Goal: Task Accomplishment & Management: Manage account settings

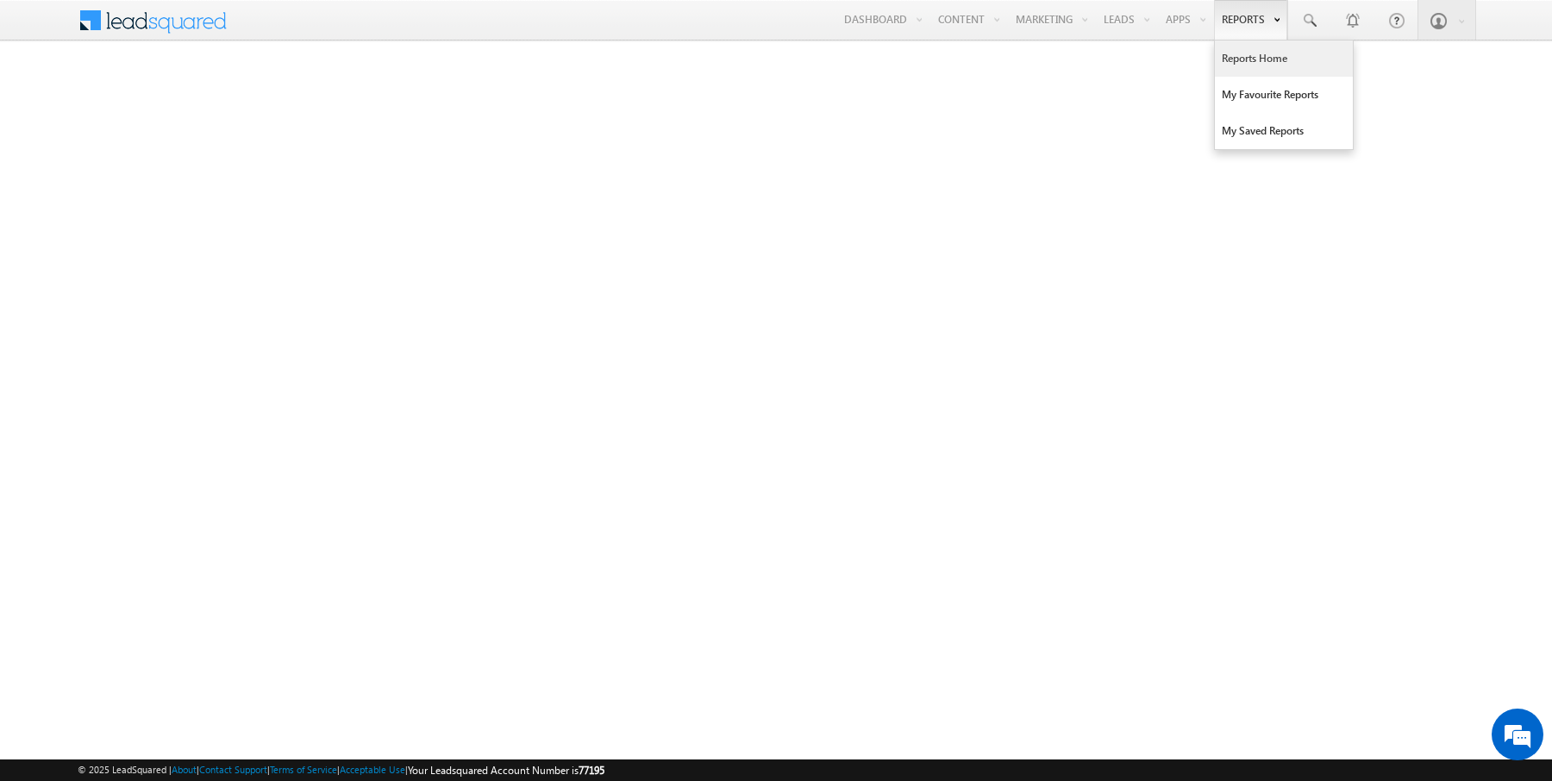
click at [1254, 59] on link "Reports Home" at bounding box center [1284, 59] width 138 height 36
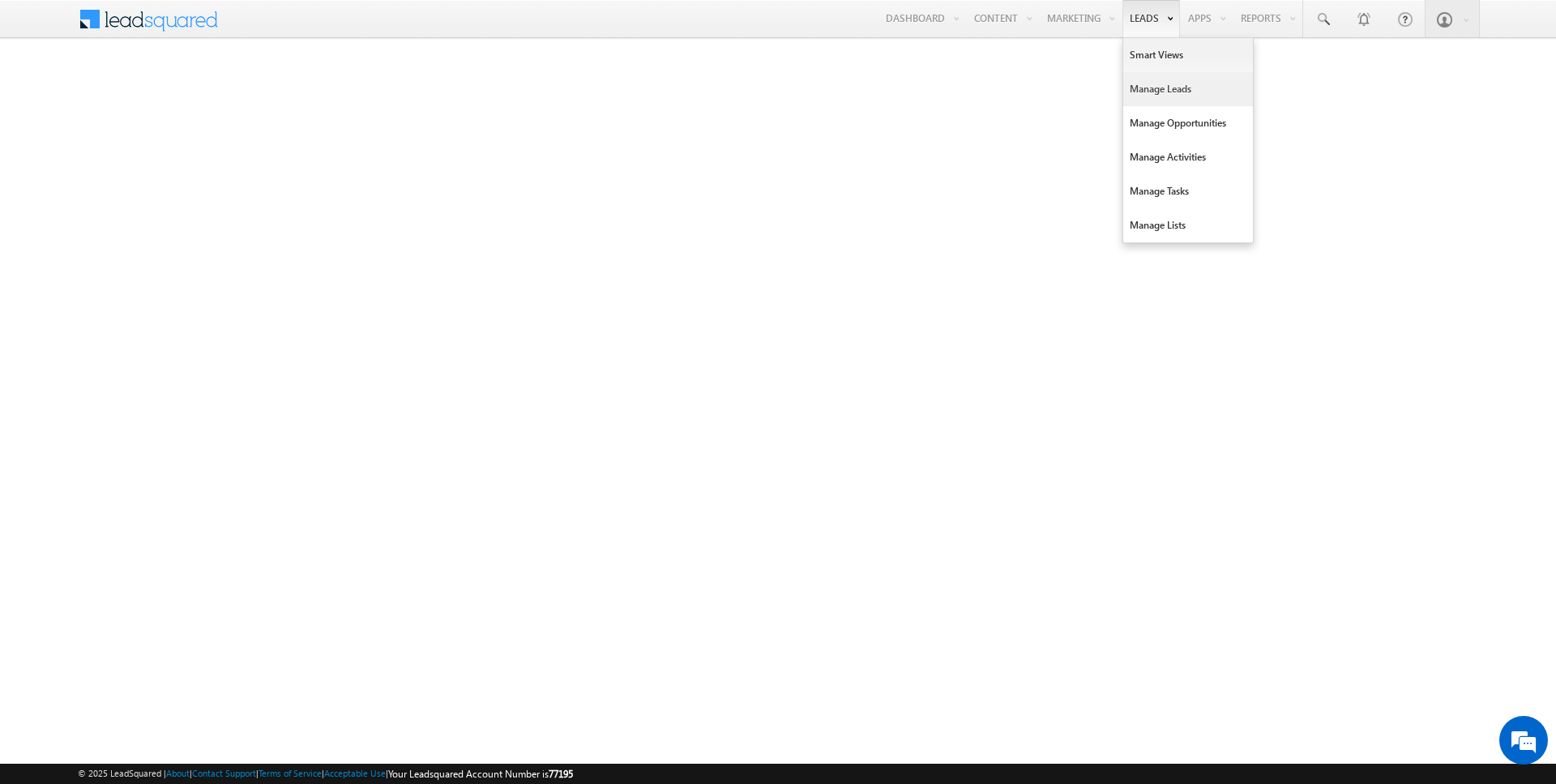
click at [1160, 96] on link "Manage Leads" at bounding box center [1188, 89] width 130 height 34
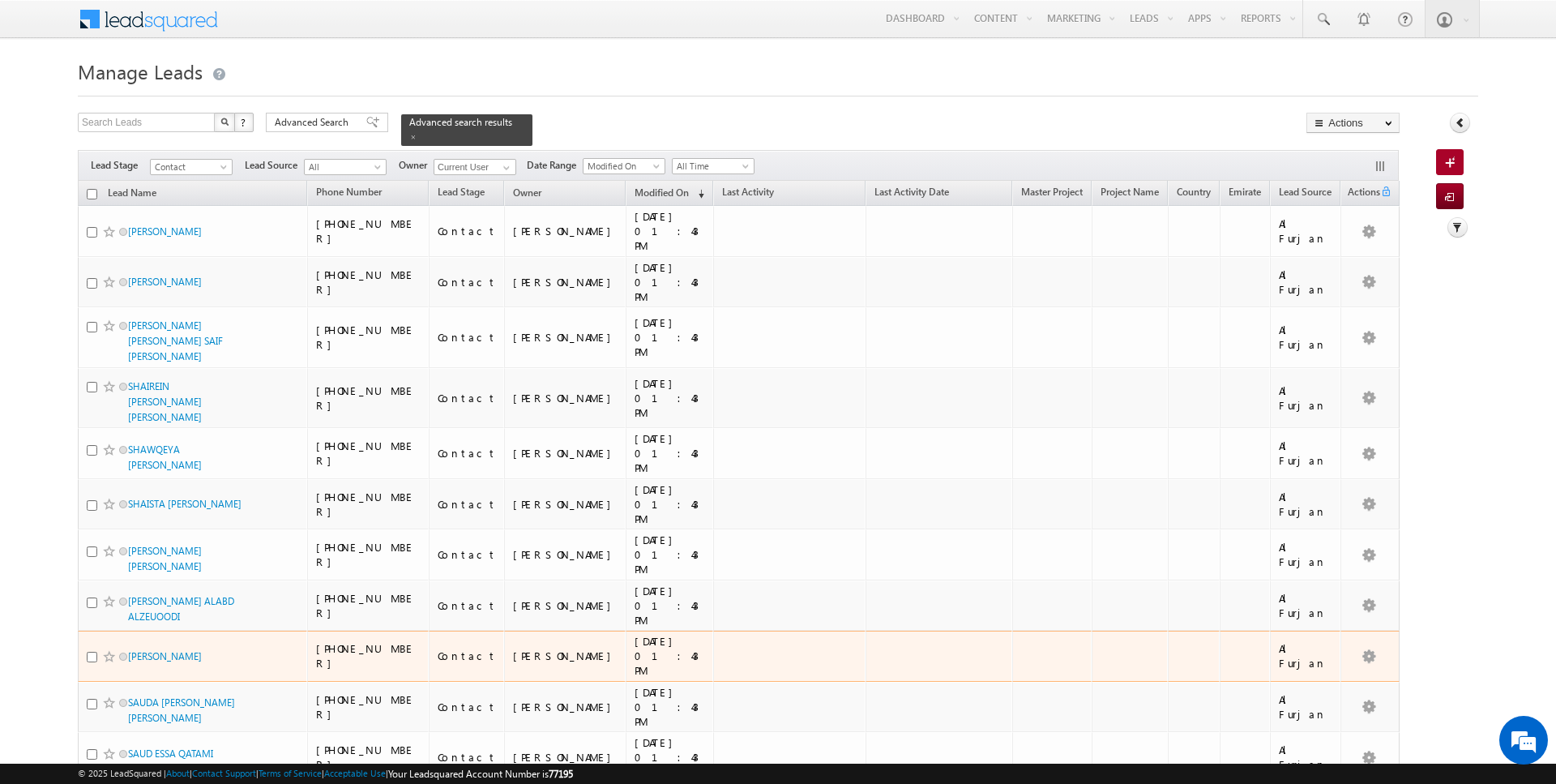
scroll to position [1523, 0]
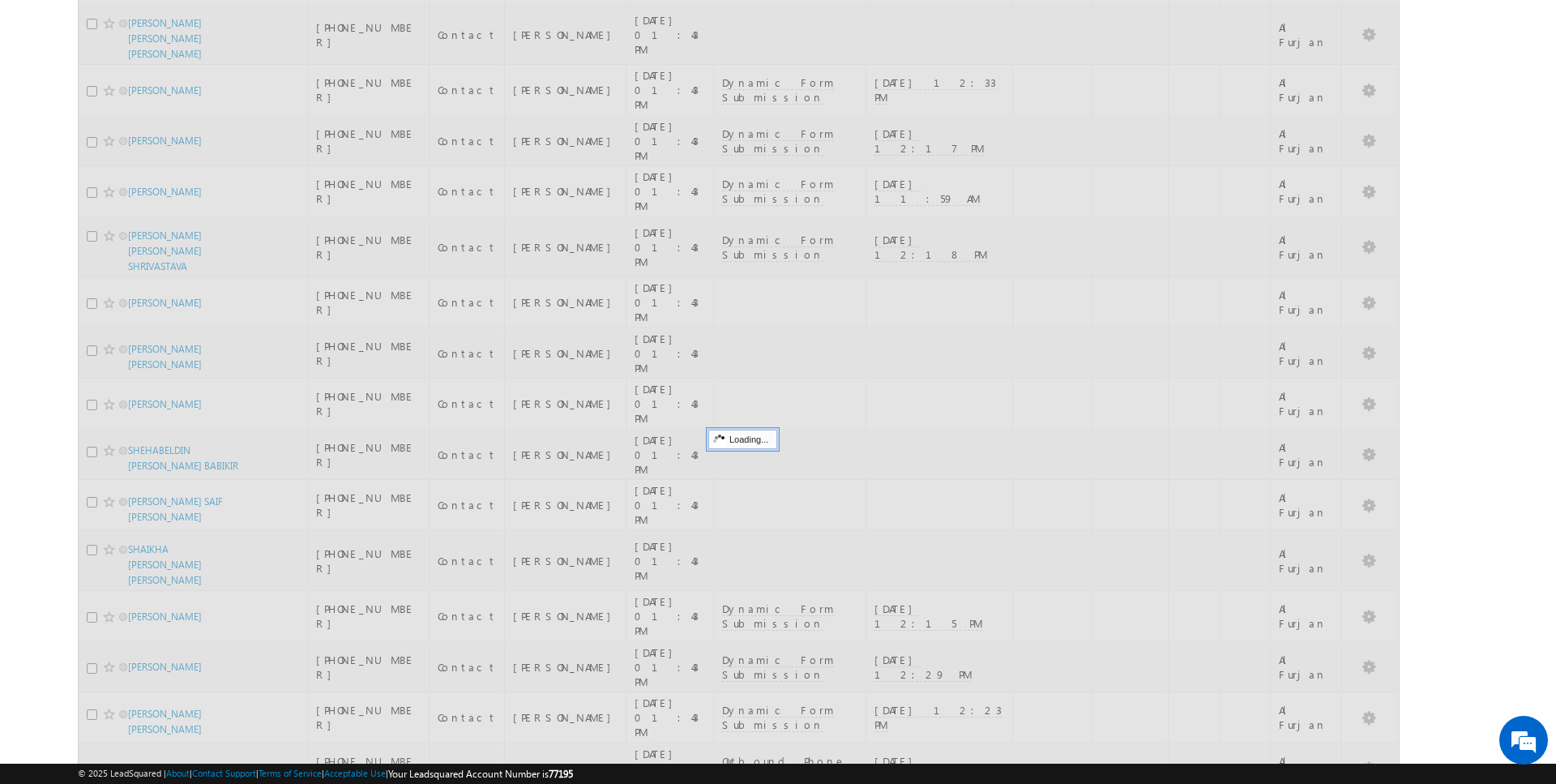
scroll to position [0, 0]
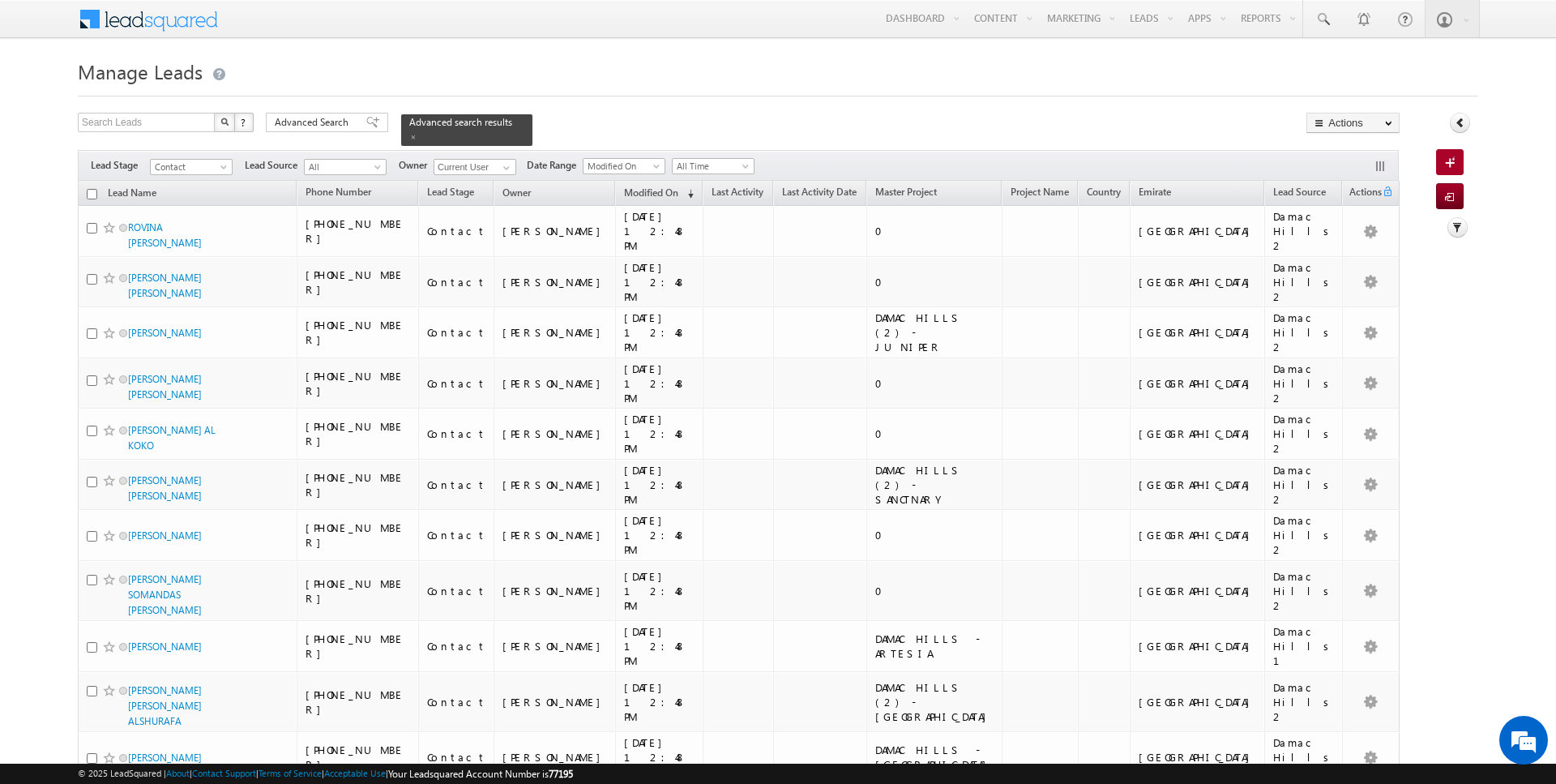
click at [92, 193] on input "checkbox" at bounding box center [91, 194] width 10 height 10
checkbox input "true"
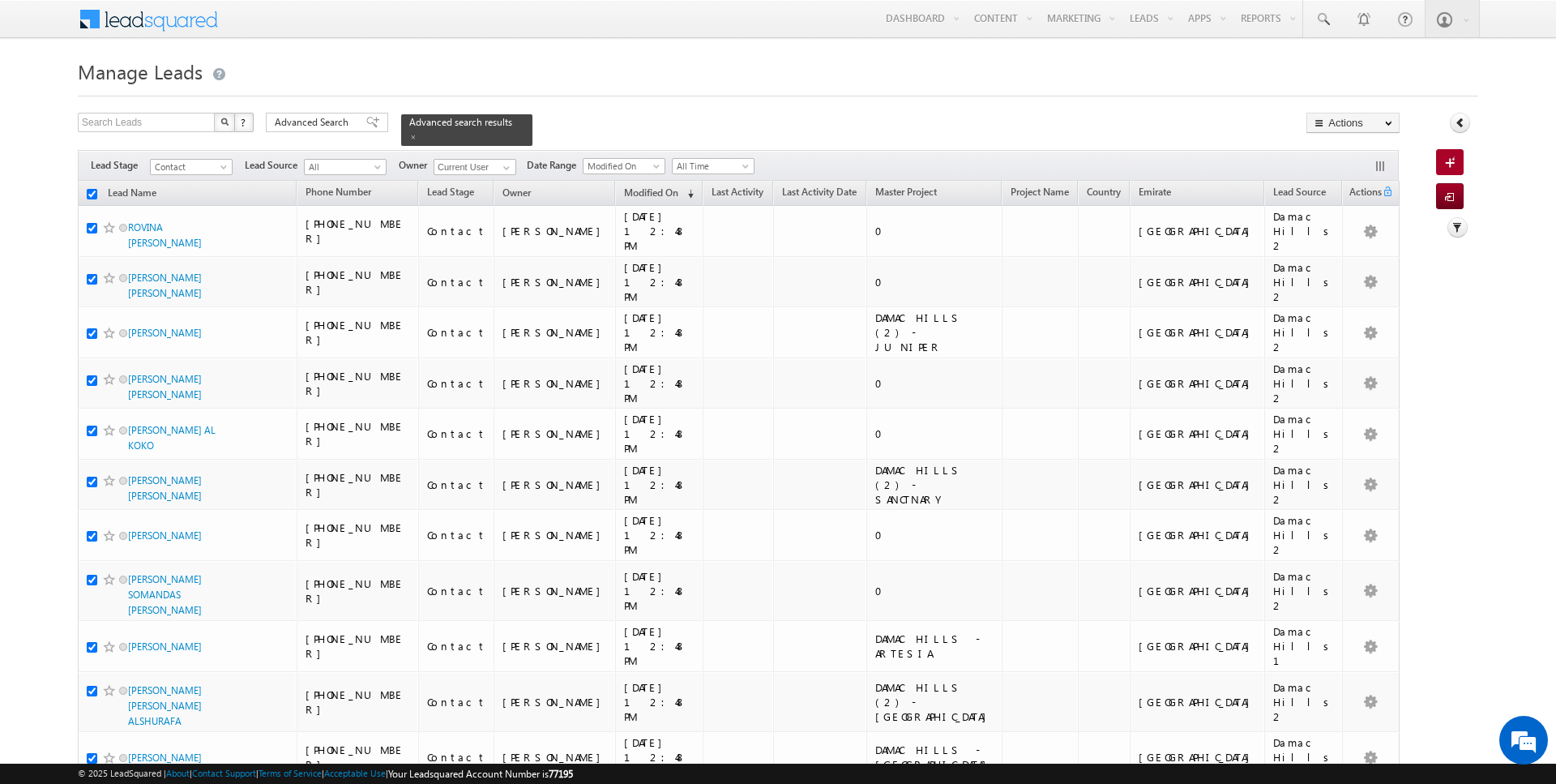
checkbox input "true"
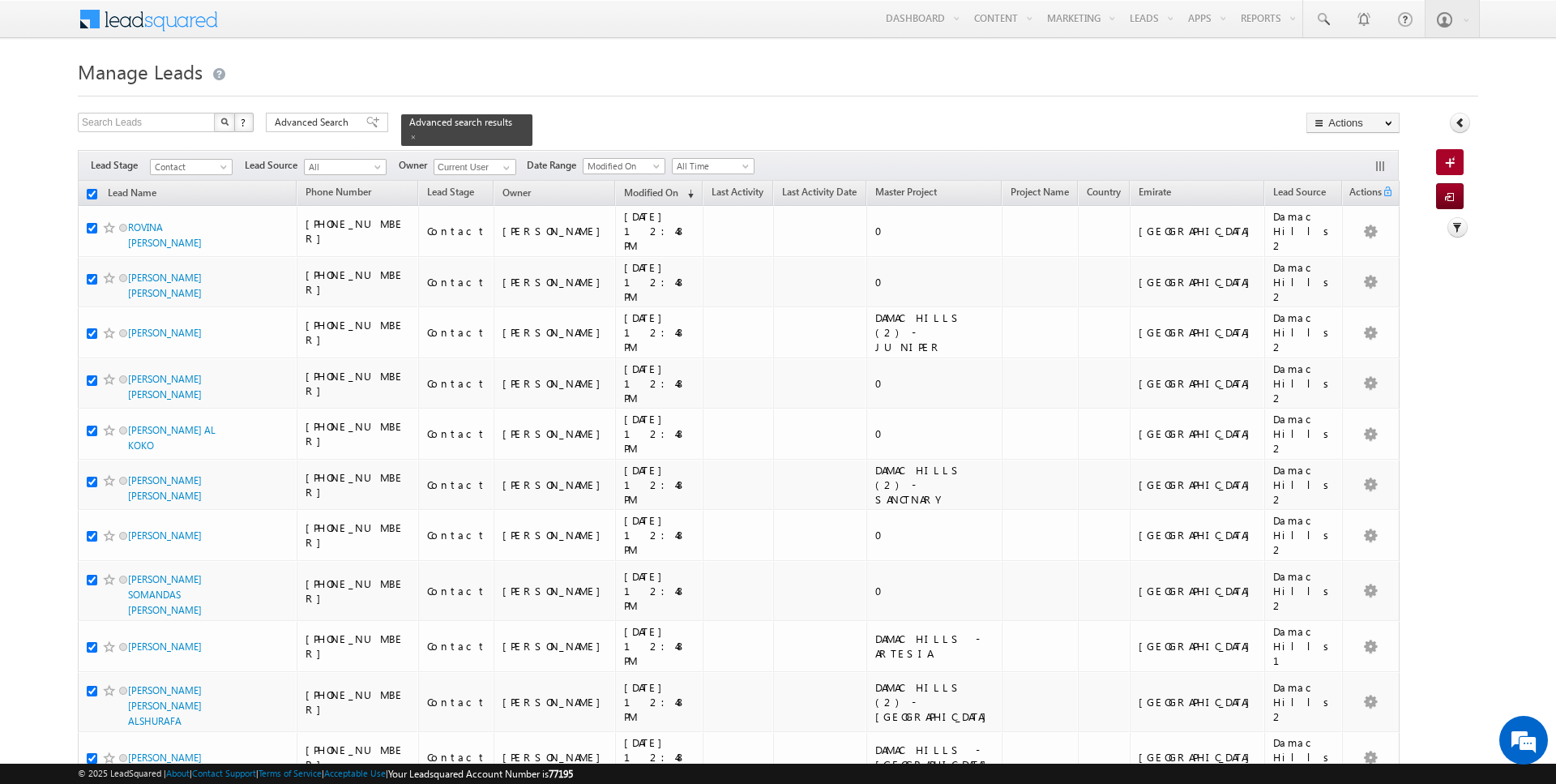
checkbox input "true"
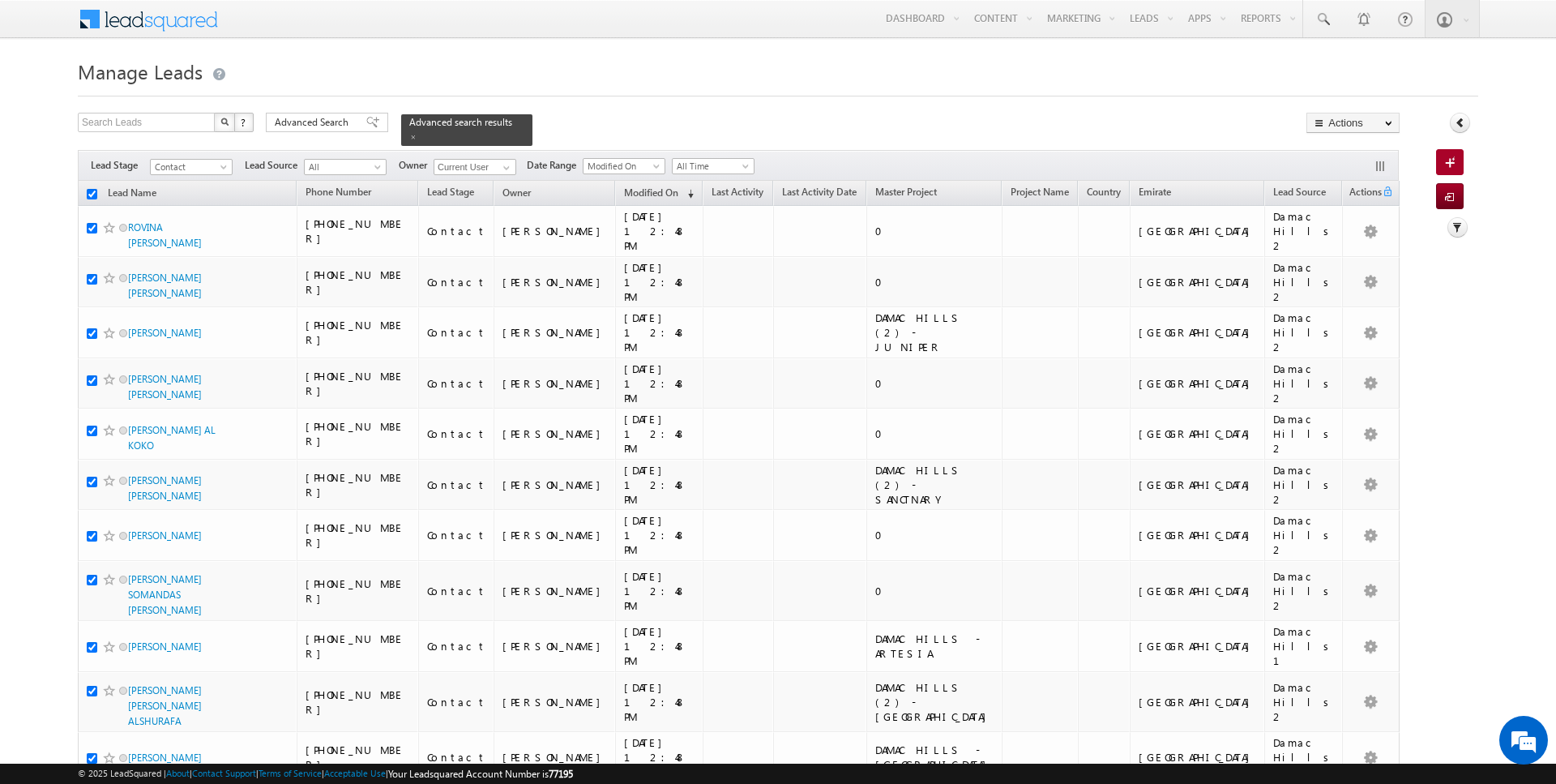
checkbox input "true"
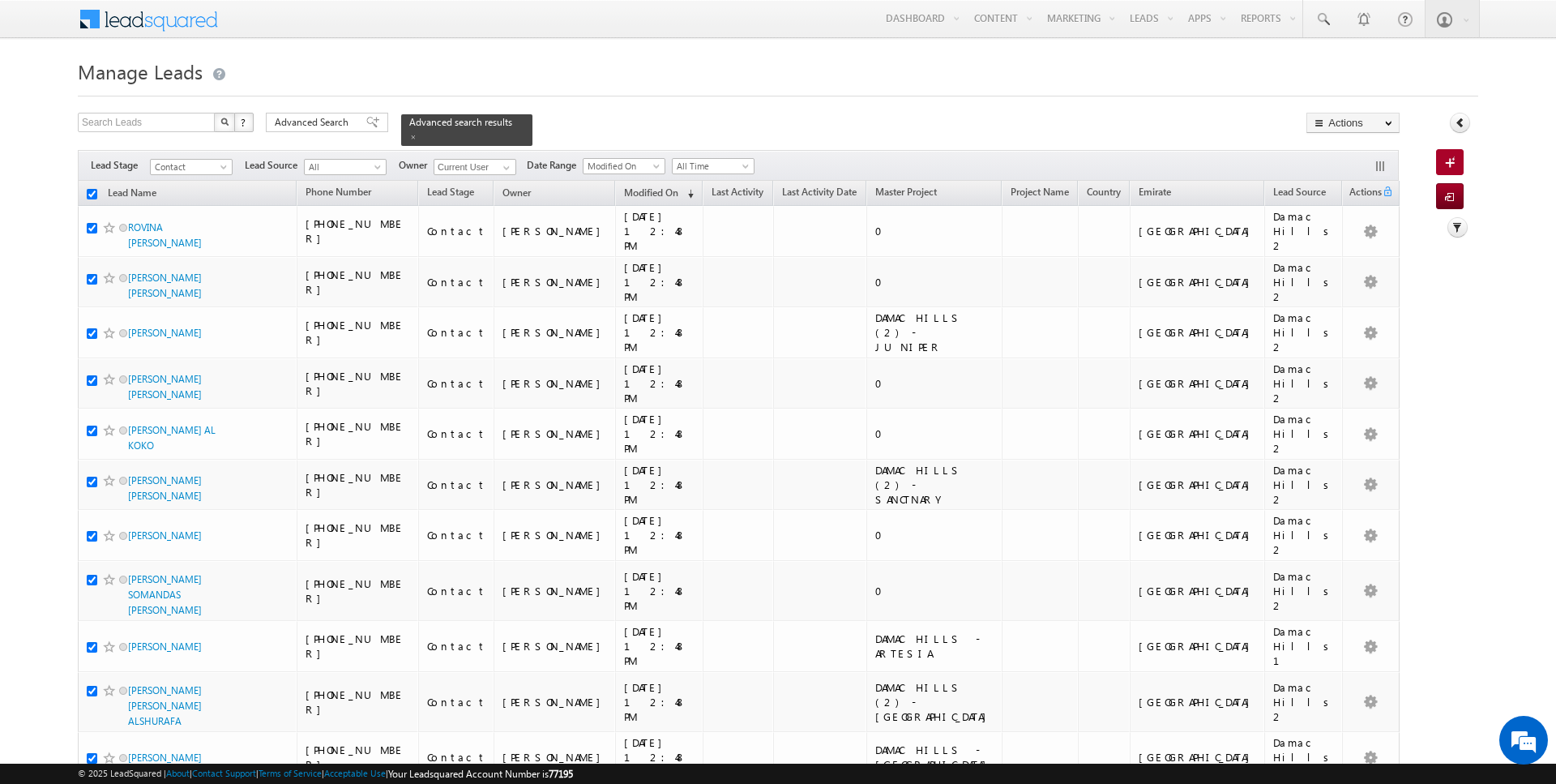
checkbox input "true"
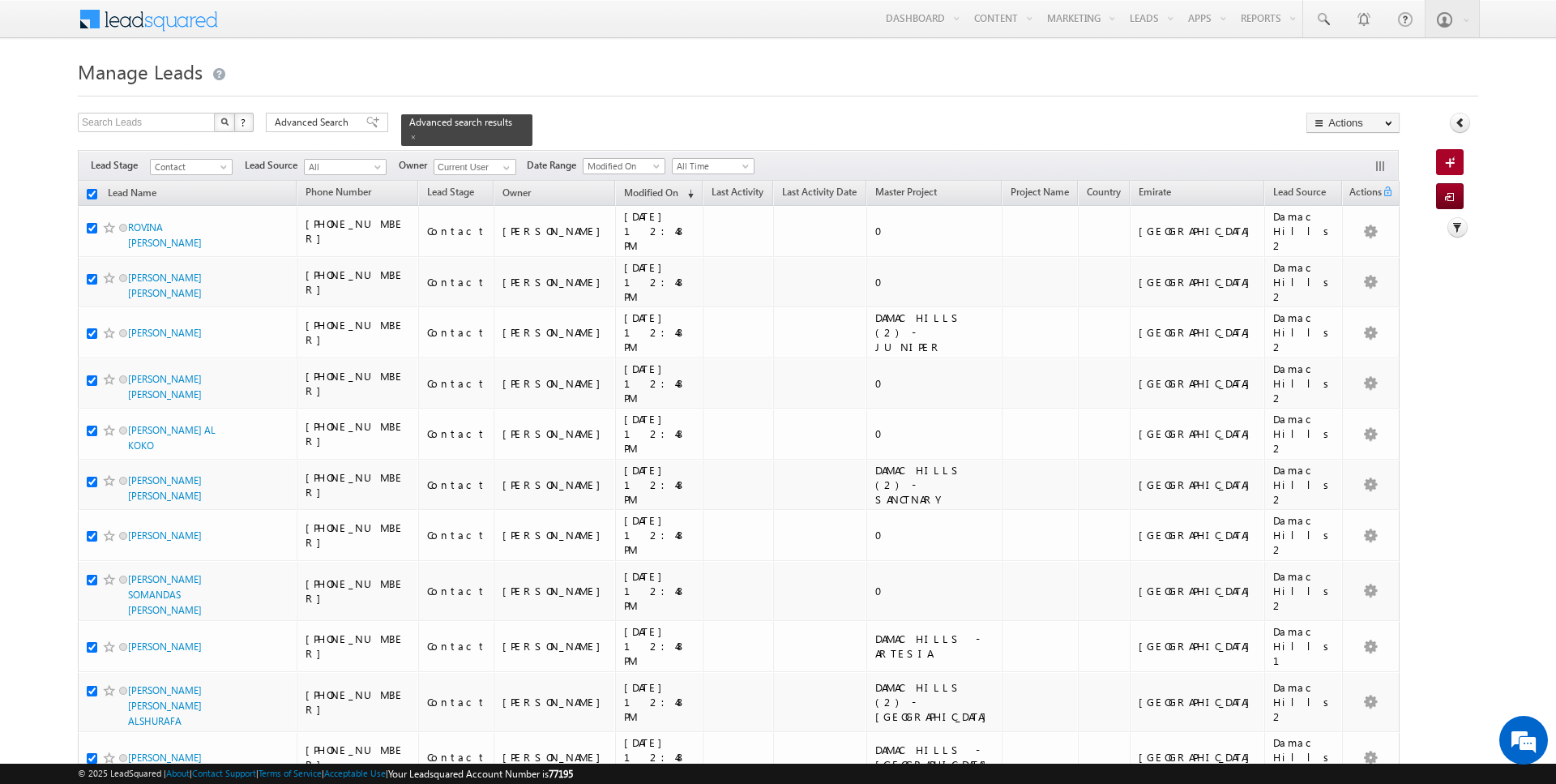
checkbox input "true"
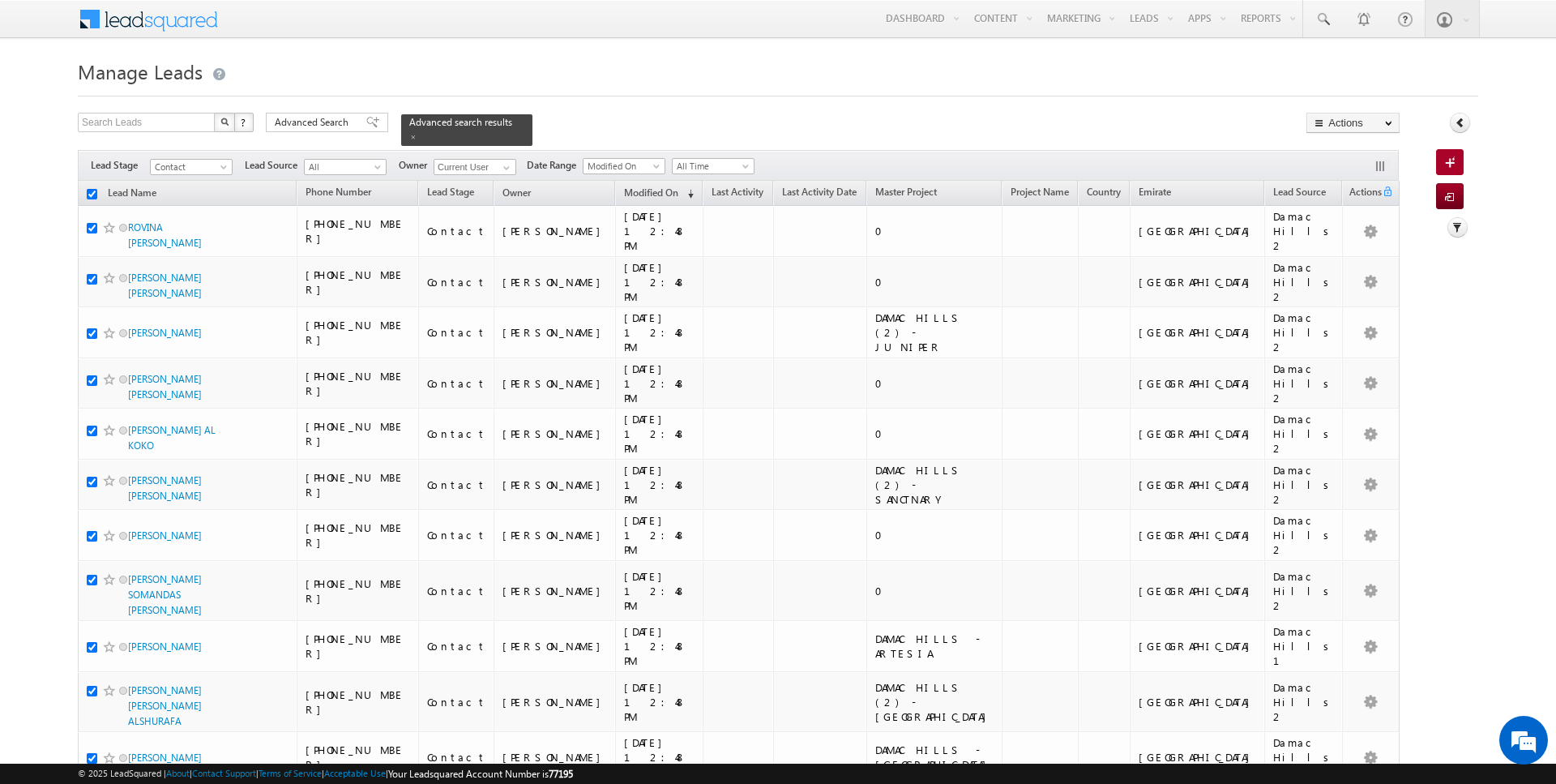
checkbox input "true"
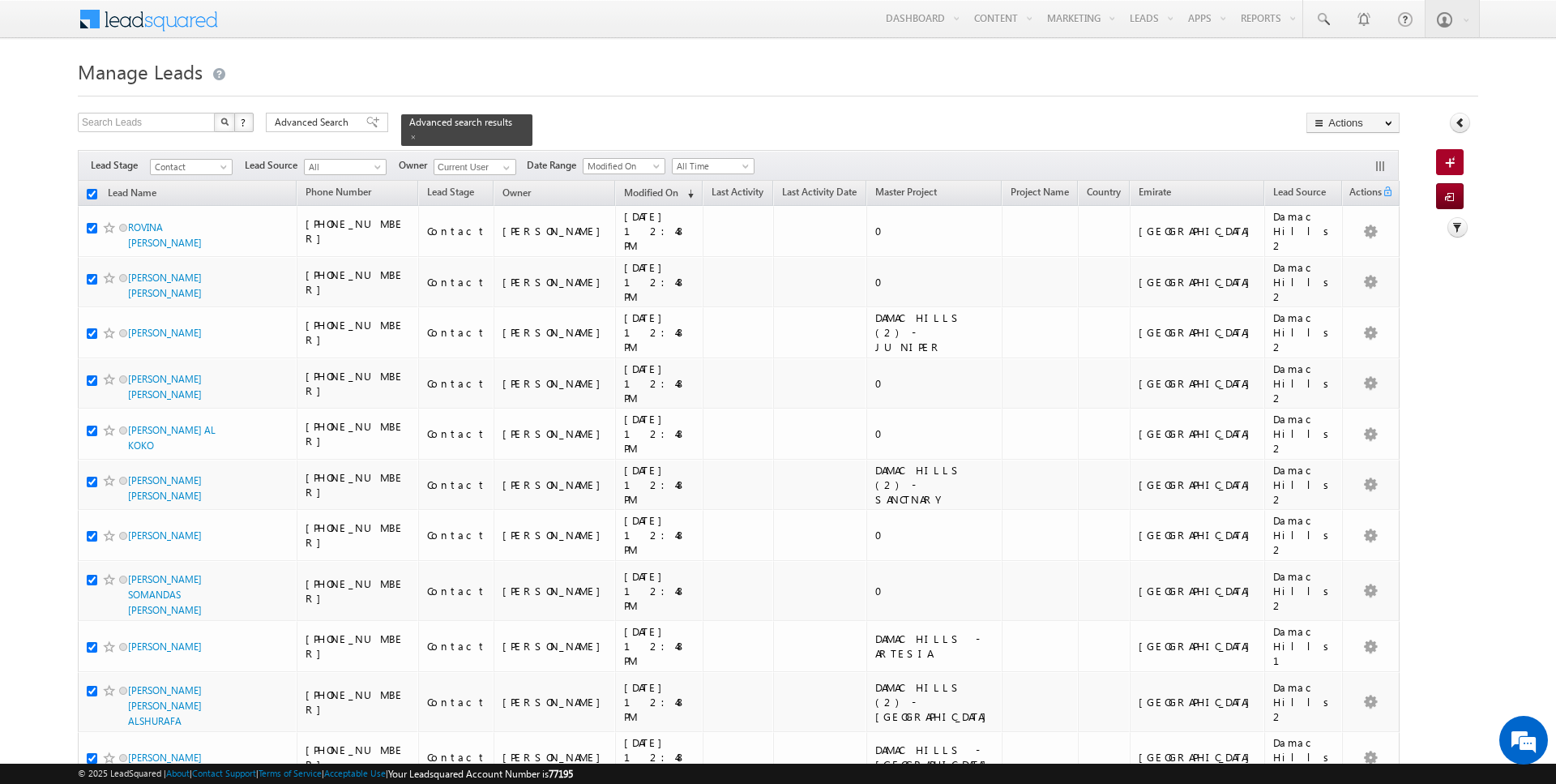
checkbox input "true"
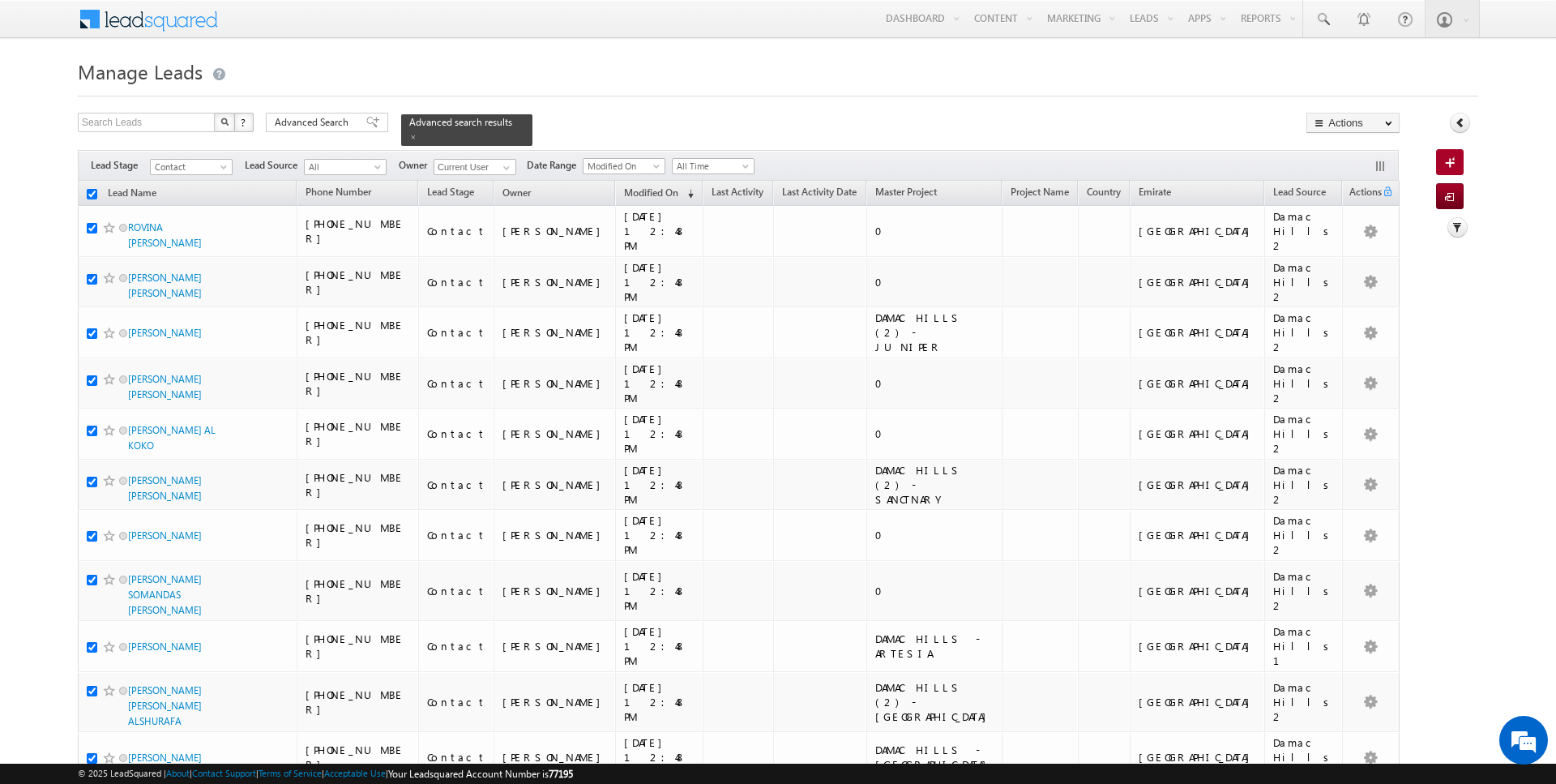
checkbox input "true"
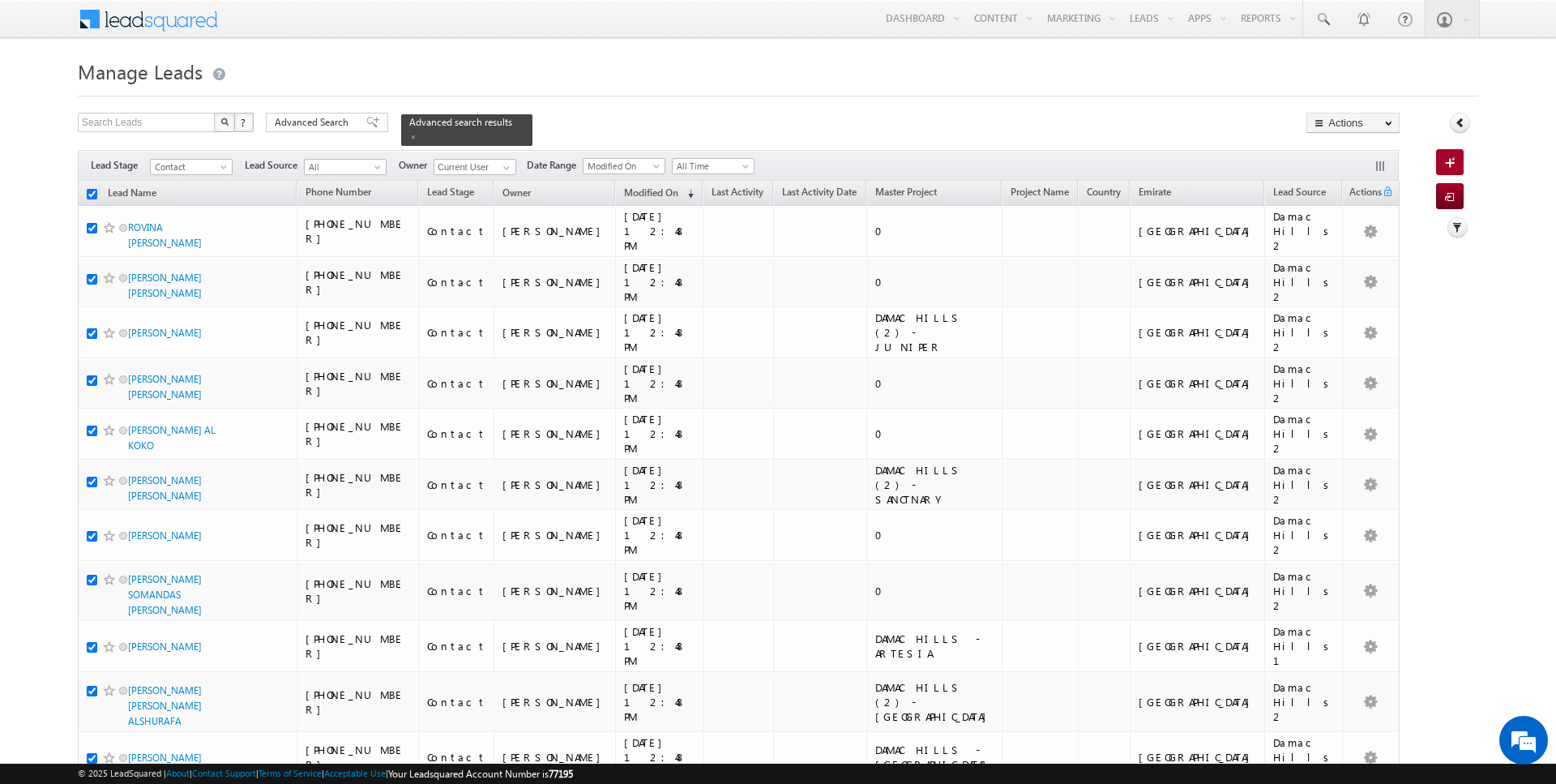
checkbox input "true"
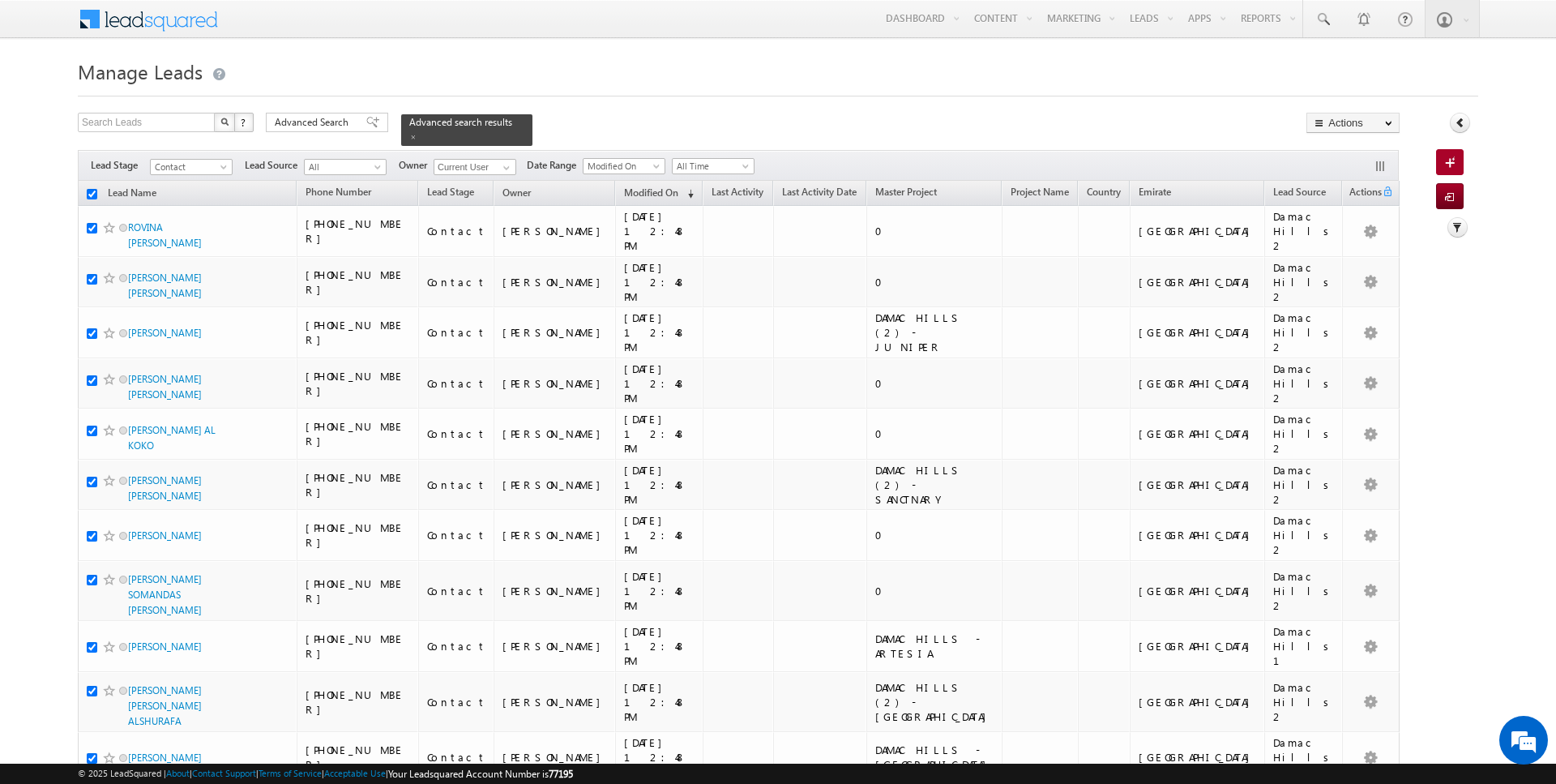
checkbox input "true"
click at [1350, 259] on link "Change Owner" at bounding box center [1352, 262] width 91 height 20
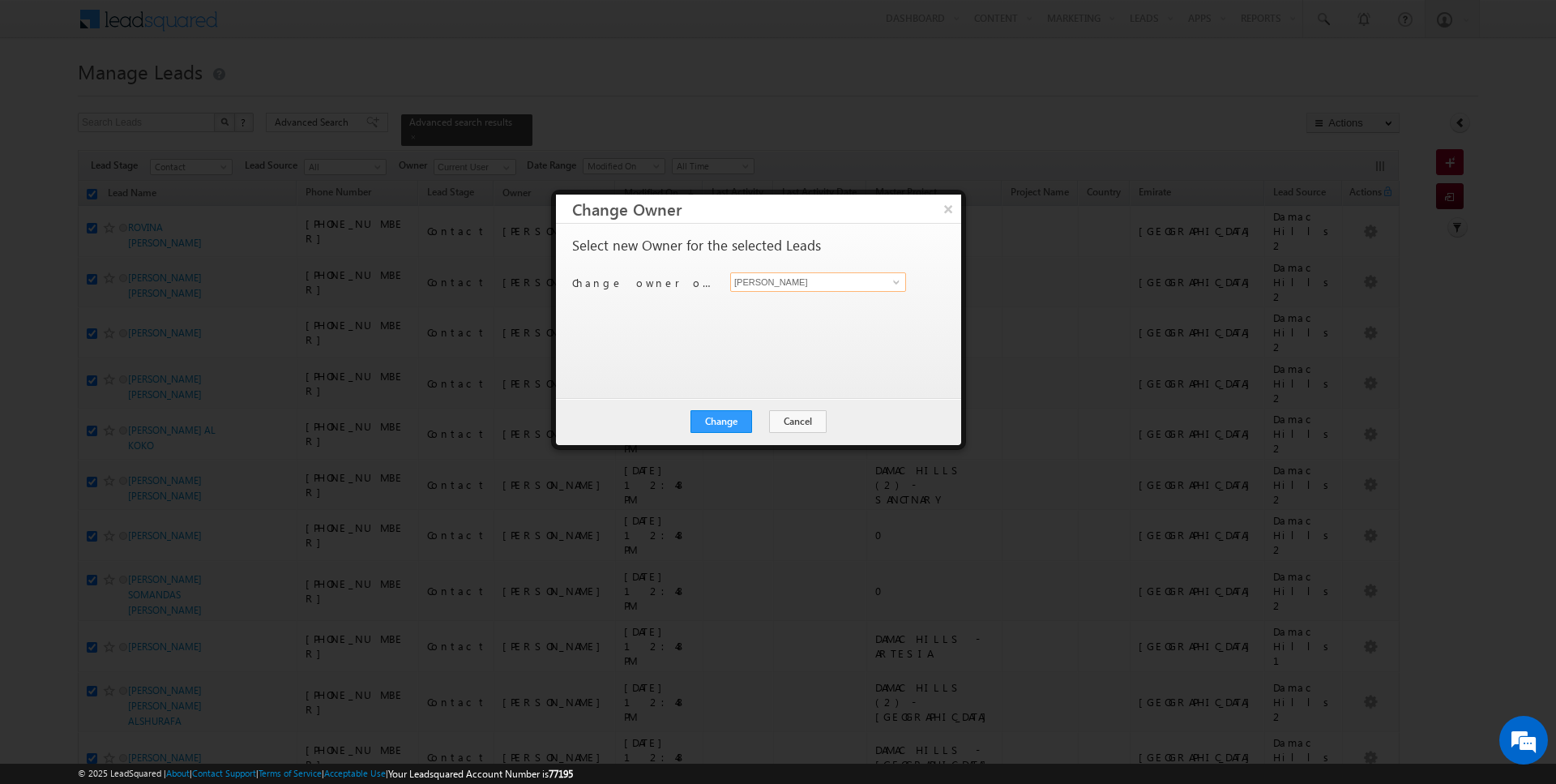
click at [802, 277] on input "[PERSON_NAME]" at bounding box center [818, 282] width 176 height 20
type input "Kartik Sharma"
click at [716, 419] on button "Change" at bounding box center [721, 421] width 62 height 23
click at [751, 419] on button "Close" at bounding box center [761, 421] width 52 height 23
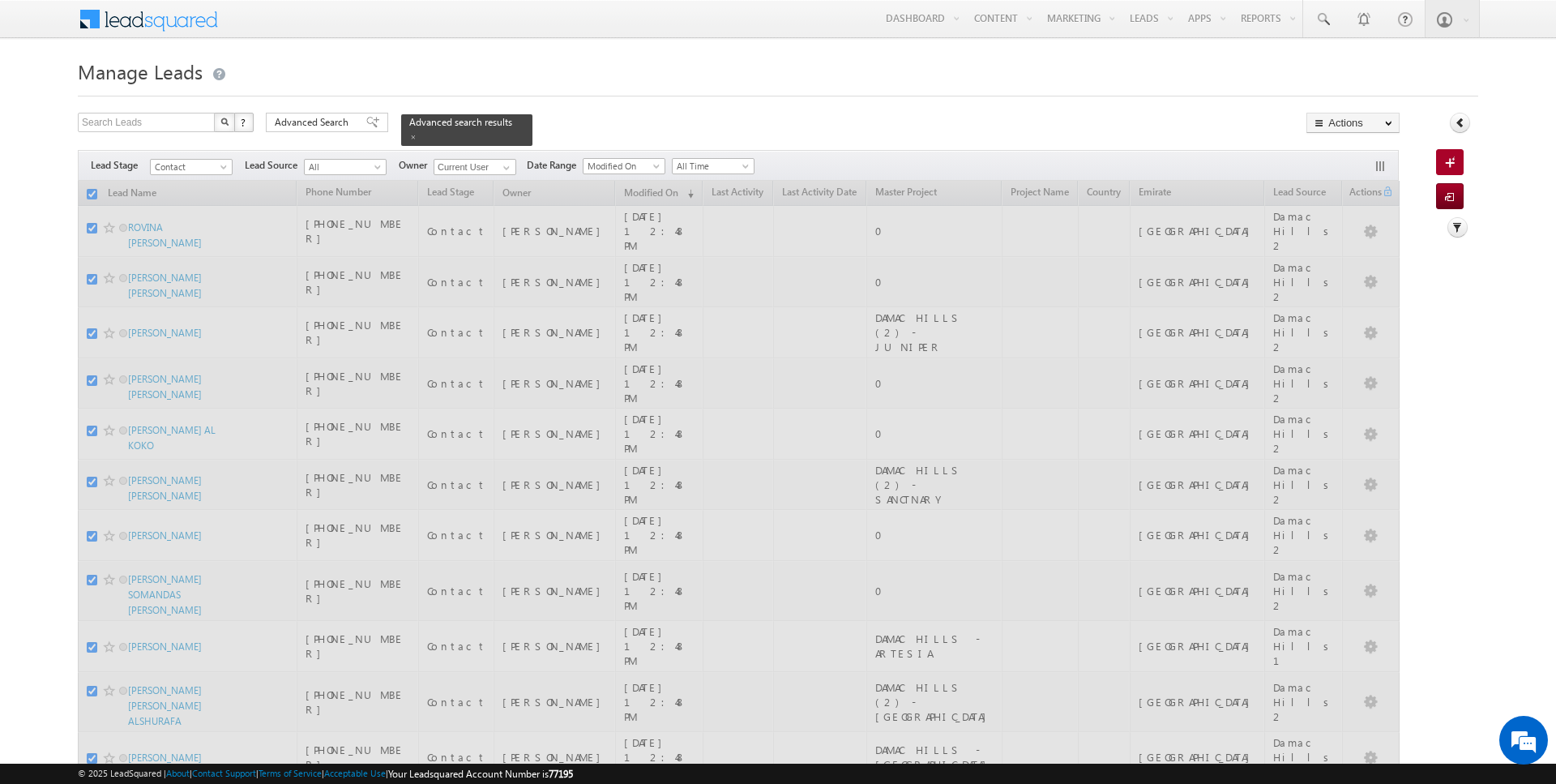
checkbox input "false"
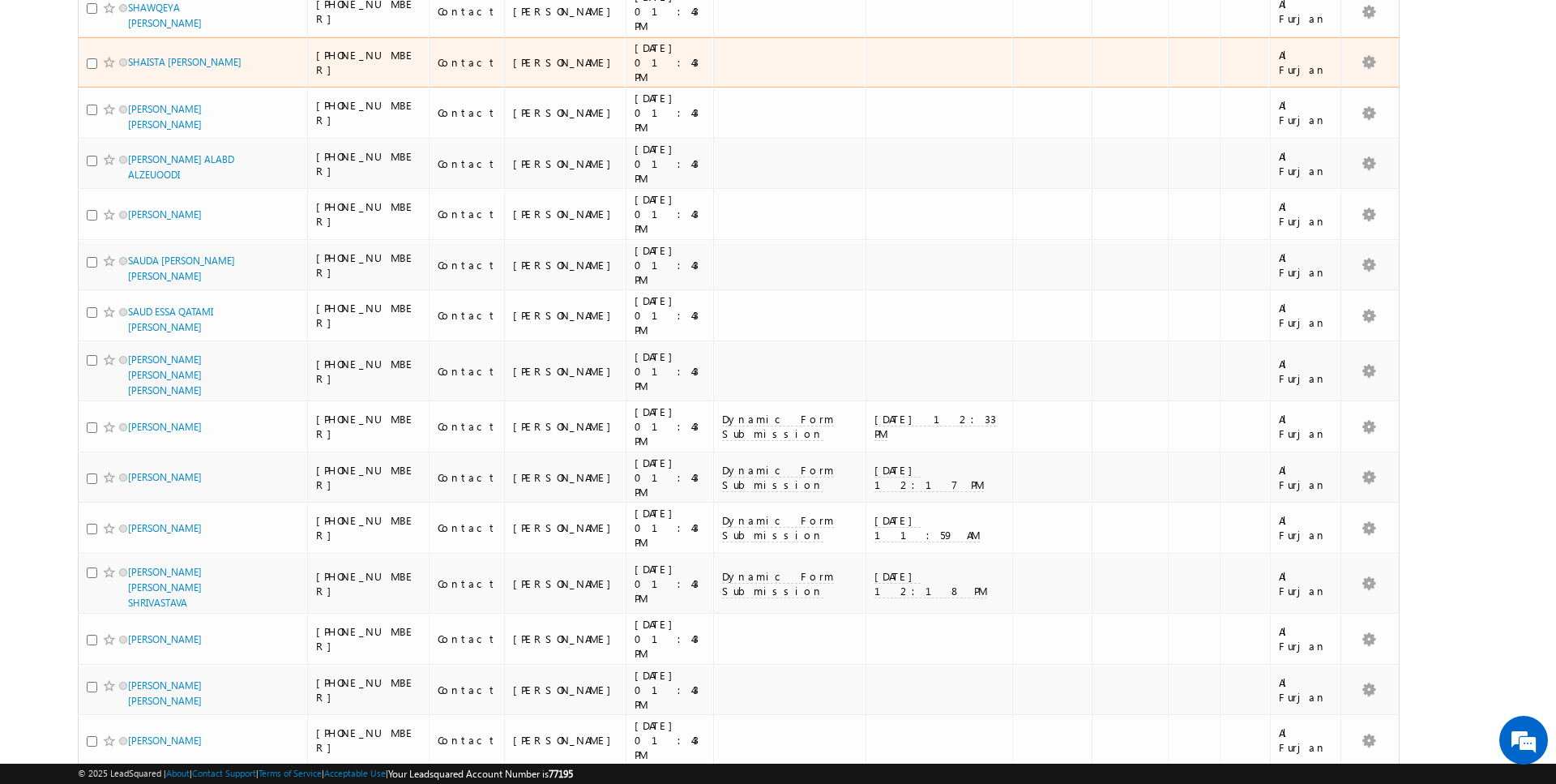
scroll to position [1523, 0]
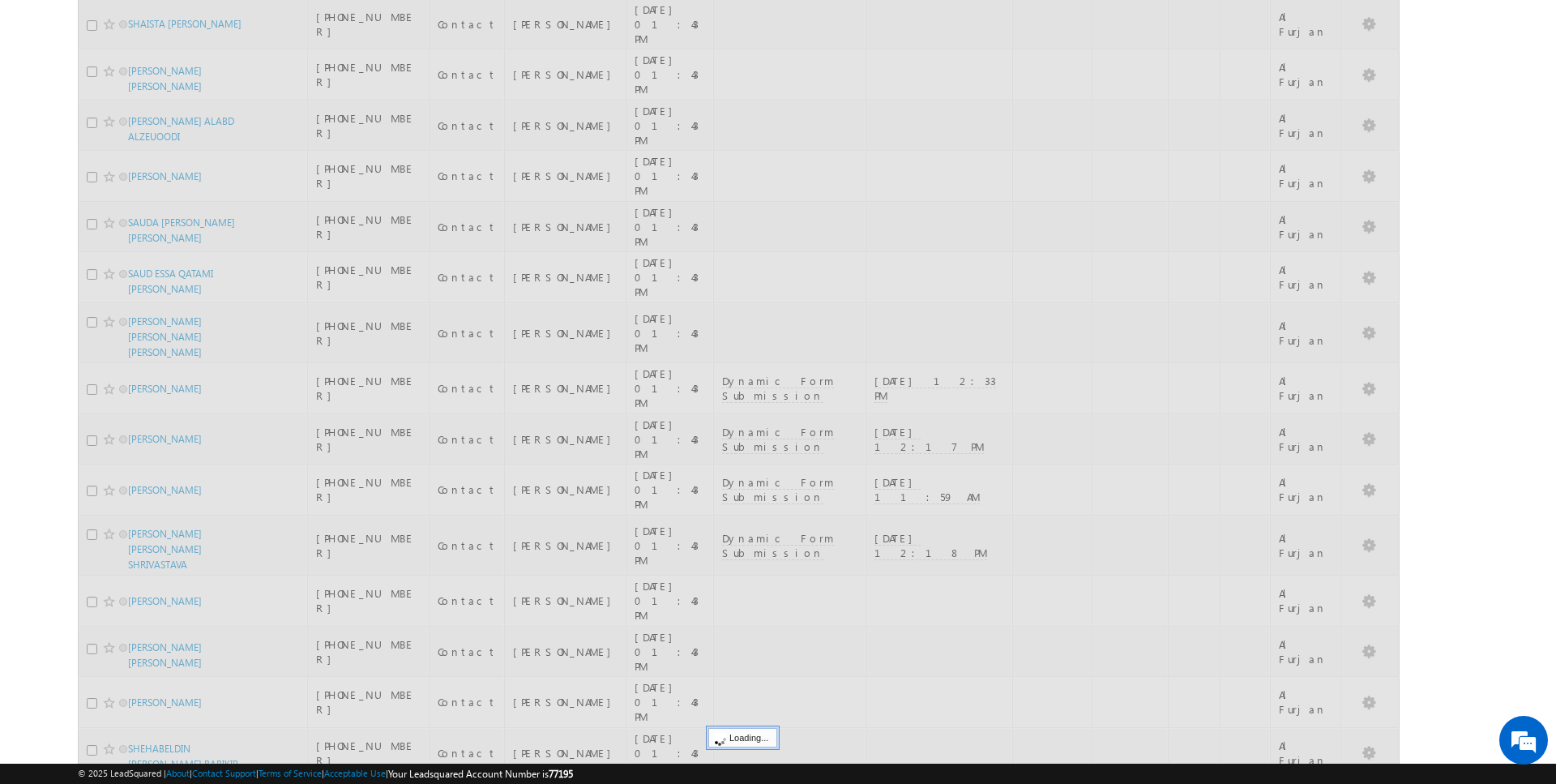
scroll to position [0, 0]
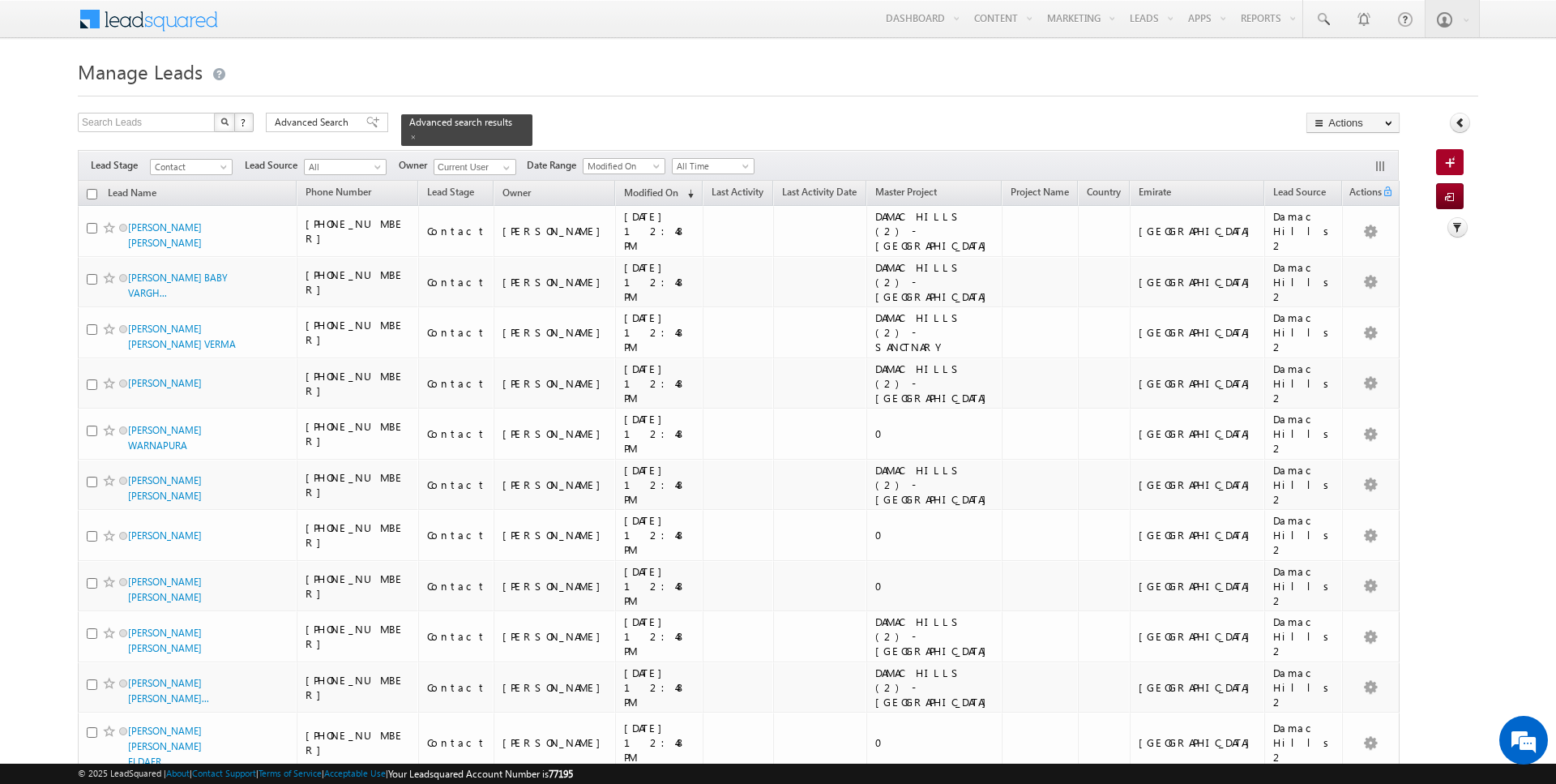
click at [92, 191] on input "checkbox" at bounding box center [91, 194] width 10 height 10
checkbox input "true"
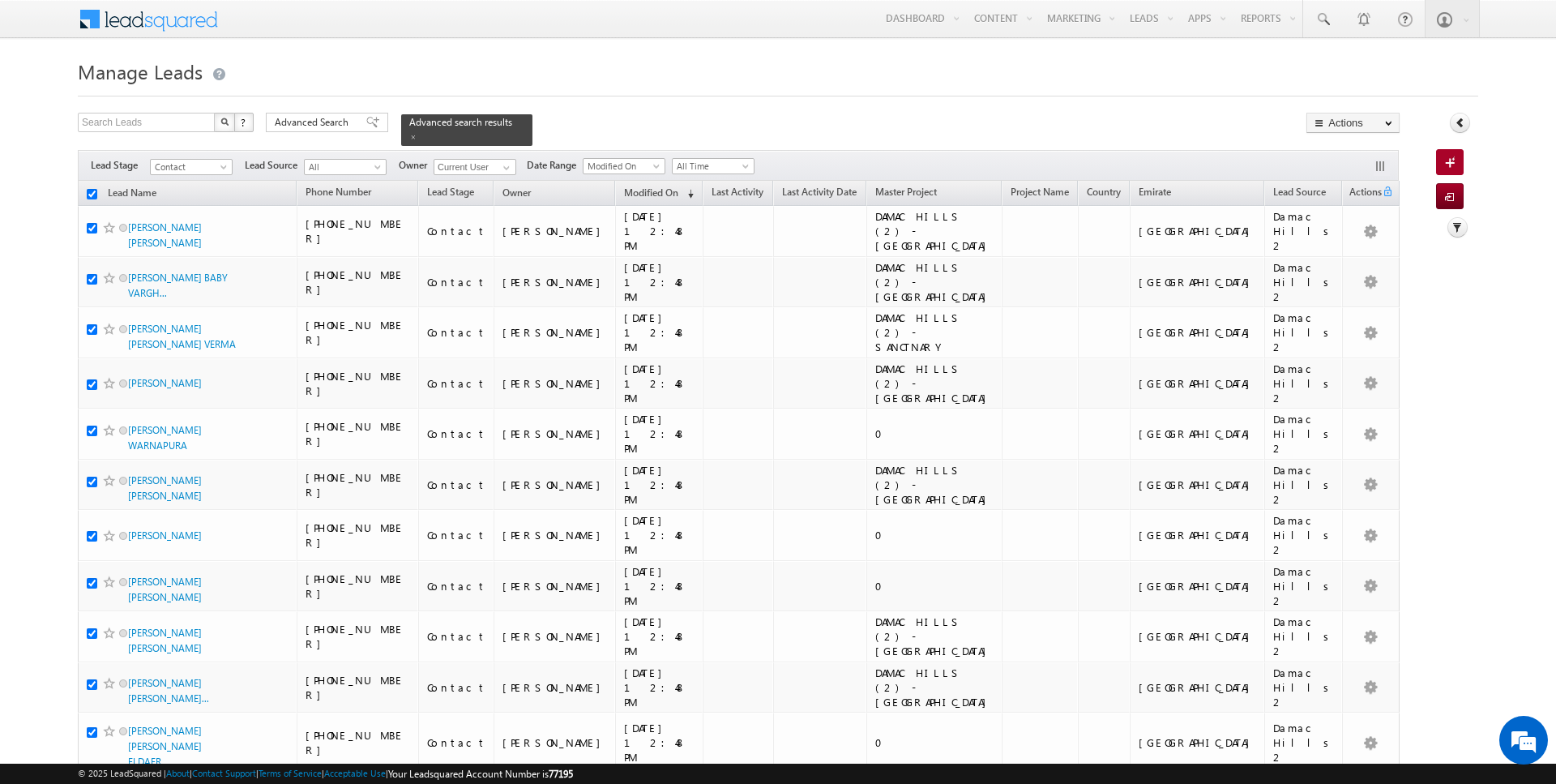
checkbox input "true"
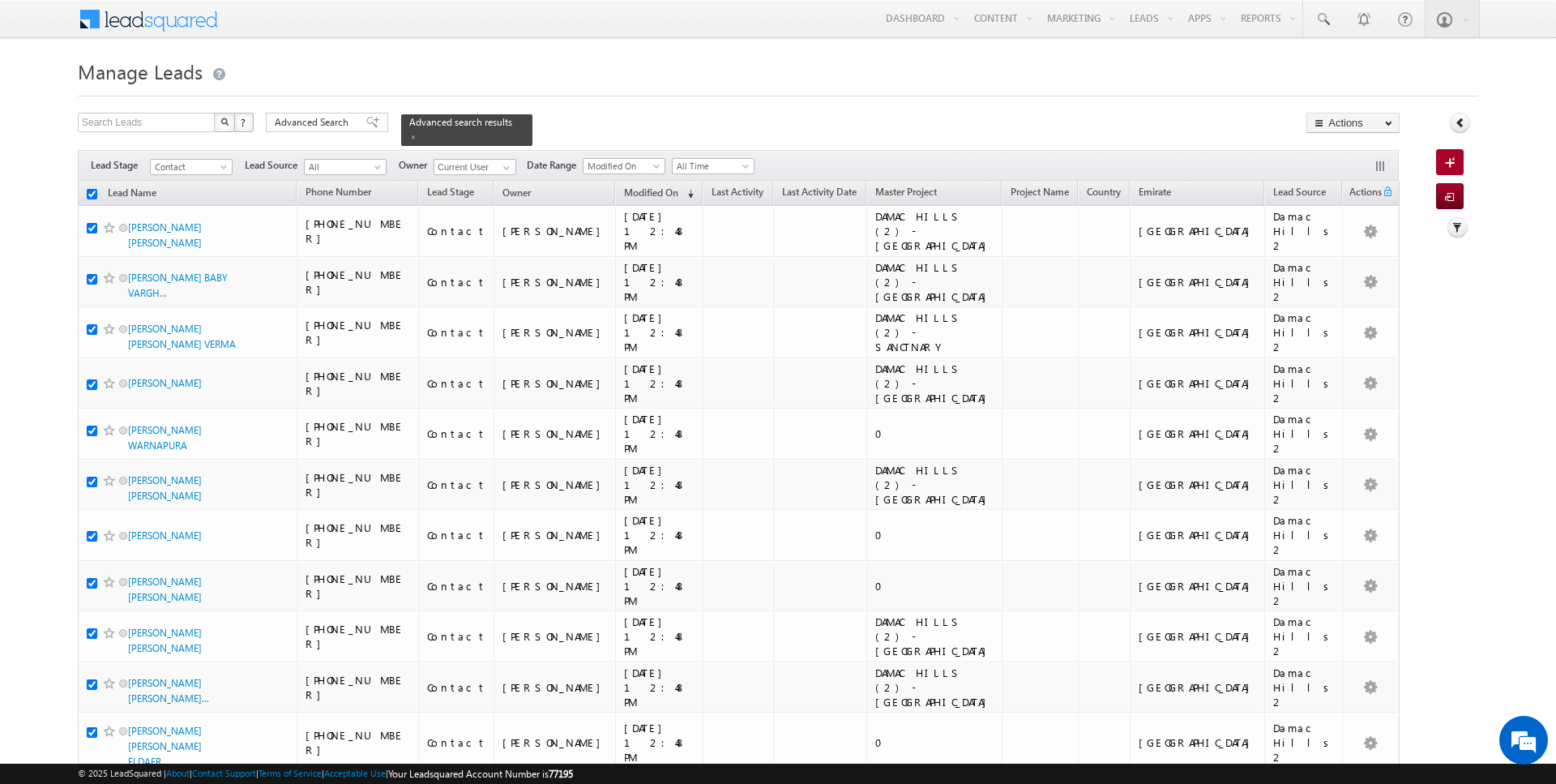
checkbox input "true"
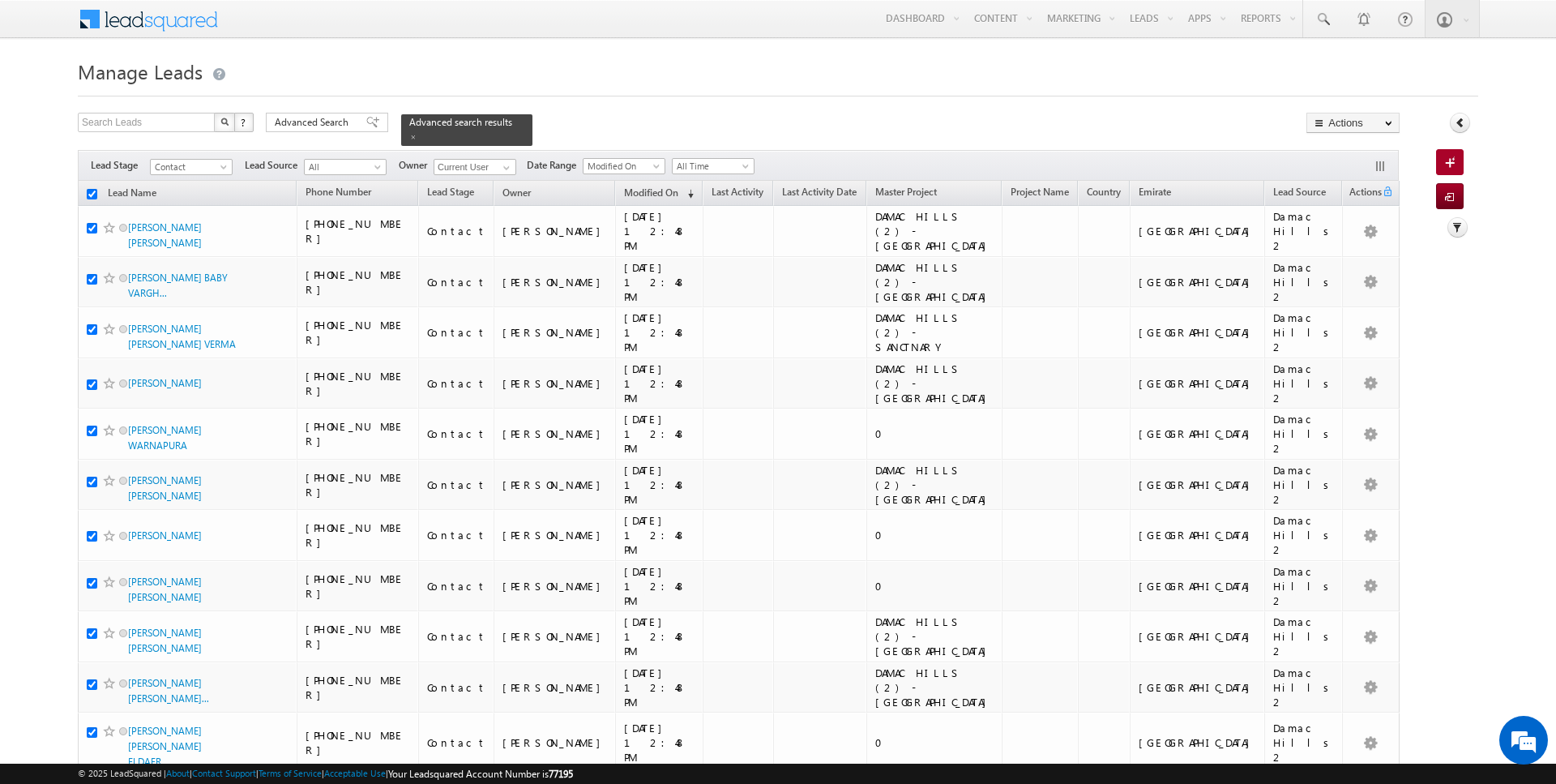
checkbox input "true"
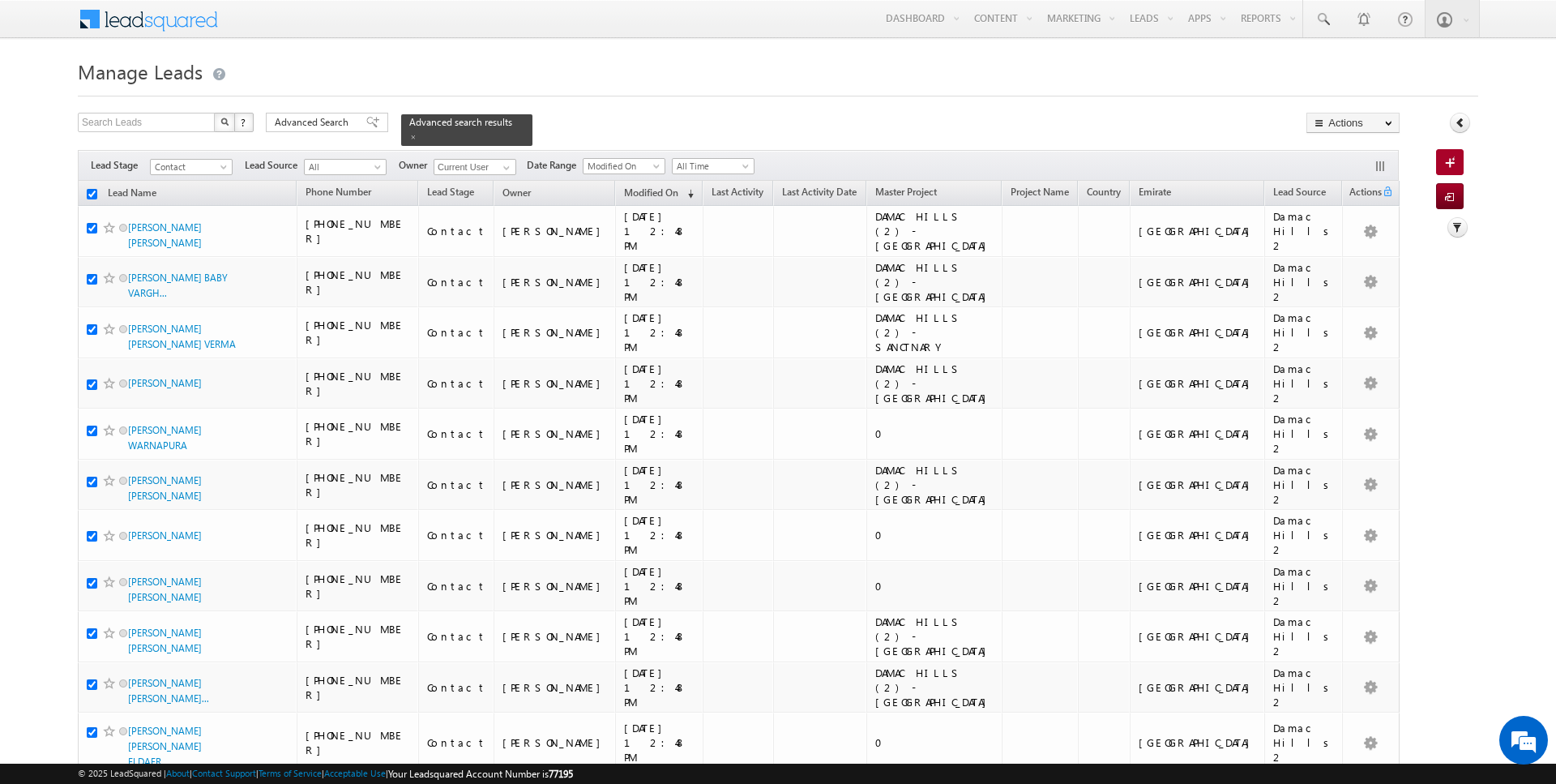
checkbox input "true"
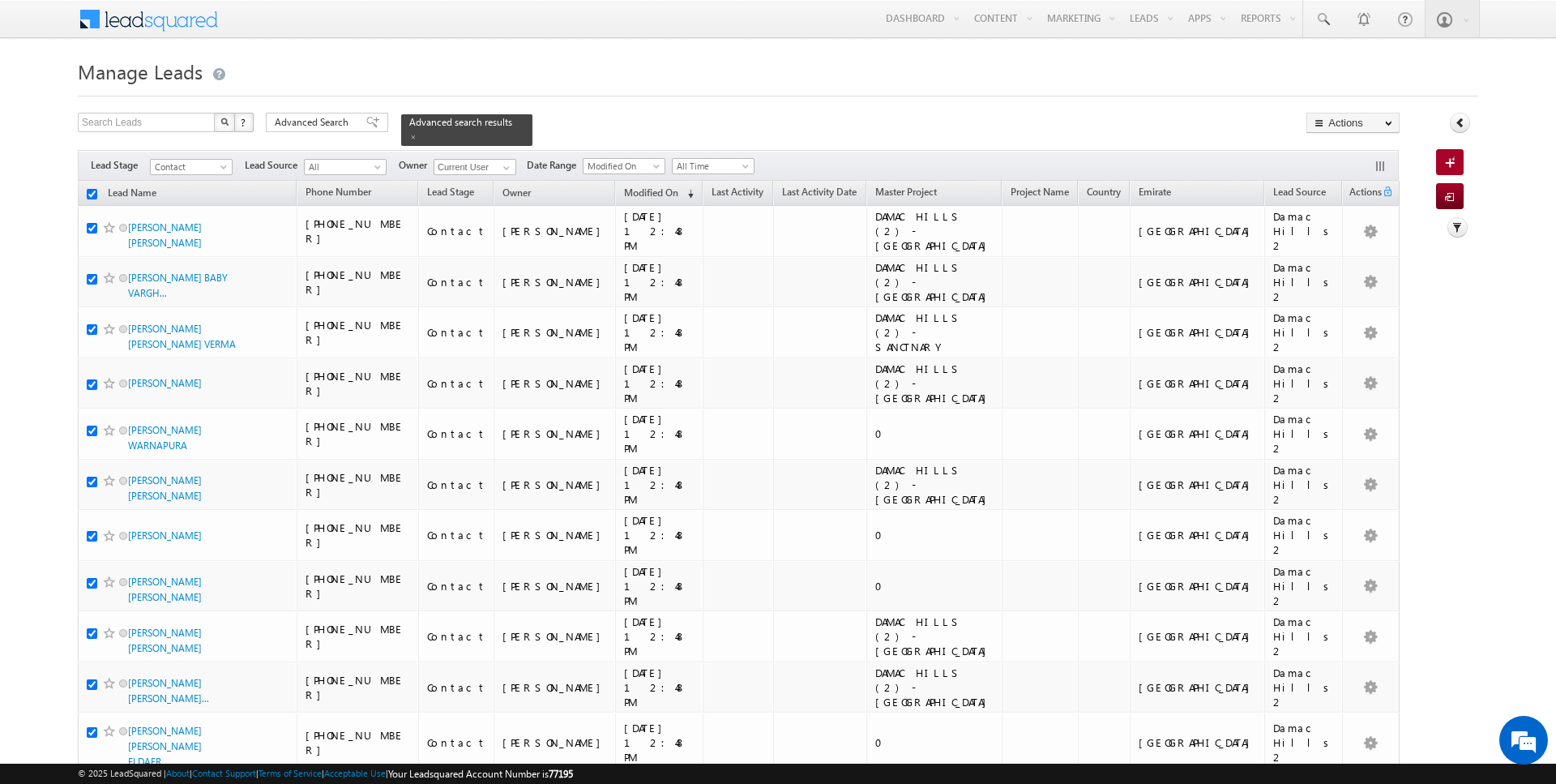
checkbox input "true"
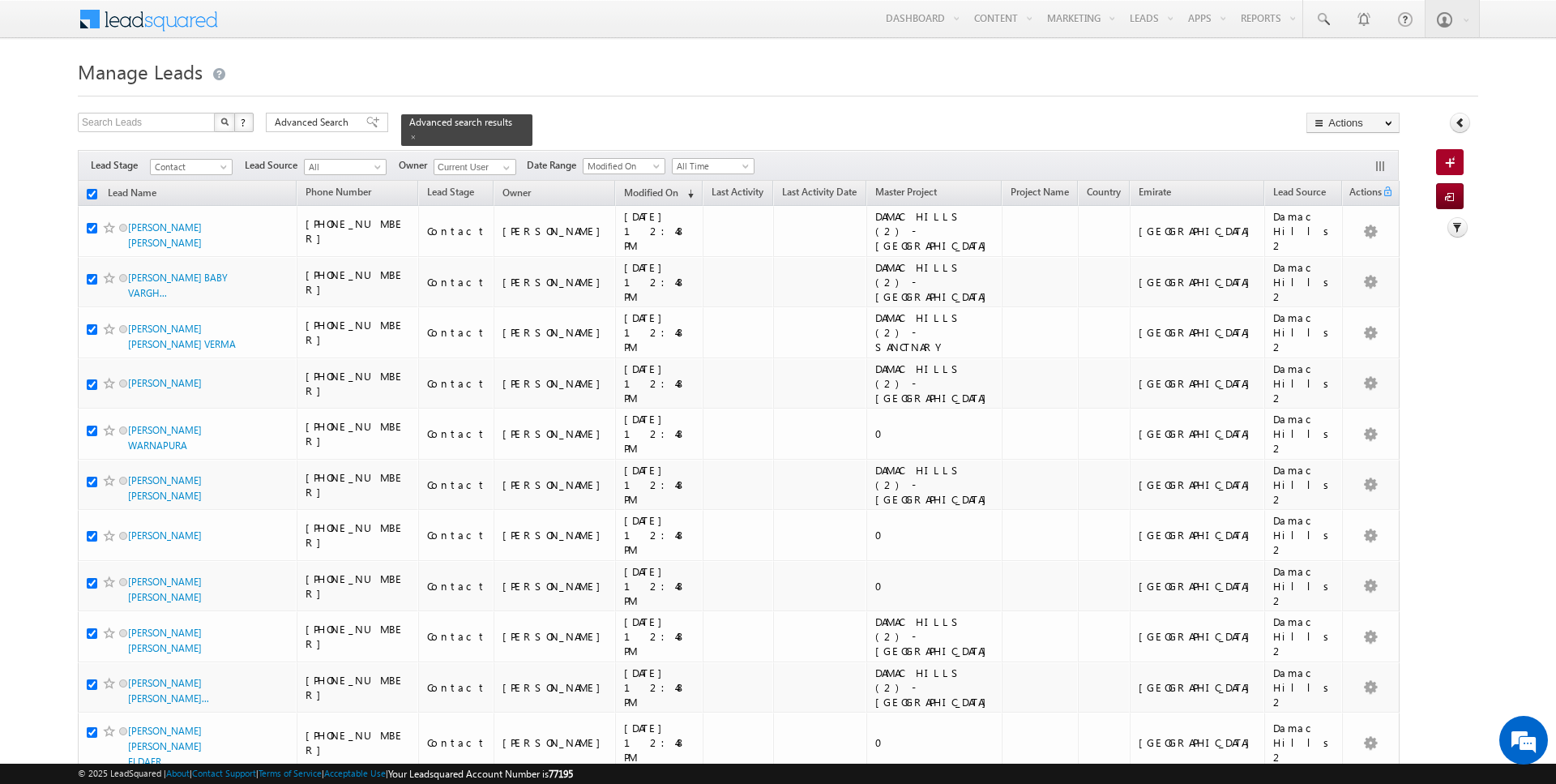
checkbox input "true"
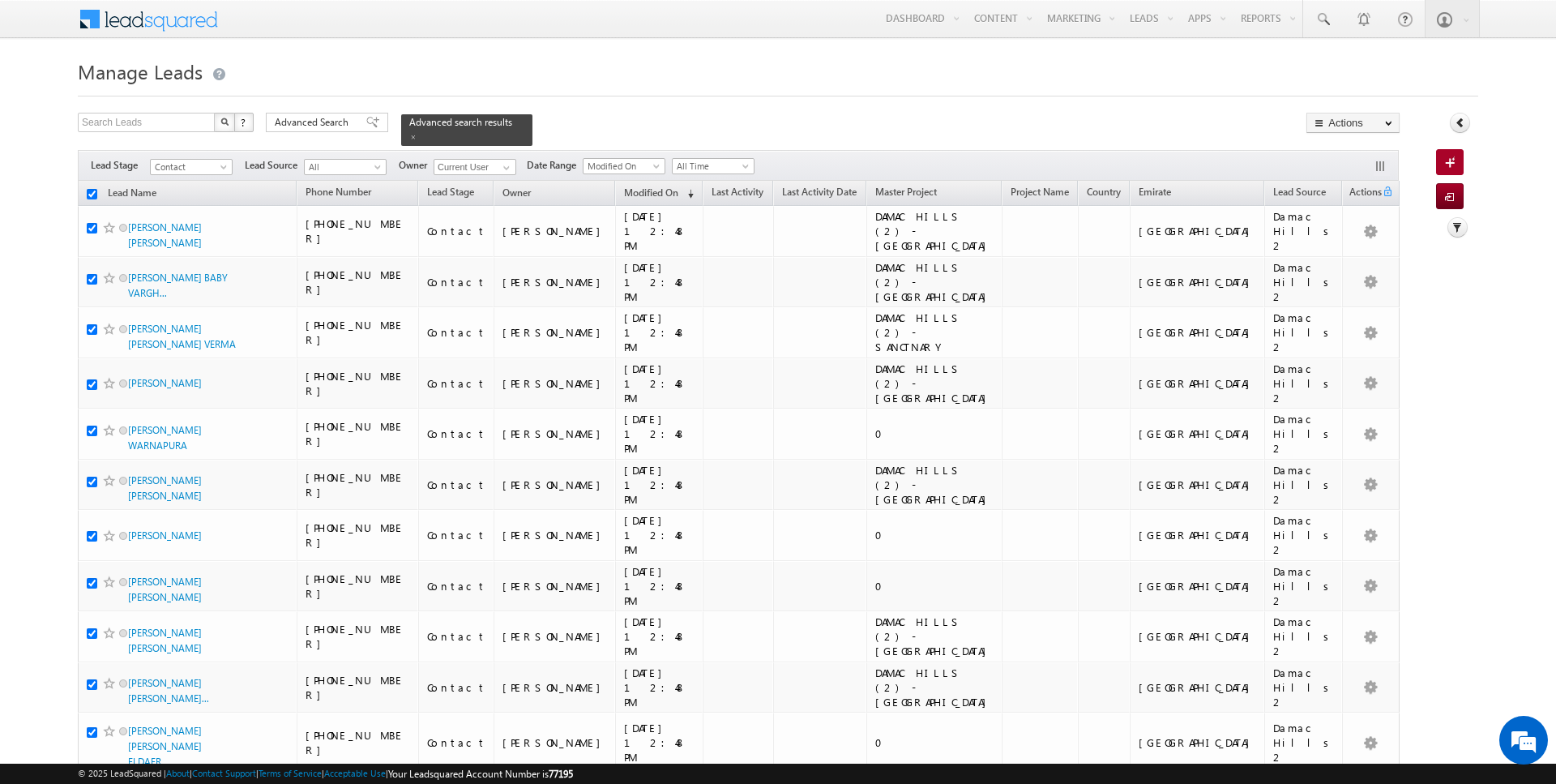
checkbox input "true"
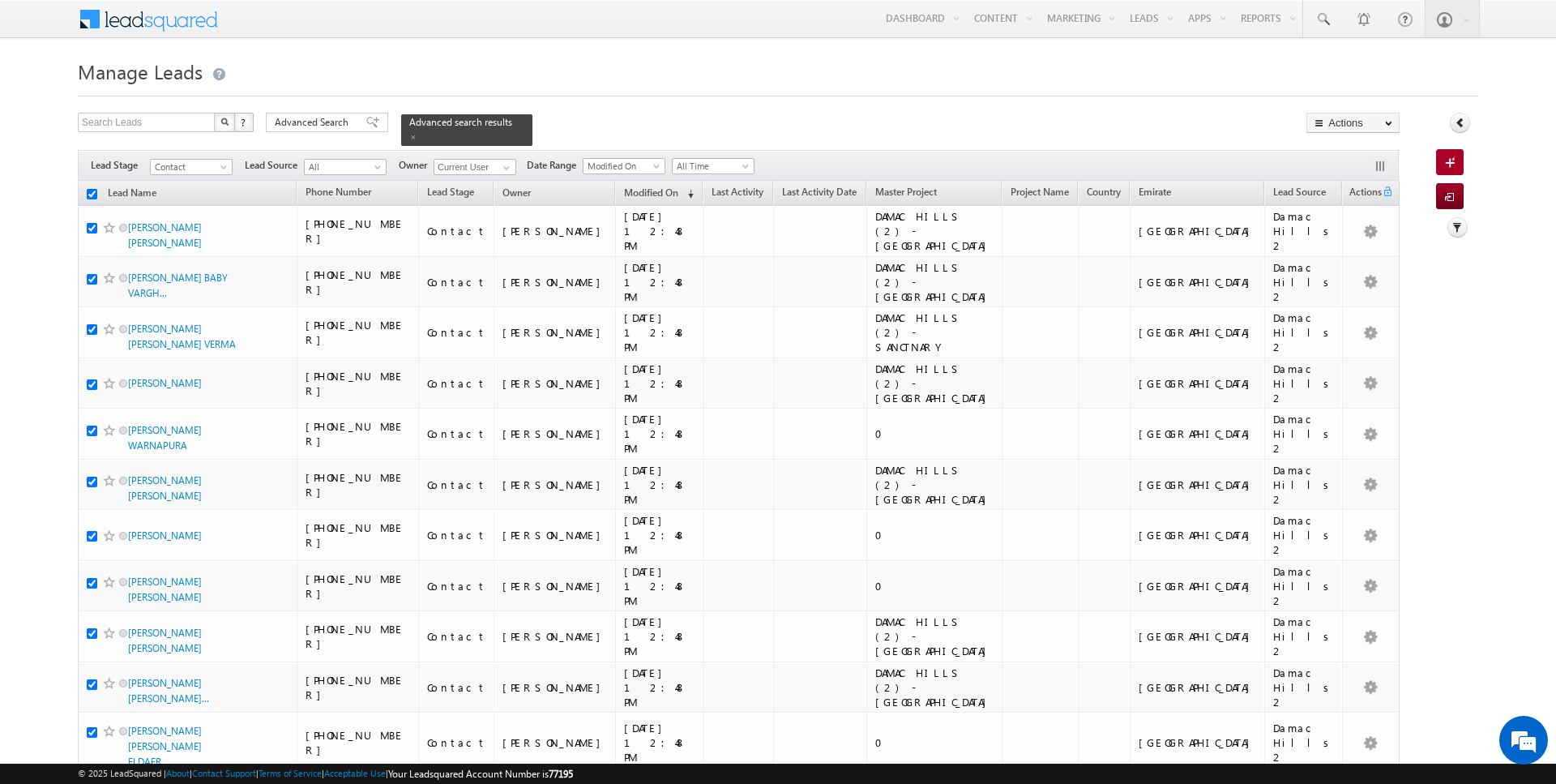
checkbox input "true"
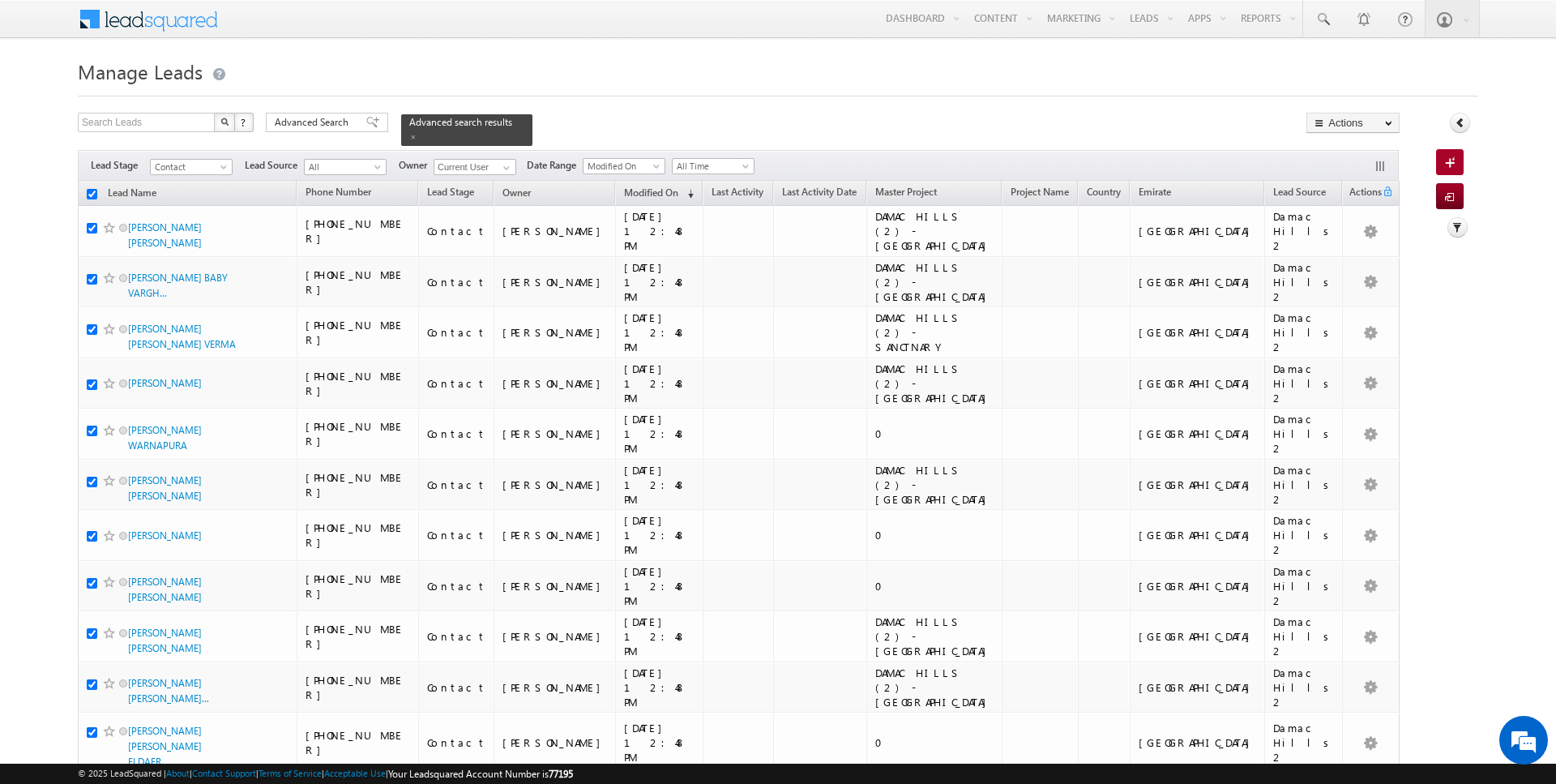
checkbox input "true"
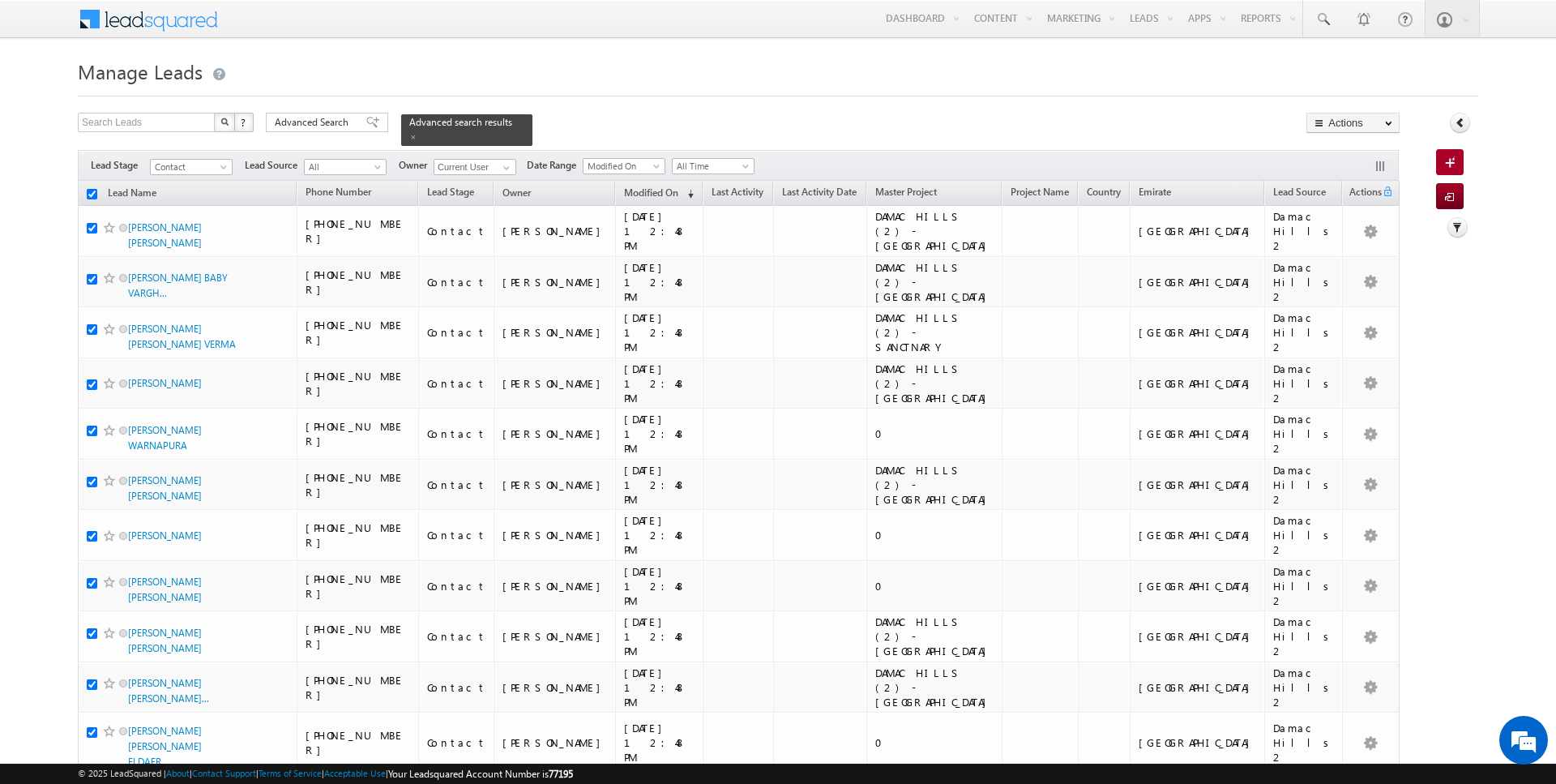
checkbox input "true"
click at [1354, 256] on link "Change Owner" at bounding box center [1352, 262] width 91 height 20
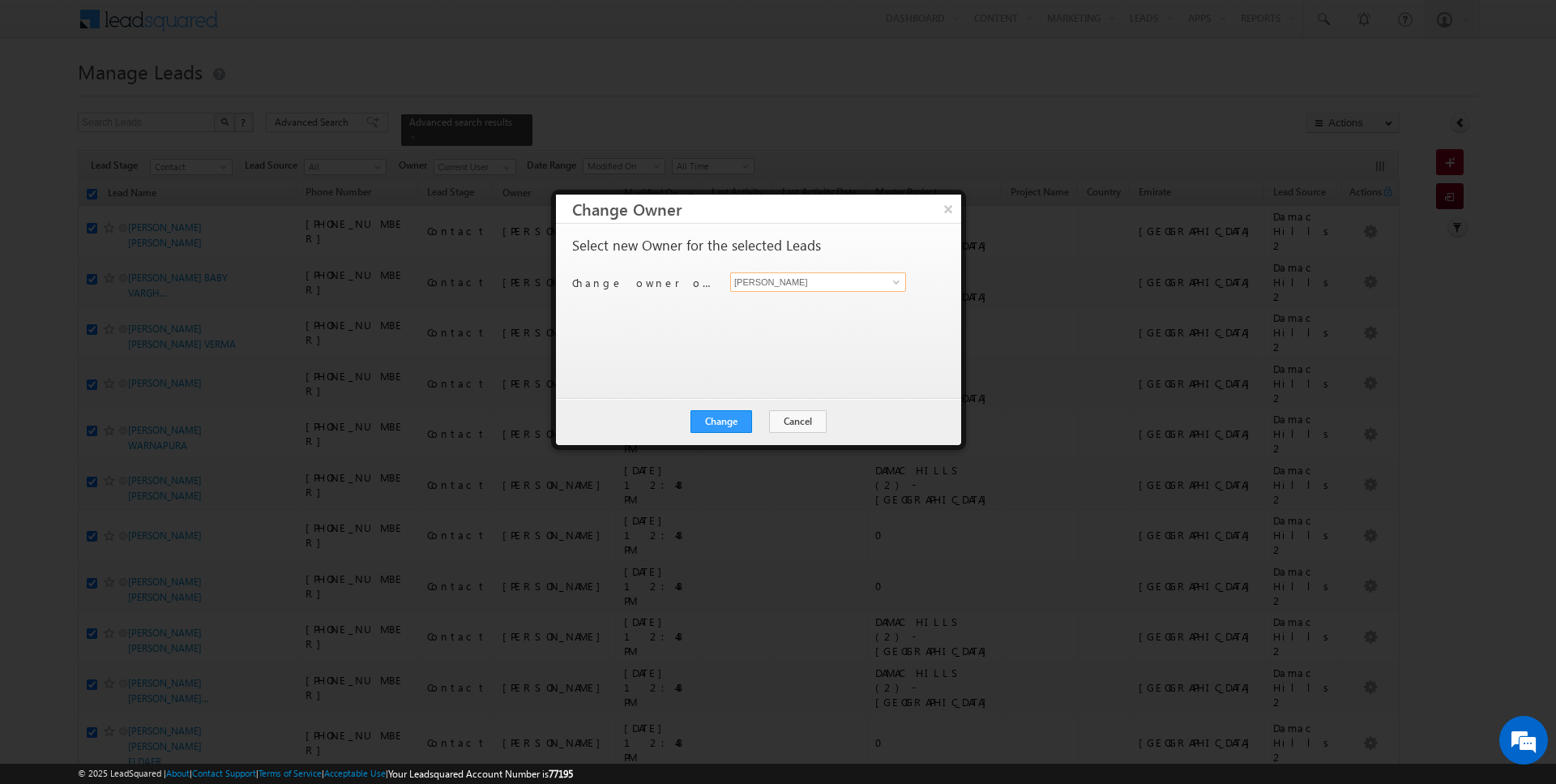
click at [812, 287] on input "[PERSON_NAME]" at bounding box center [818, 282] width 176 height 20
type input "Anuj Upadhyay"
click at [730, 423] on button "Change" at bounding box center [721, 421] width 62 height 23
click at [759, 421] on button "Close" at bounding box center [761, 421] width 52 height 23
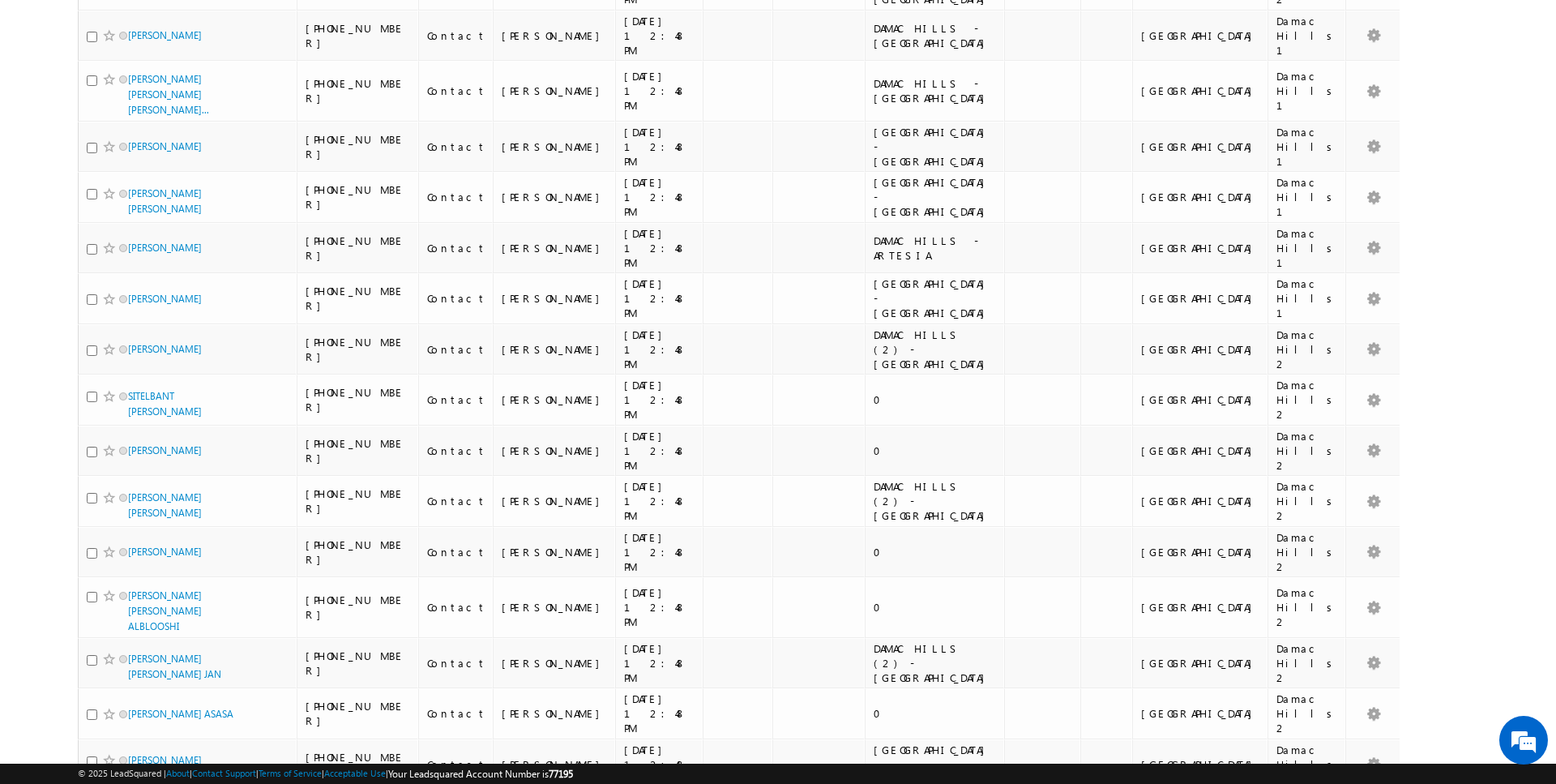
scroll to position [2077, 0]
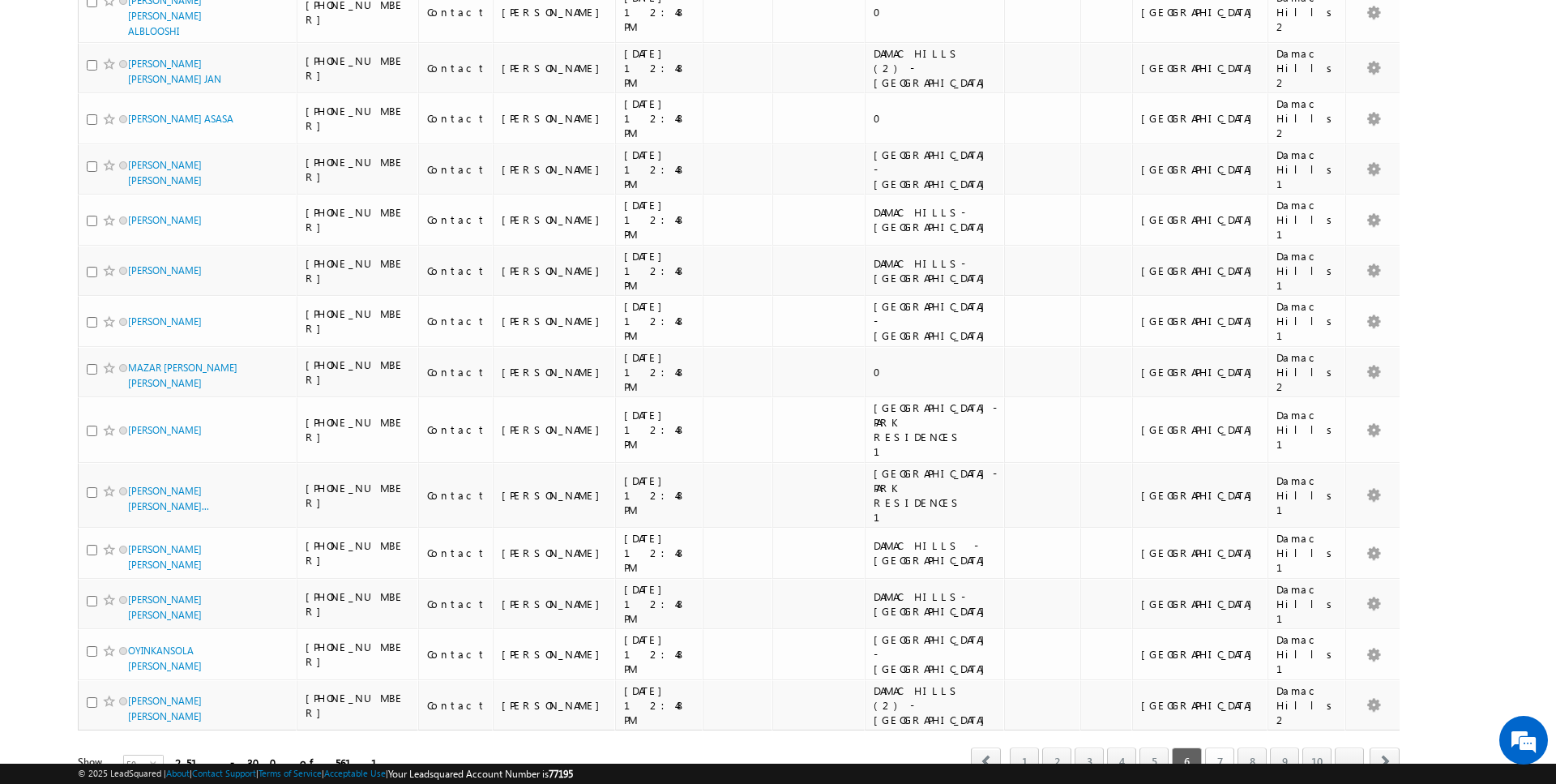
click at [1222, 747] on link "7" at bounding box center [1219, 760] width 29 height 27
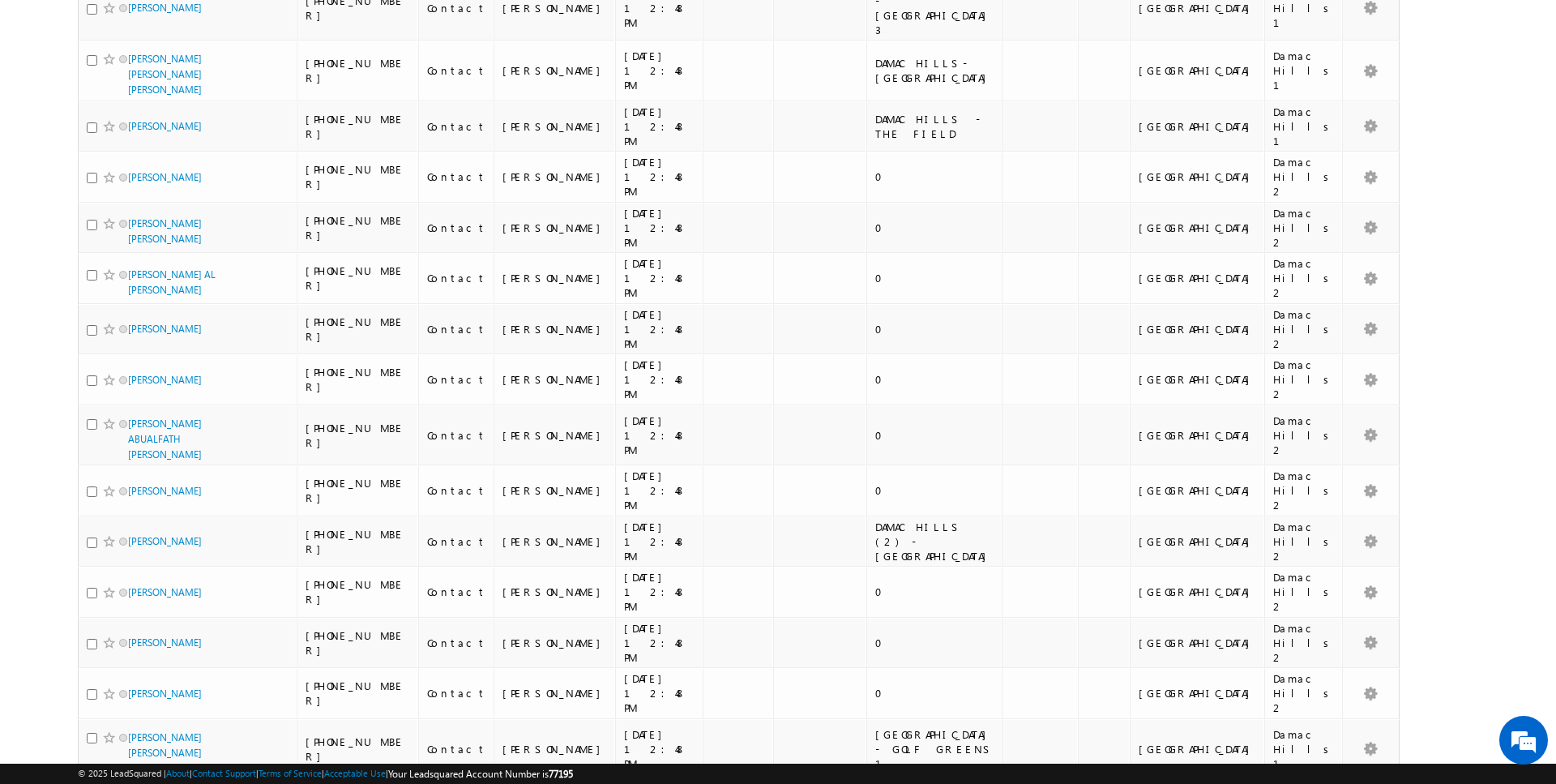
scroll to position [1983, 0]
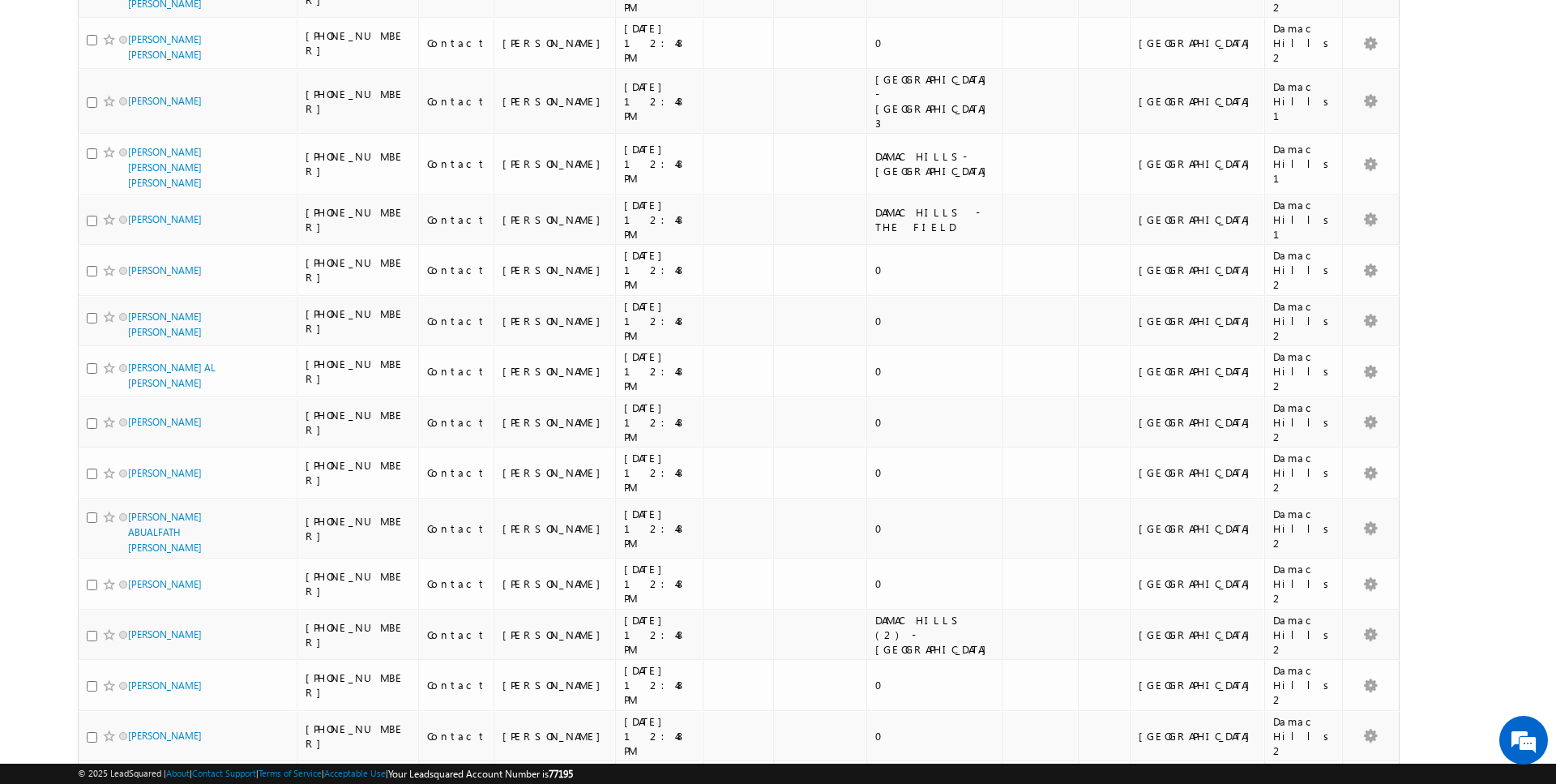
click at [140, 722] on li "25" at bounding box center [134, 721] width 39 height 16
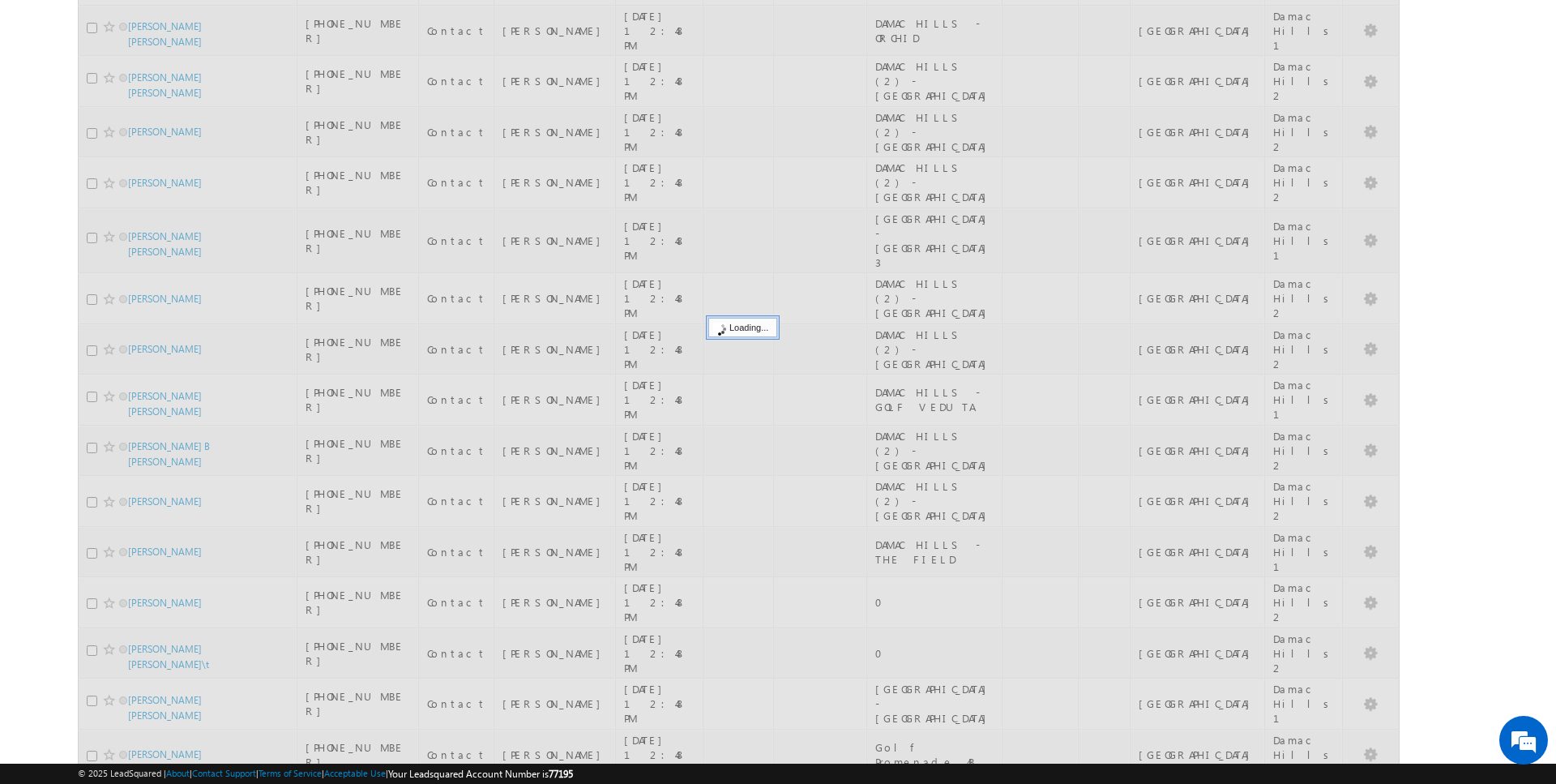
scroll to position [0, 0]
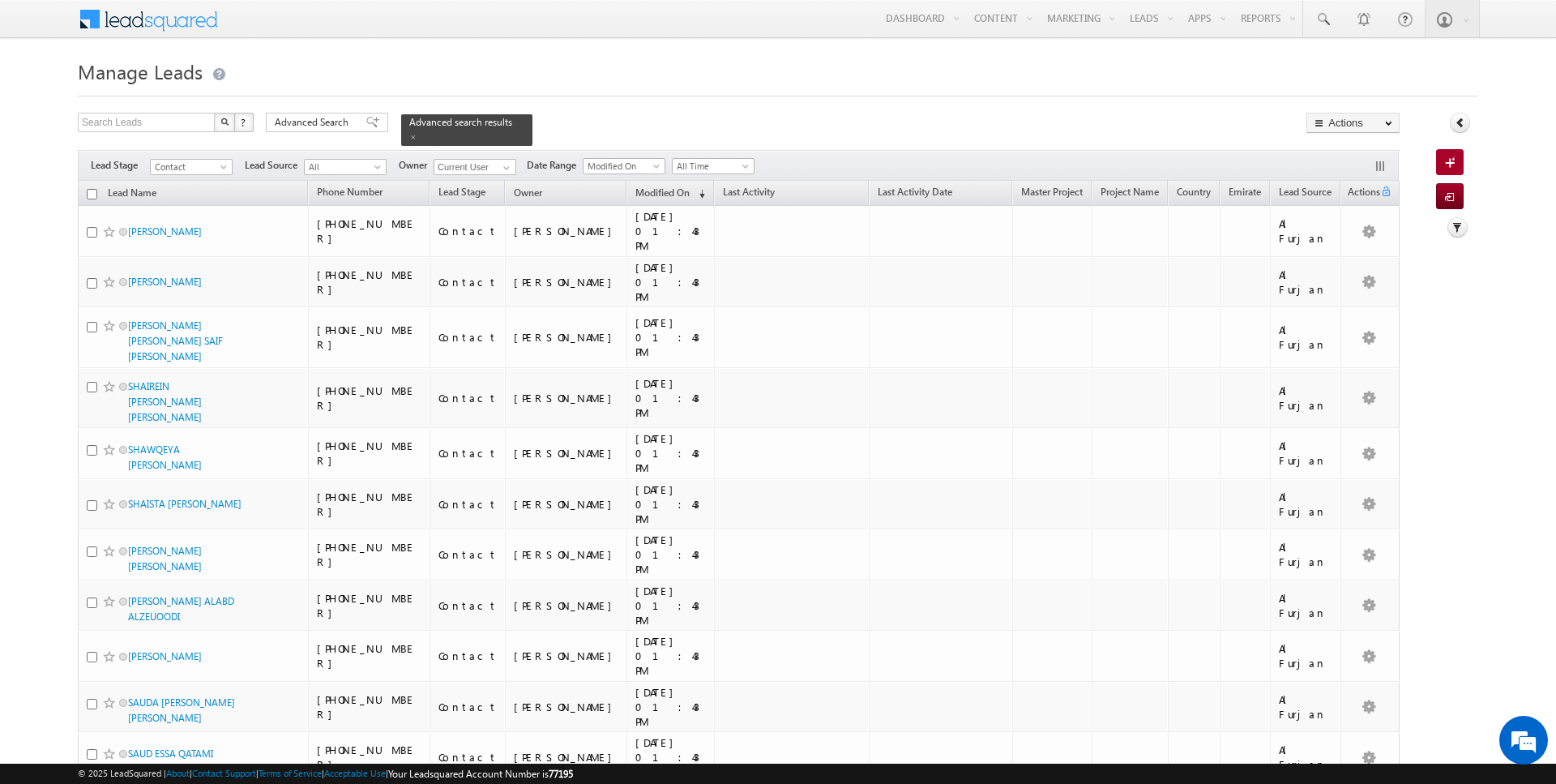
click at [90, 193] on input "checkbox" at bounding box center [91, 194] width 10 height 10
checkbox input "true"
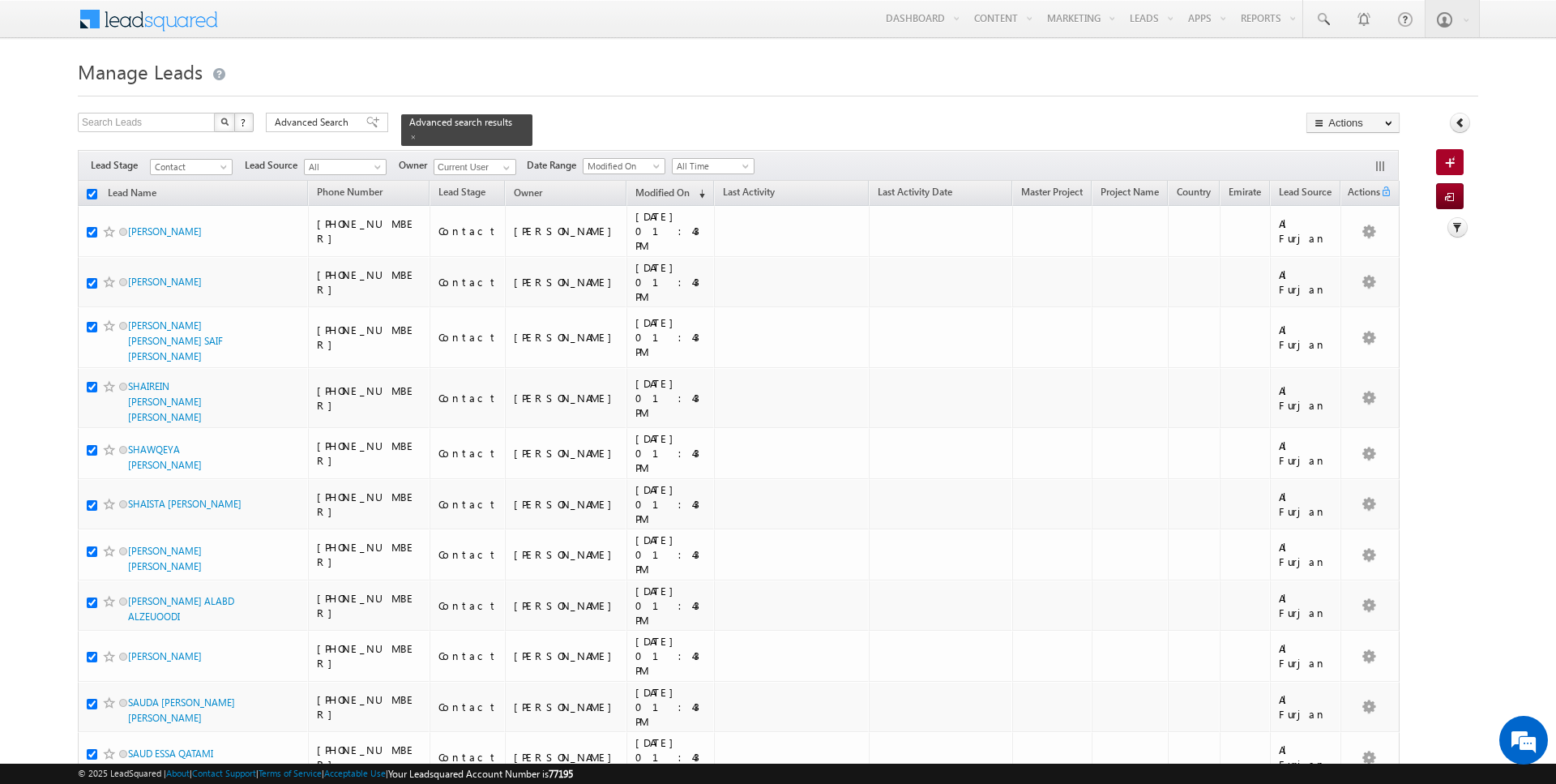
checkbox input "true"
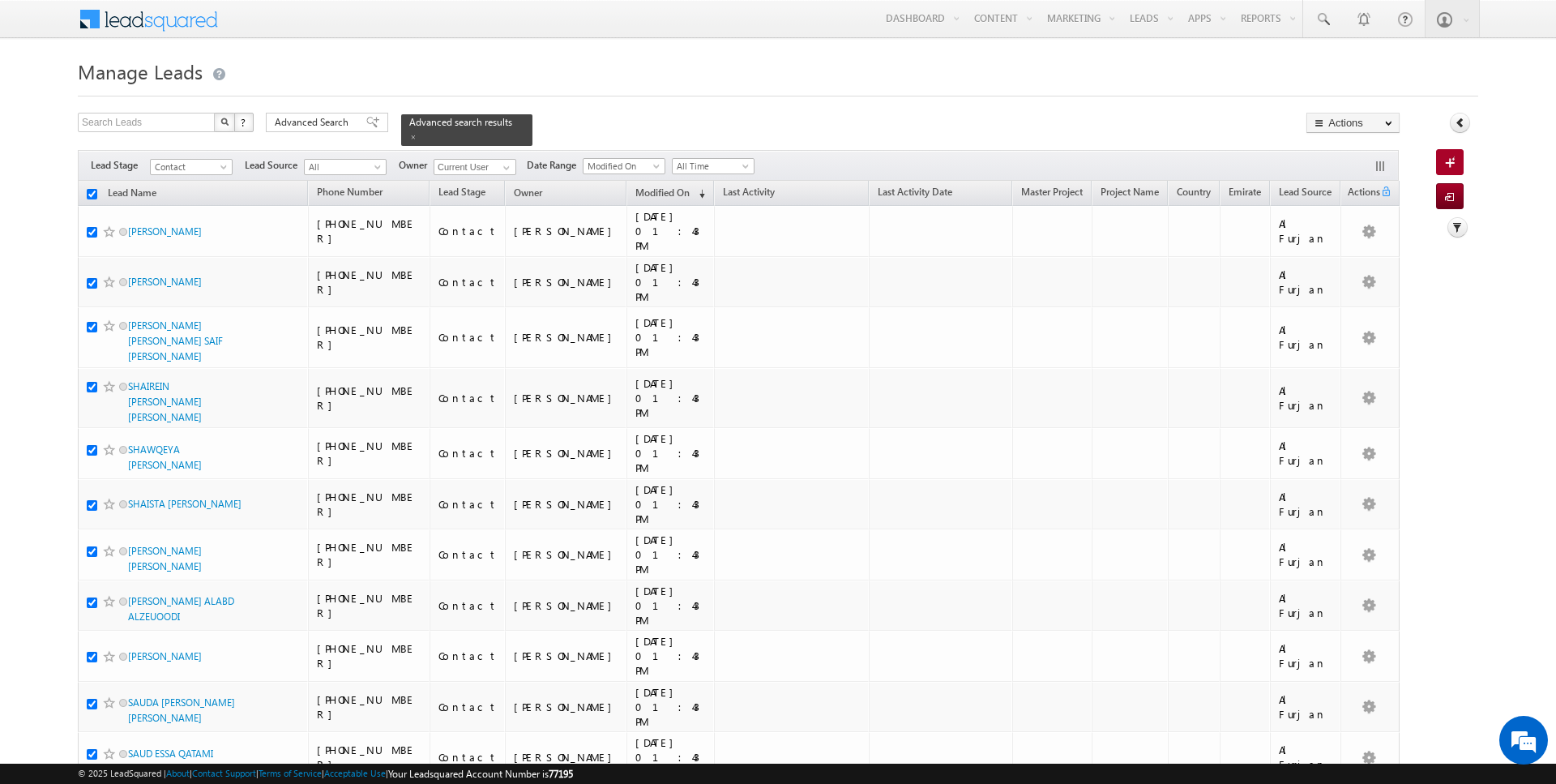
checkbox input "true"
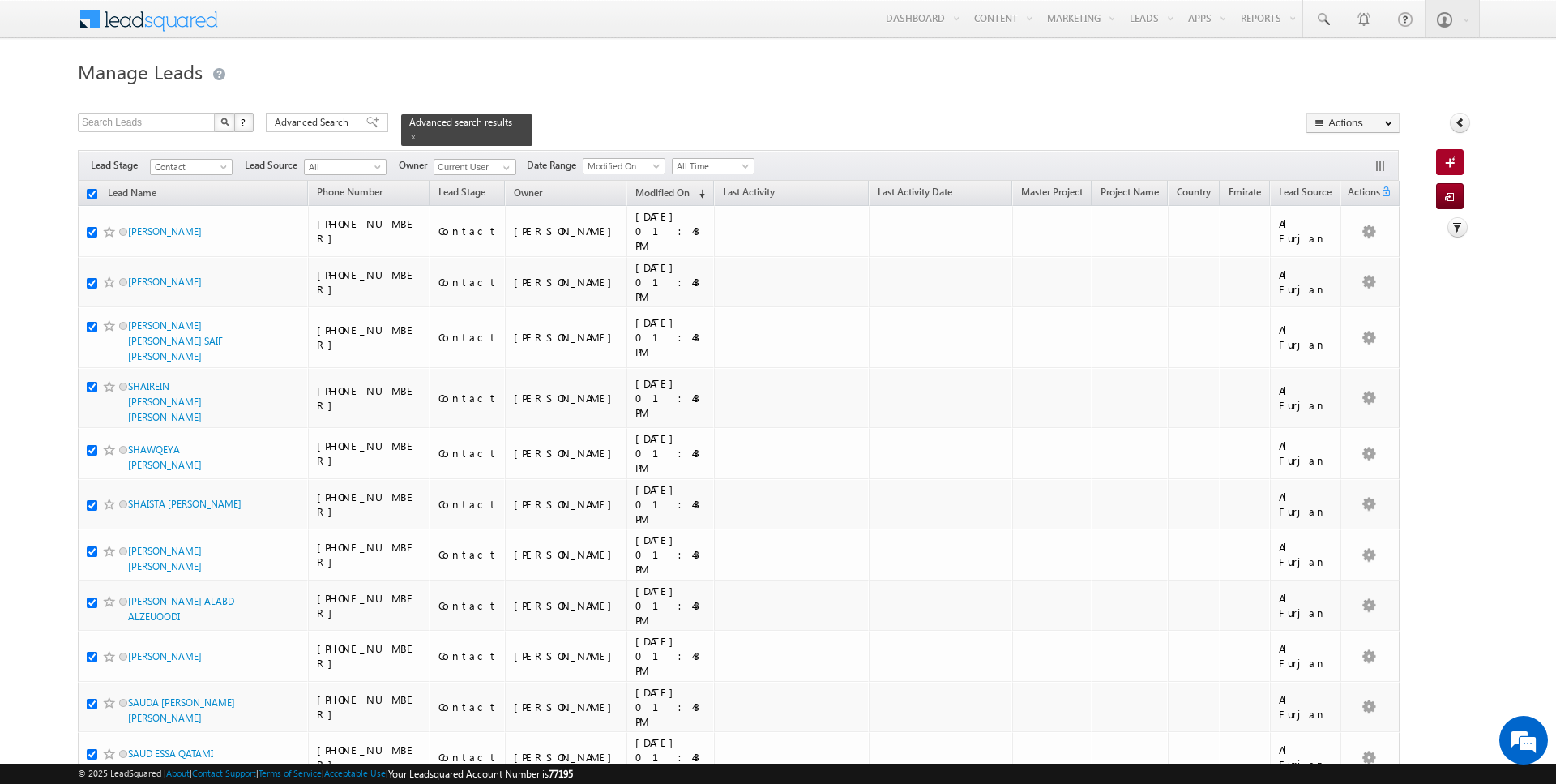
checkbox input "true"
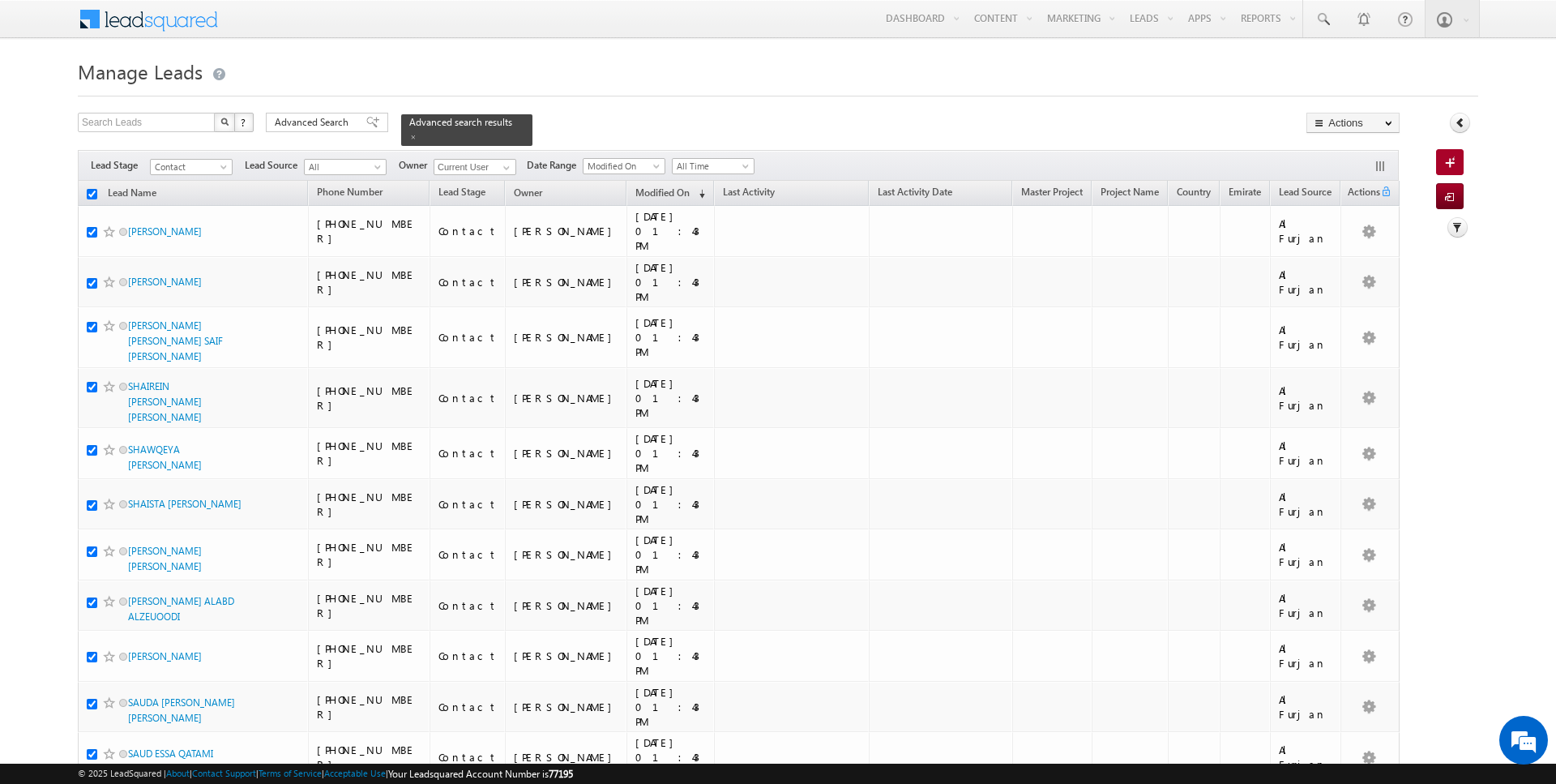
checkbox input "true"
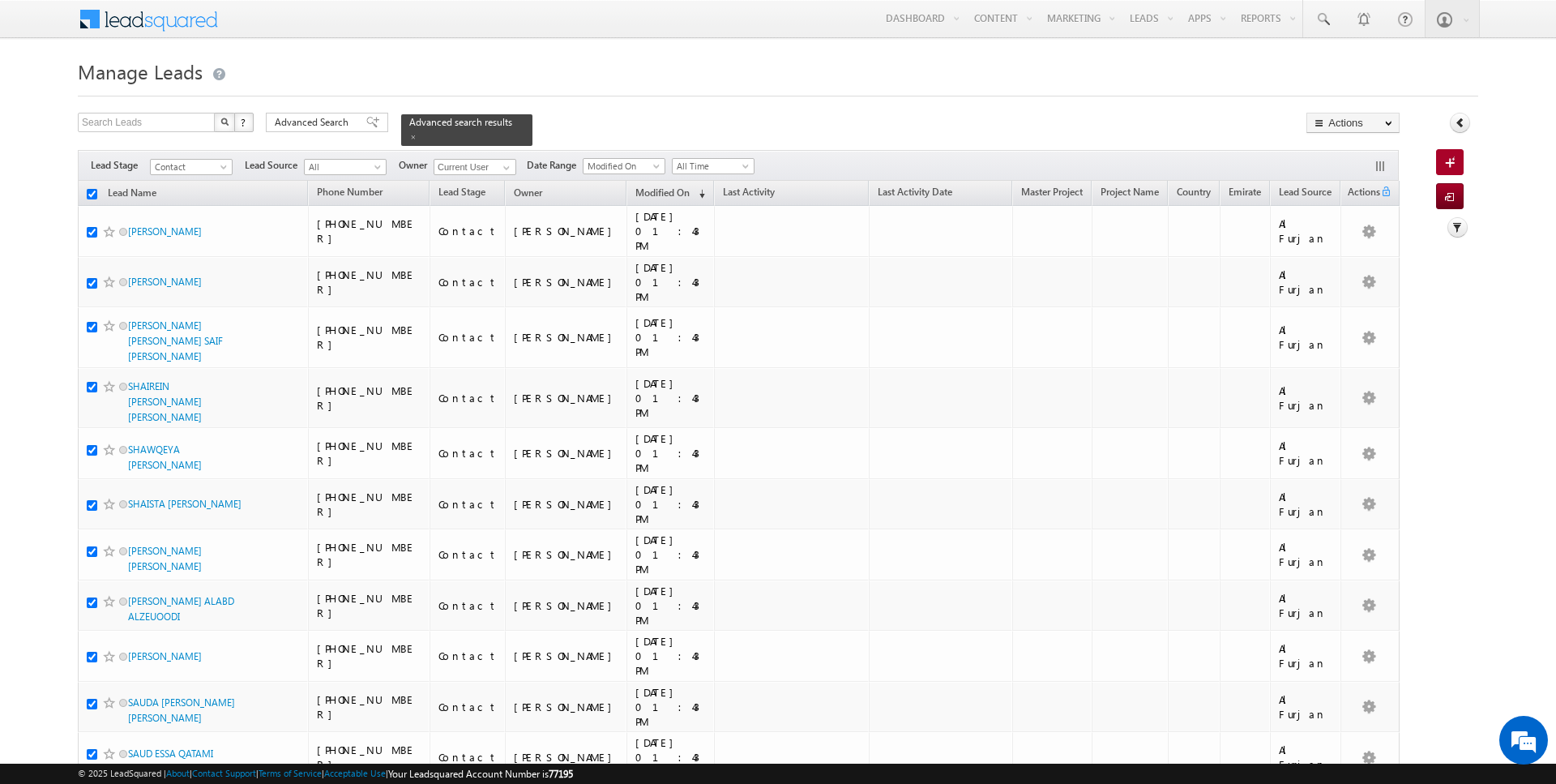
checkbox input "true"
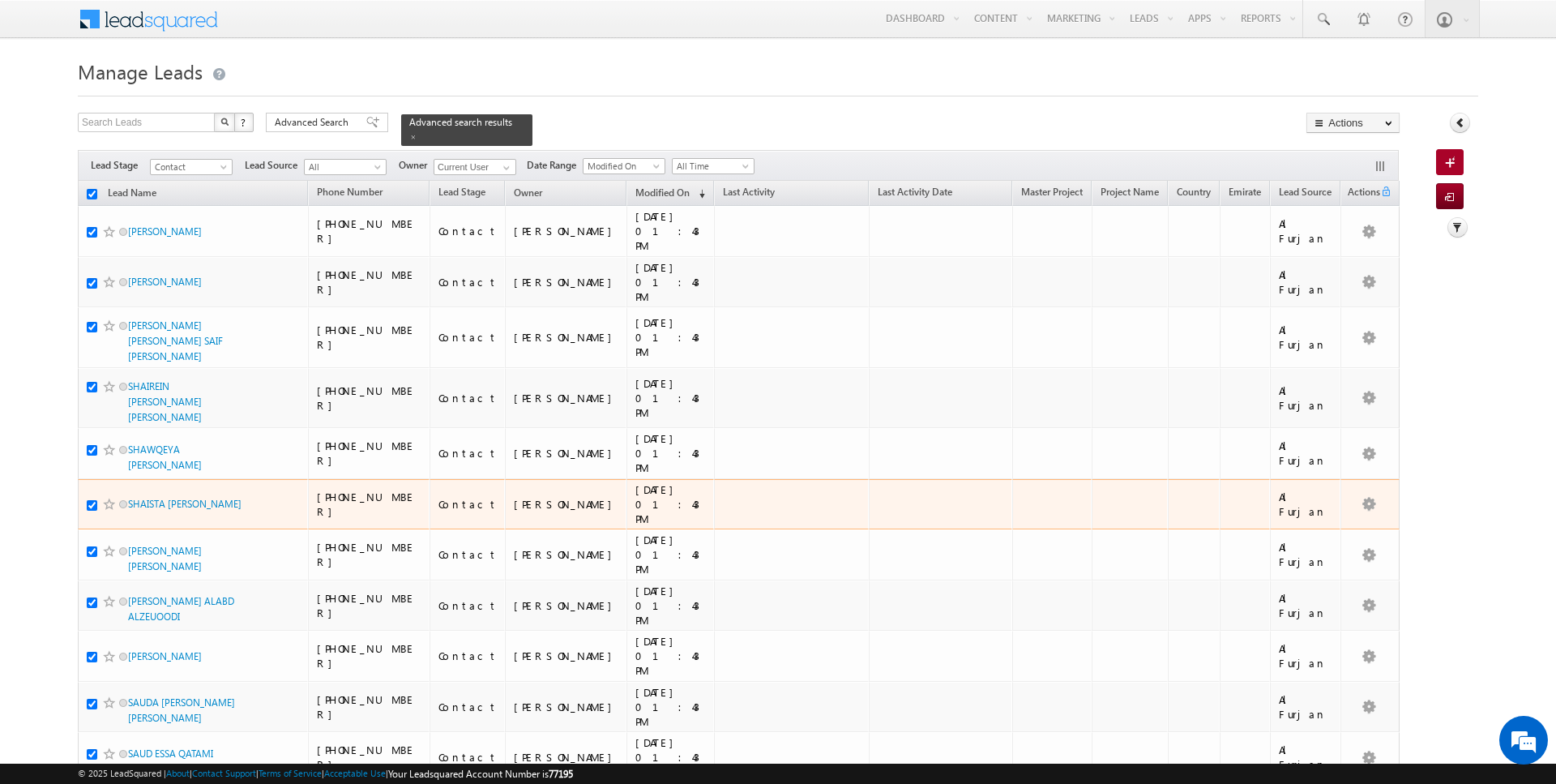
scroll to position [556, 0]
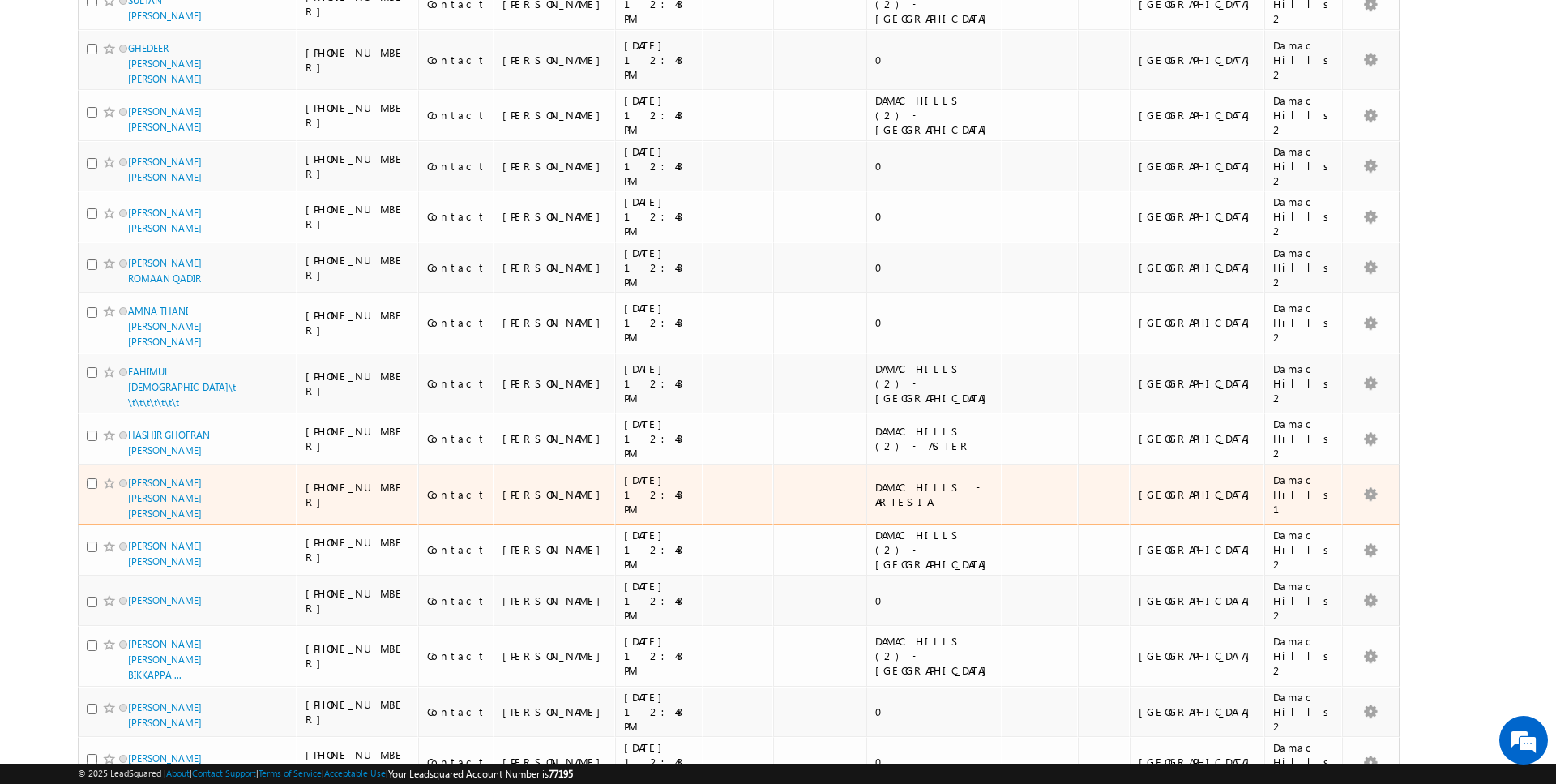
scroll to position [0, 0]
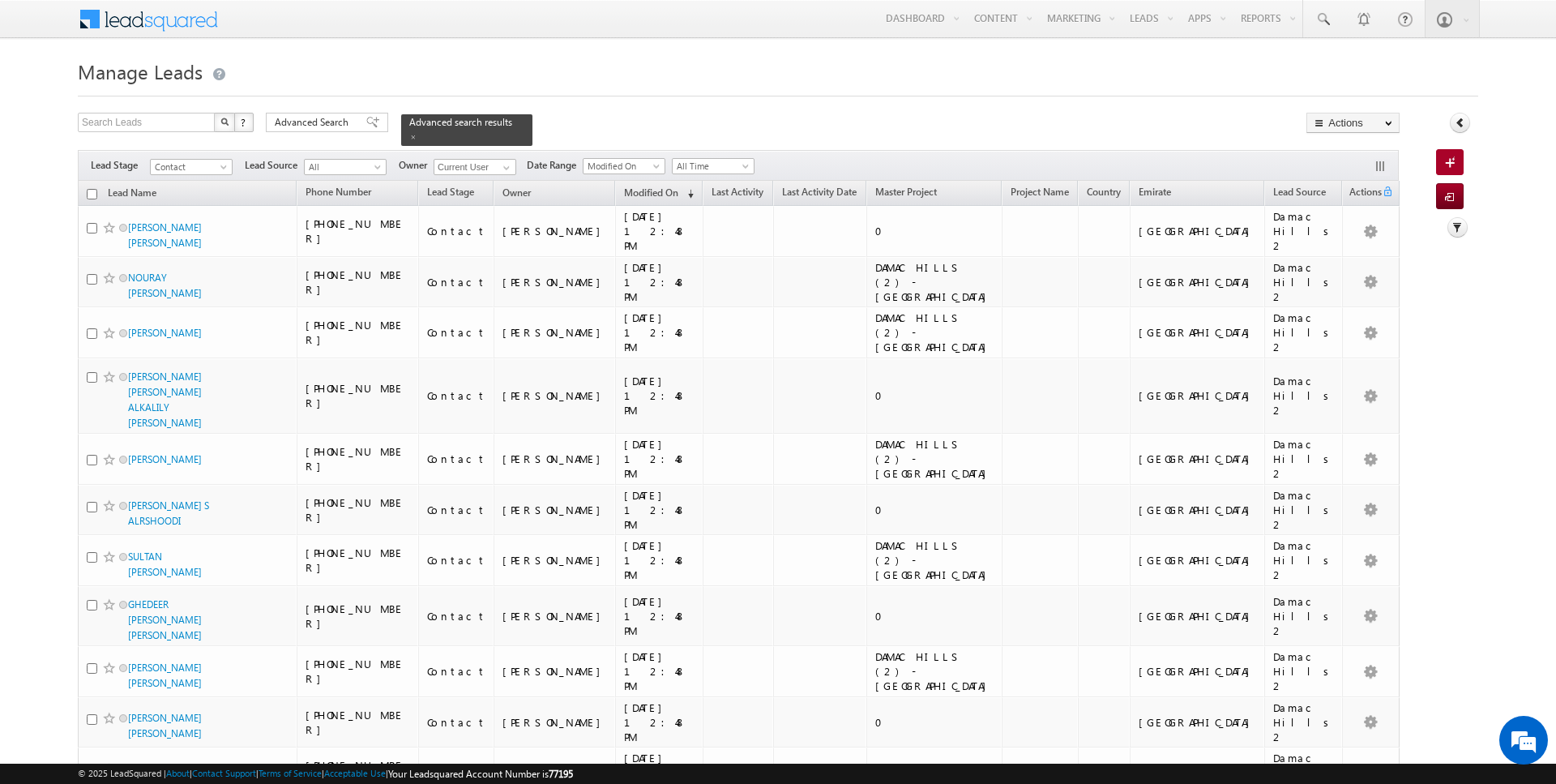
click at [94, 193] on input "checkbox" at bounding box center [91, 194] width 10 height 10
checkbox input "true"
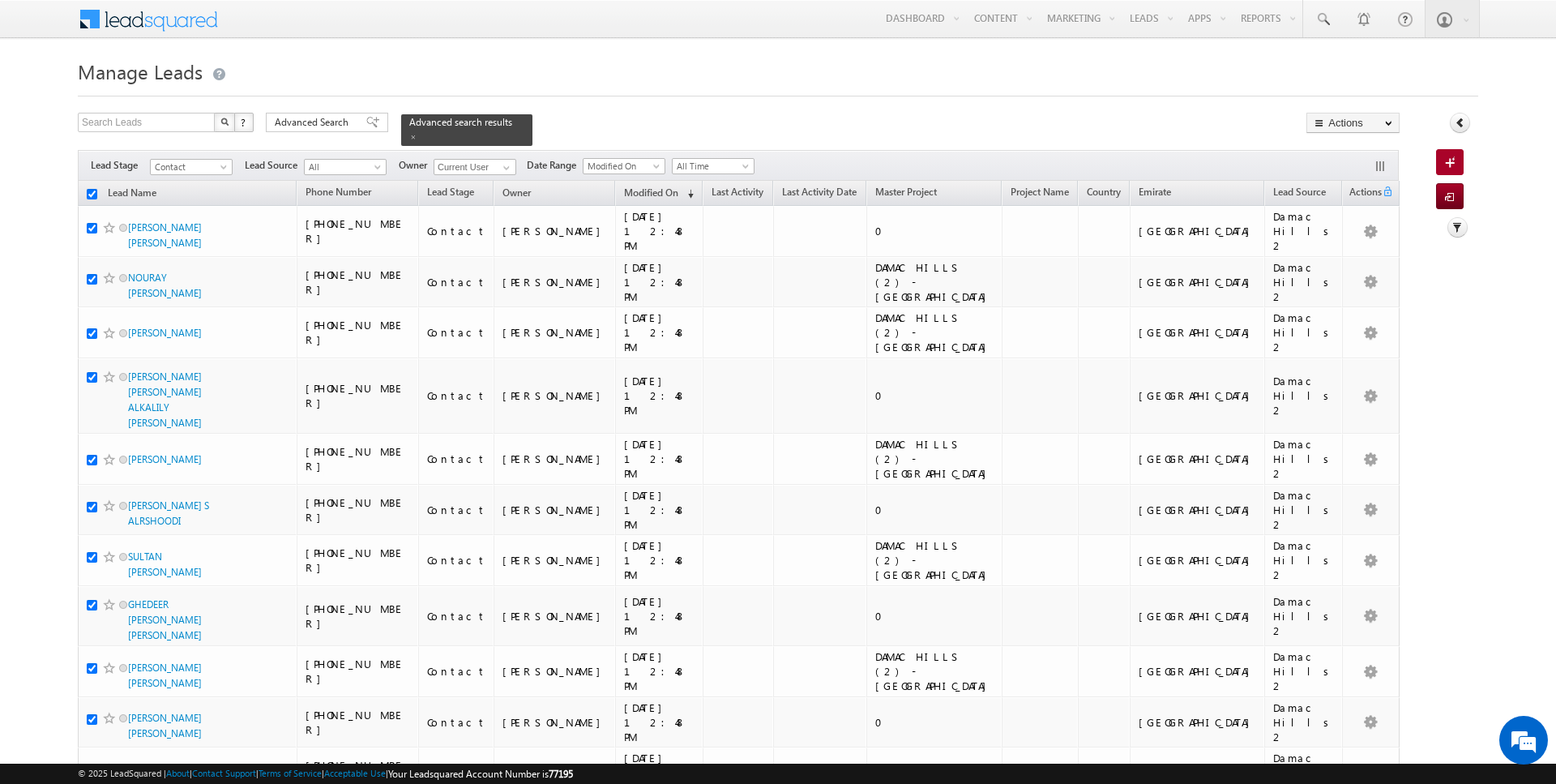
checkbox input "true"
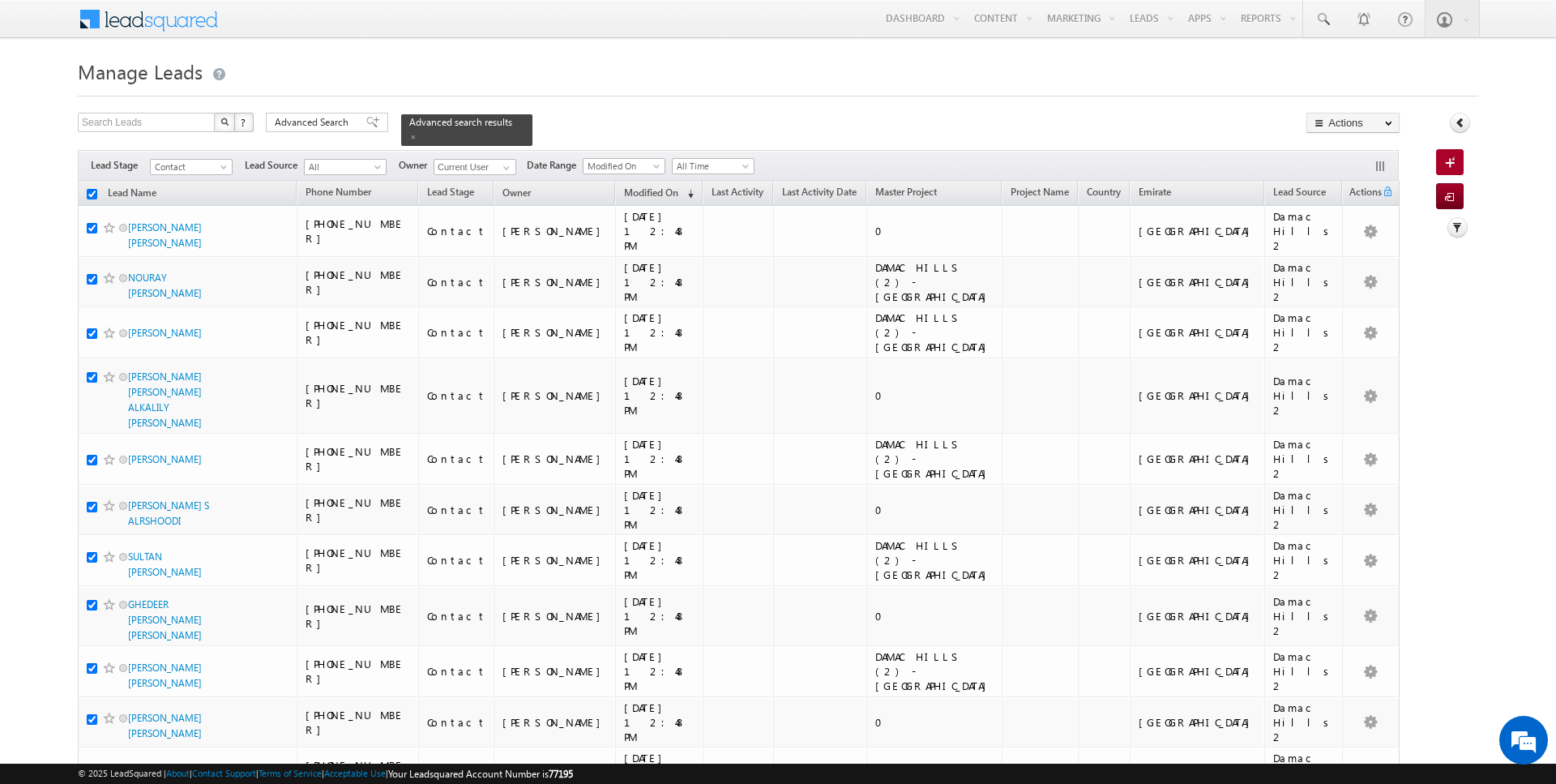
checkbox input "true"
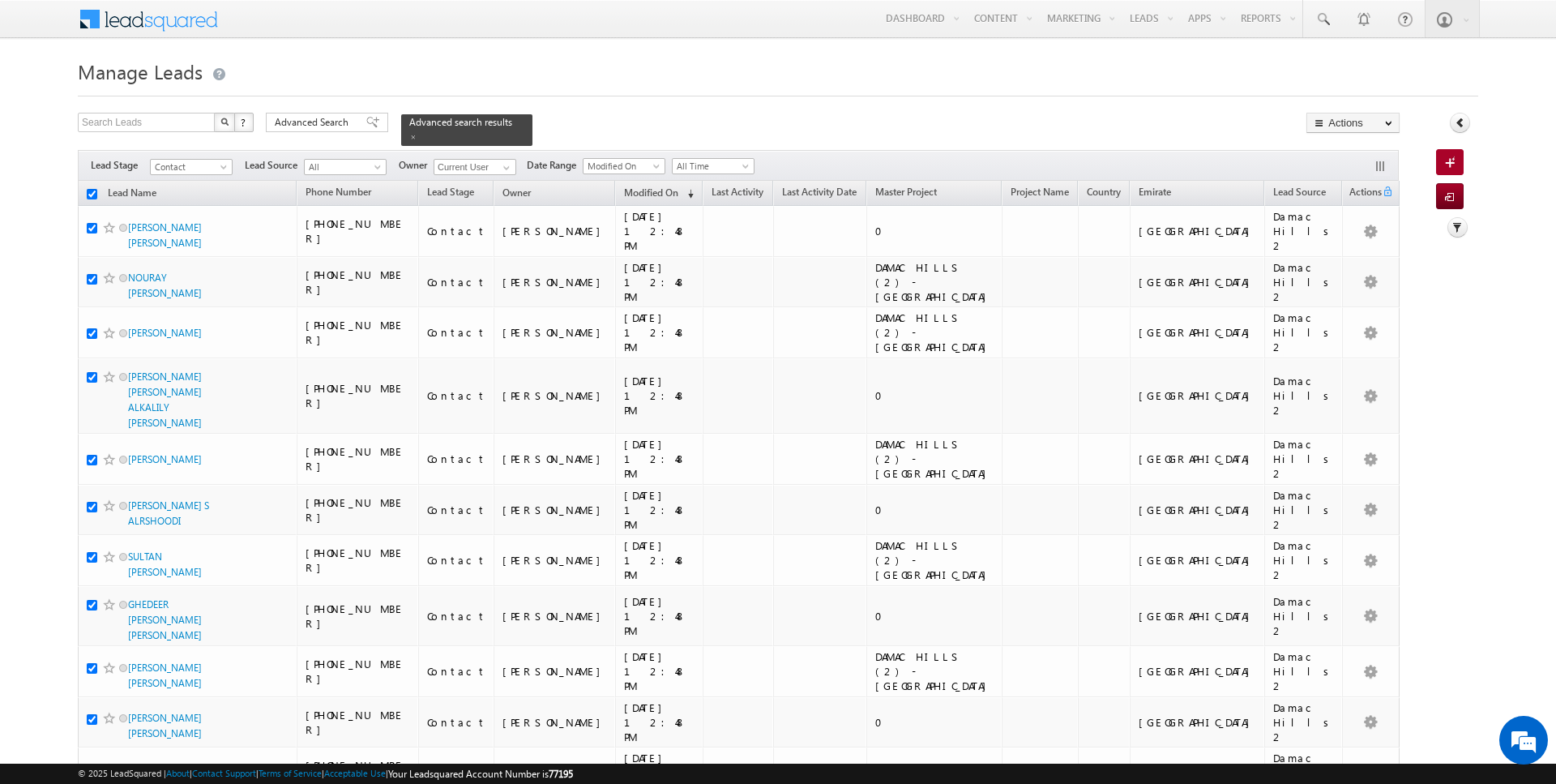
checkbox input "true"
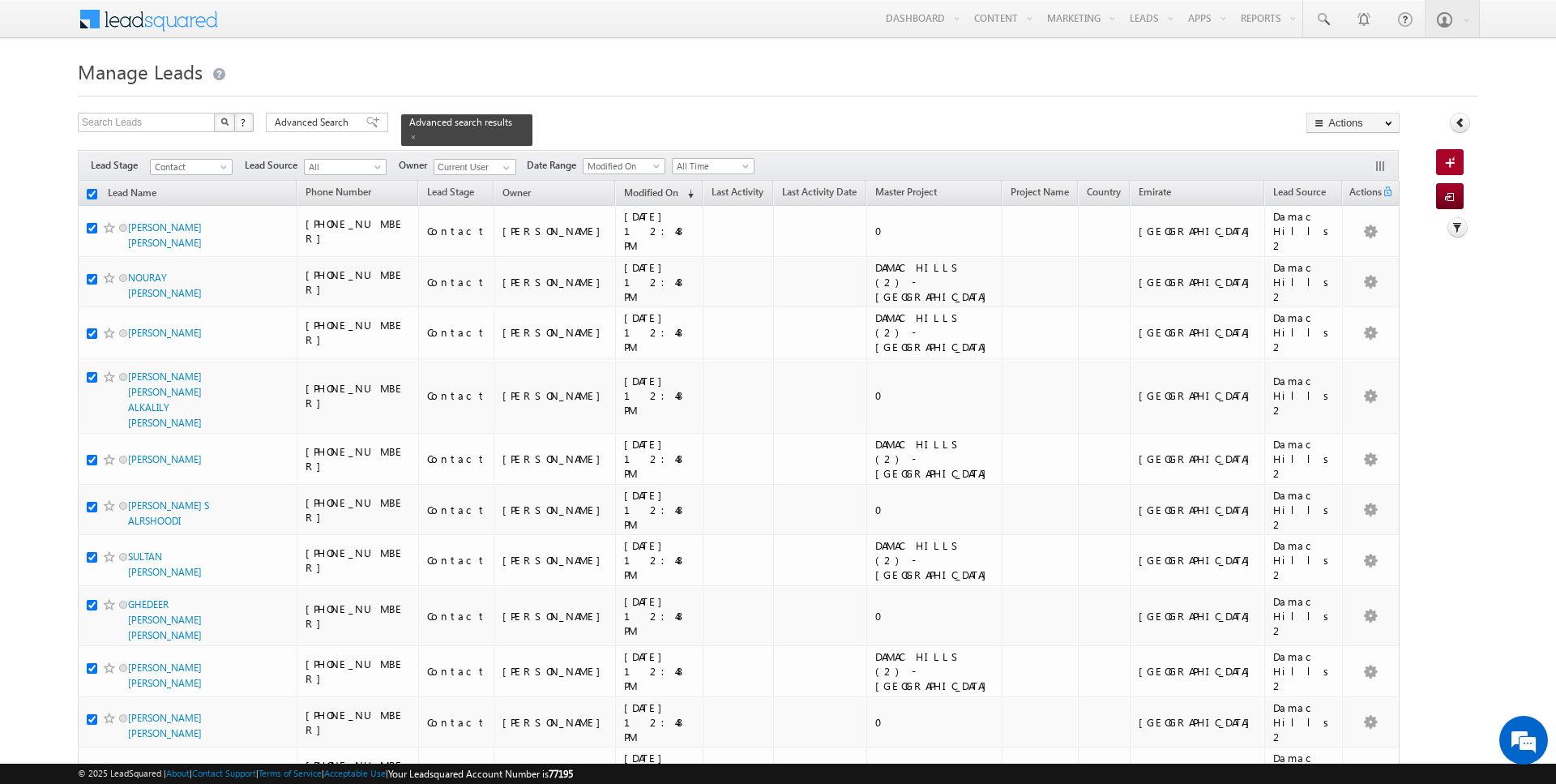
checkbox input "true"
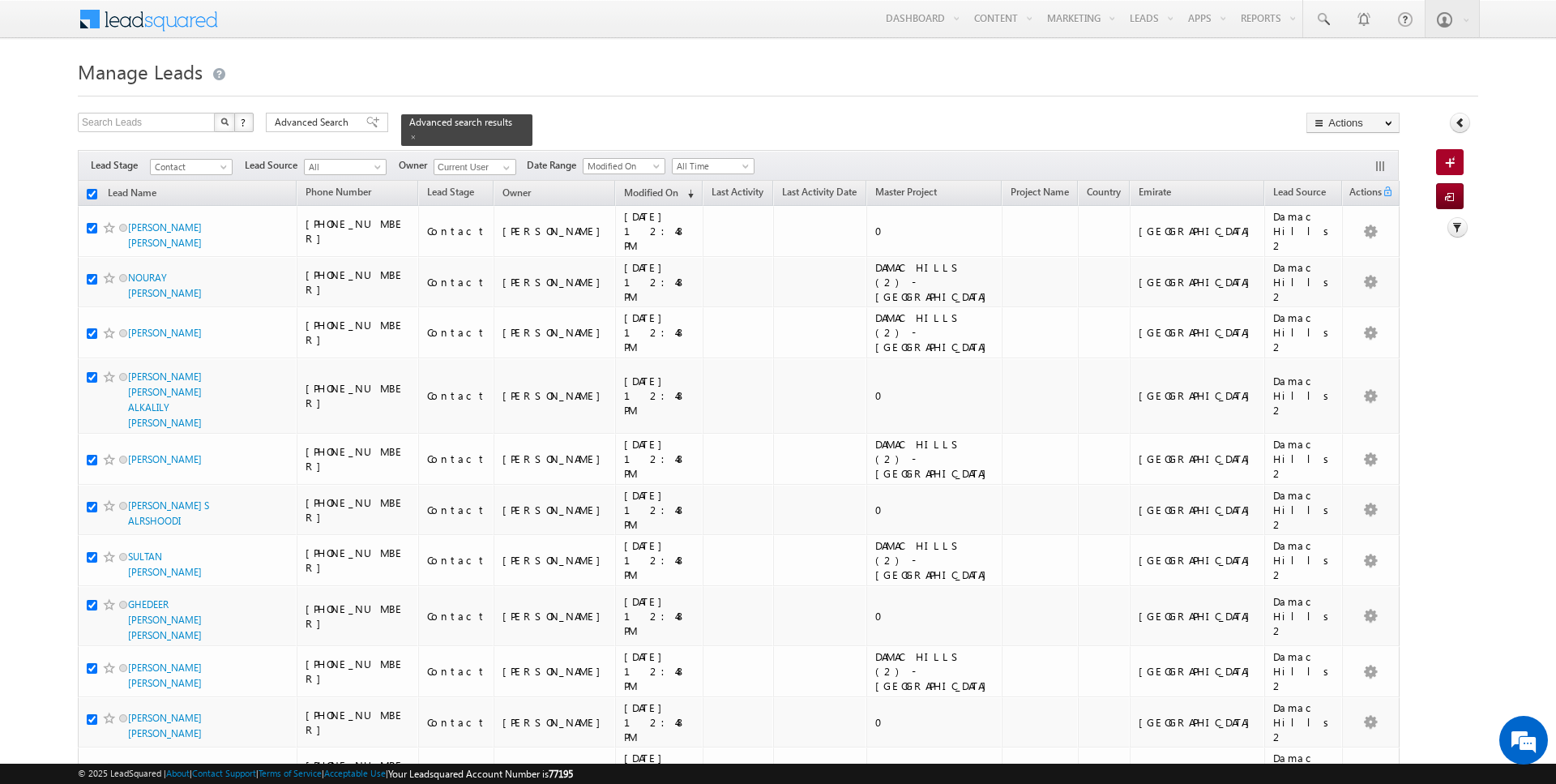
checkbox input "true"
click at [1359, 268] on link "Change Owner" at bounding box center [1352, 262] width 91 height 20
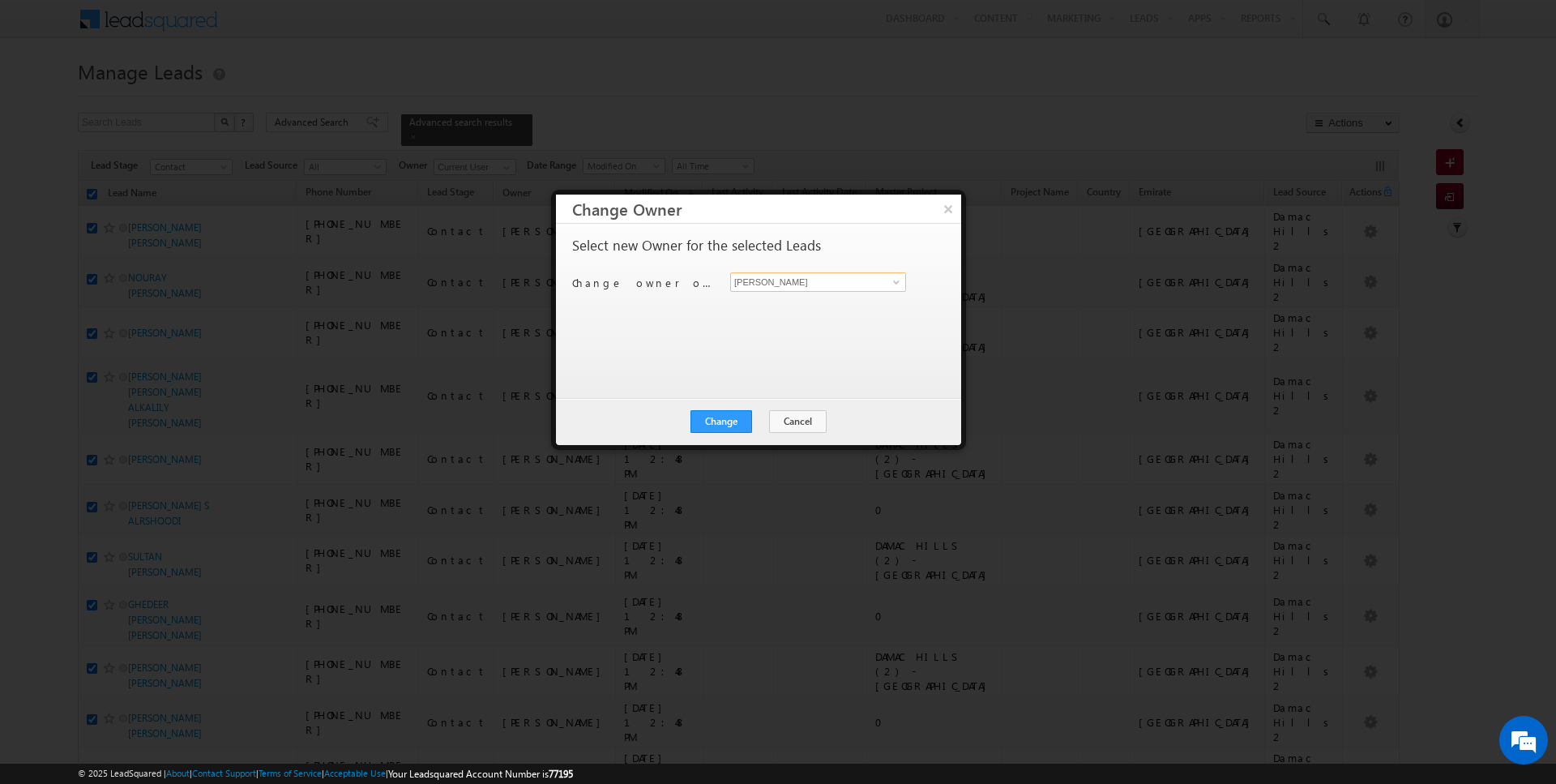
click at [806, 286] on input "[PERSON_NAME]" at bounding box center [818, 282] width 176 height 20
type input "Anuj Upadhyay"
click at [737, 414] on button "Change" at bounding box center [721, 421] width 62 height 23
click at [755, 421] on button "Close" at bounding box center [761, 421] width 52 height 23
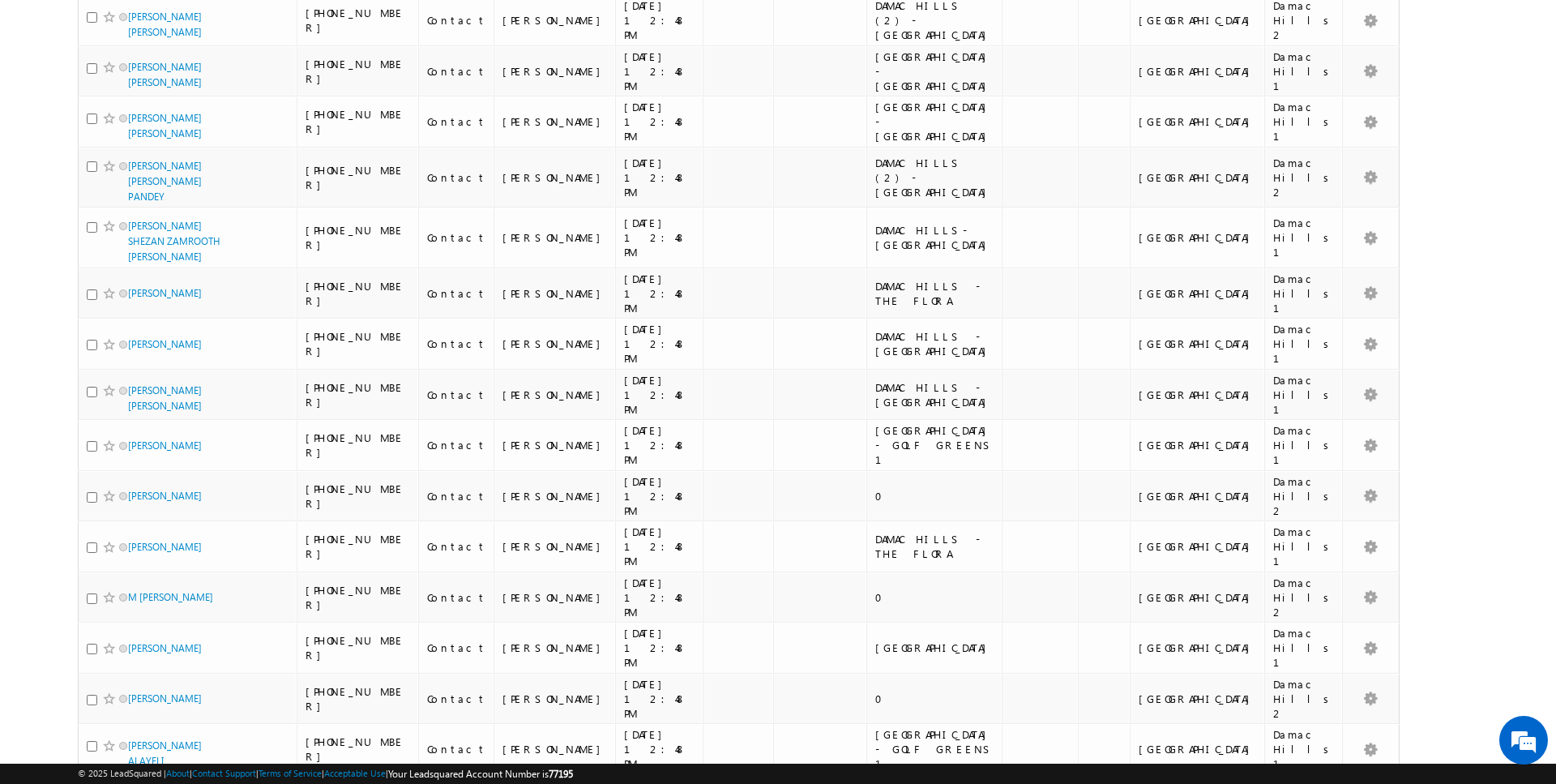
scroll to position [849, 0]
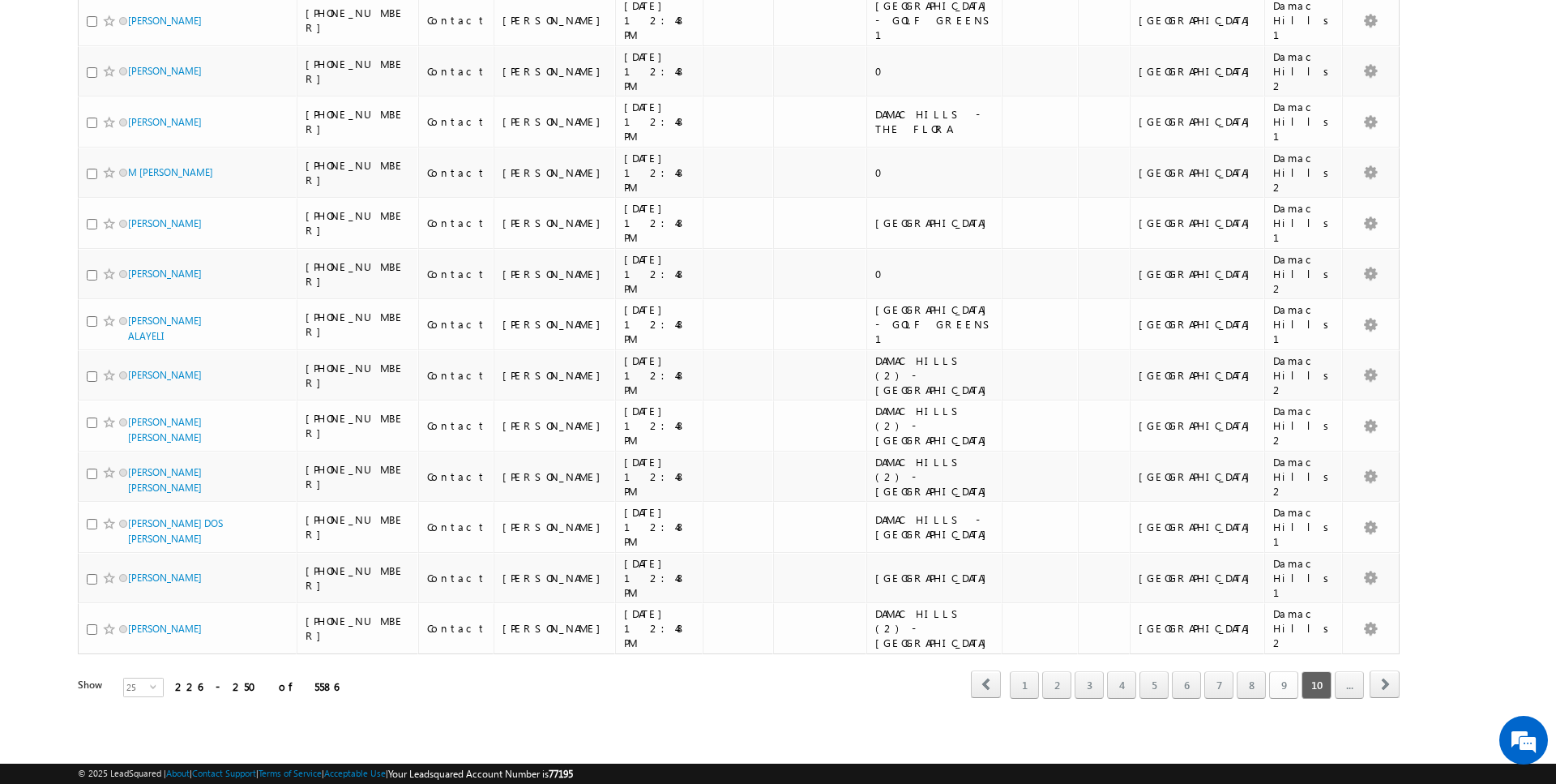
click at [1284, 690] on link "9" at bounding box center [1283, 684] width 29 height 27
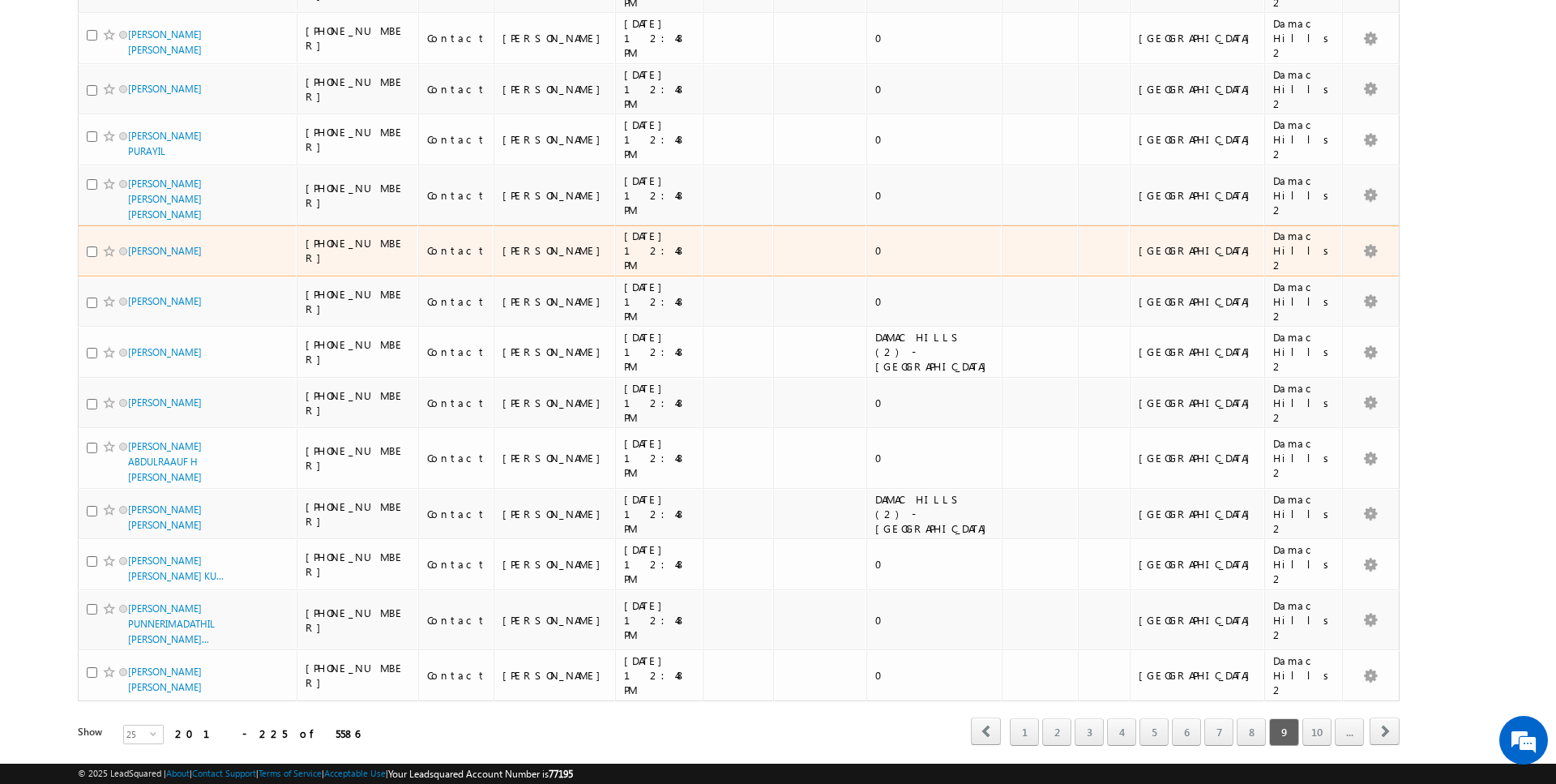
scroll to position [0, 0]
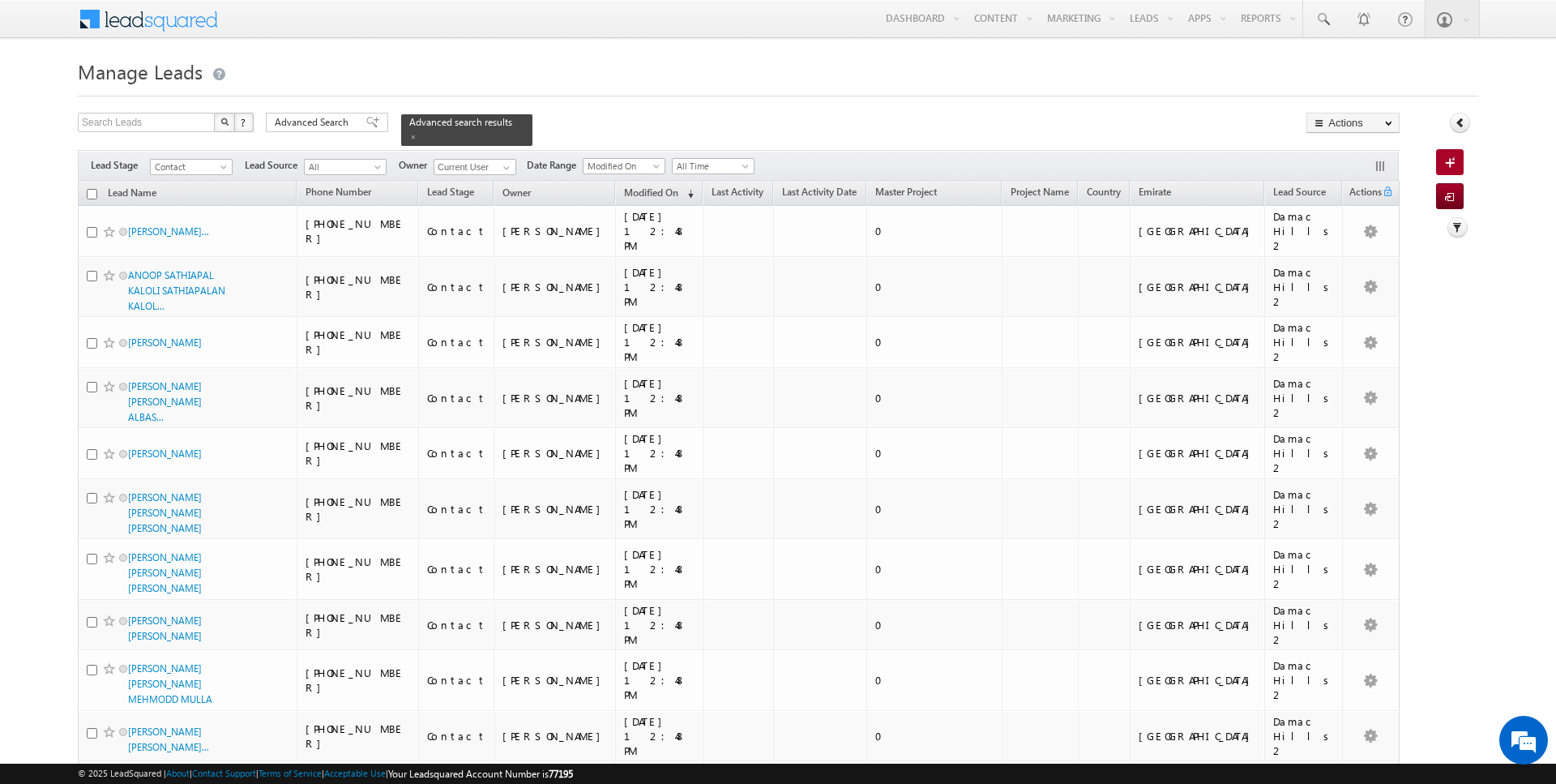
click at [92, 193] on input "checkbox" at bounding box center [91, 194] width 10 height 10
checkbox input "true"
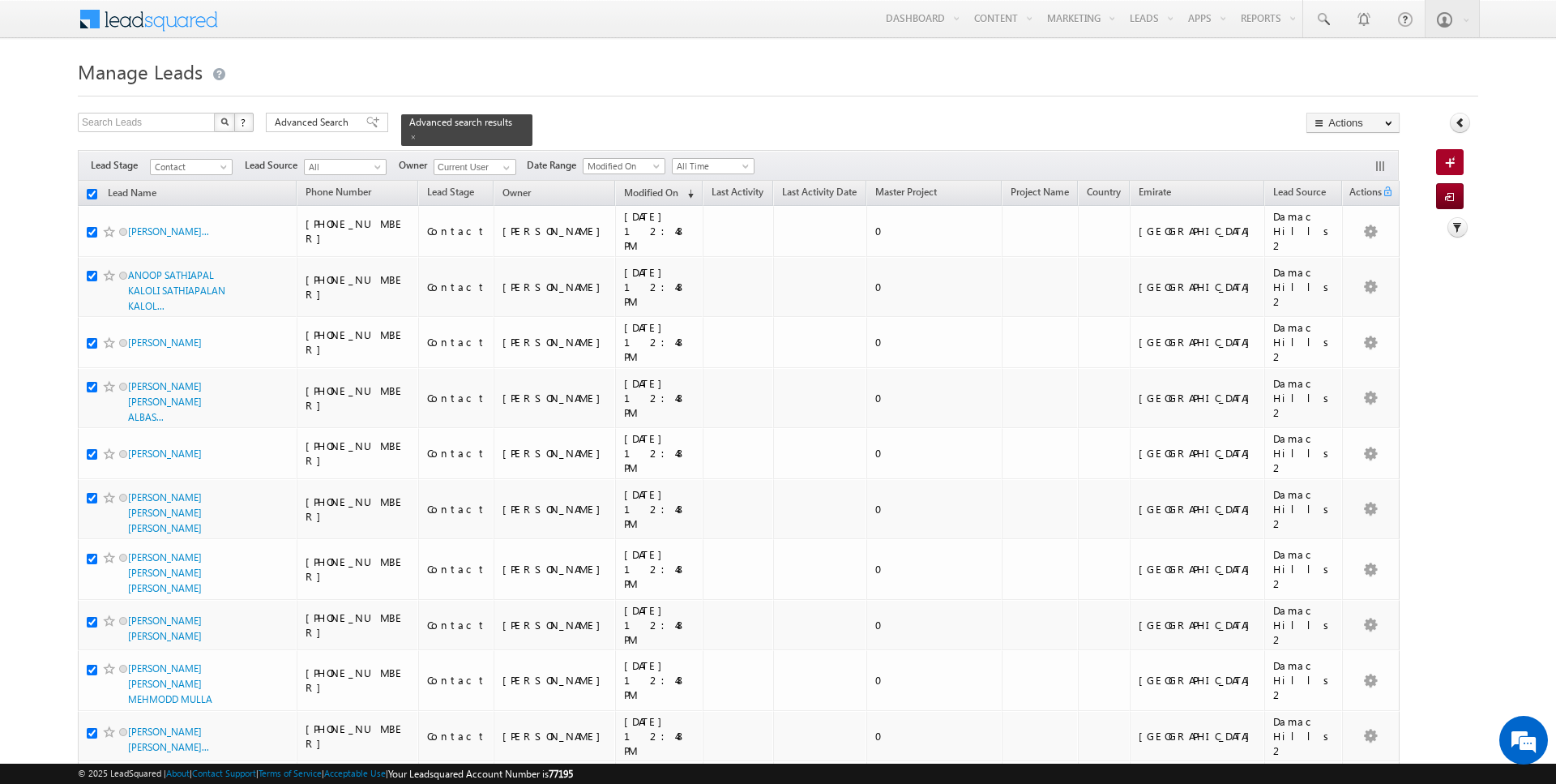
checkbox input "true"
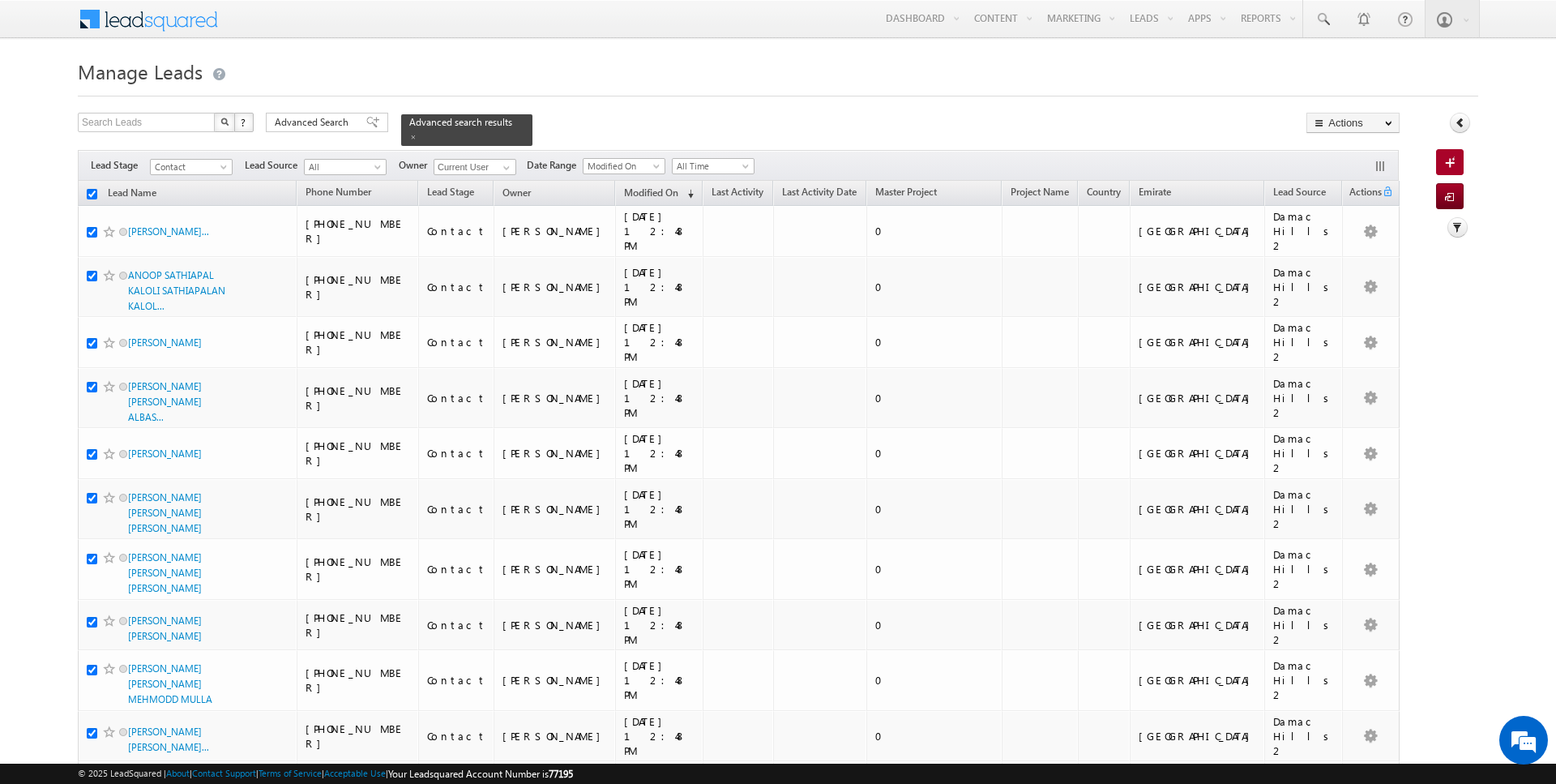
checkbox input "true"
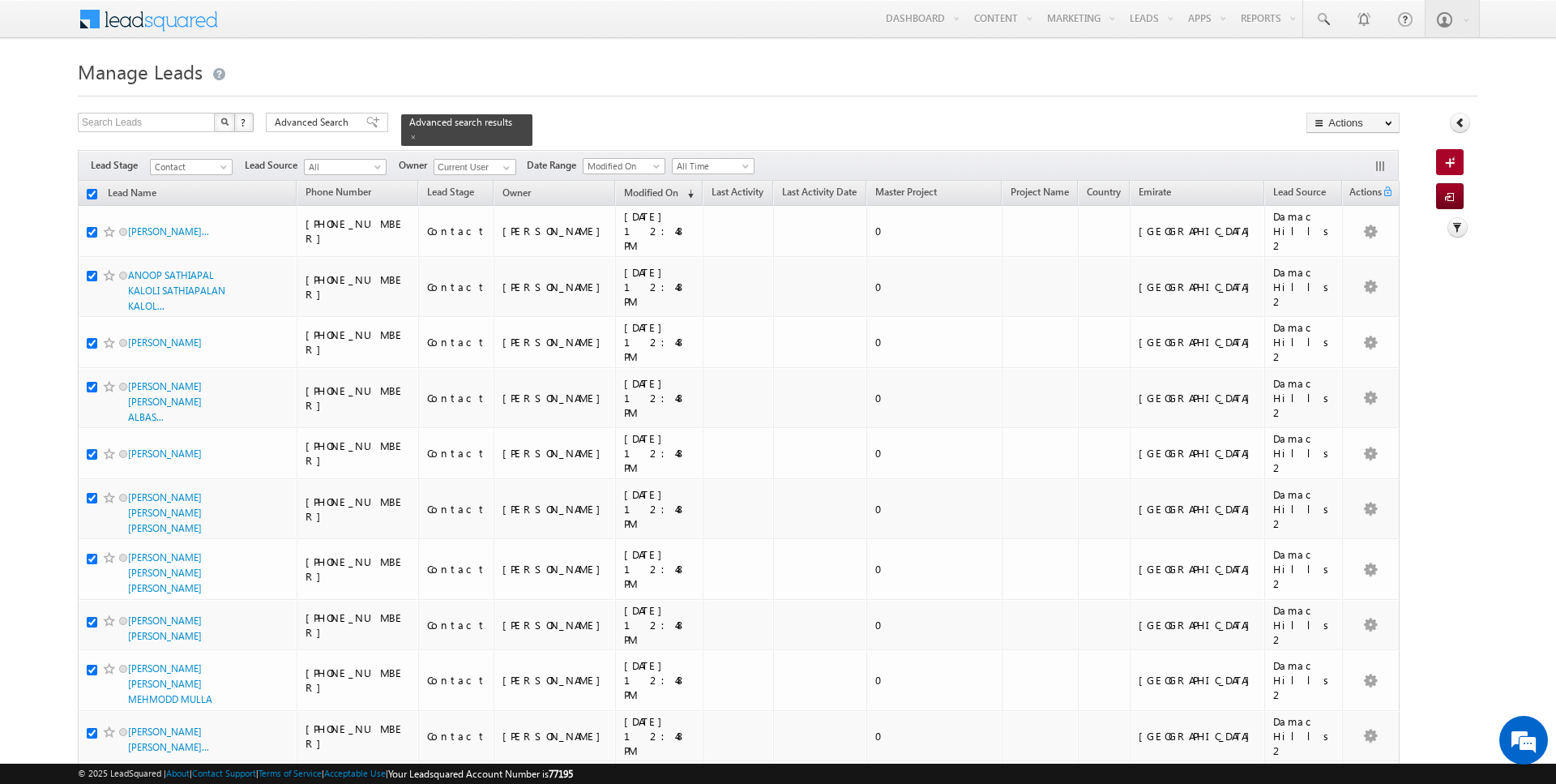
checkbox input "true"
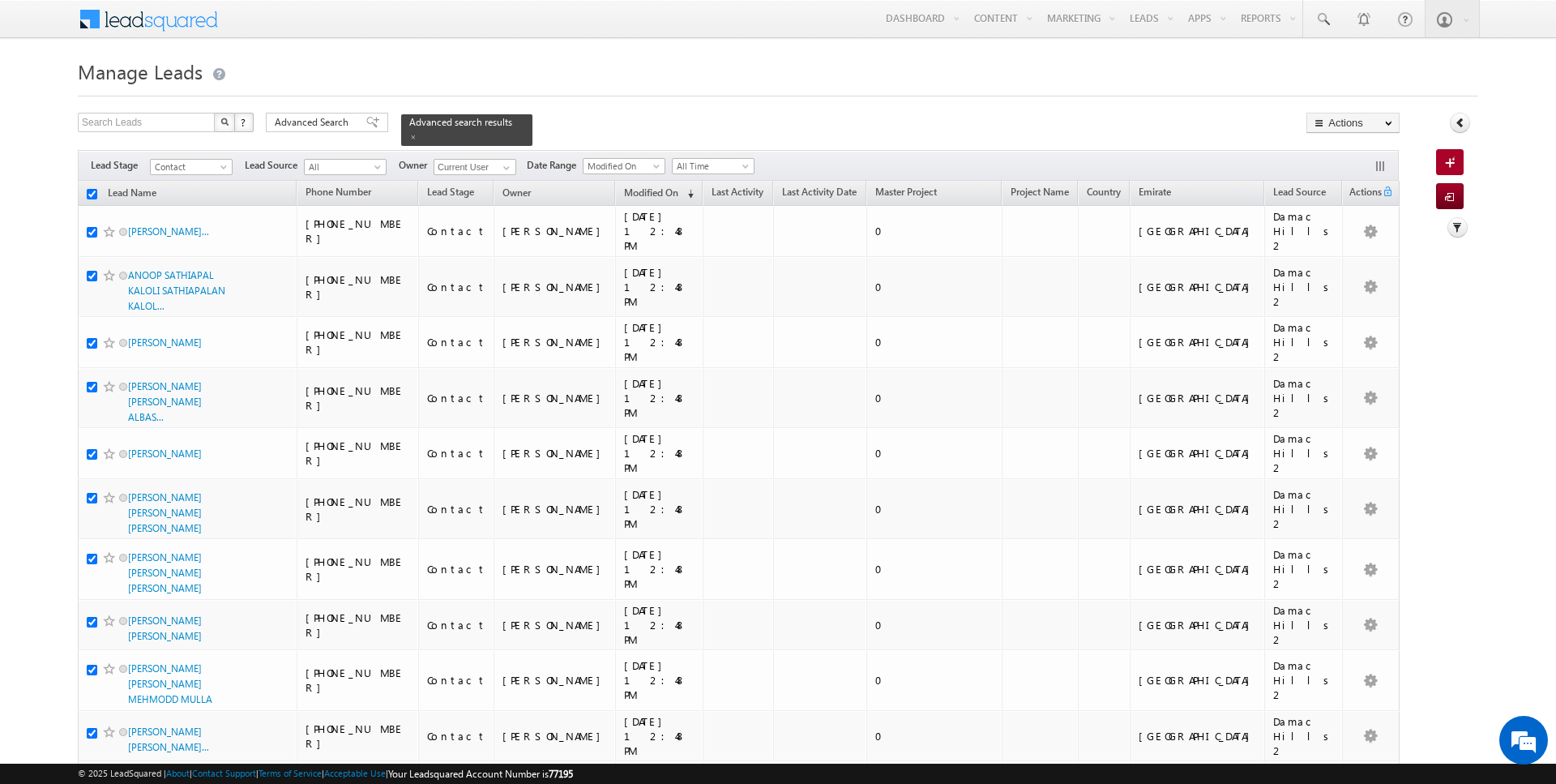
checkbox input "true"
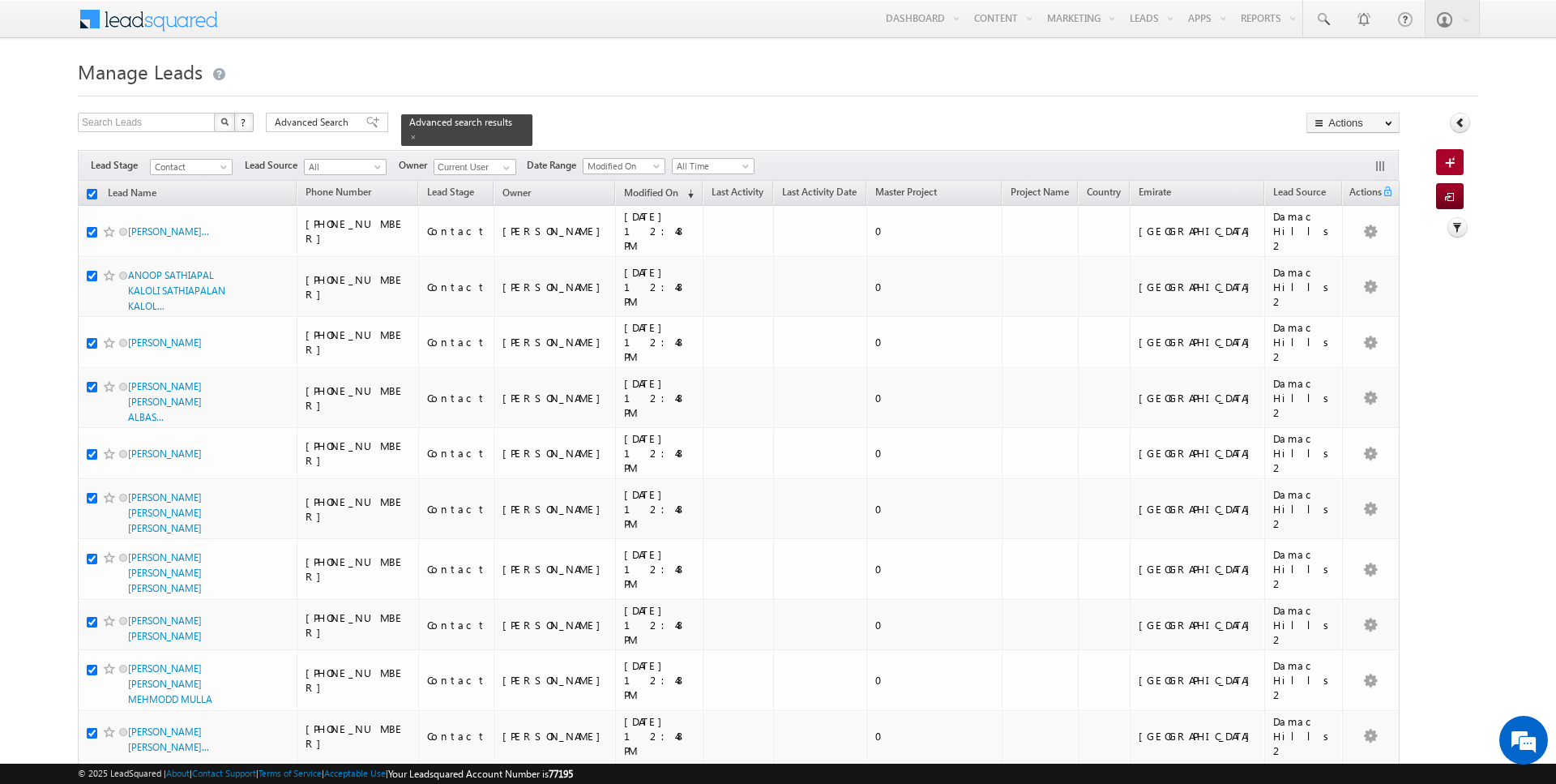
checkbox input "true"
click at [1360, 267] on link "Change Owner" at bounding box center [1352, 262] width 91 height 20
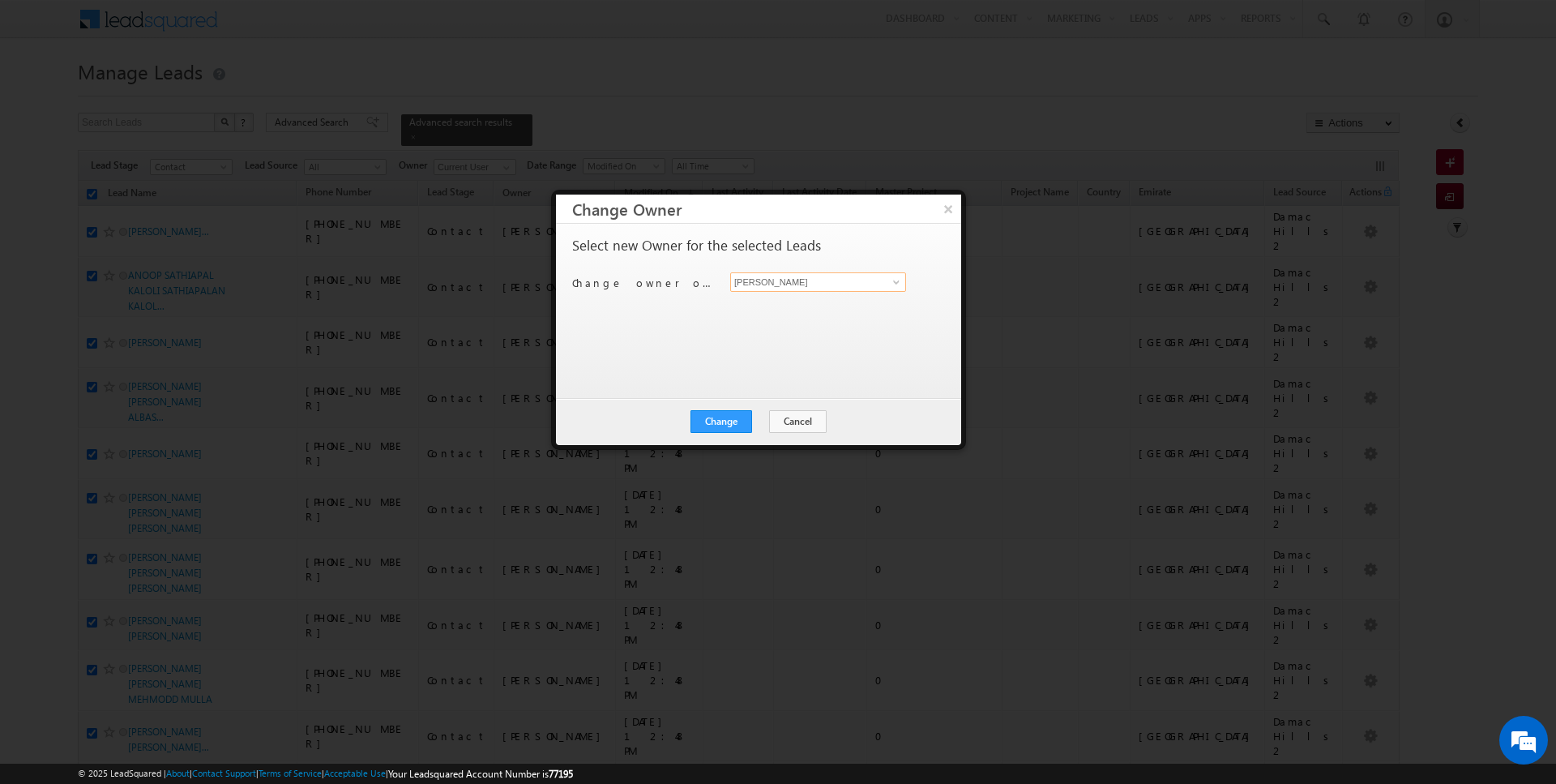
click at [810, 284] on input "[PERSON_NAME]" at bounding box center [818, 282] width 176 height 20
type input "Janamjay Sharma"
click at [727, 420] on button "Change" at bounding box center [721, 421] width 62 height 23
click at [758, 419] on button "Close" at bounding box center [761, 421] width 52 height 23
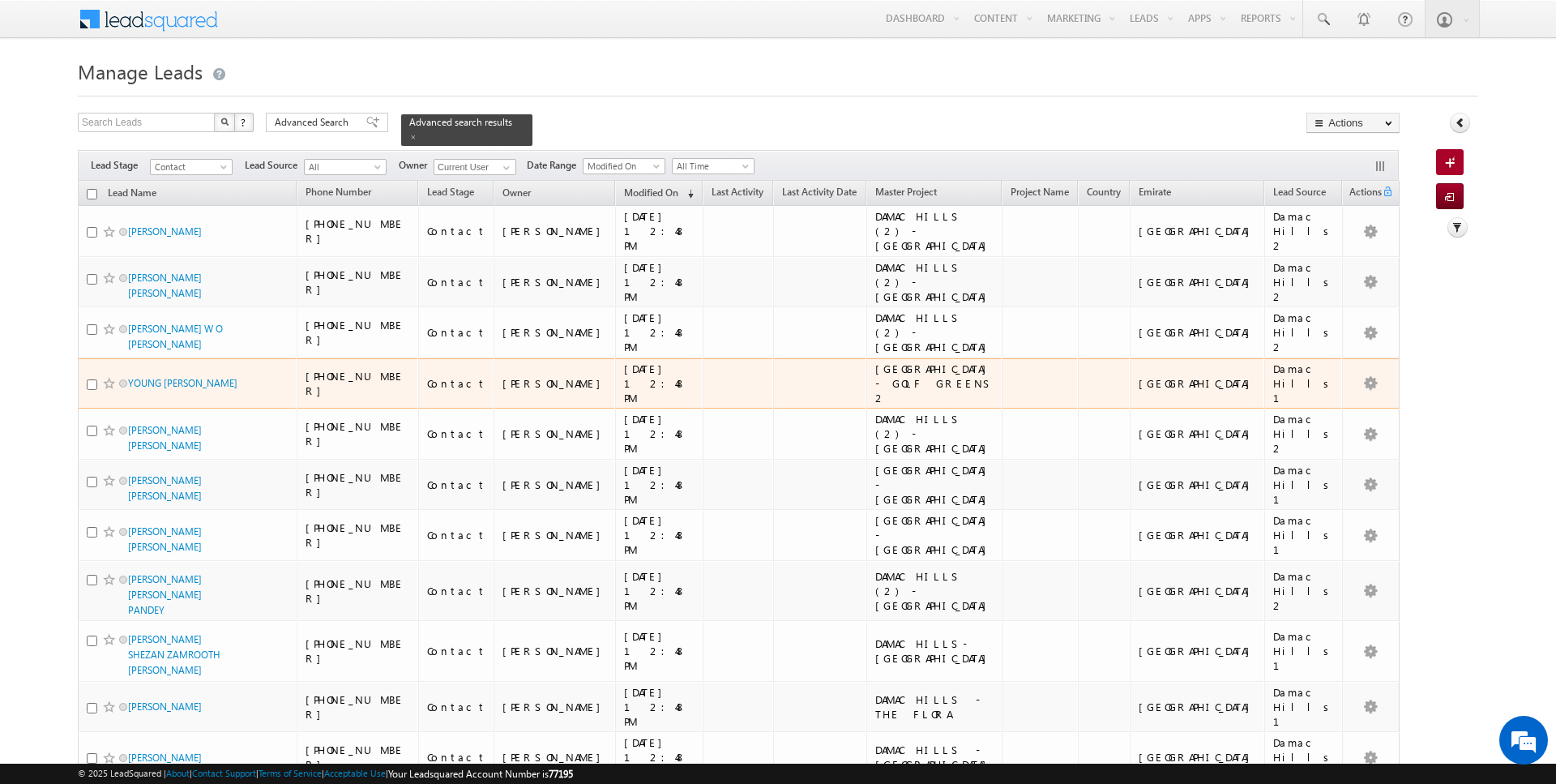
scroll to position [849, 0]
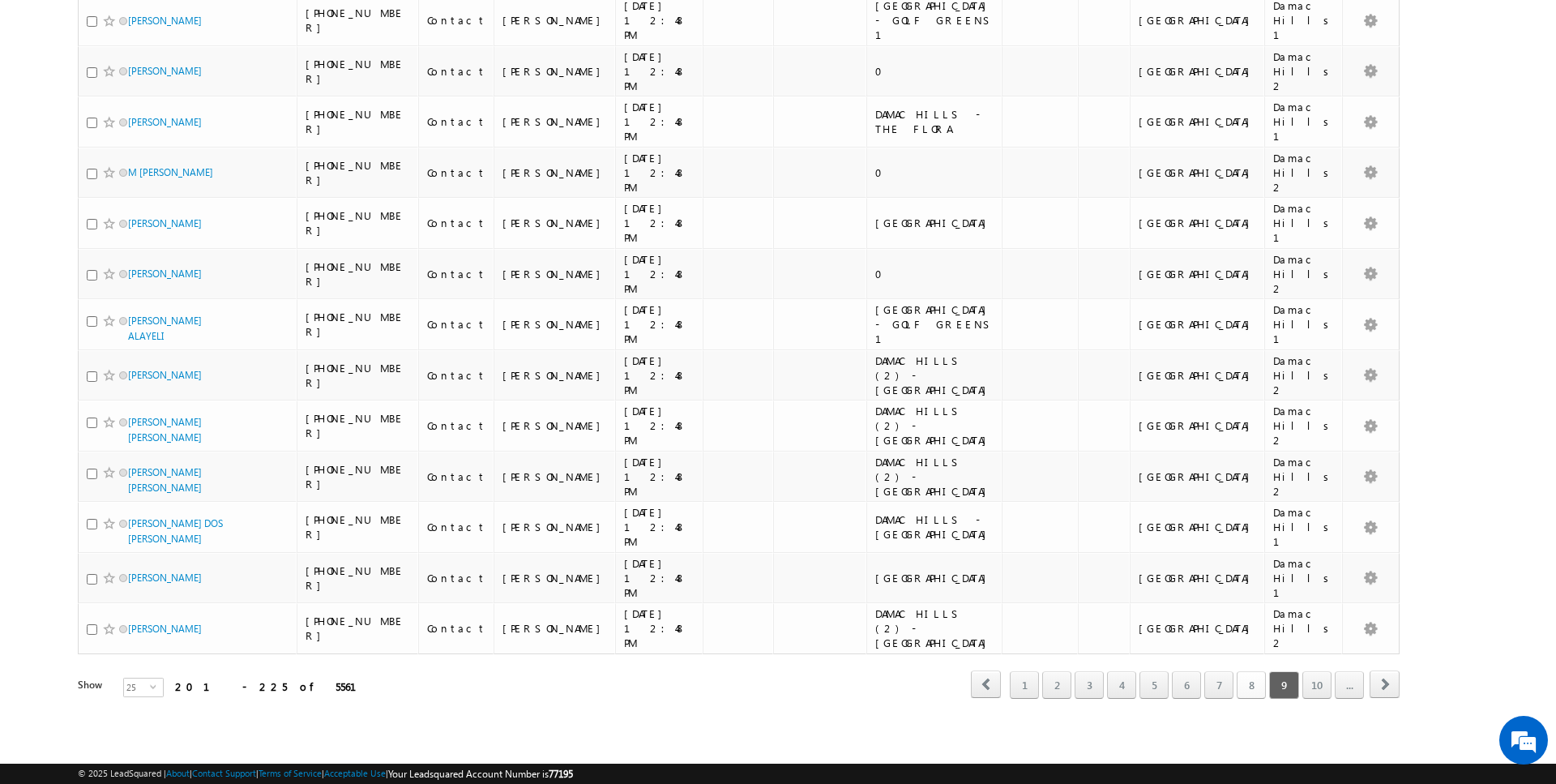
click at [1260, 692] on link "8" at bounding box center [1250, 684] width 29 height 27
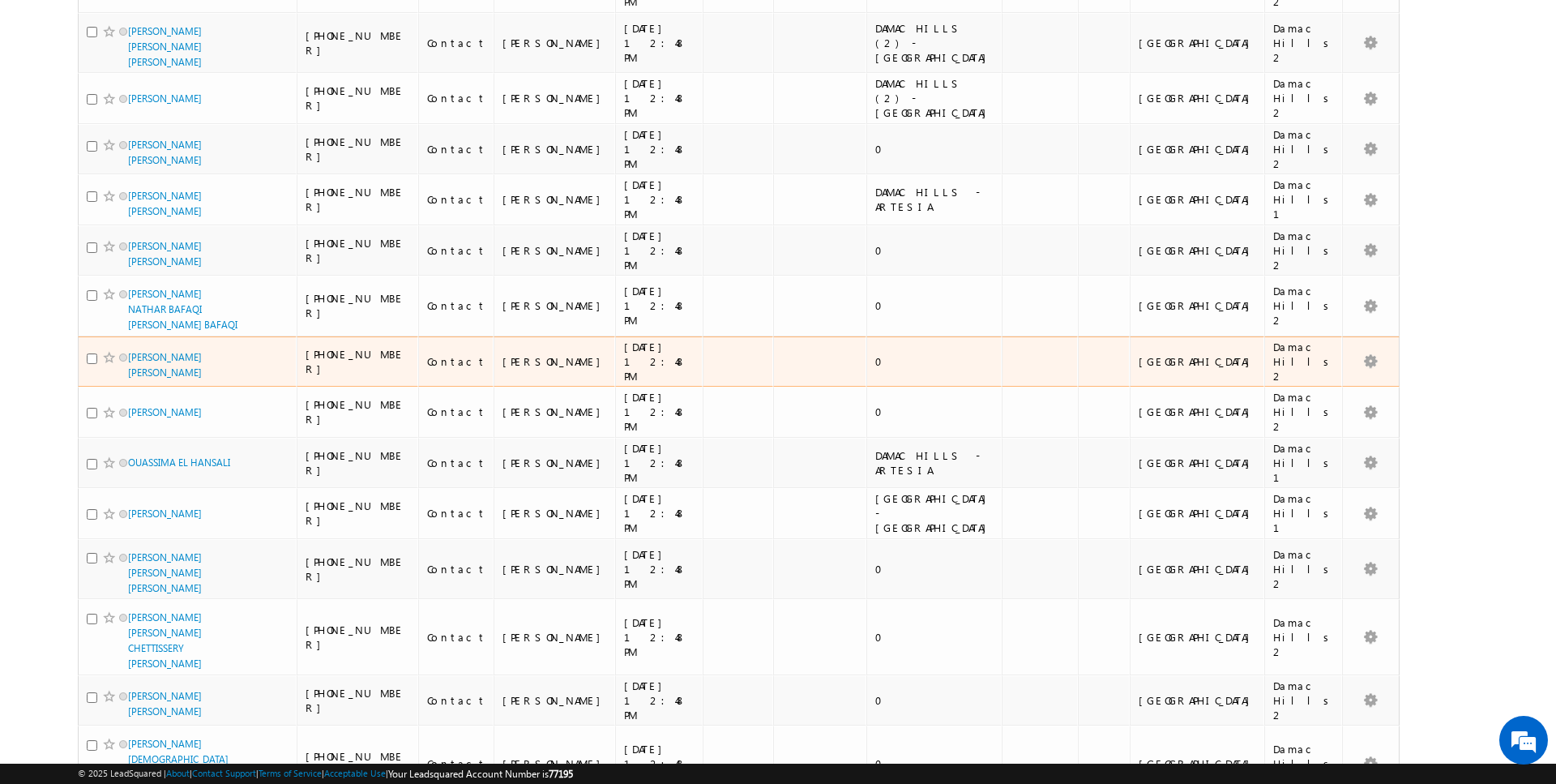
scroll to position [0, 0]
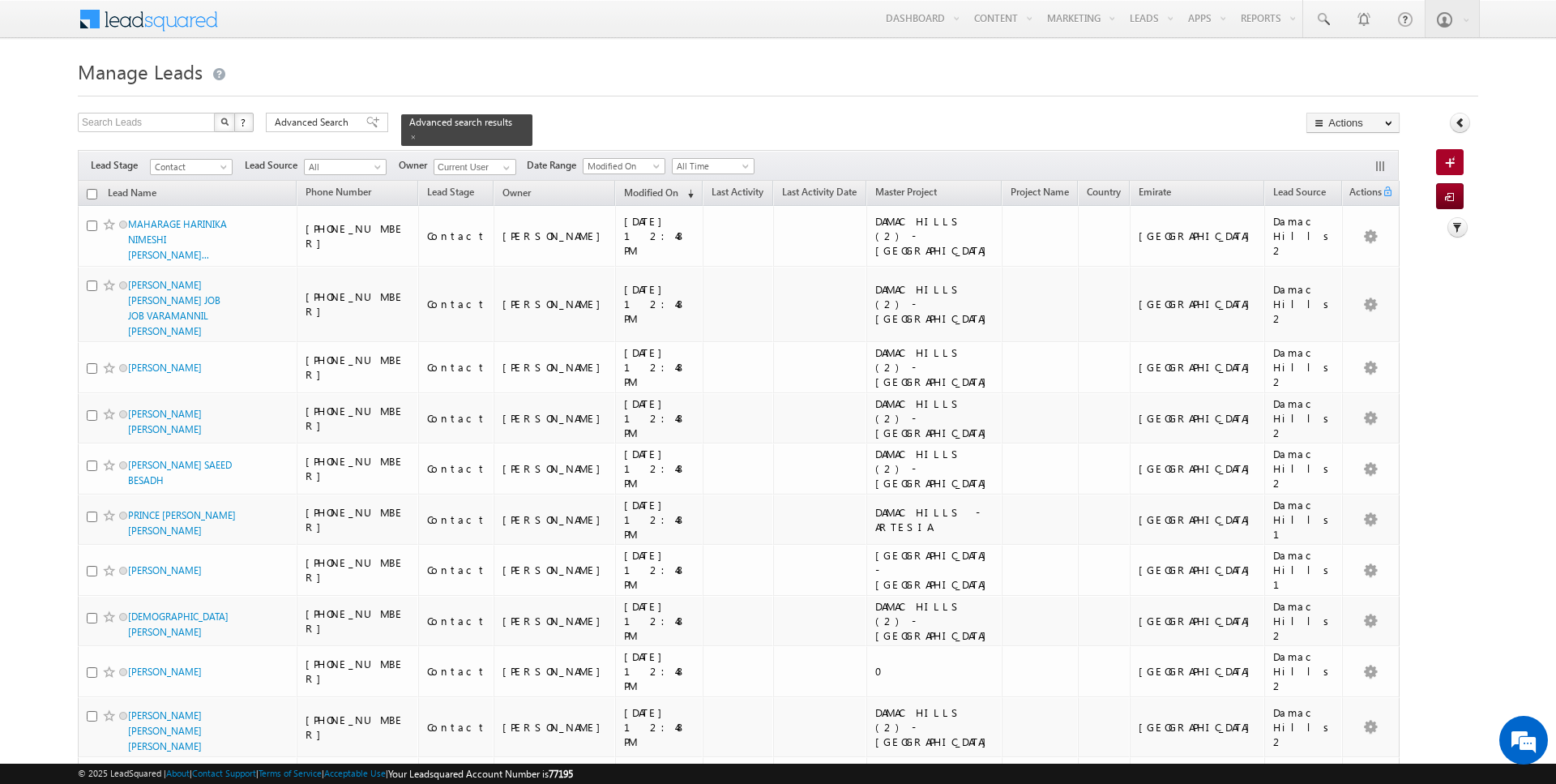
click at [91, 195] on input "checkbox" at bounding box center [91, 194] width 10 height 10
checkbox input "true"
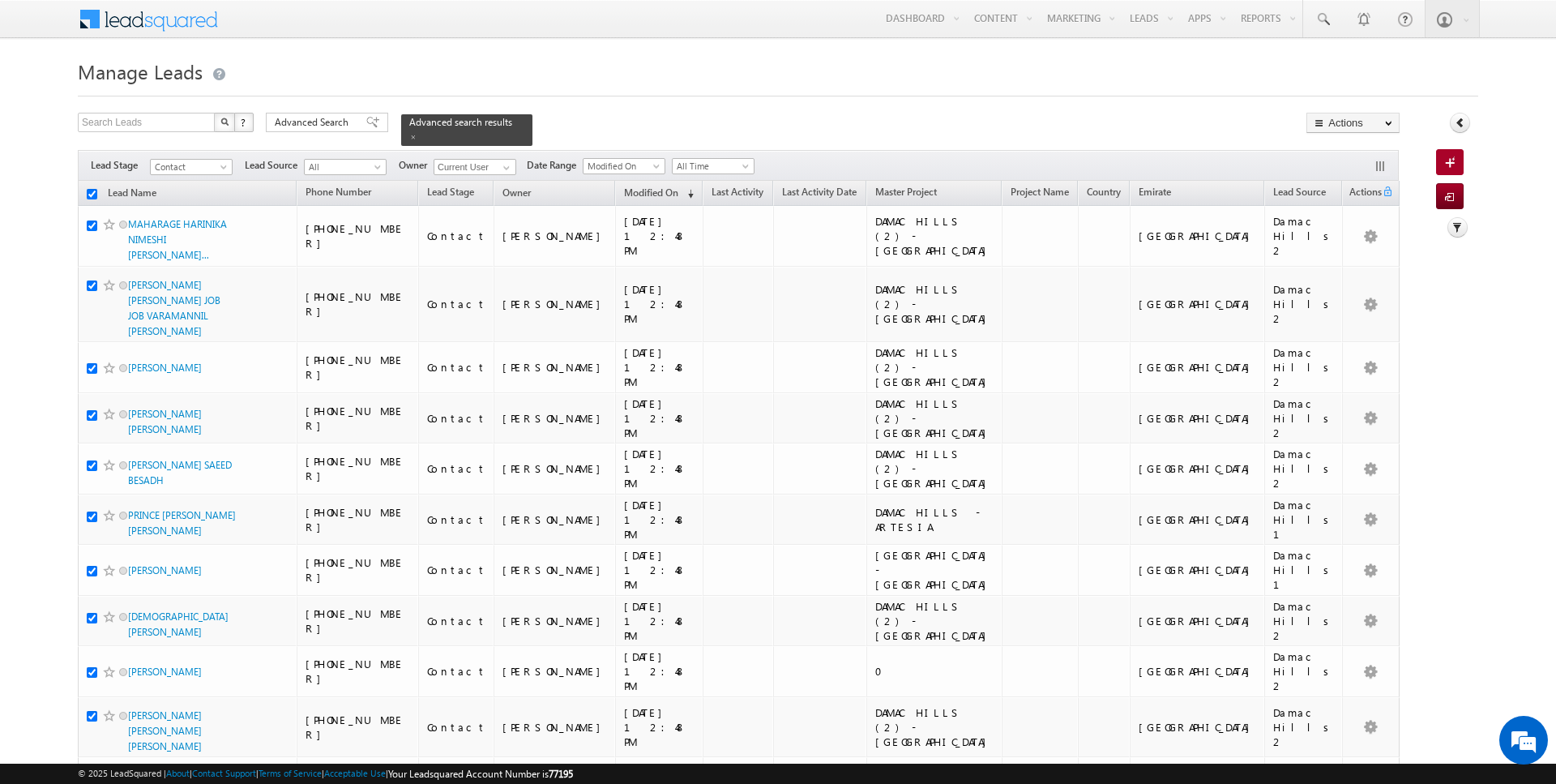
checkbox input "true"
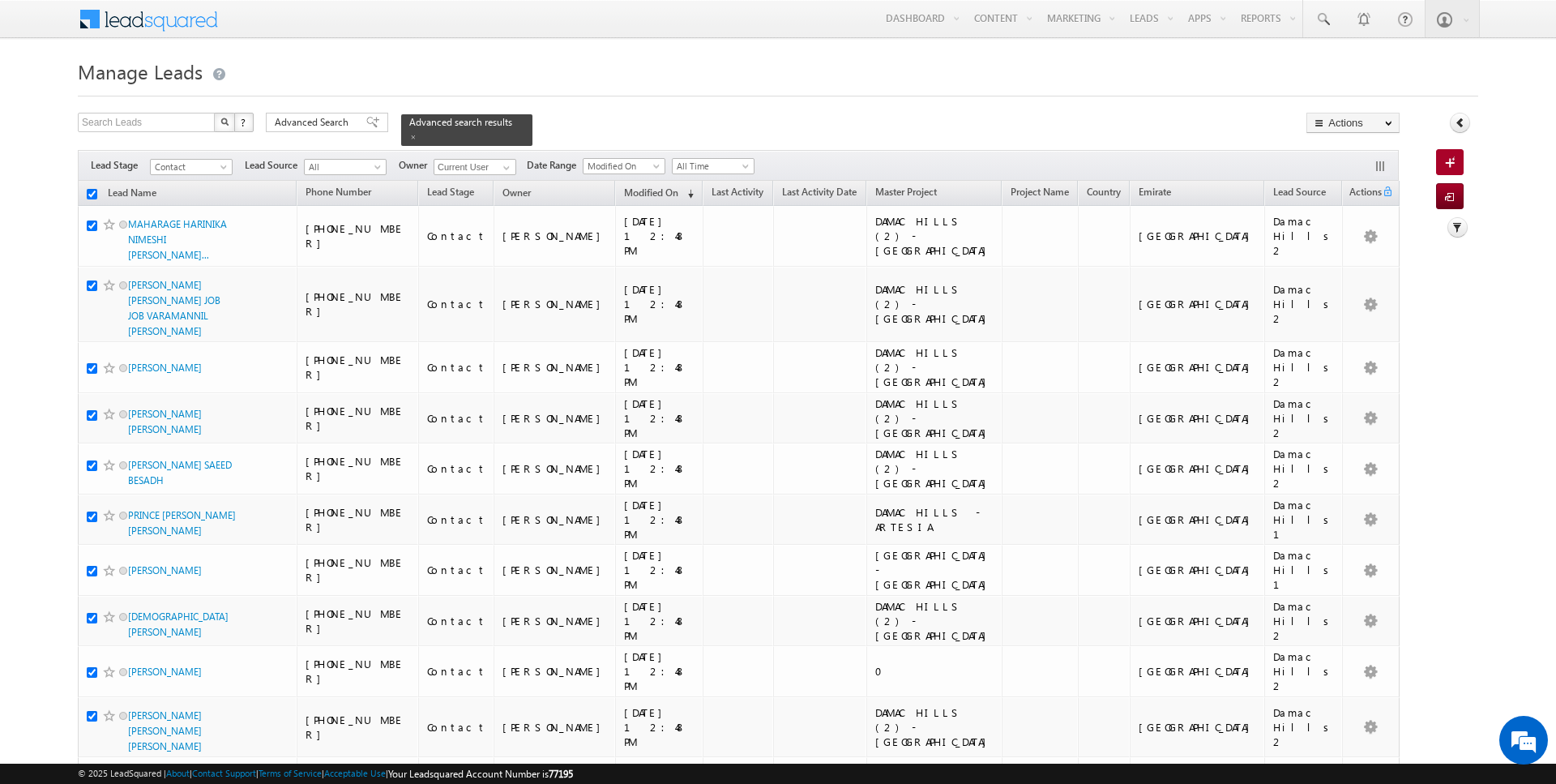
checkbox input "true"
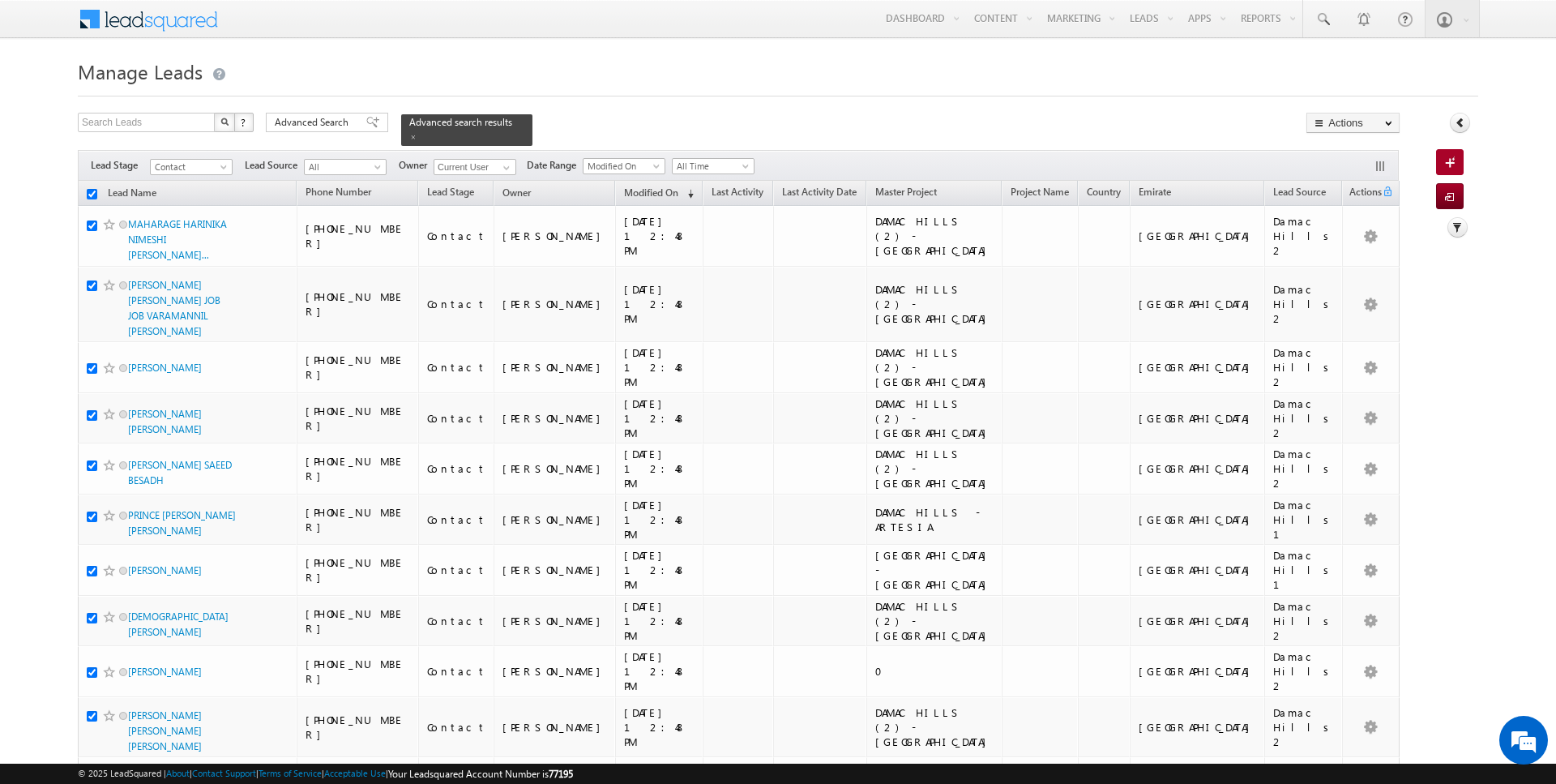
checkbox input "true"
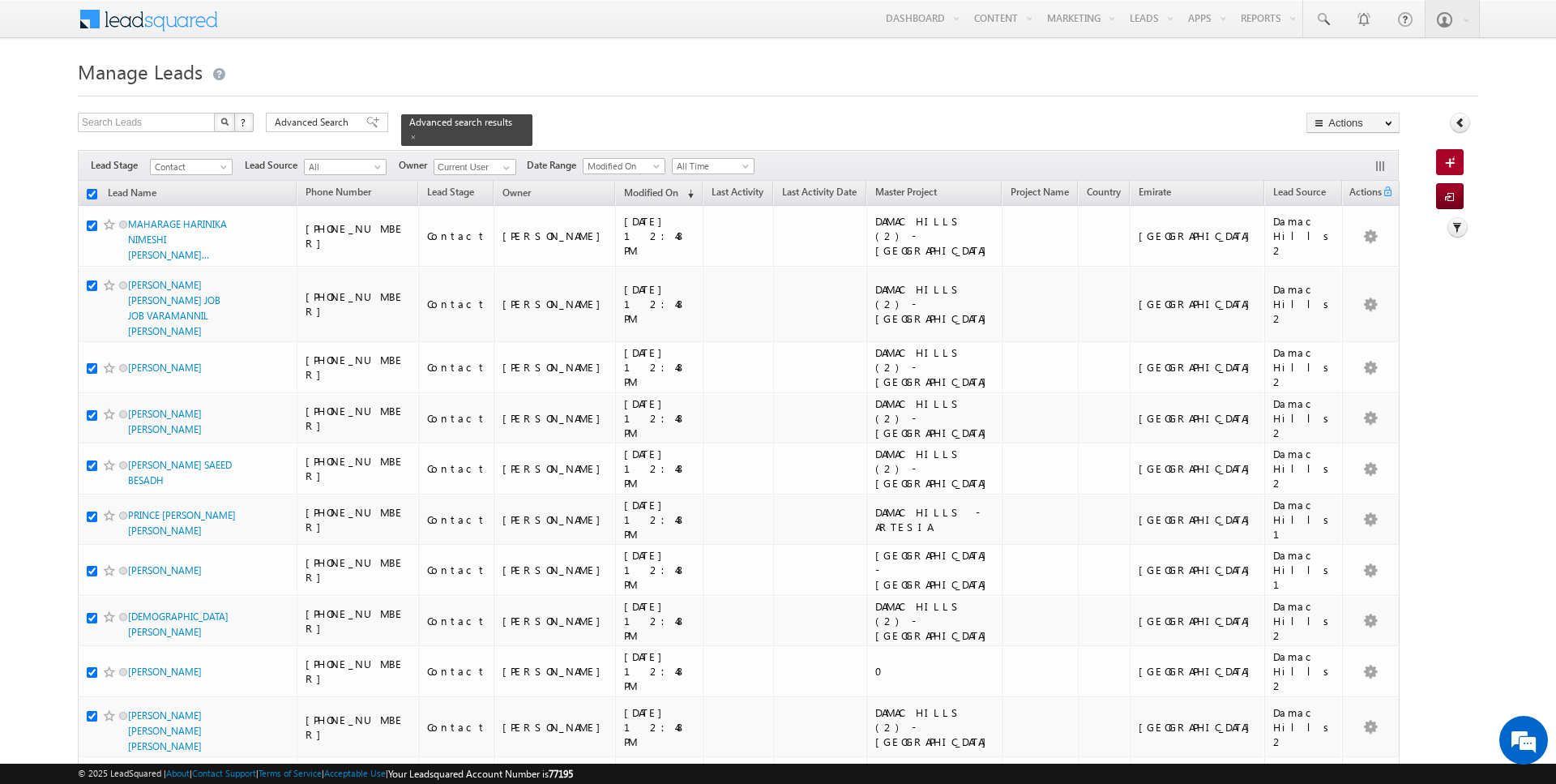
checkbox input "true"
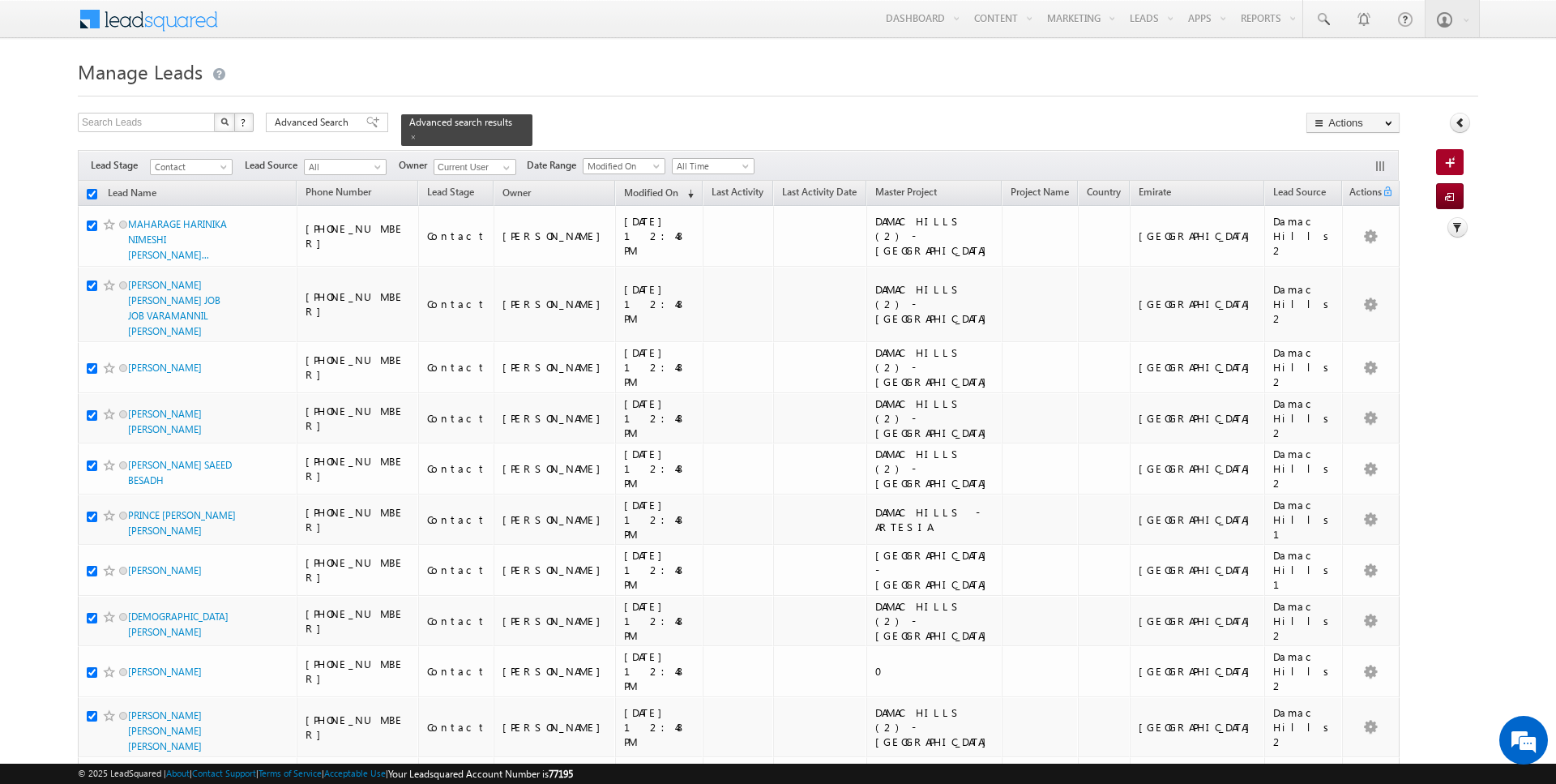
checkbox input "true"
click at [1368, 258] on link "Change Owner" at bounding box center [1352, 262] width 91 height 20
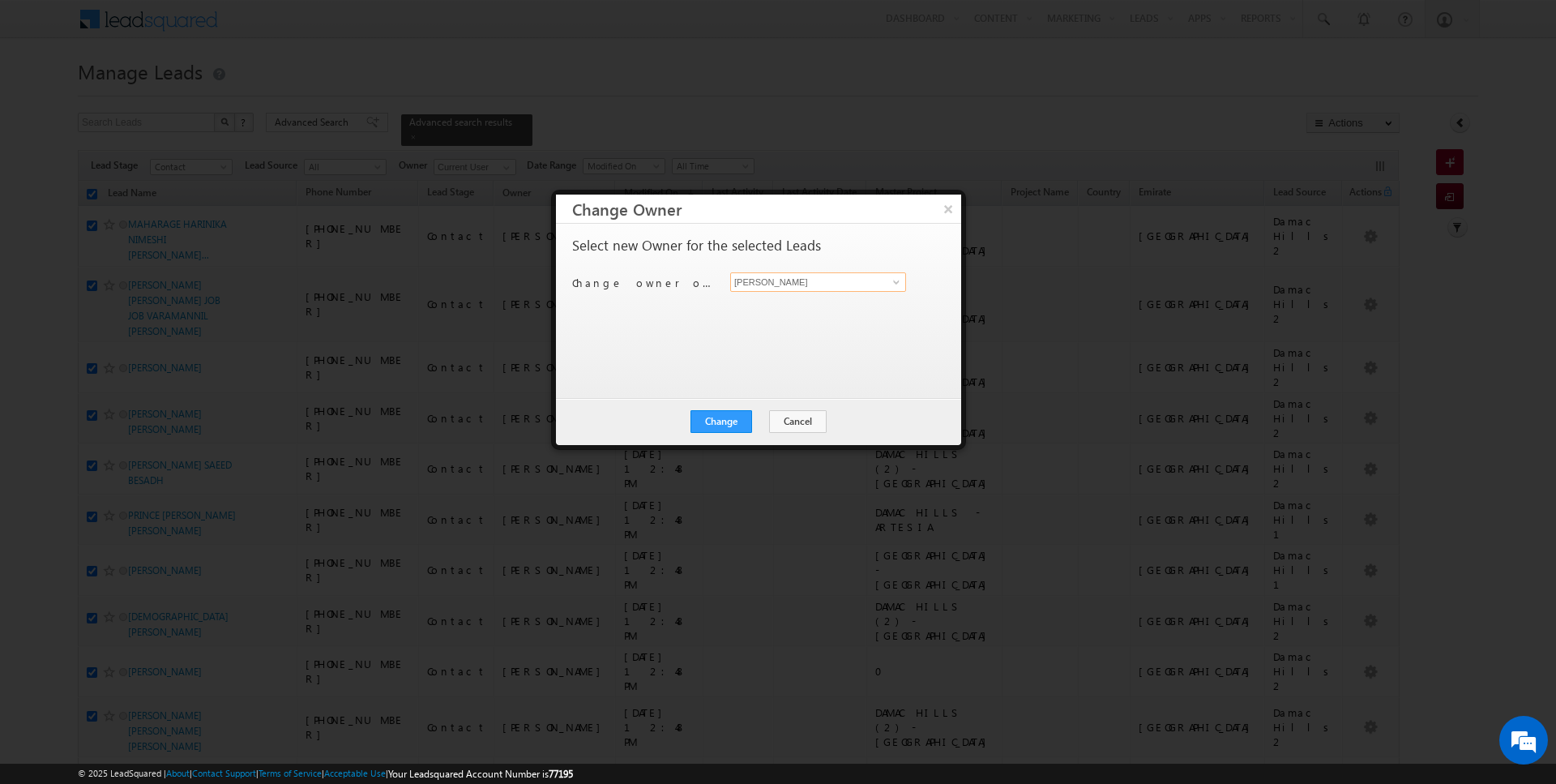
click at [809, 290] on input "[PERSON_NAME]" at bounding box center [818, 282] width 176 height 20
type input "Janamjay Sharma"
click at [723, 420] on button "Change" at bounding box center [721, 421] width 62 height 23
click at [748, 420] on button "Close" at bounding box center [761, 421] width 52 height 23
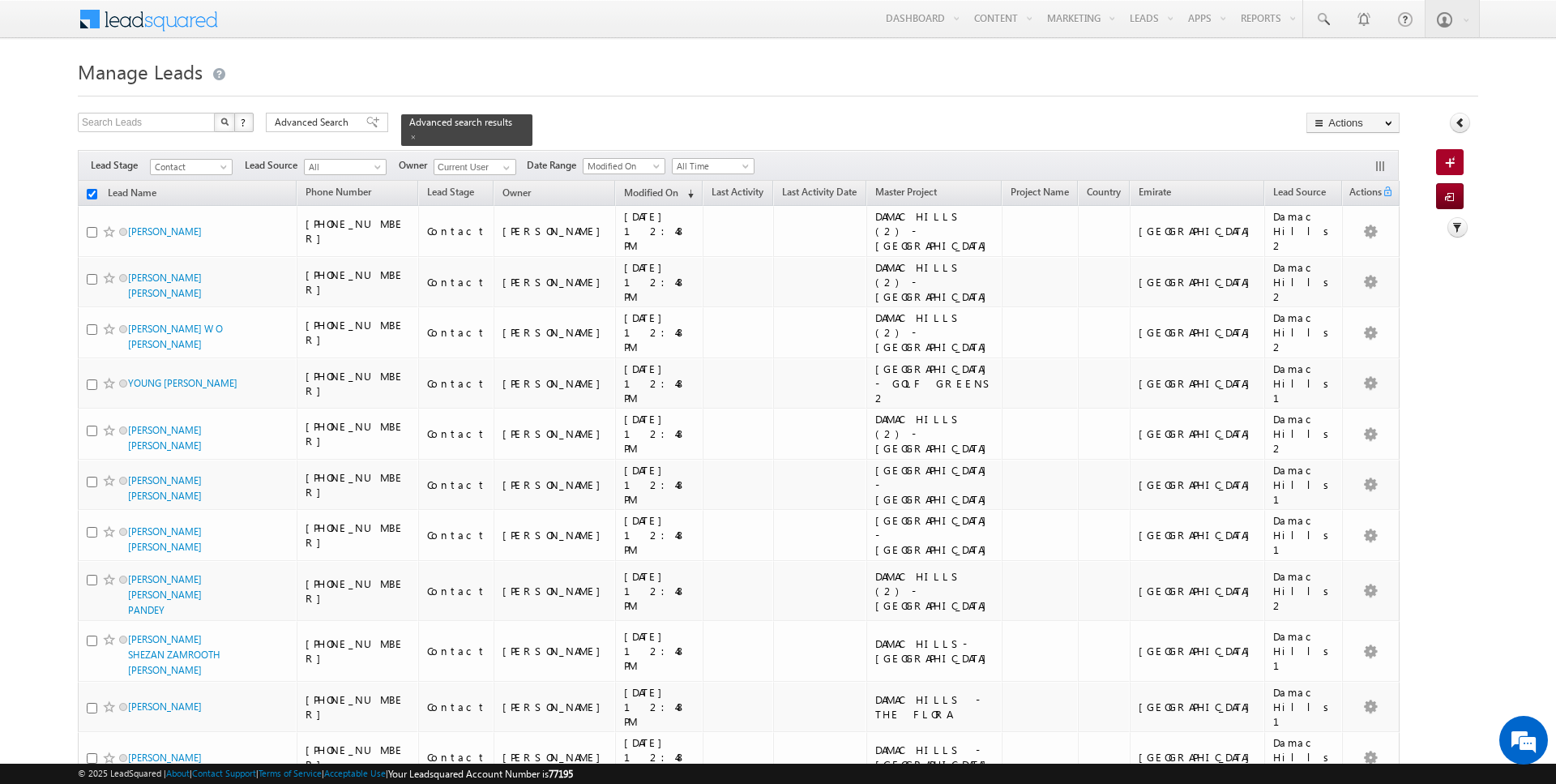
checkbox input "false"
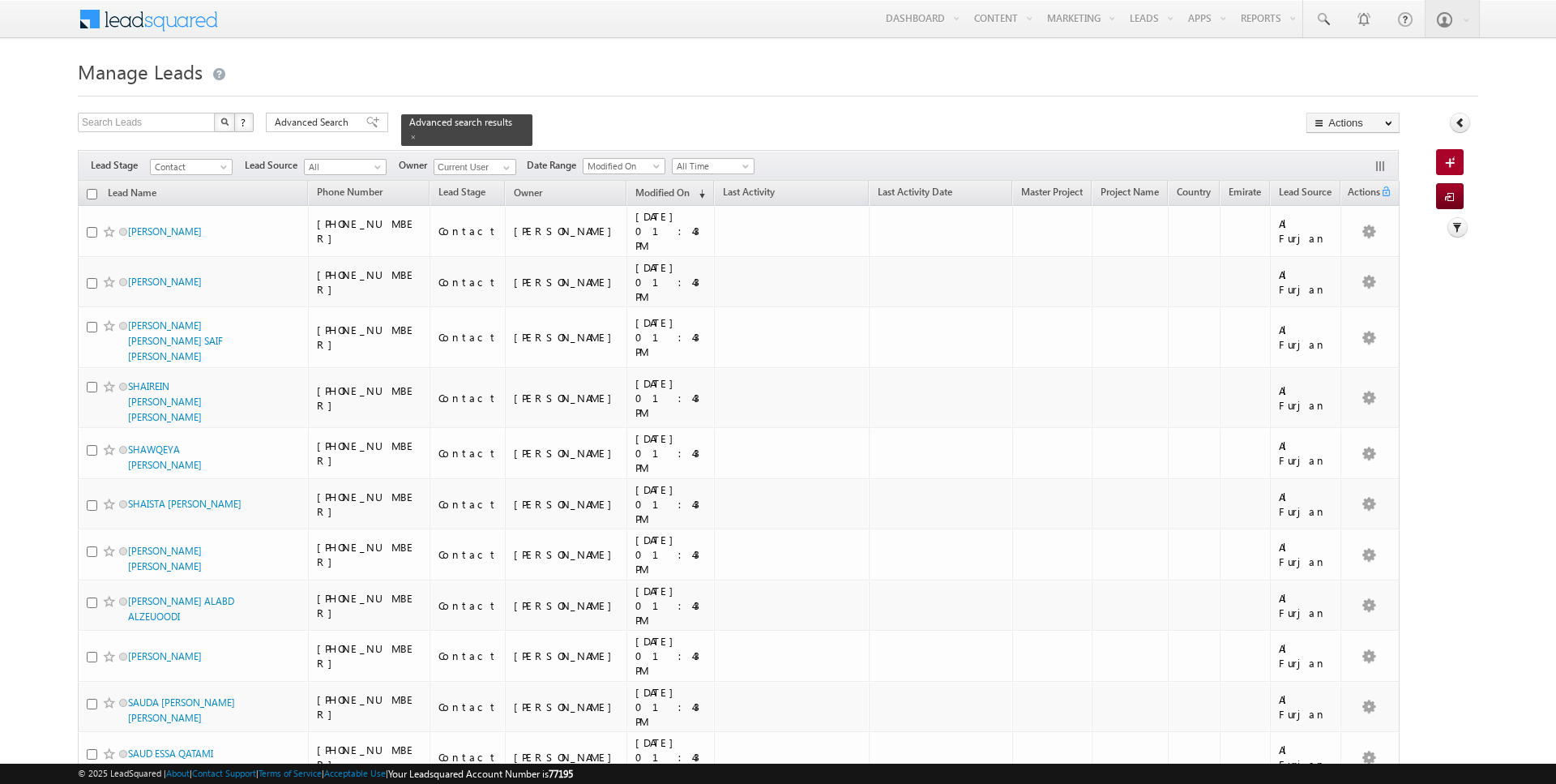
scroll to position [556, 0]
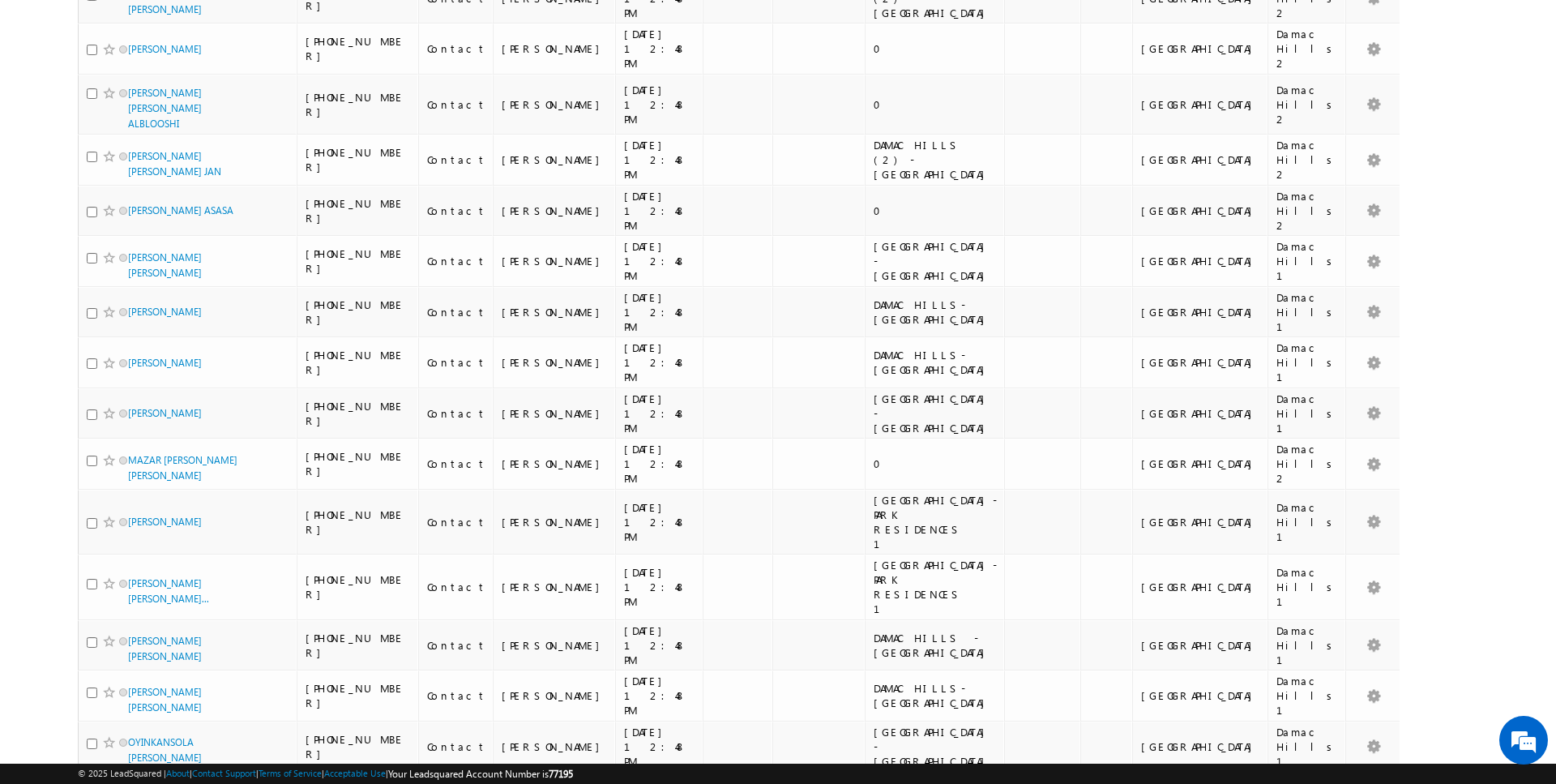
scroll to position [778, 0]
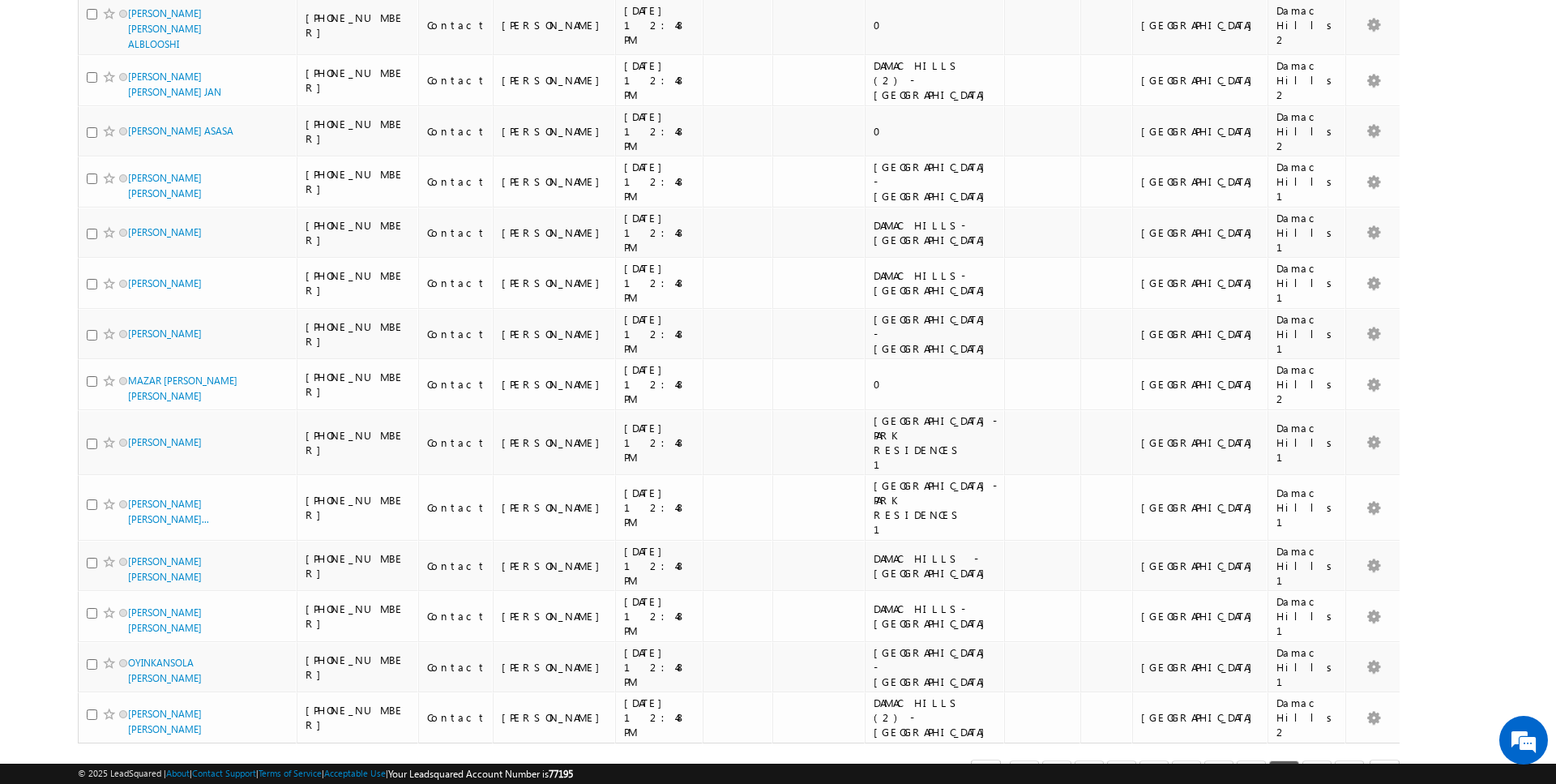
click at [134, 767] on span "25" at bounding box center [137, 776] width 26 height 18
click at [46, 485] on body "Menu Rajender Rautela rajen der.r autel a@ind globa l.ae obal." at bounding box center [778, 26] width 1556 height 1610
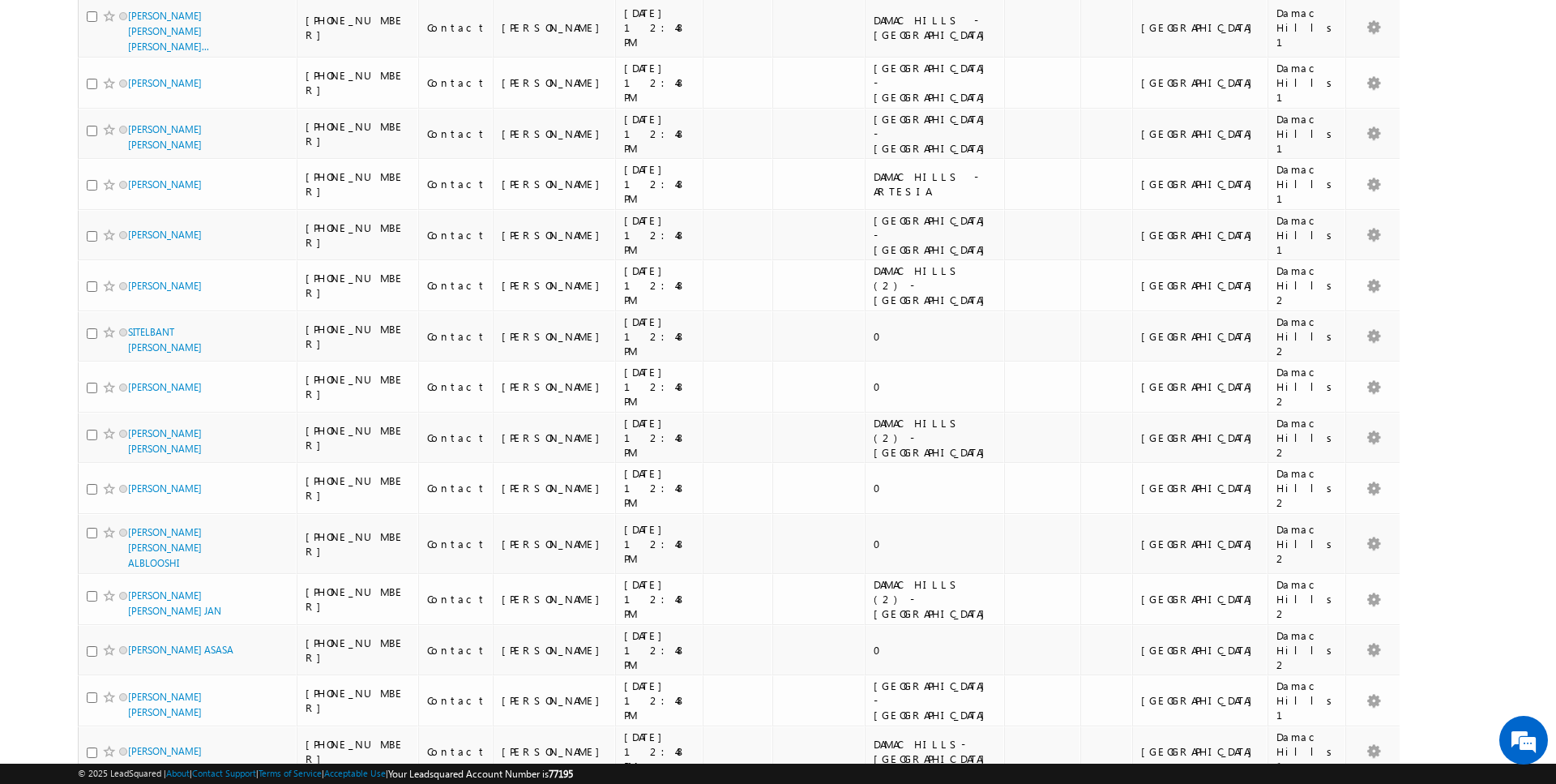
scroll to position [0, 0]
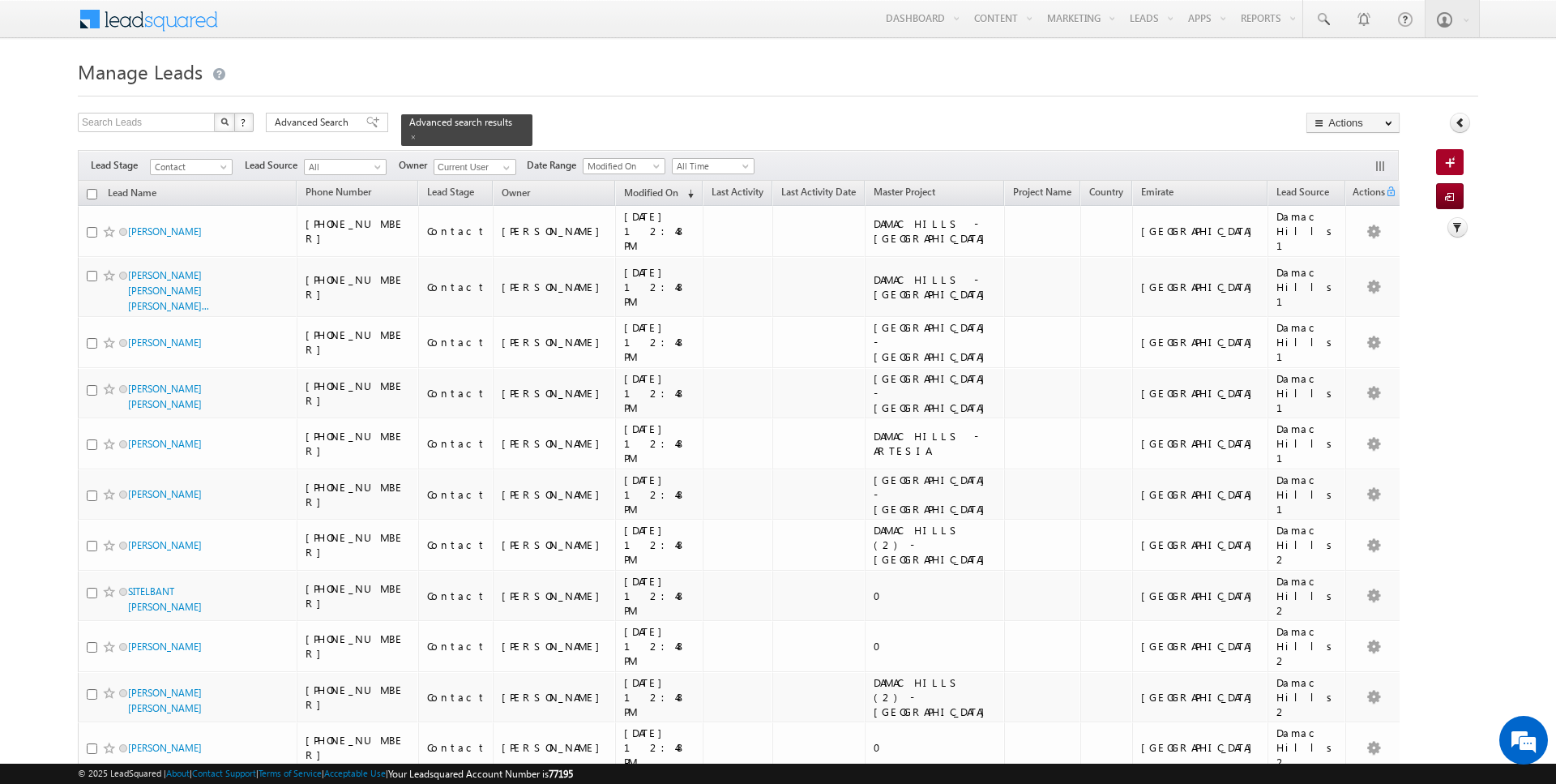
click at [94, 192] on input "checkbox" at bounding box center [91, 194] width 10 height 10
checkbox input "true"
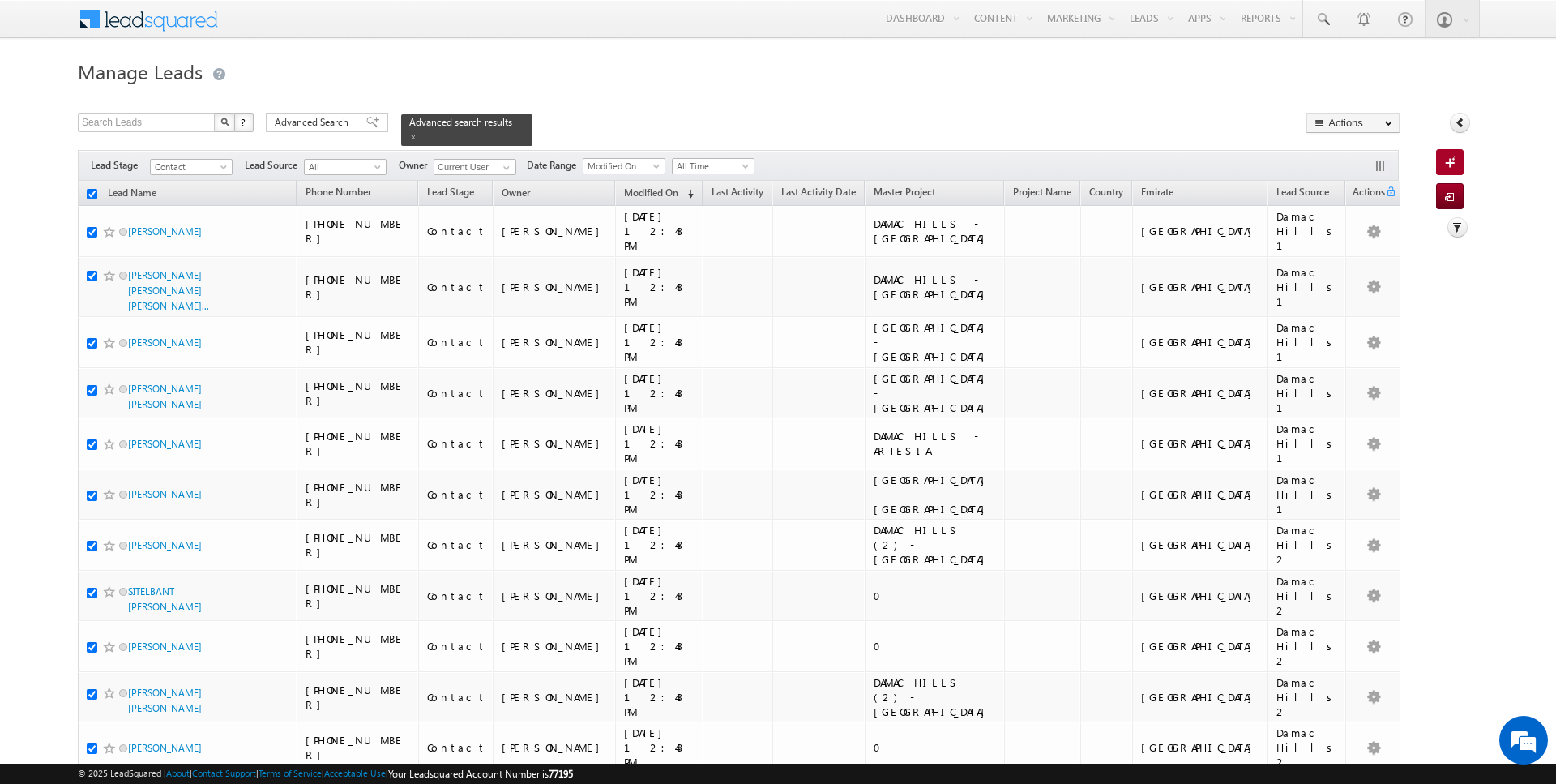
checkbox input "true"
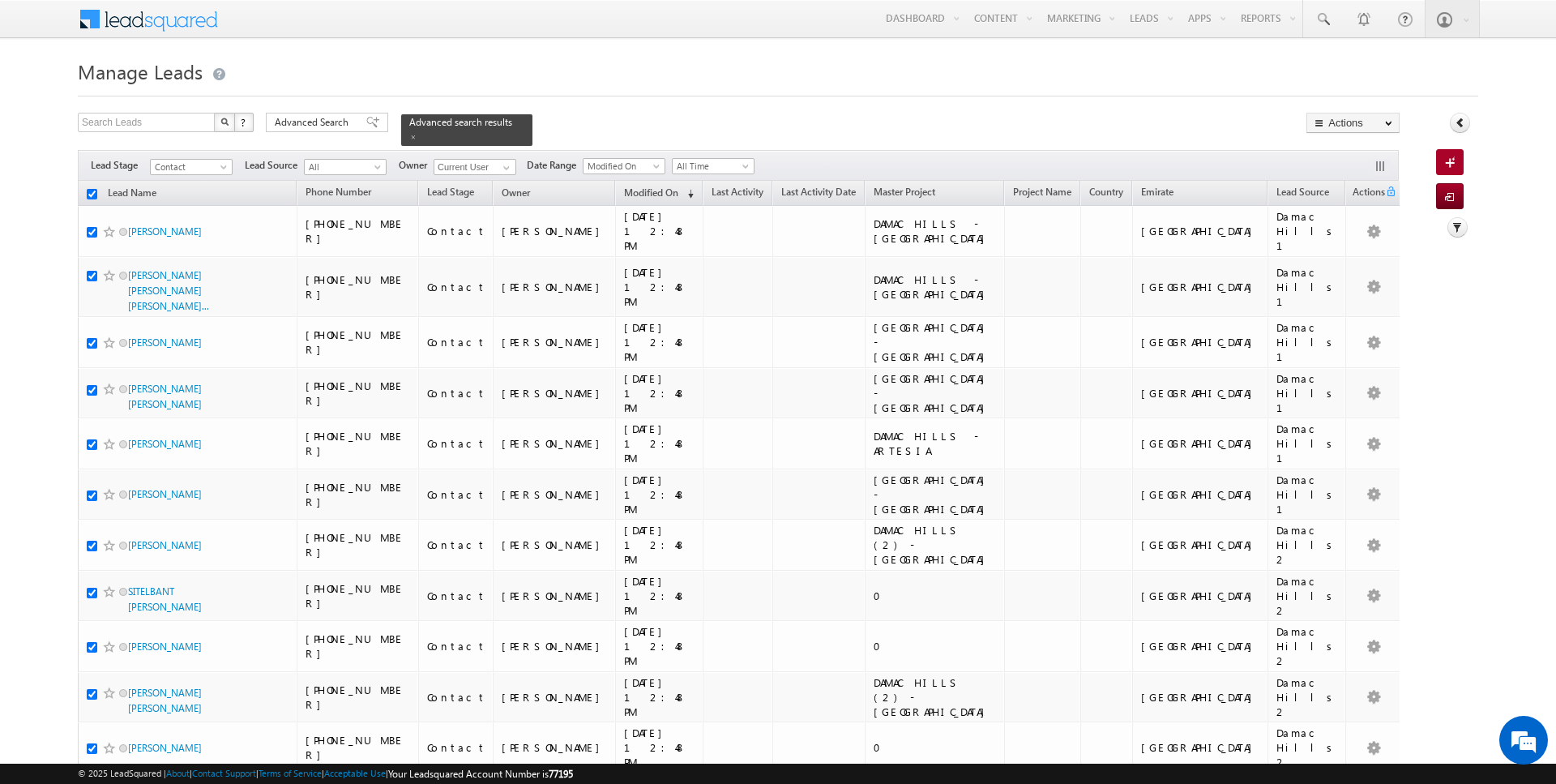
checkbox input "true"
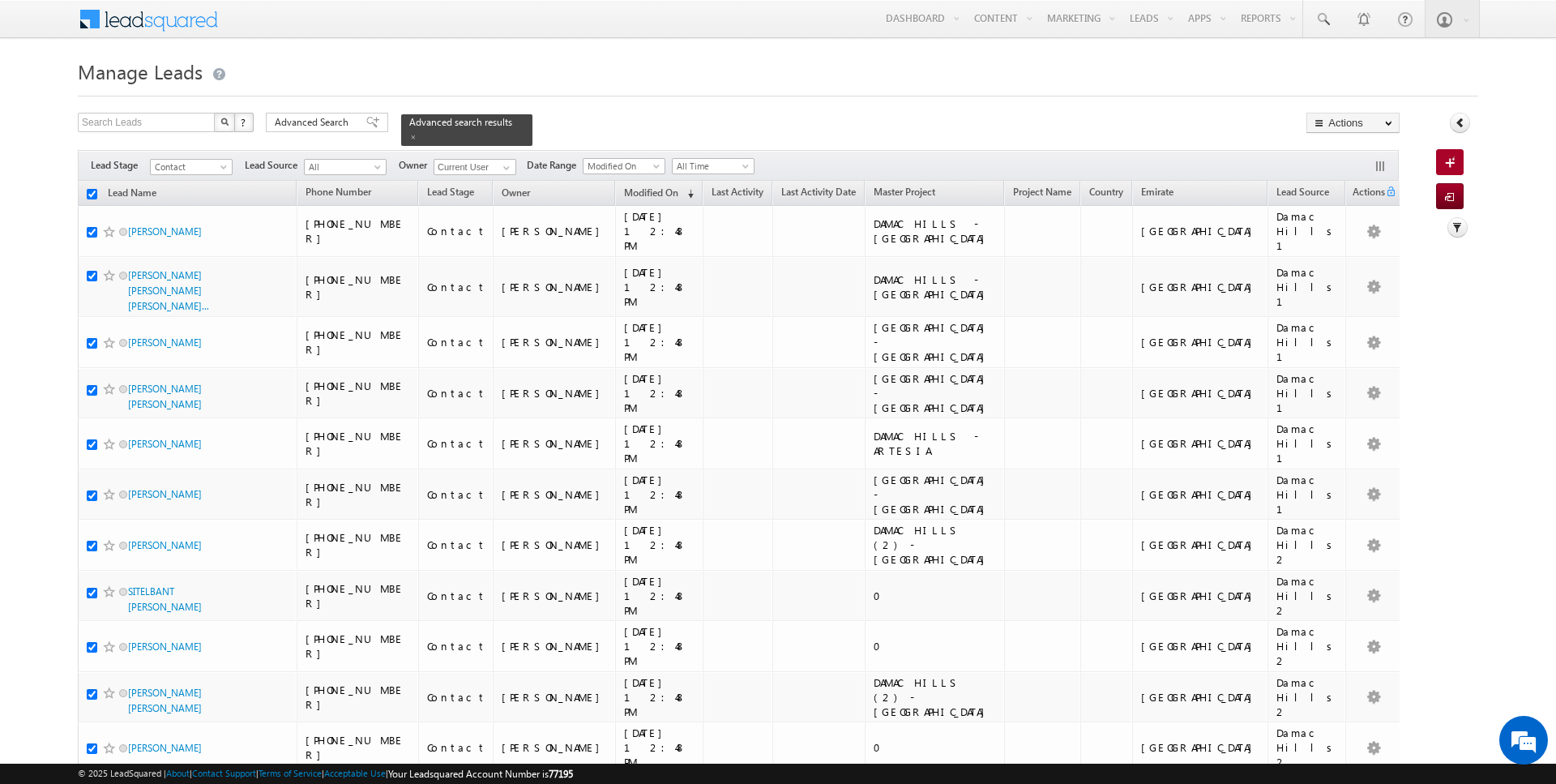
checkbox input "true"
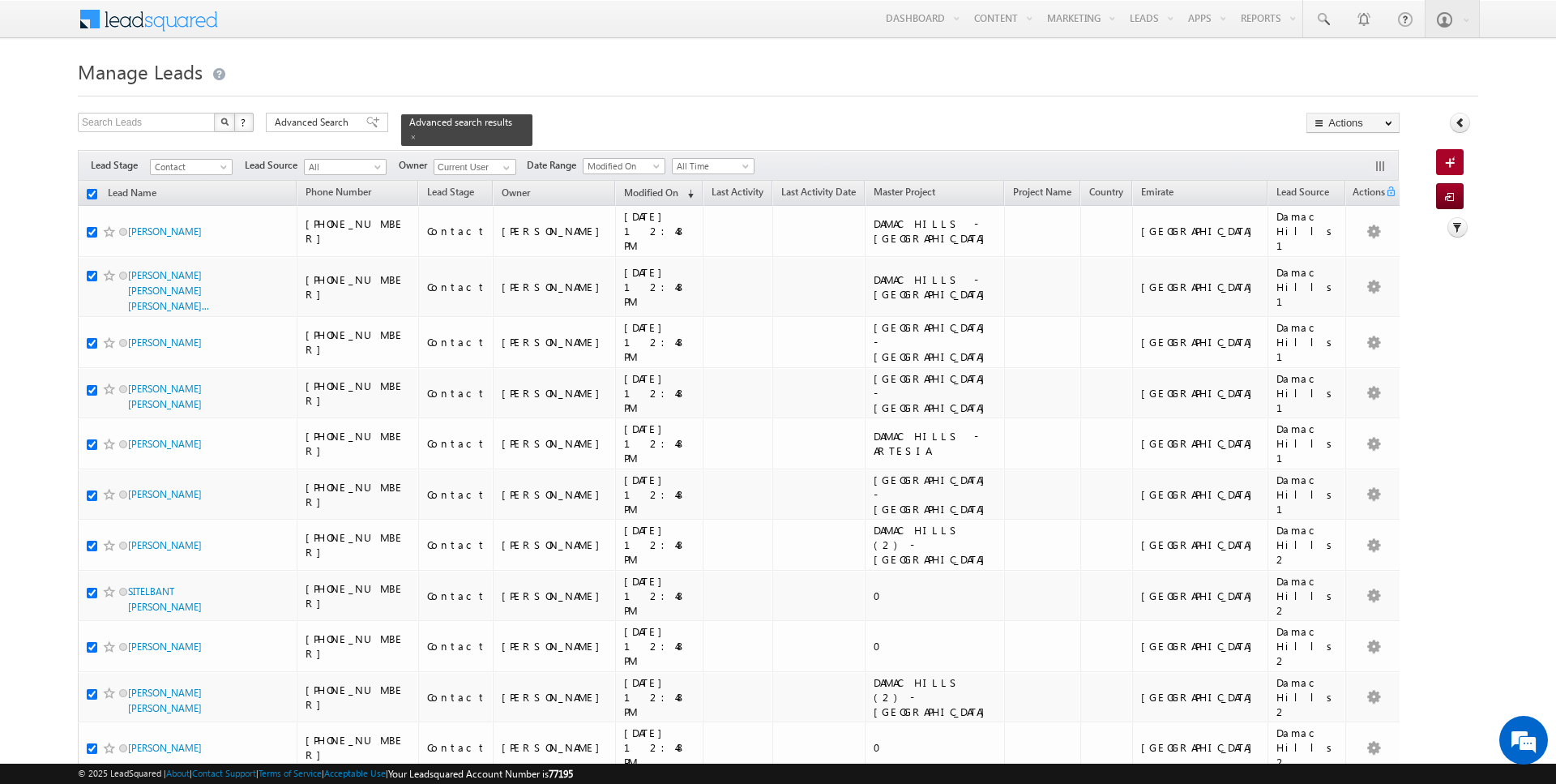
checkbox input "true"
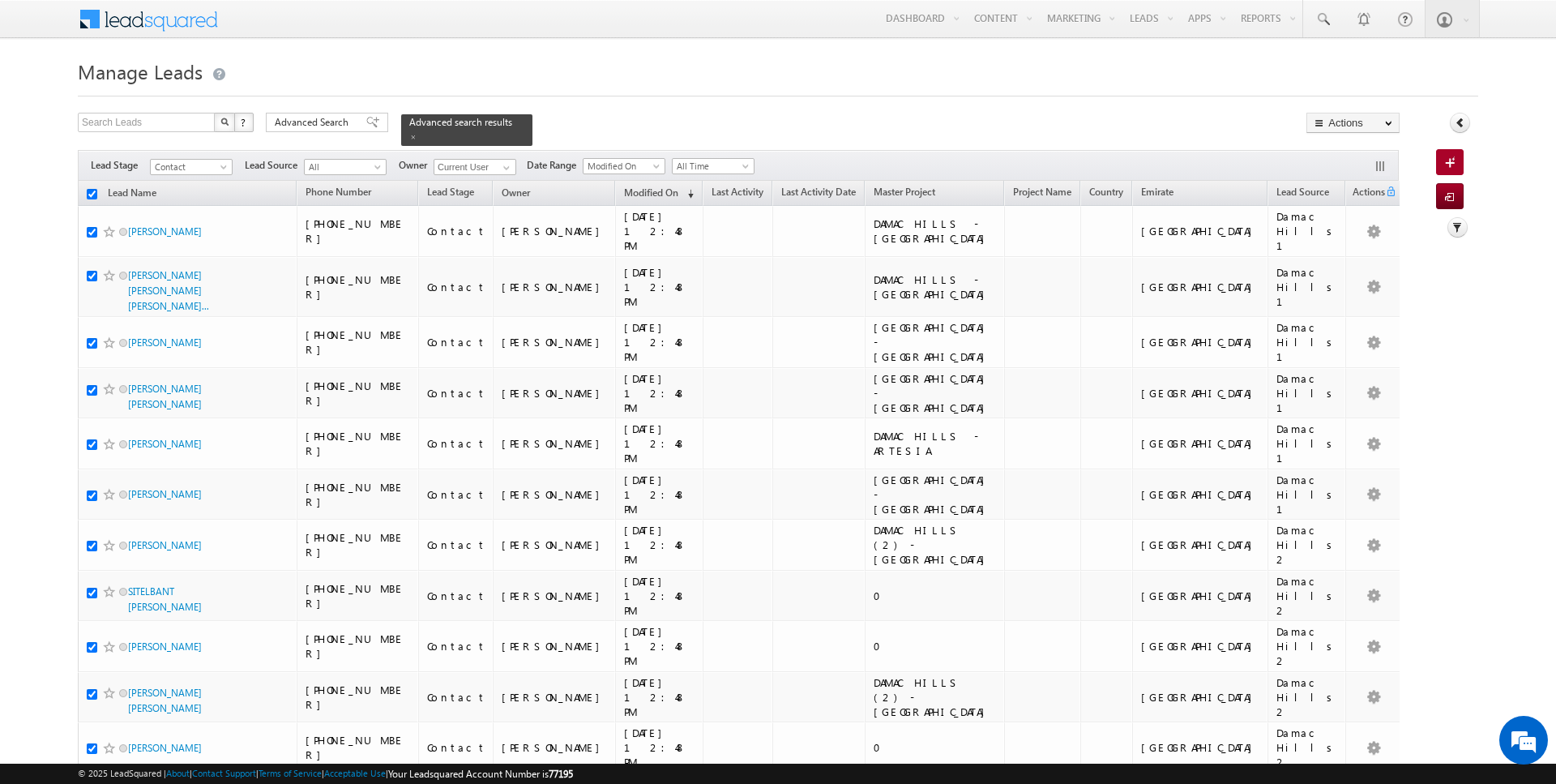
checkbox input "true"
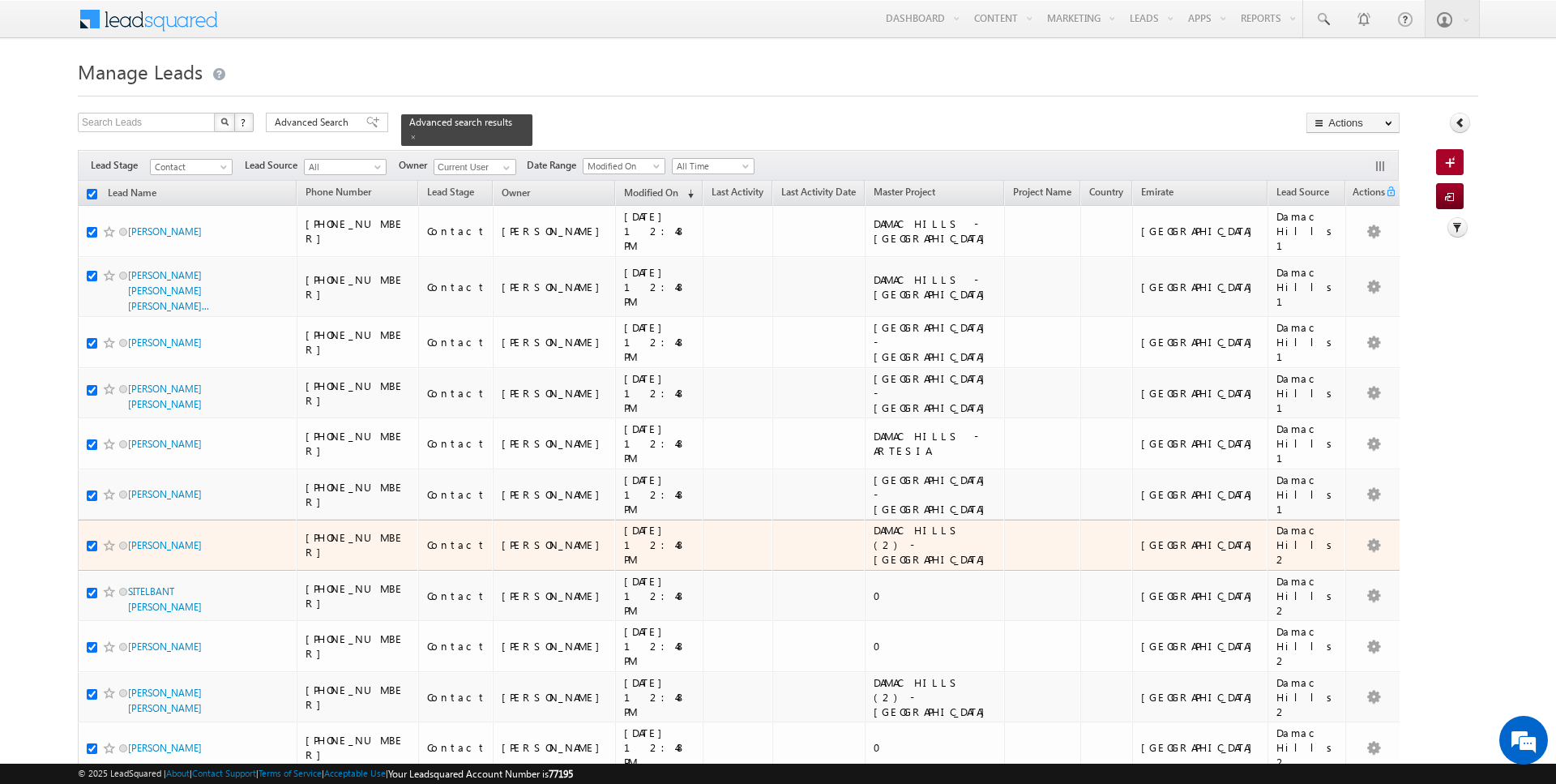
scroll to position [778, 0]
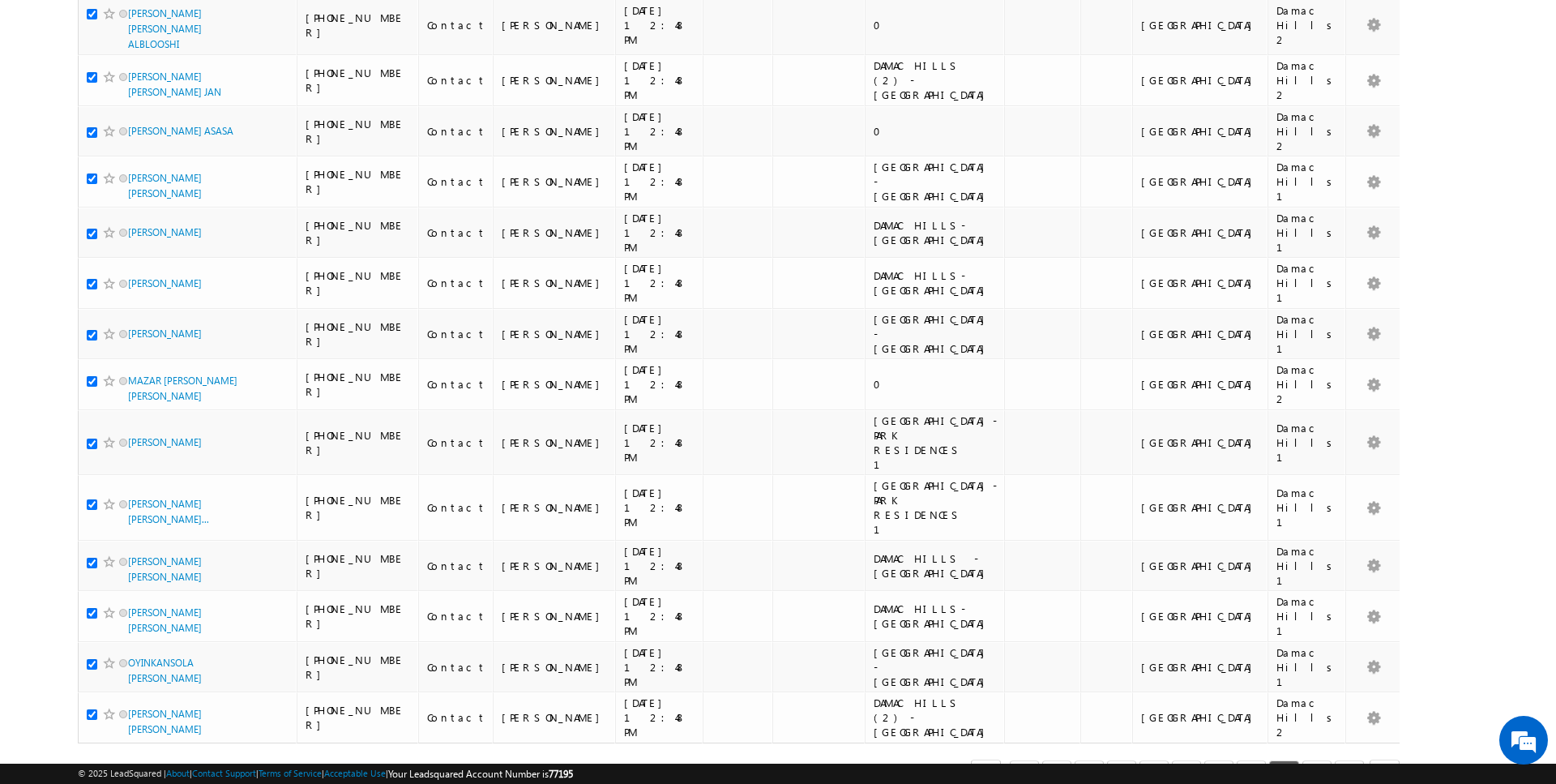
click at [134, 767] on span "25" at bounding box center [137, 776] width 26 height 18
click at [133, 736] on li "50" at bounding box center [134, 736] width 39 height 16
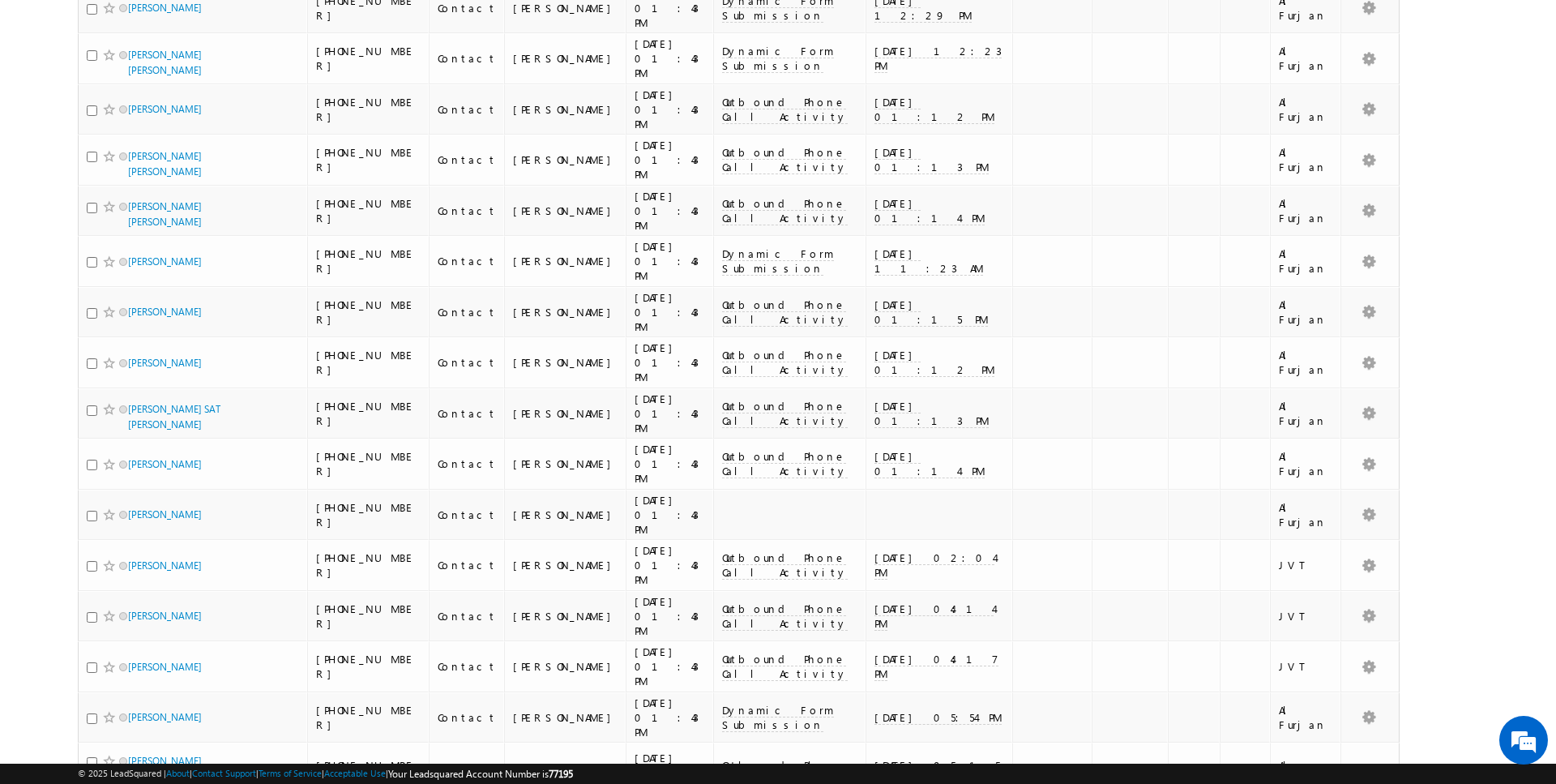
scroll to position [1523, 0]
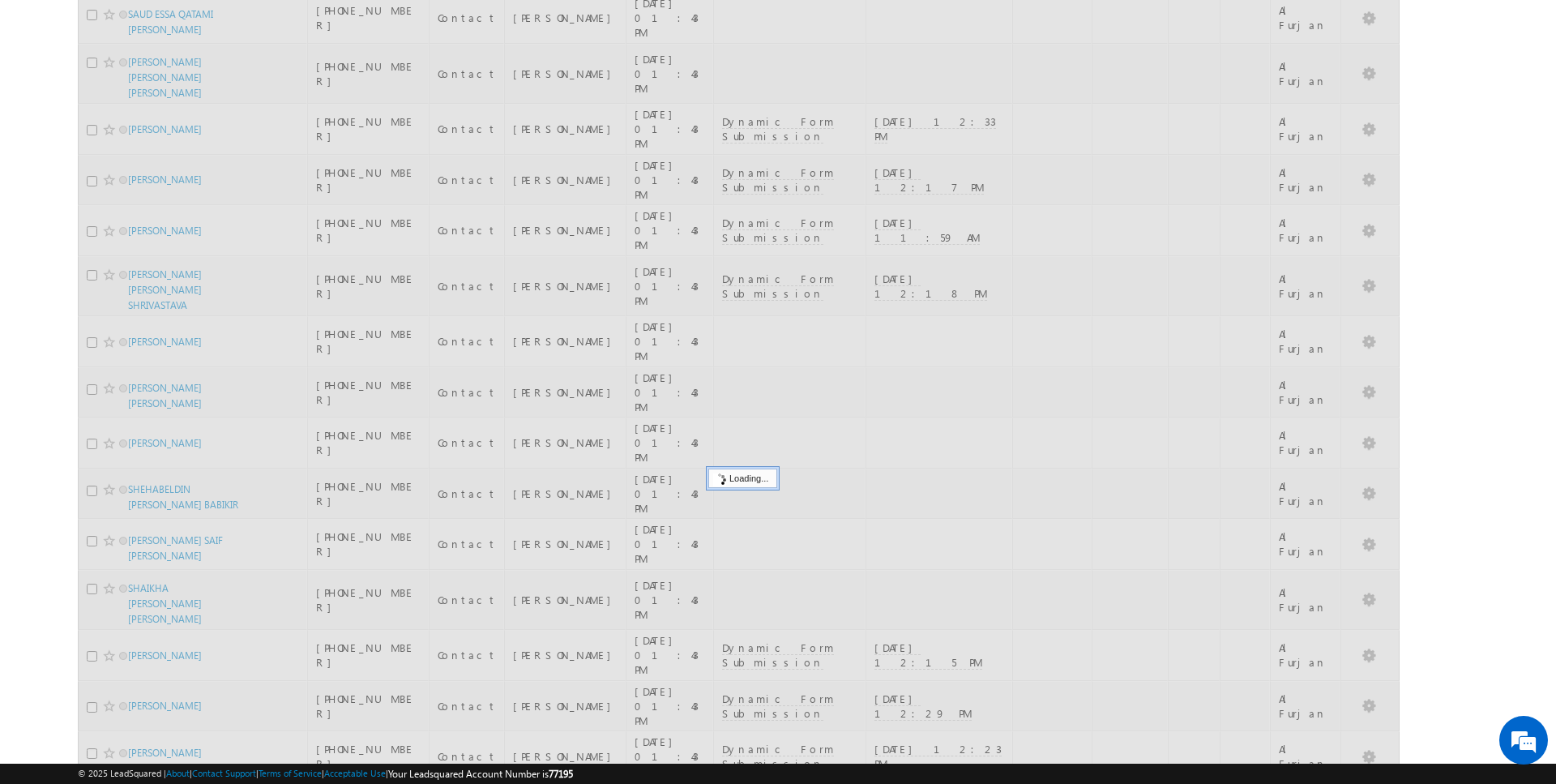
scroll to position [0, 0]
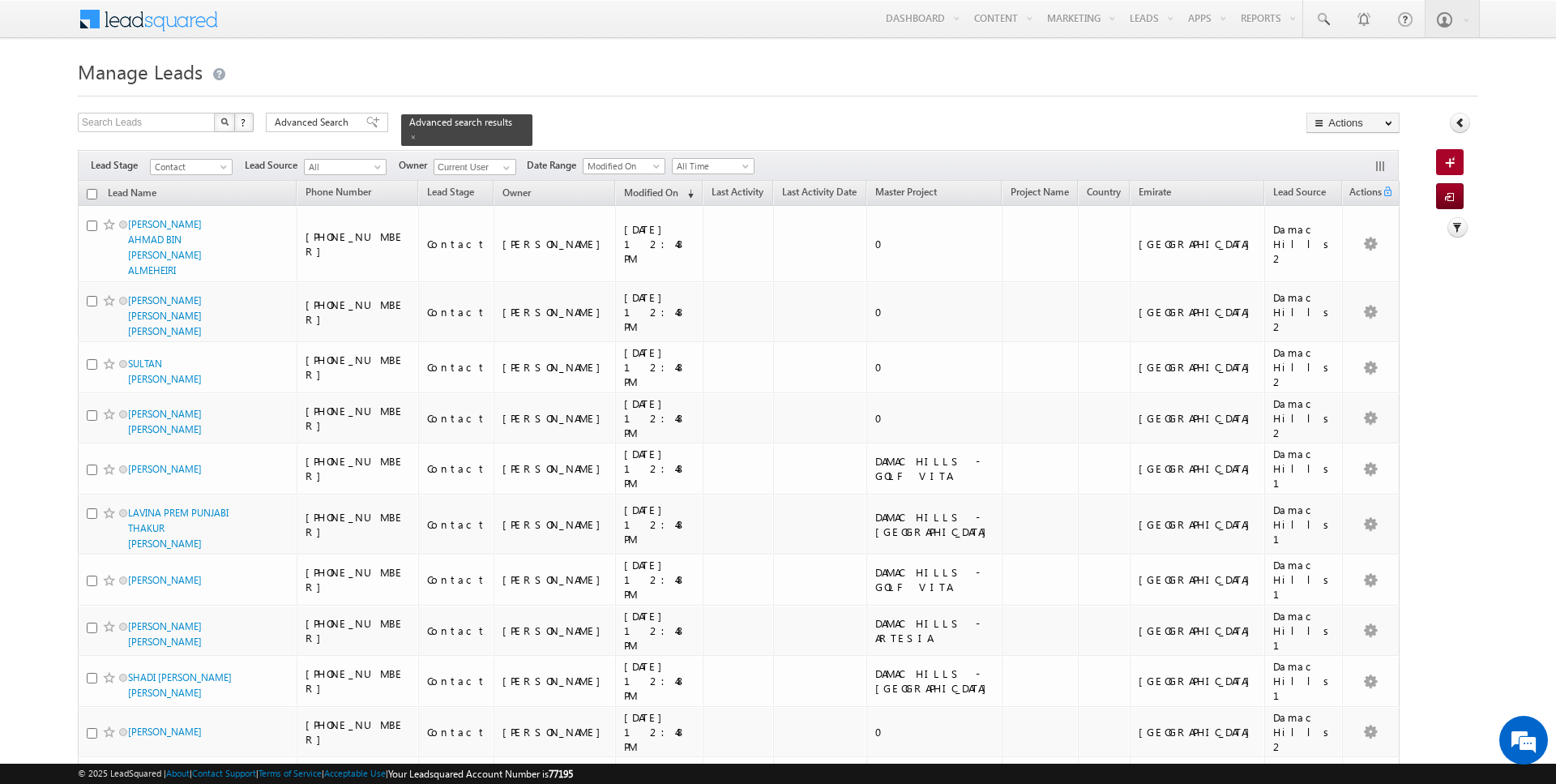
click at [94, 193] on input "checkbox" at bounding box center [91, 194] width 10 height 10
checkbox input "true"
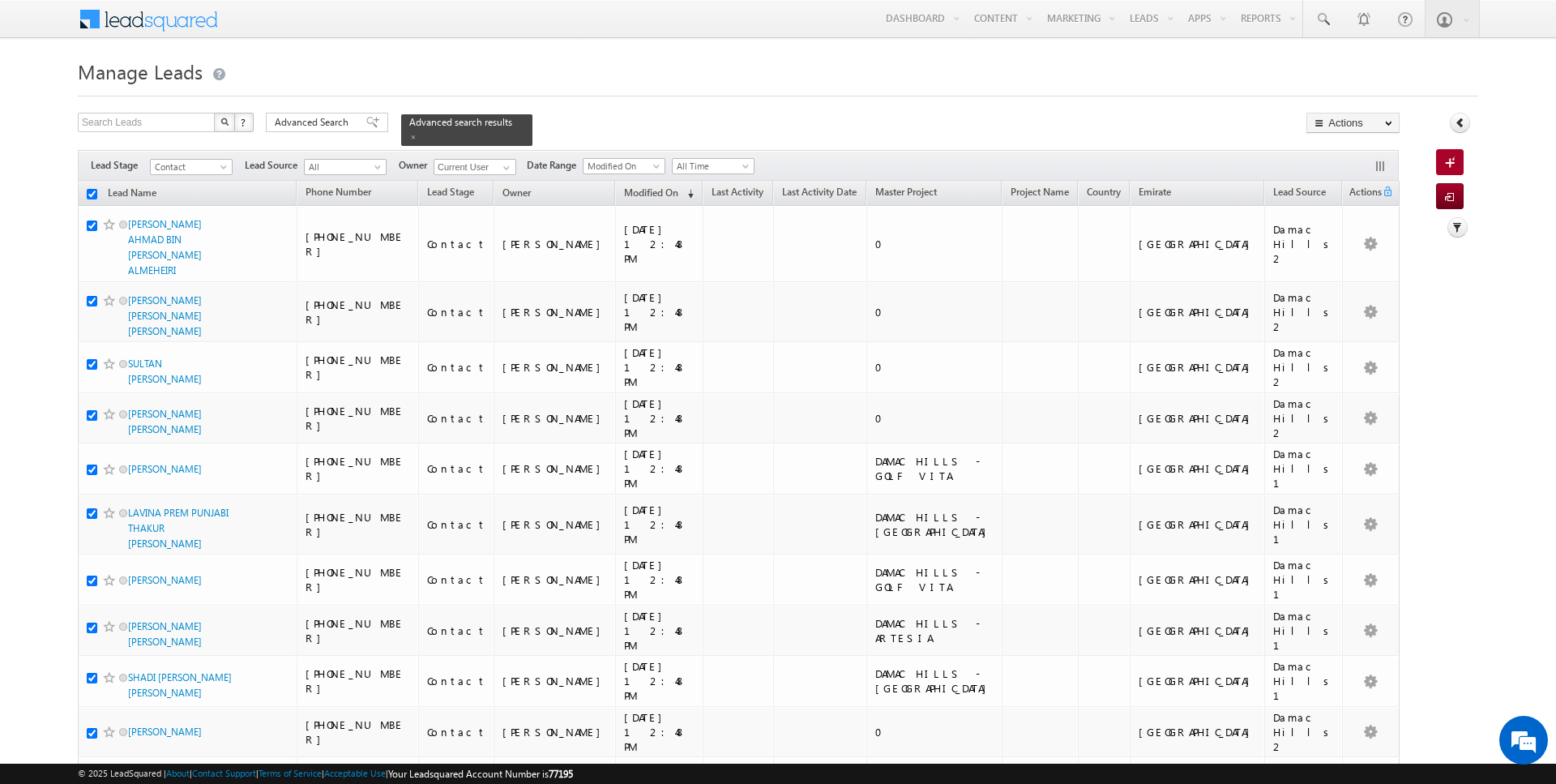
checkbox input "true"
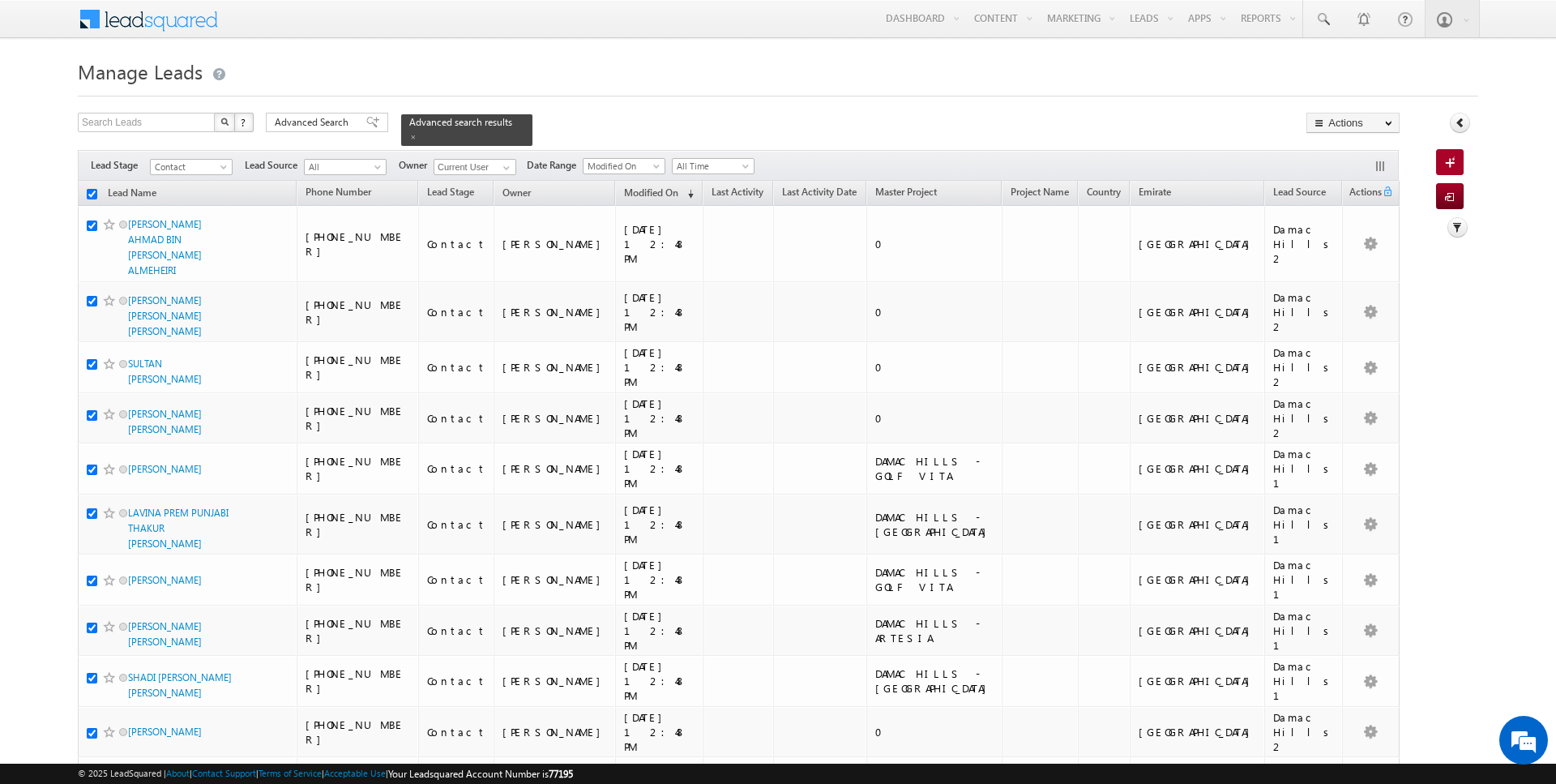
checkbox input "true"
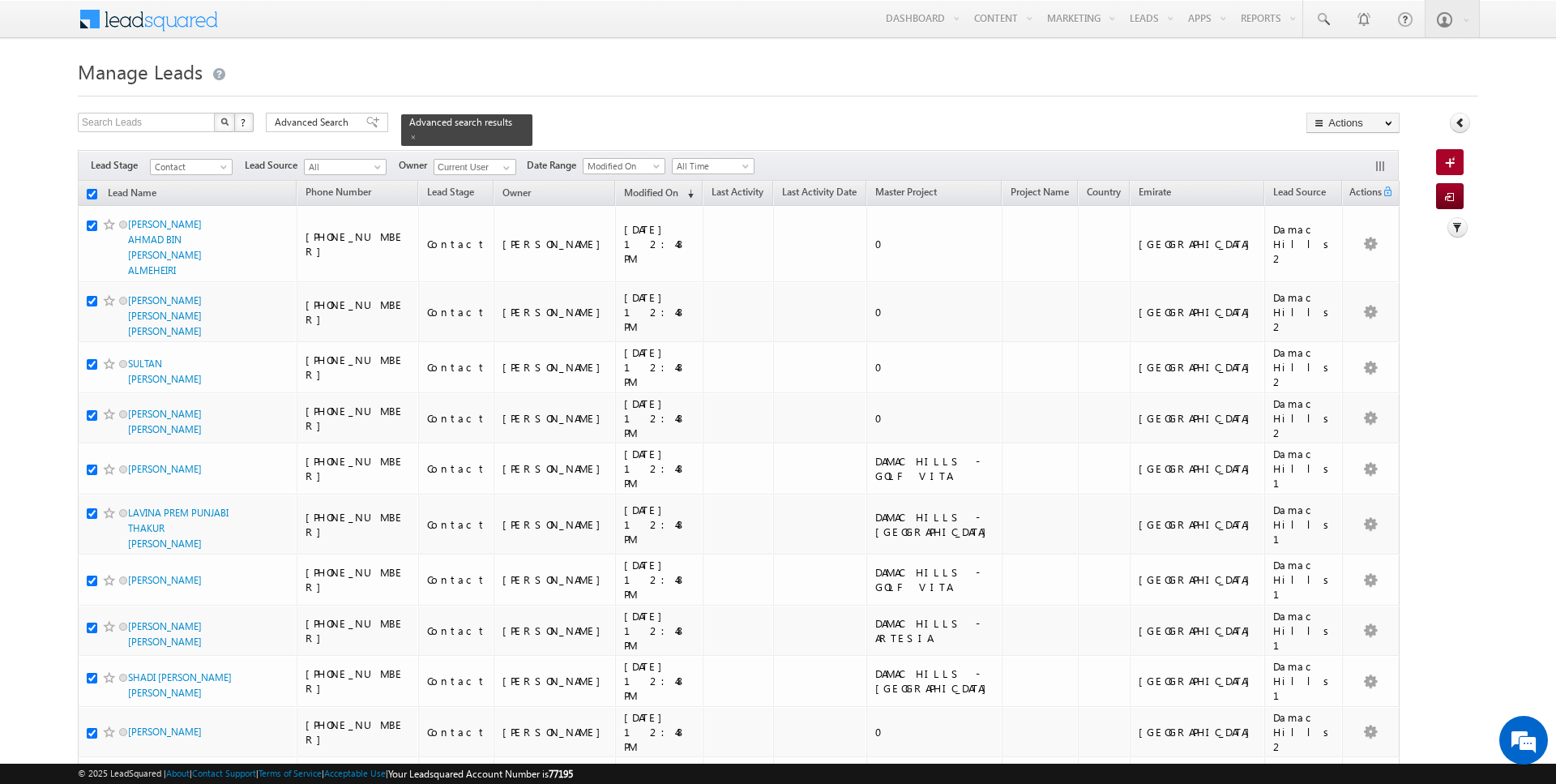
checkbox input "true"
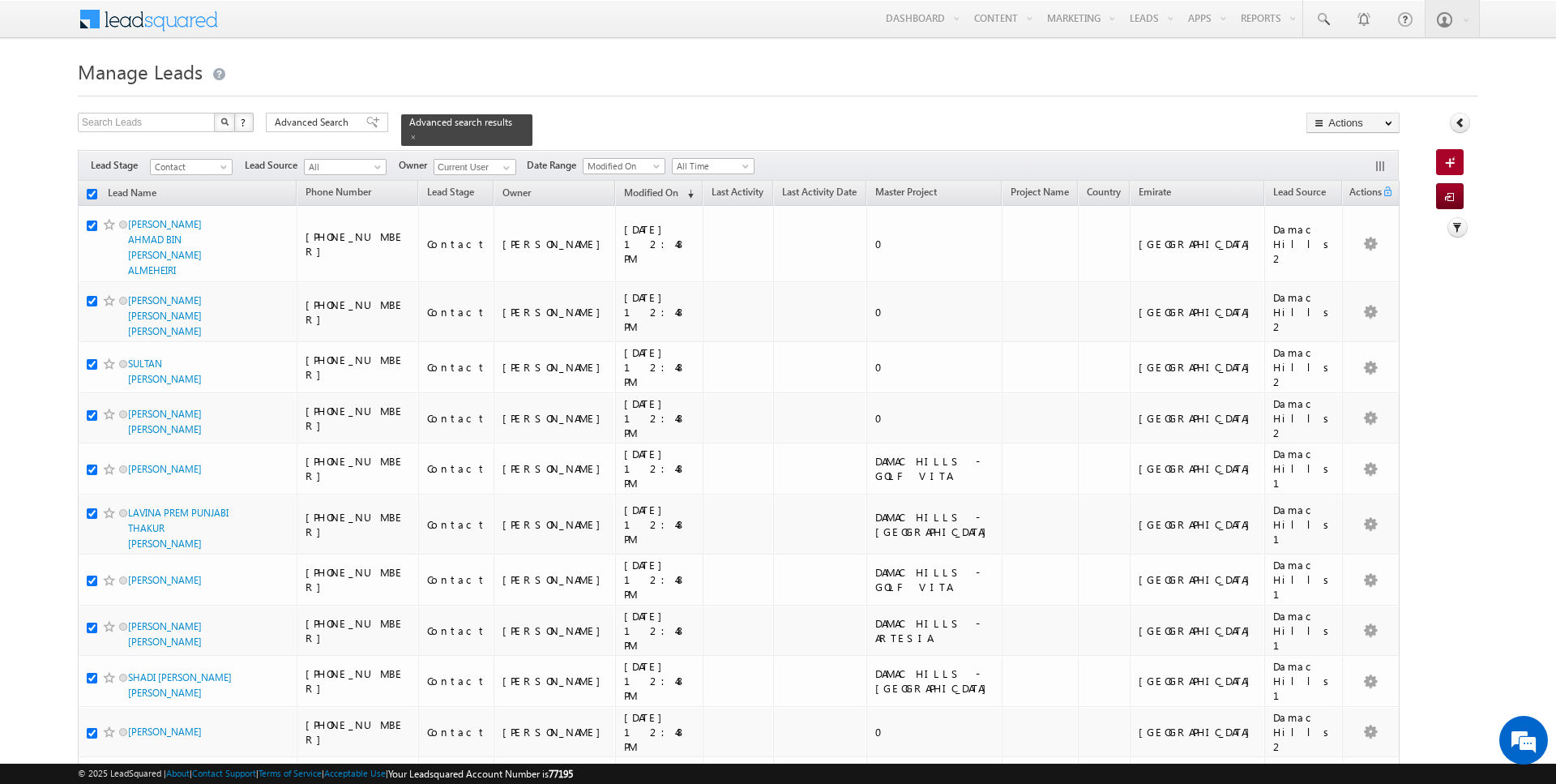
checkbox input "true"
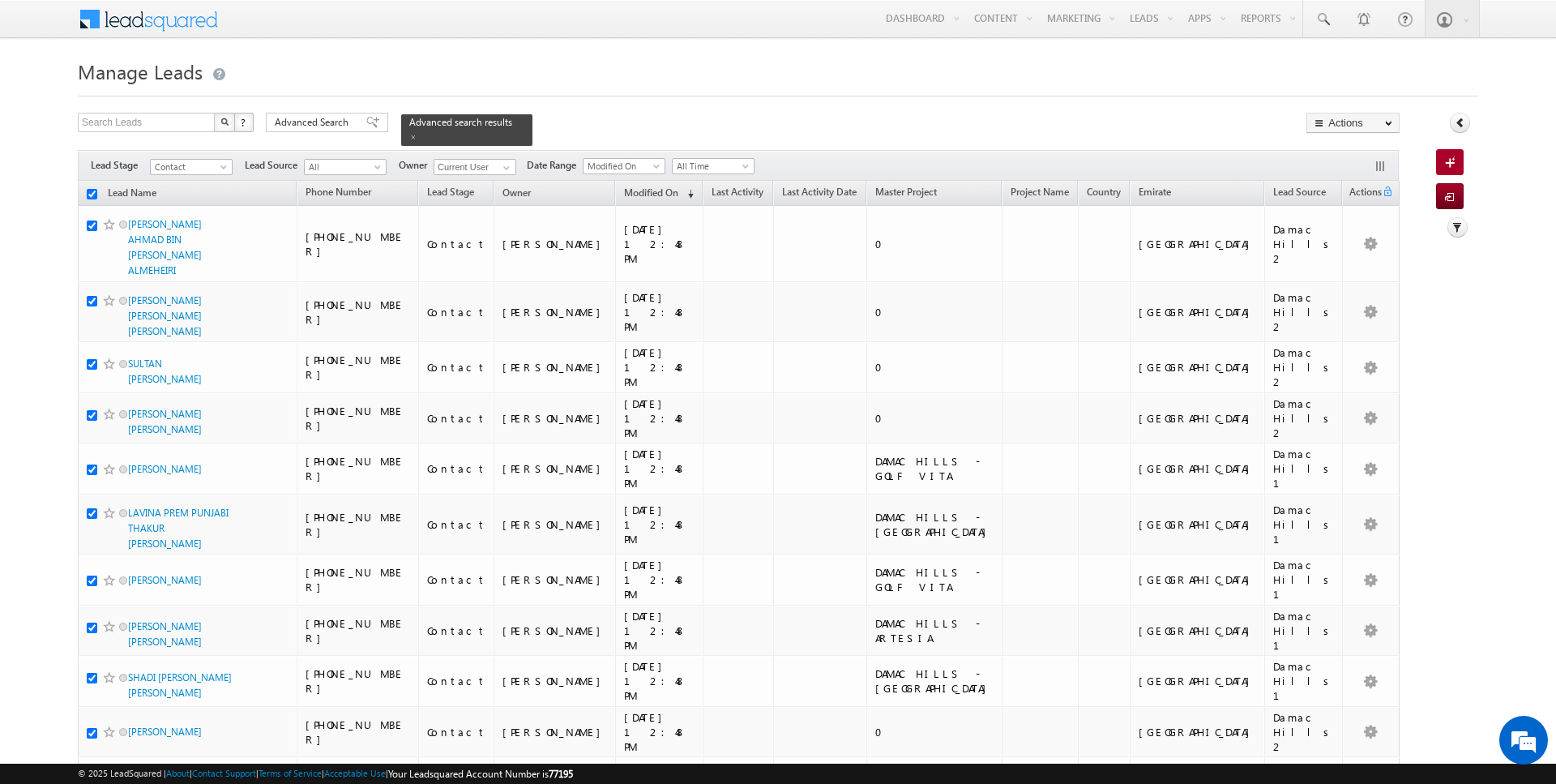
checkbox input "true"
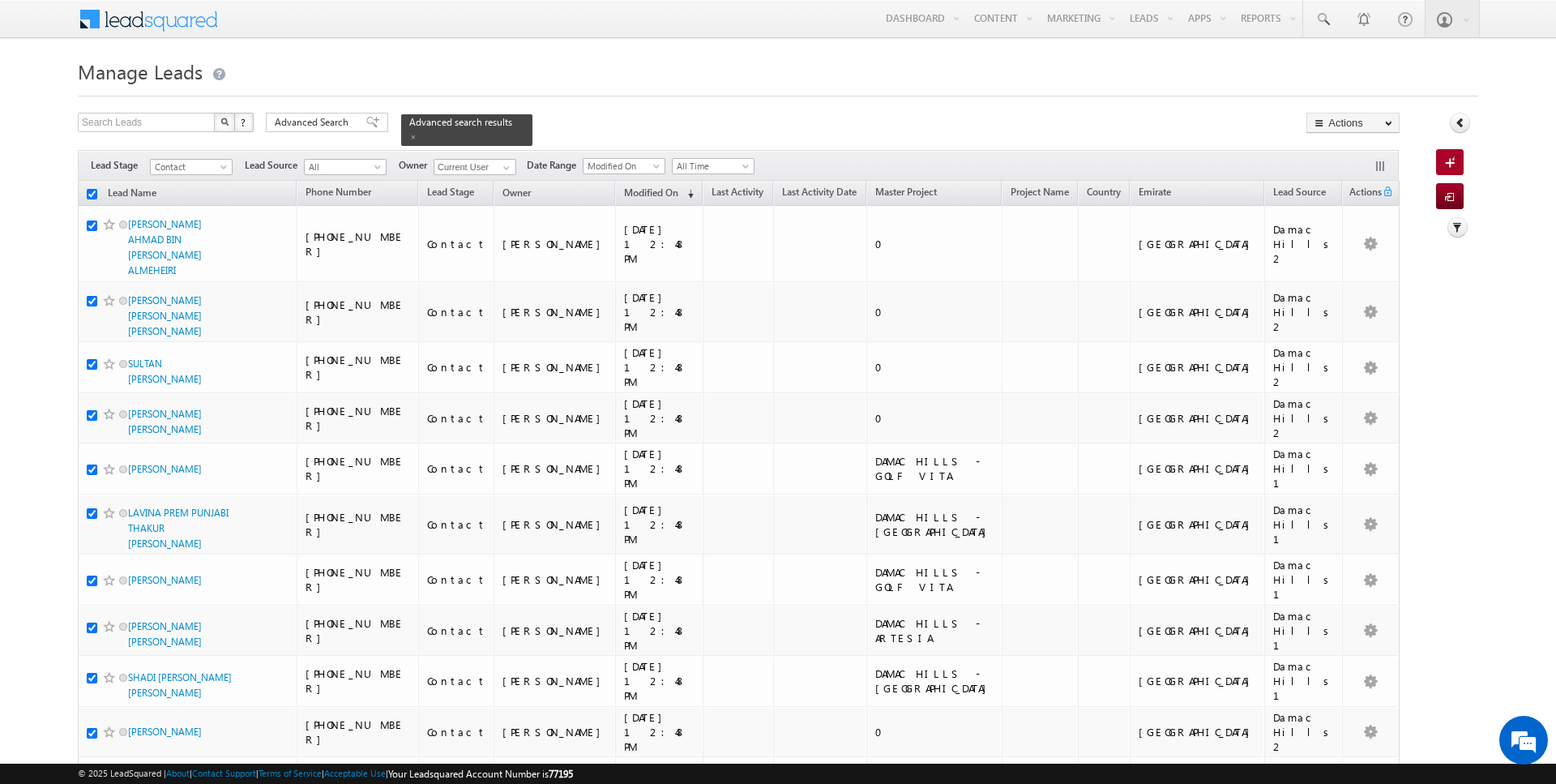
checkbox input "true"
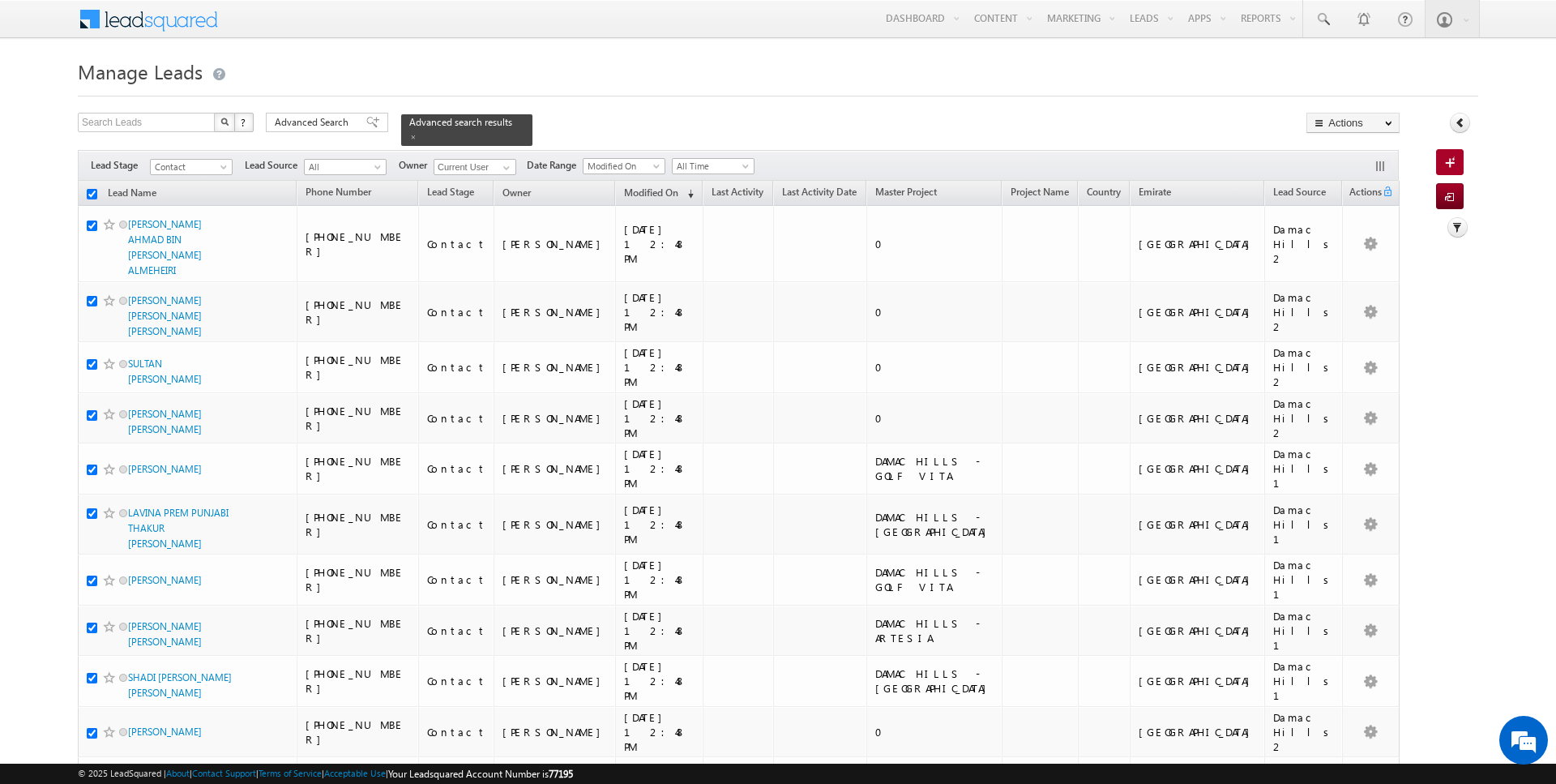
checkbox input "true"
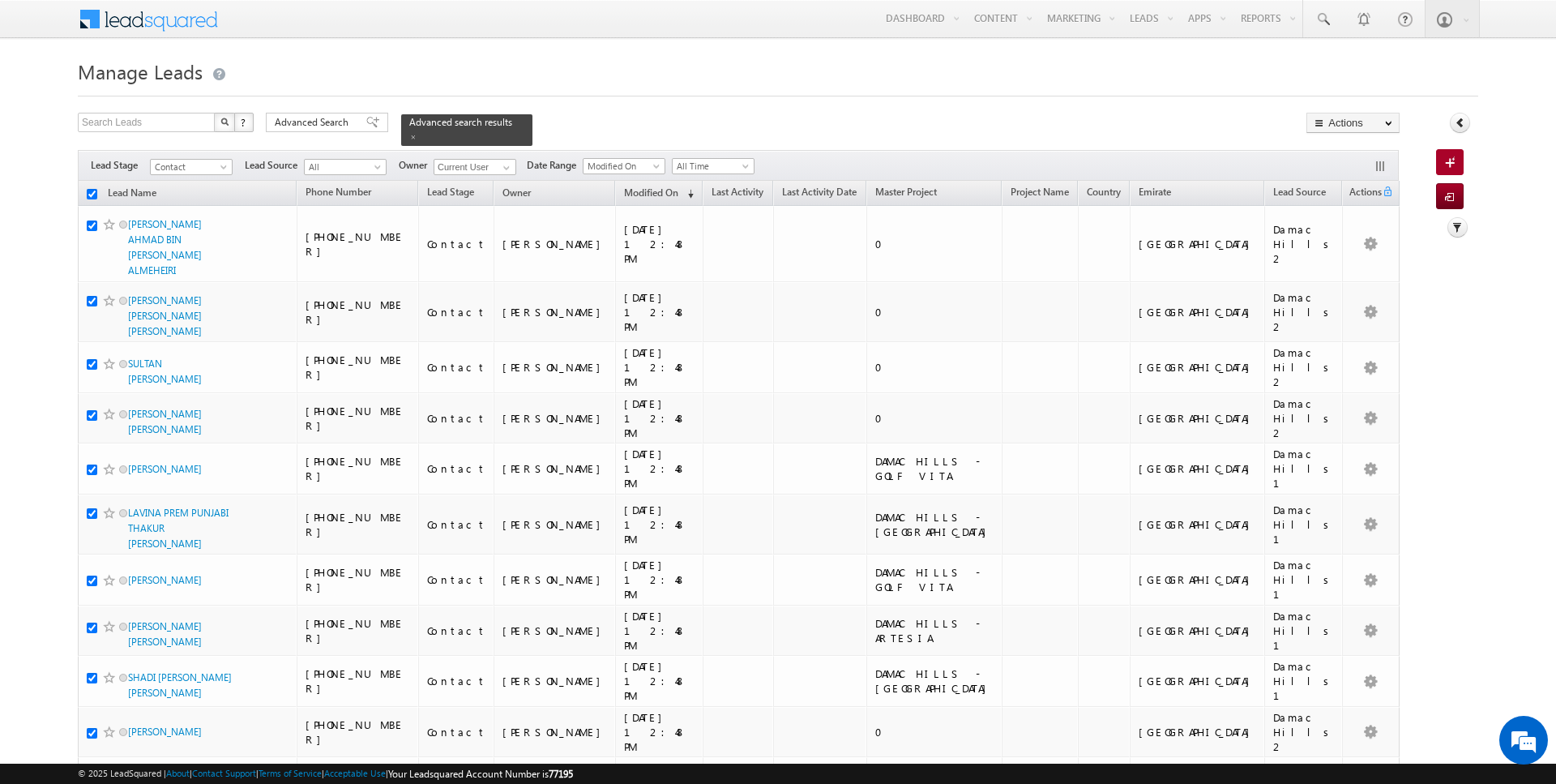
checkbox input "true"
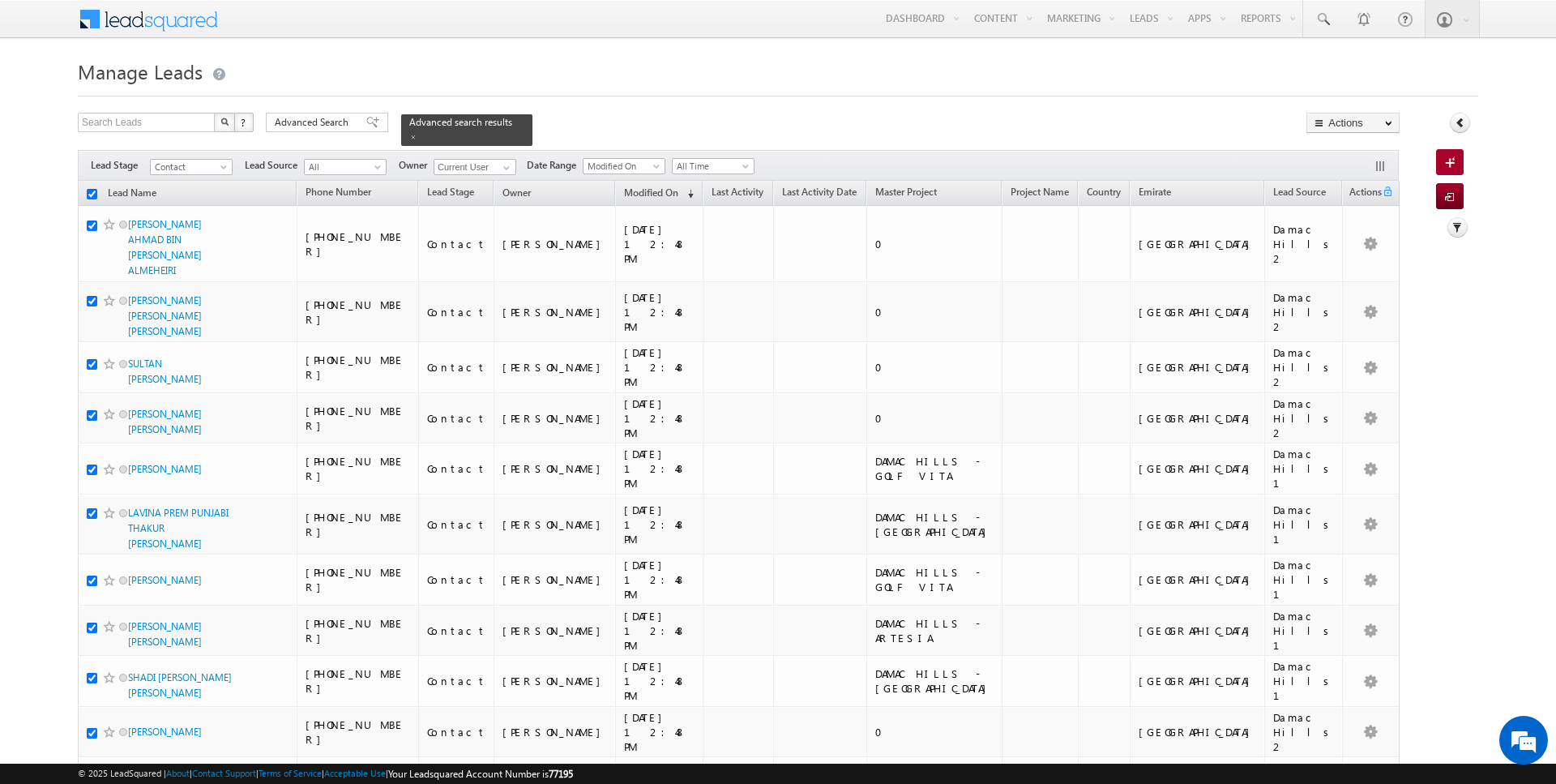
checkbox input "true"
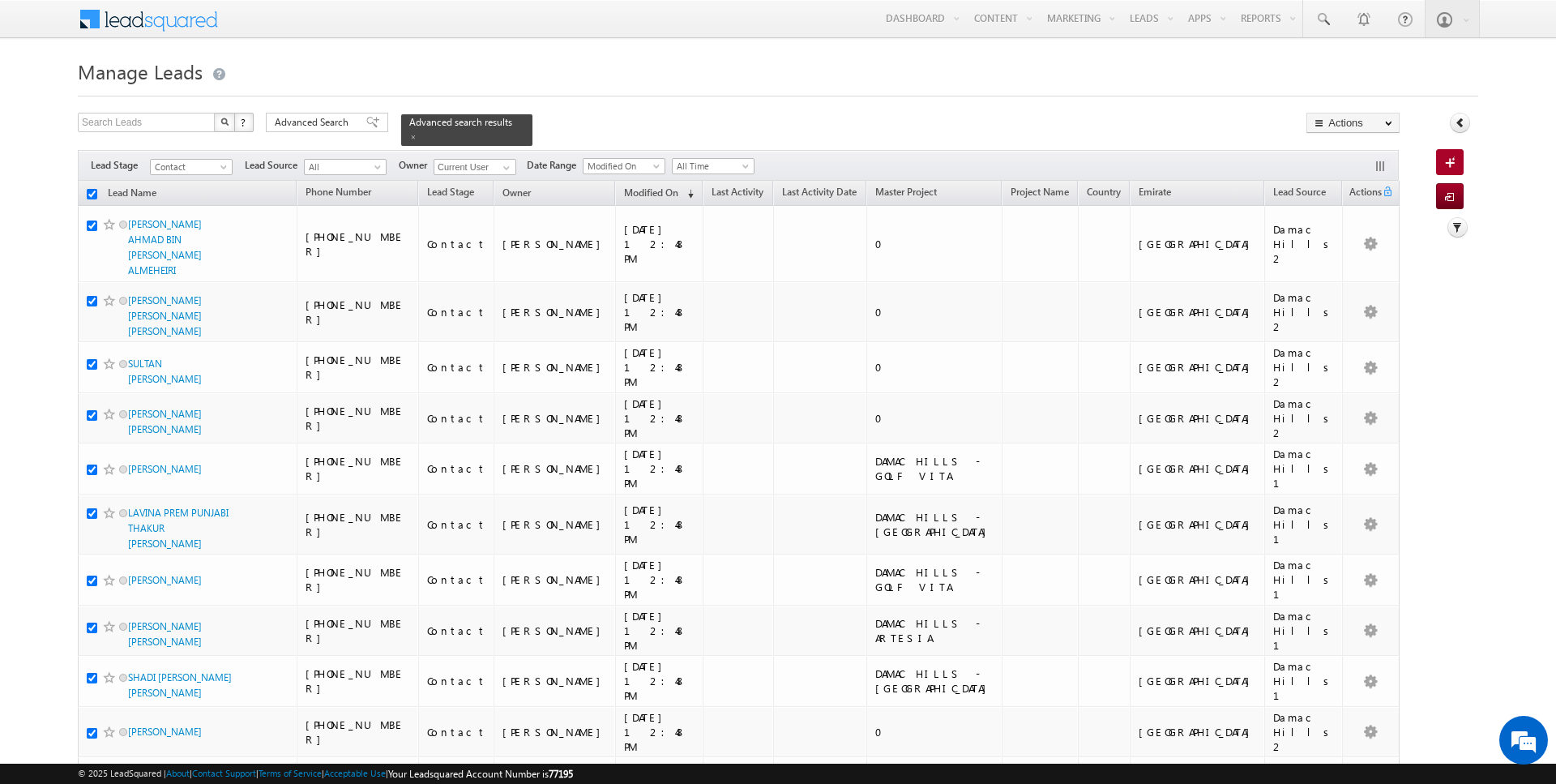
checkbox input "true"
click at [1347, 259] on link "Change Owner" at bounding box center [1352, 262] width 91 height 20
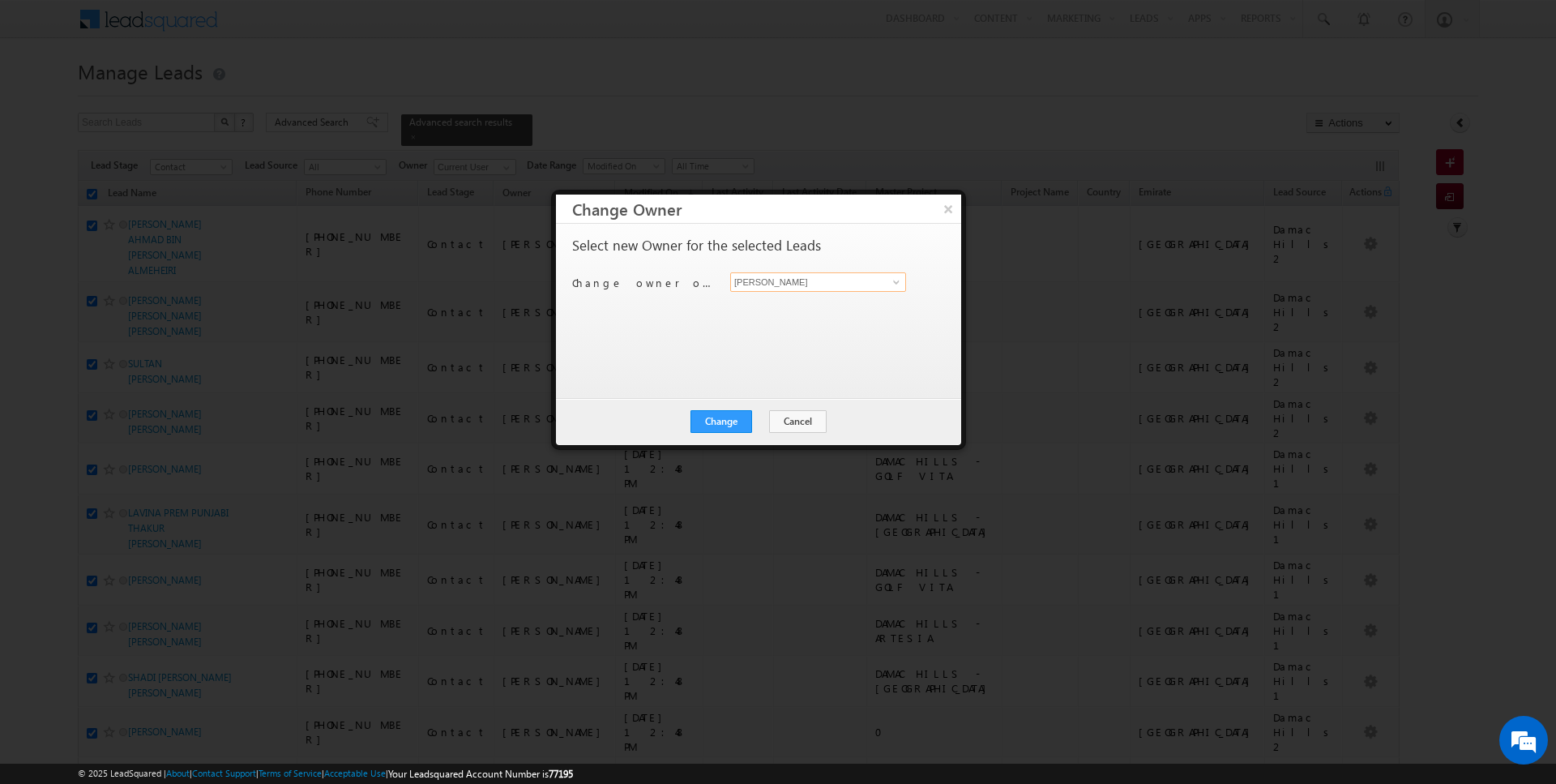
click at [839, 285] on input "[PERSON_NAME]" at bounding box center [818, 282] width 176 height 20
type input "SUNNY MEHROTRA"
click at [740, 416] on button "Change" at bounding box center [721, 421] width 62 height 23
click at [757, 420] on button "Close" at bounding box center [761, 421] width 52 height 23
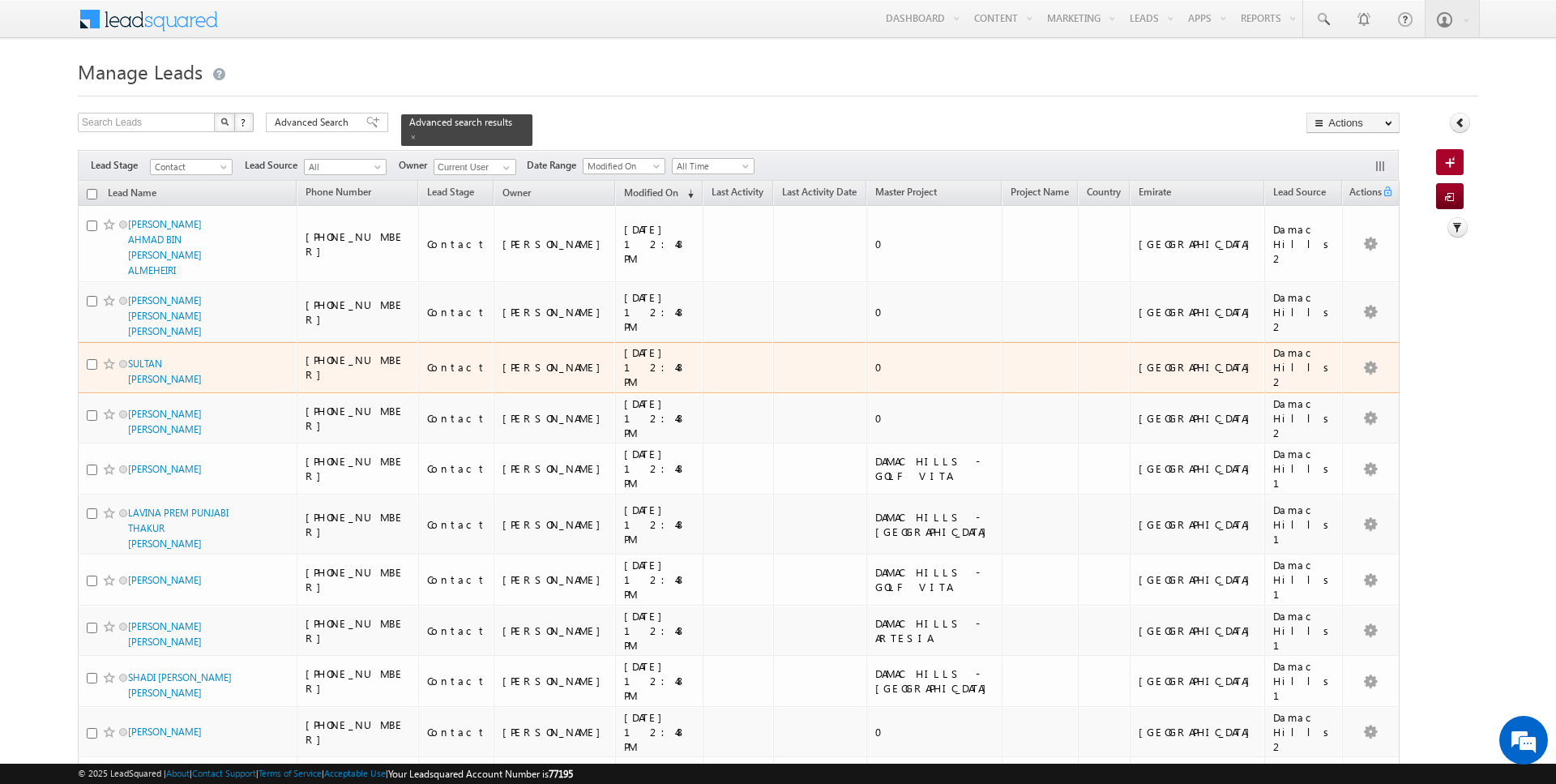
scroll to position [1726, 0]
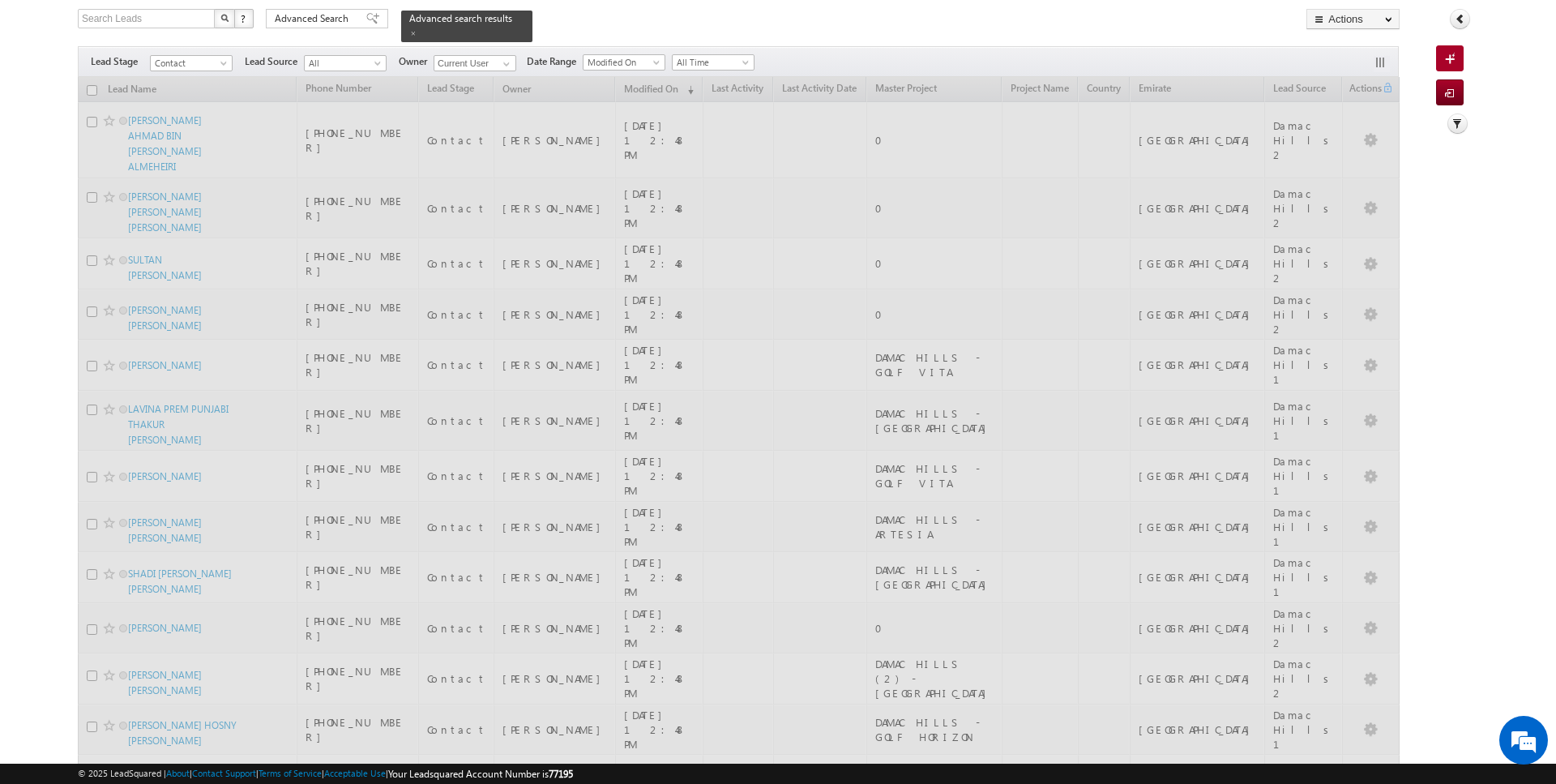
scroll to position [0, 0]
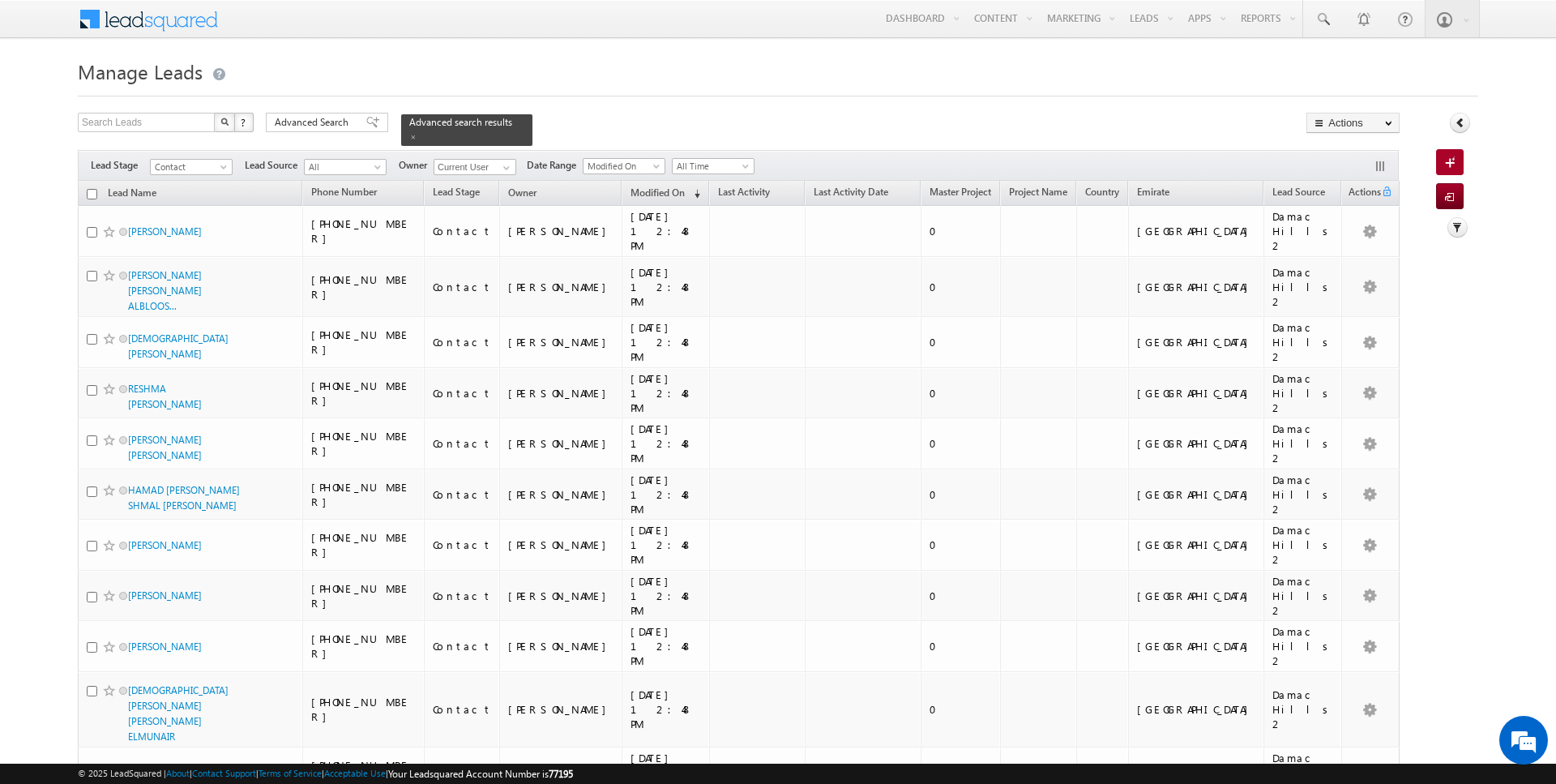
click at [92, 193] on input "checkbox" at bounding box center [91, 194] width 10 height 10
checkbox input "true"
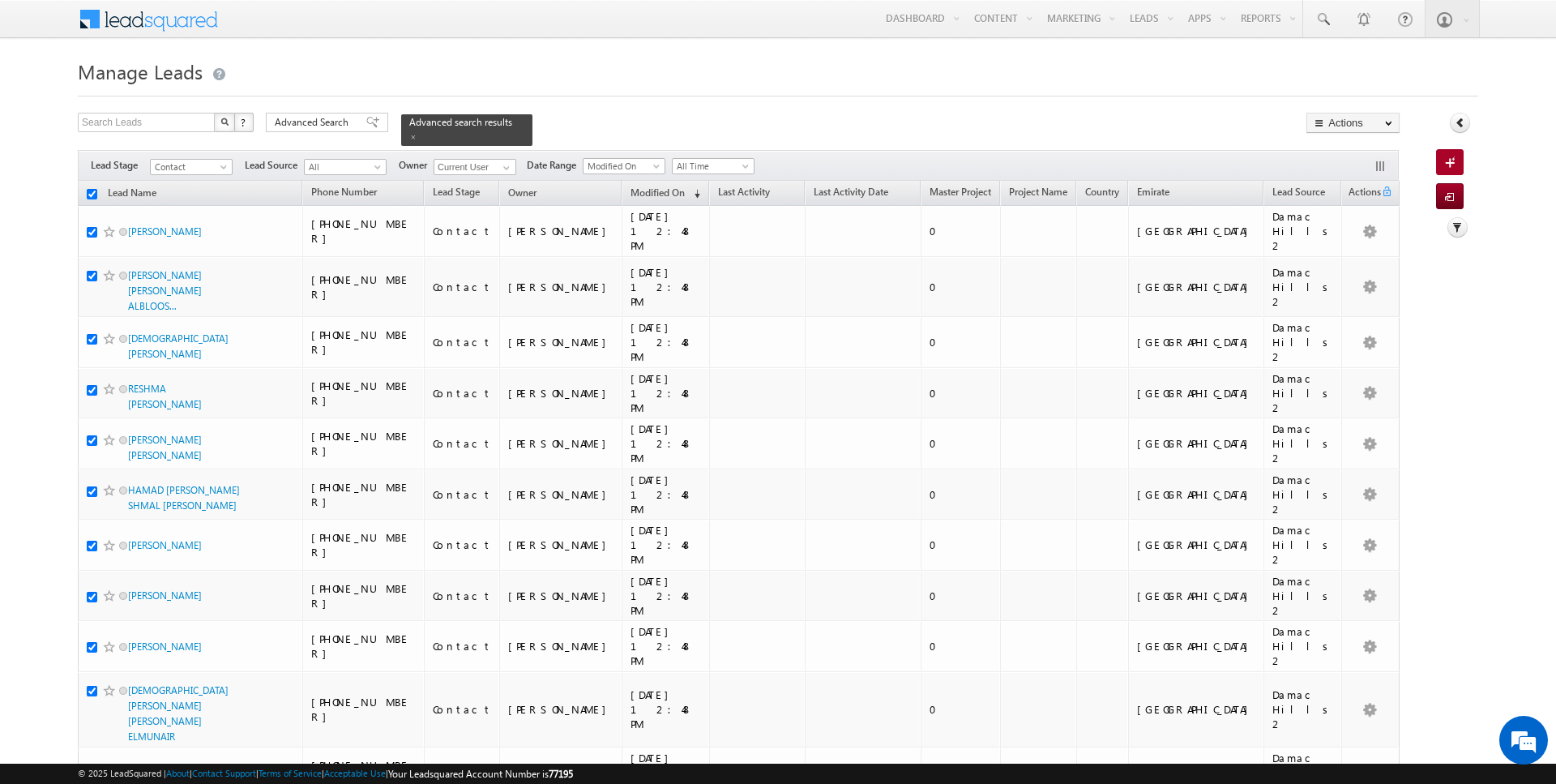
checkbox input "true"
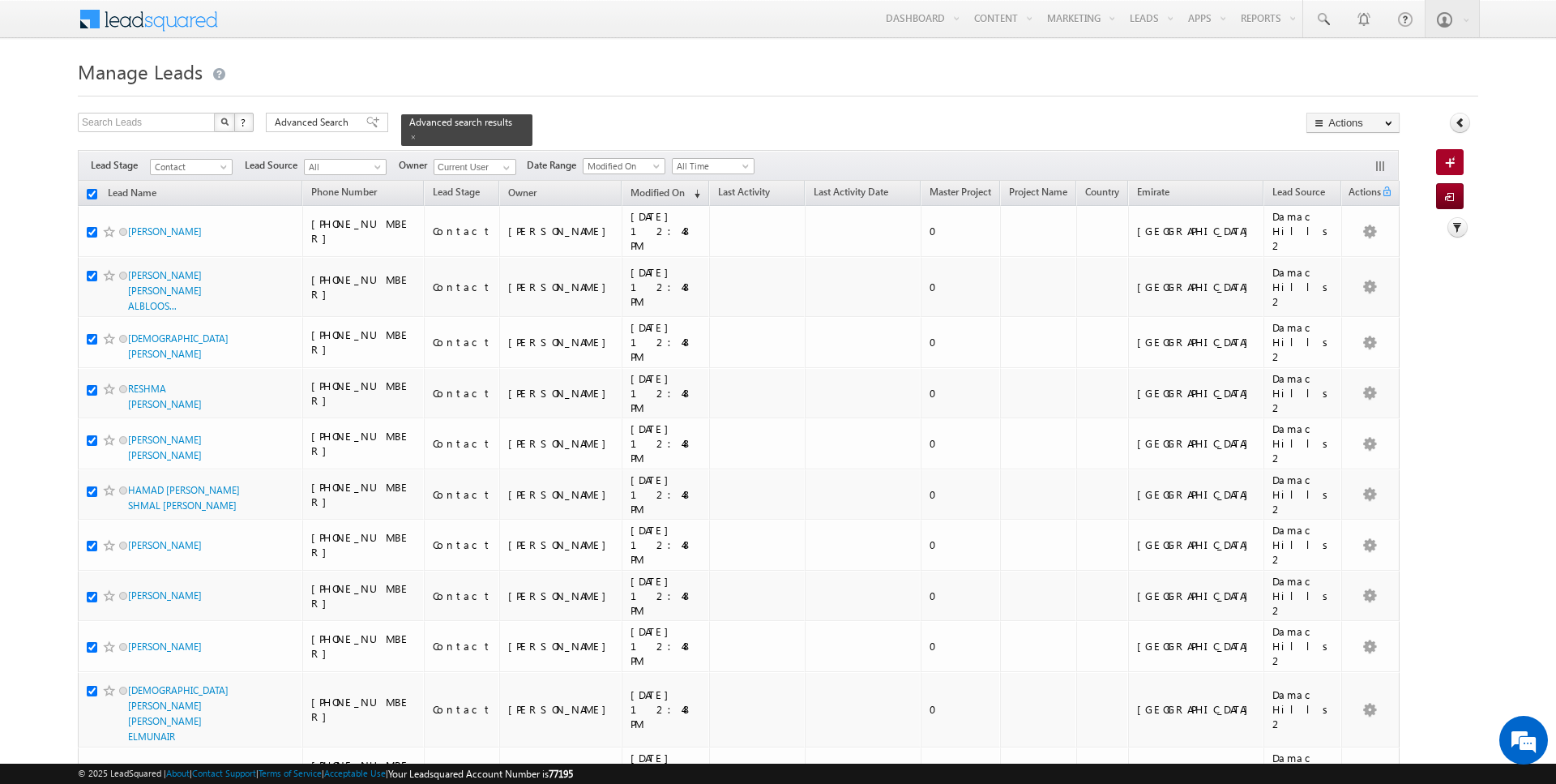
checkbox input "true"
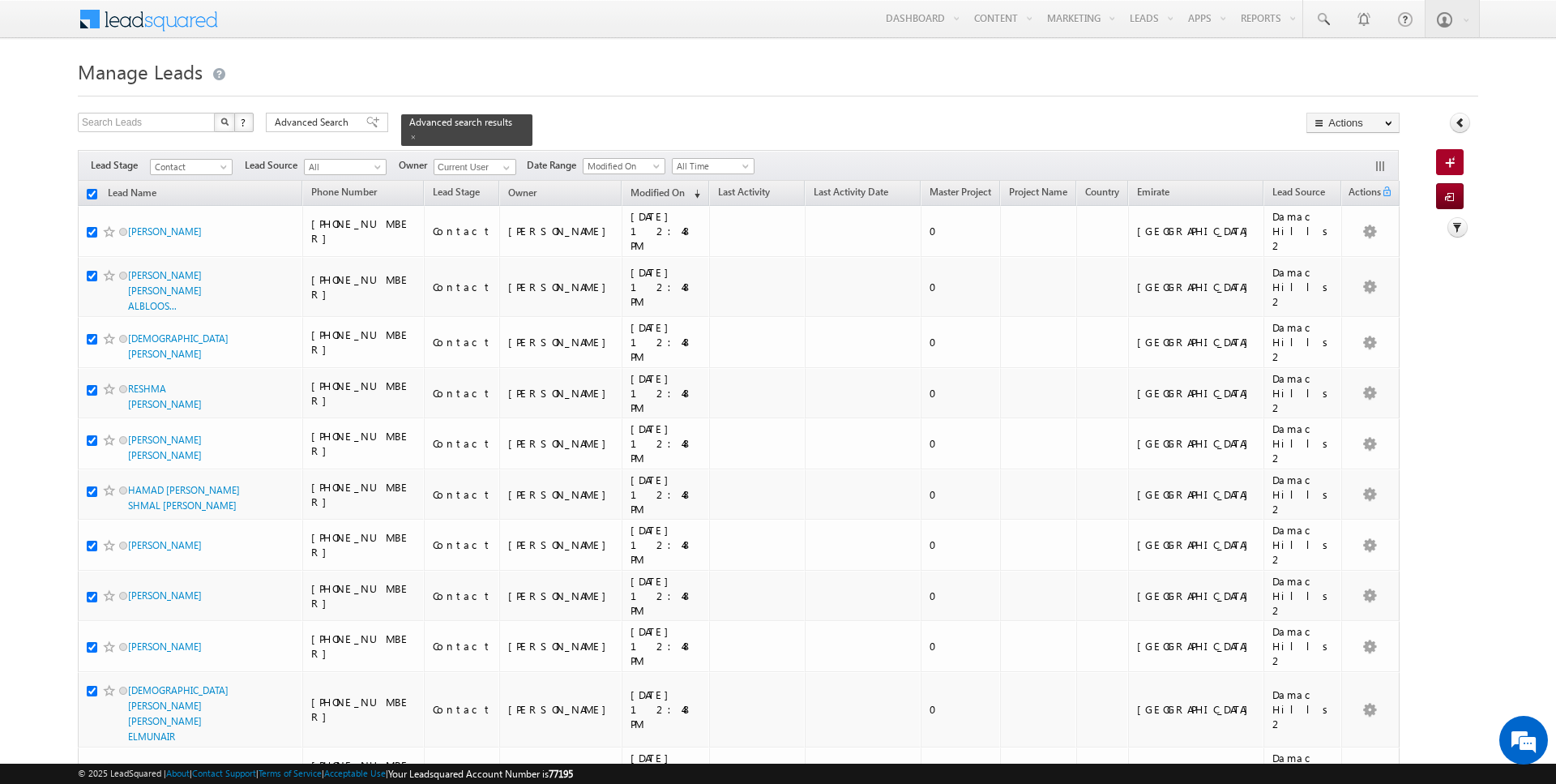
checkbox input "true"
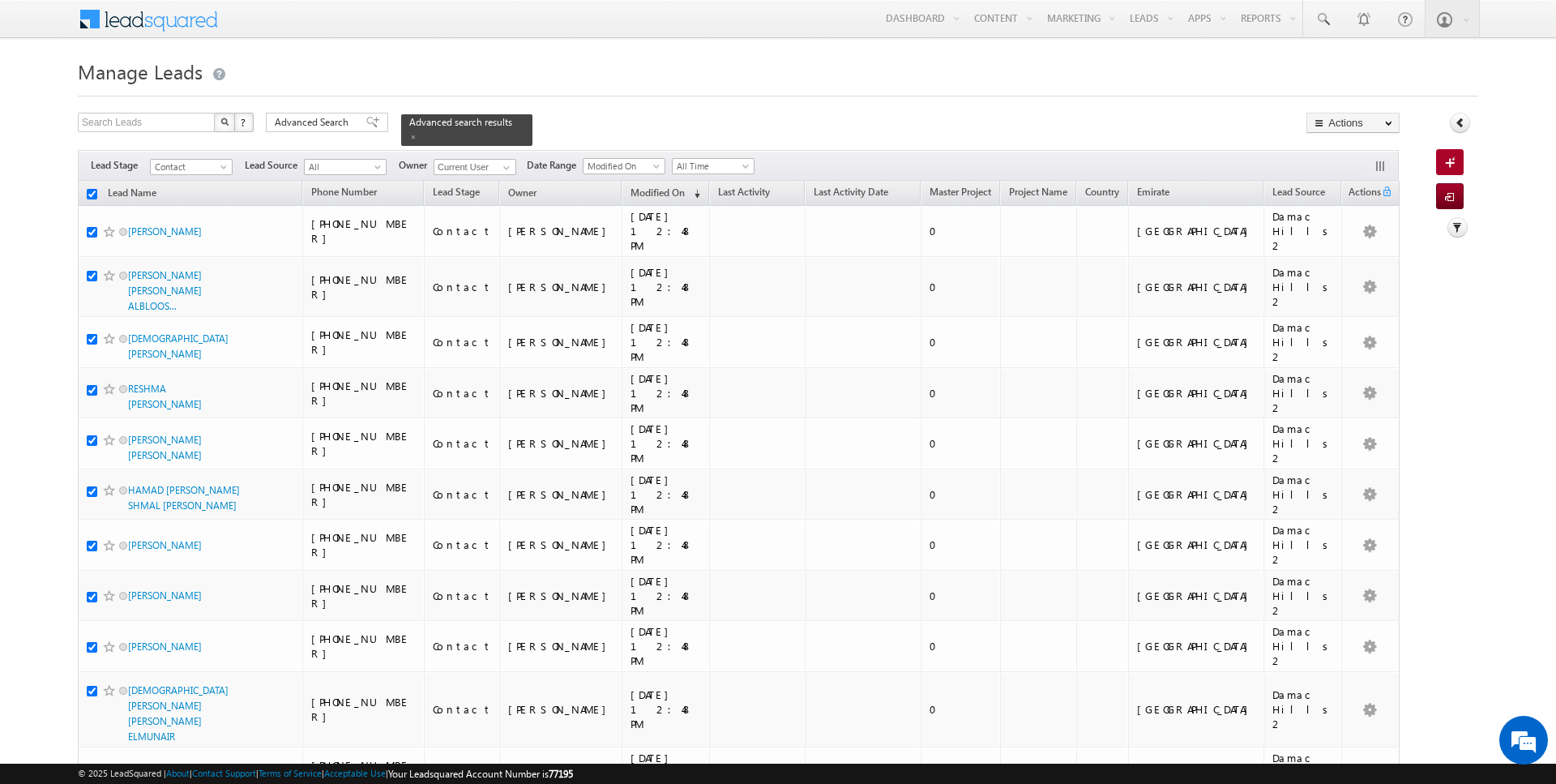
checkbox input "true"
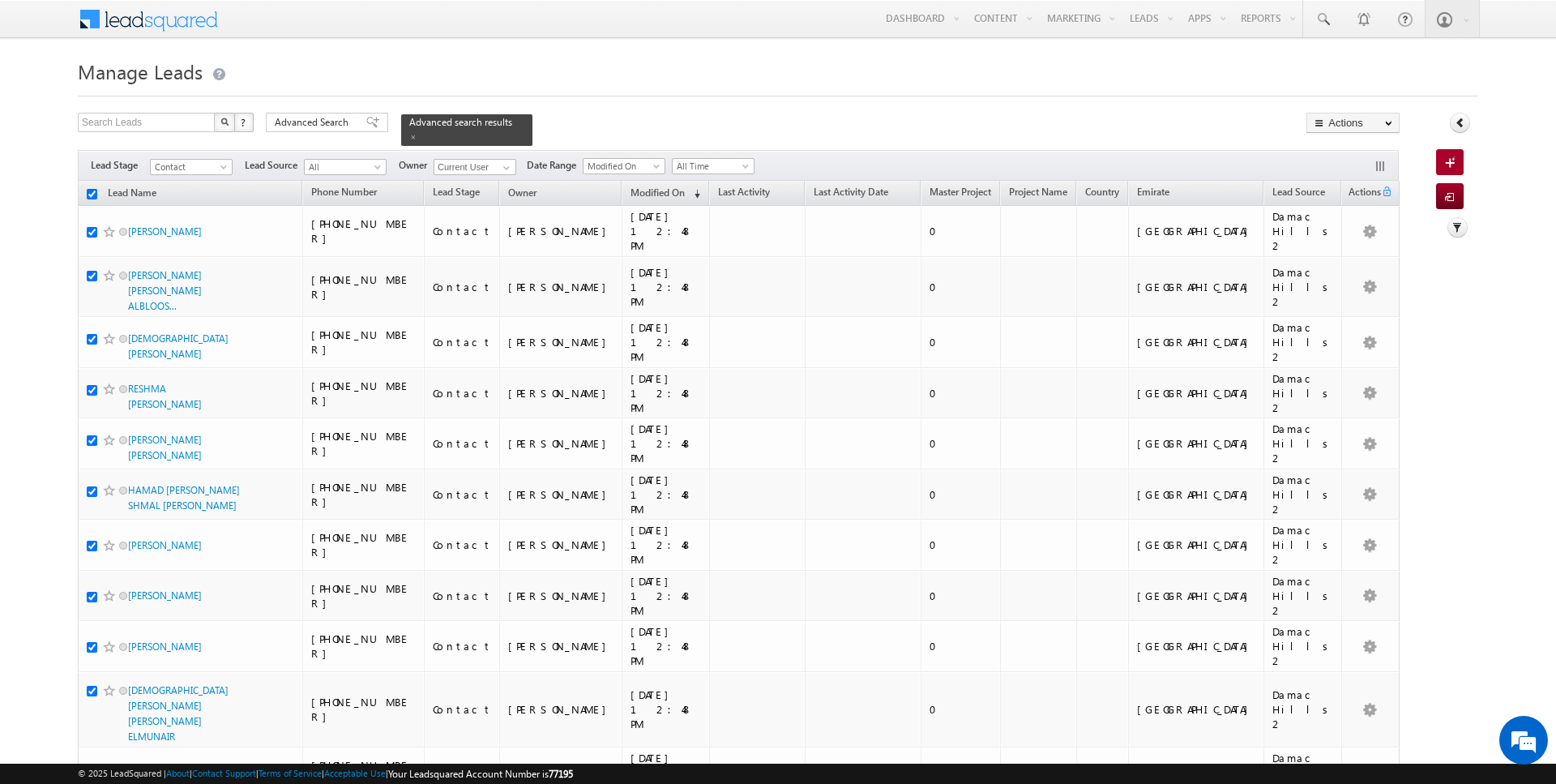
checkbox input "true"
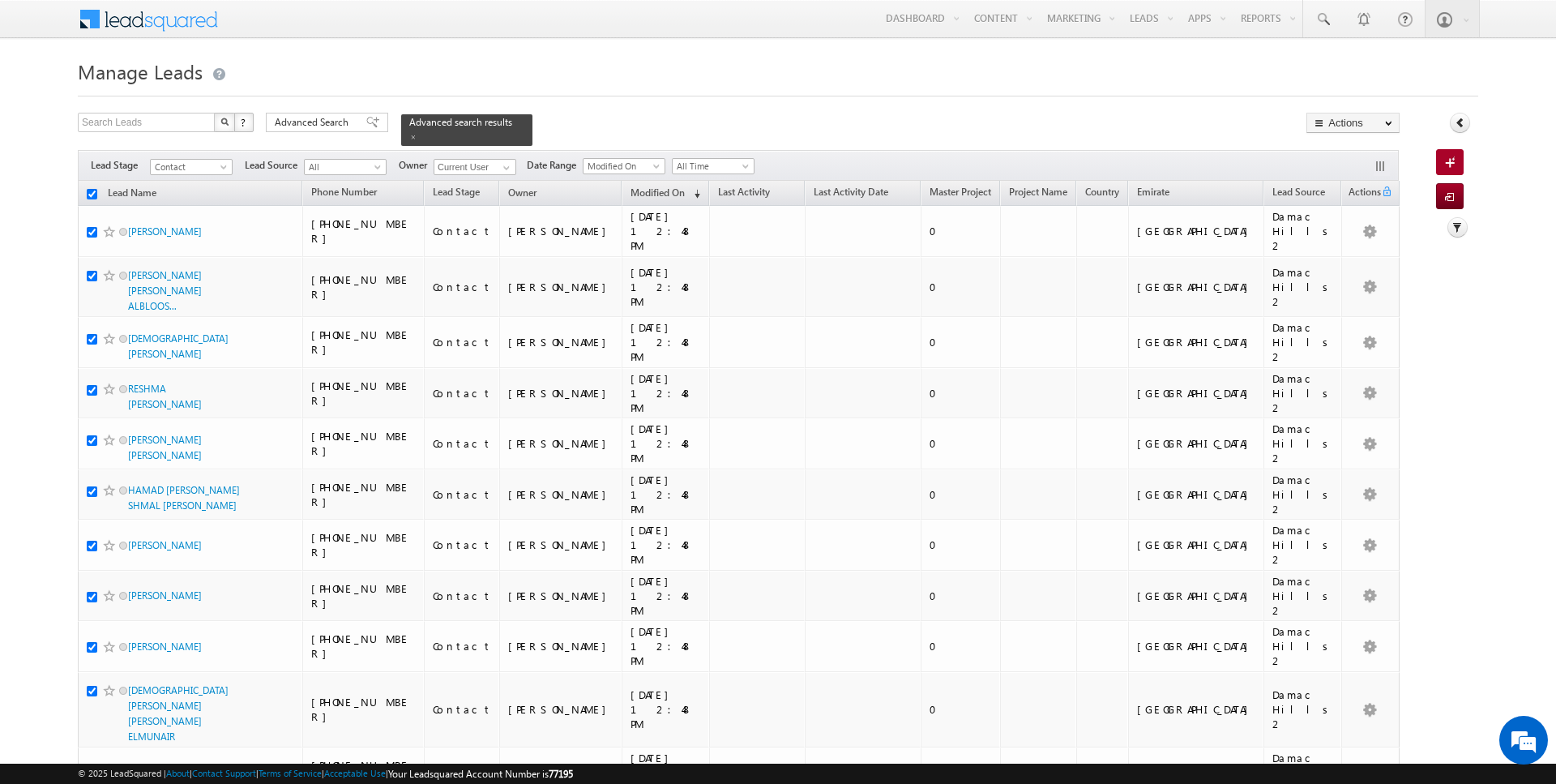
checkbox input "true"
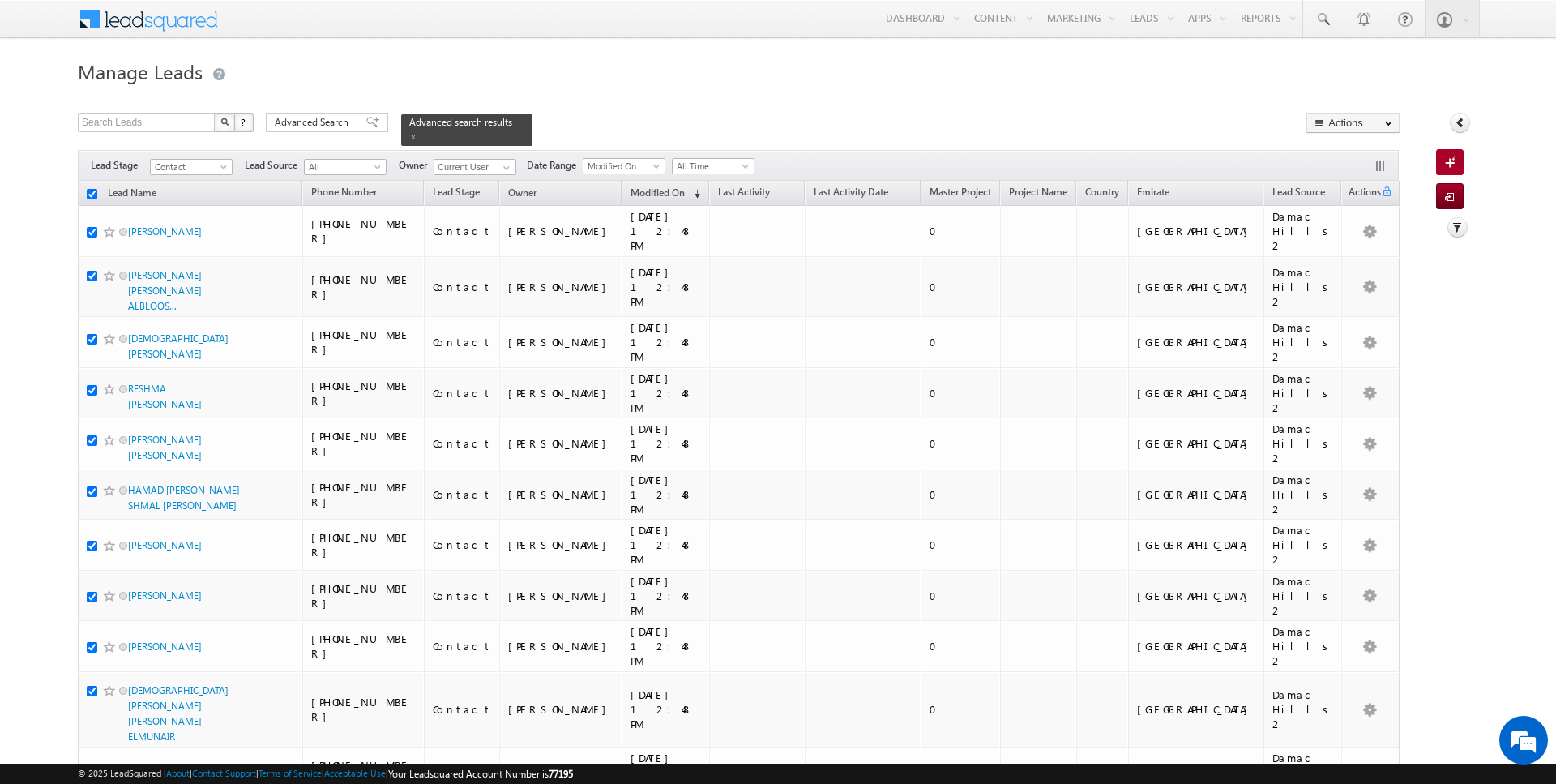
checkbox input "true"
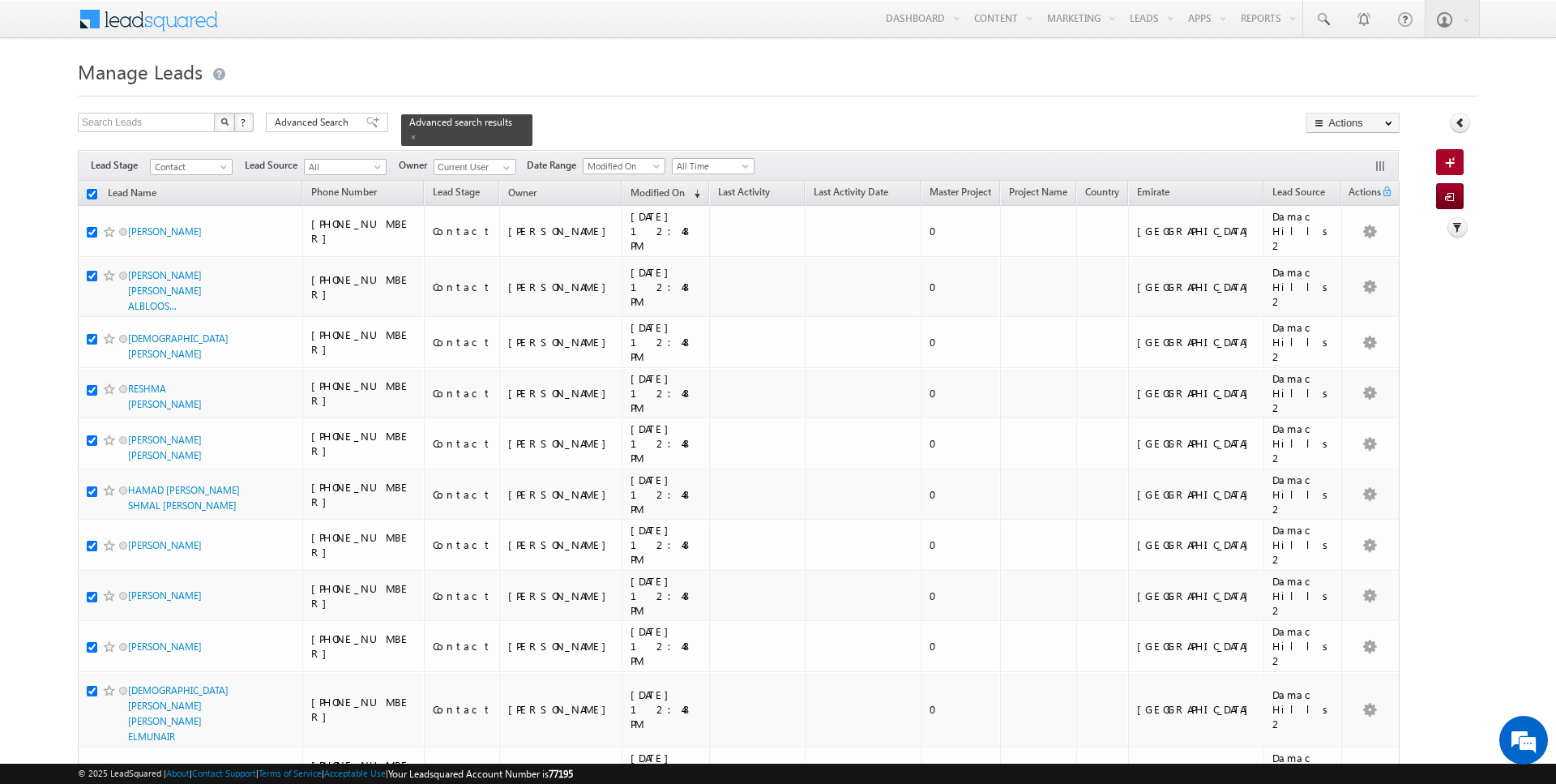
checkbox input "true"
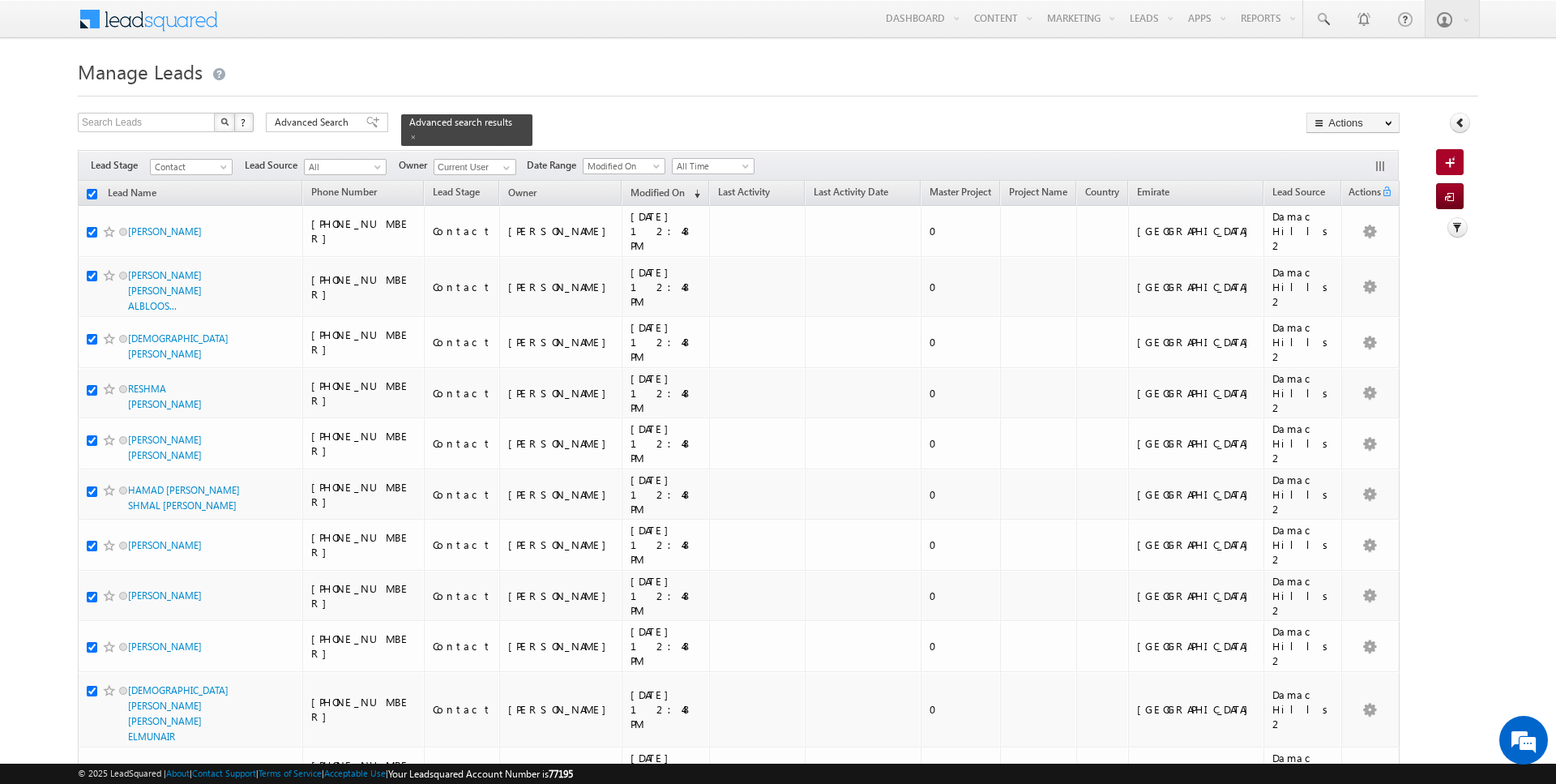
checkbox input "true"
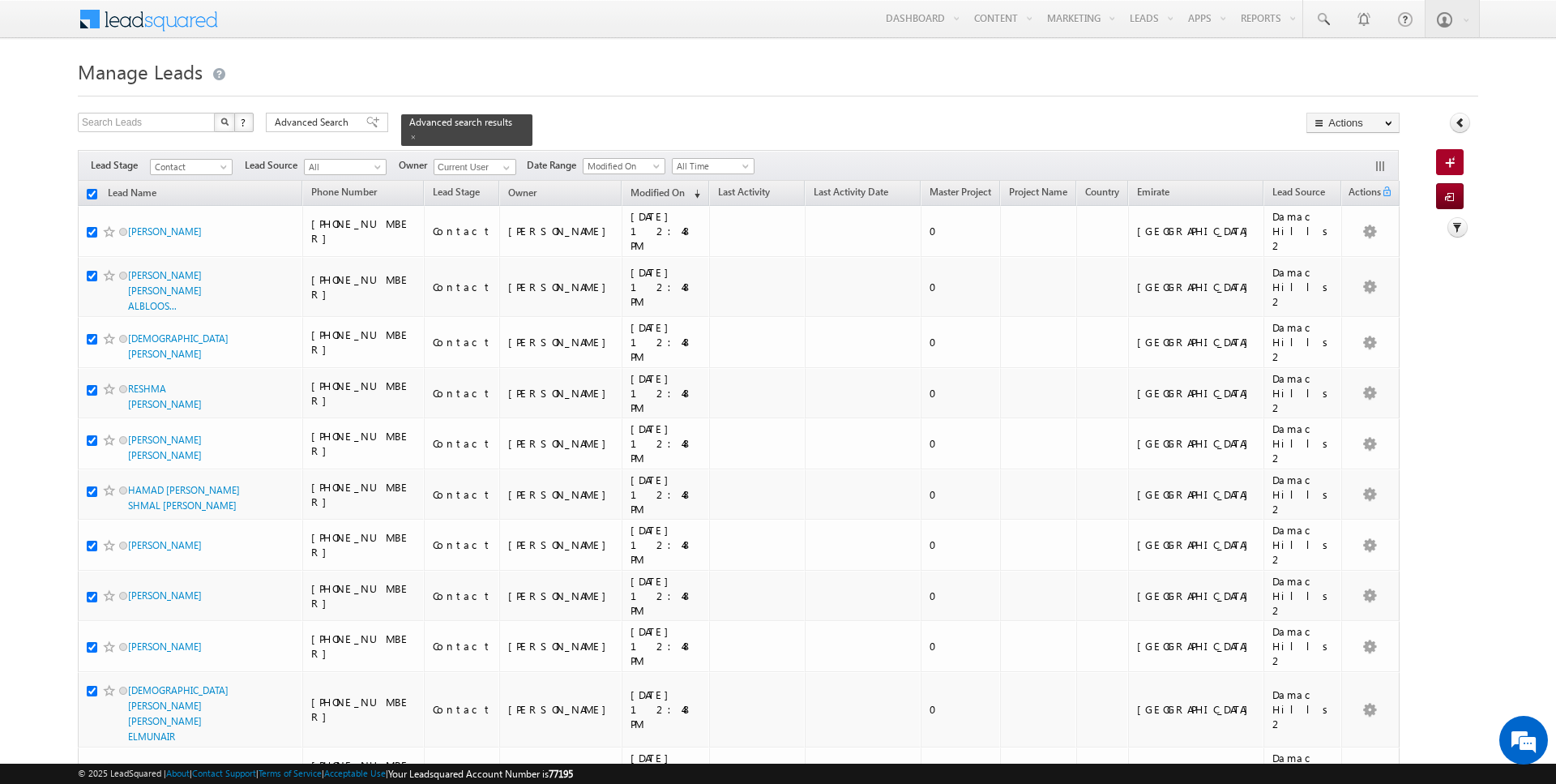
checkbox input "true"
click at [1353, 267] on link "Change Owner" at bounding box center [1352, 262] width 91 height 20
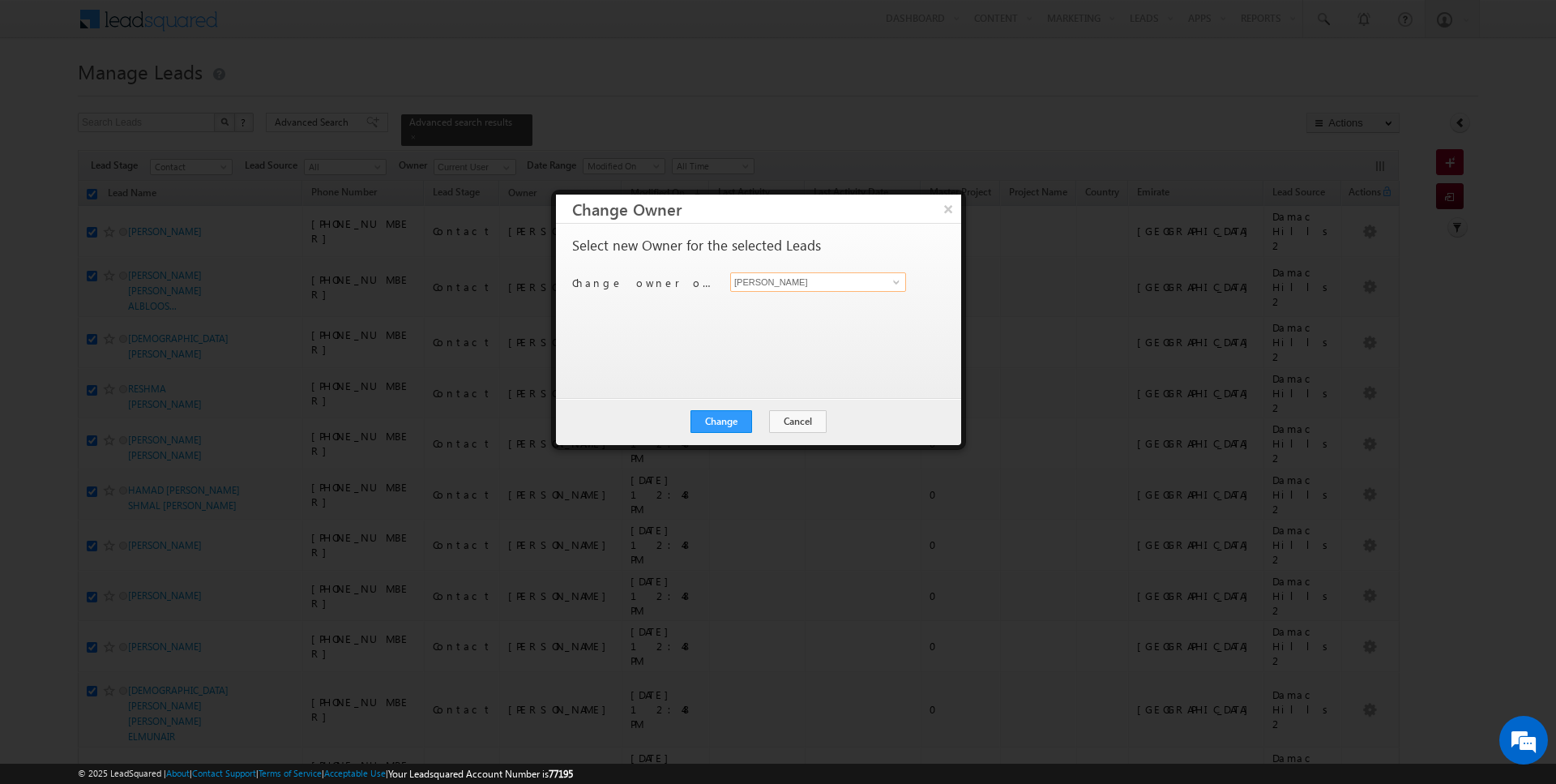
click at [841, 285] on input "[PERSON_NAME]" at bounding box center [818, 282] width 176 height 20
type input "Kartik Sharma"
click at [748, 416] on button "Change" at bounding box center [721, 421] width 62 height 23
click at [762, 422] on button "Close" at bounding box center [761, 421] width 52 height 23
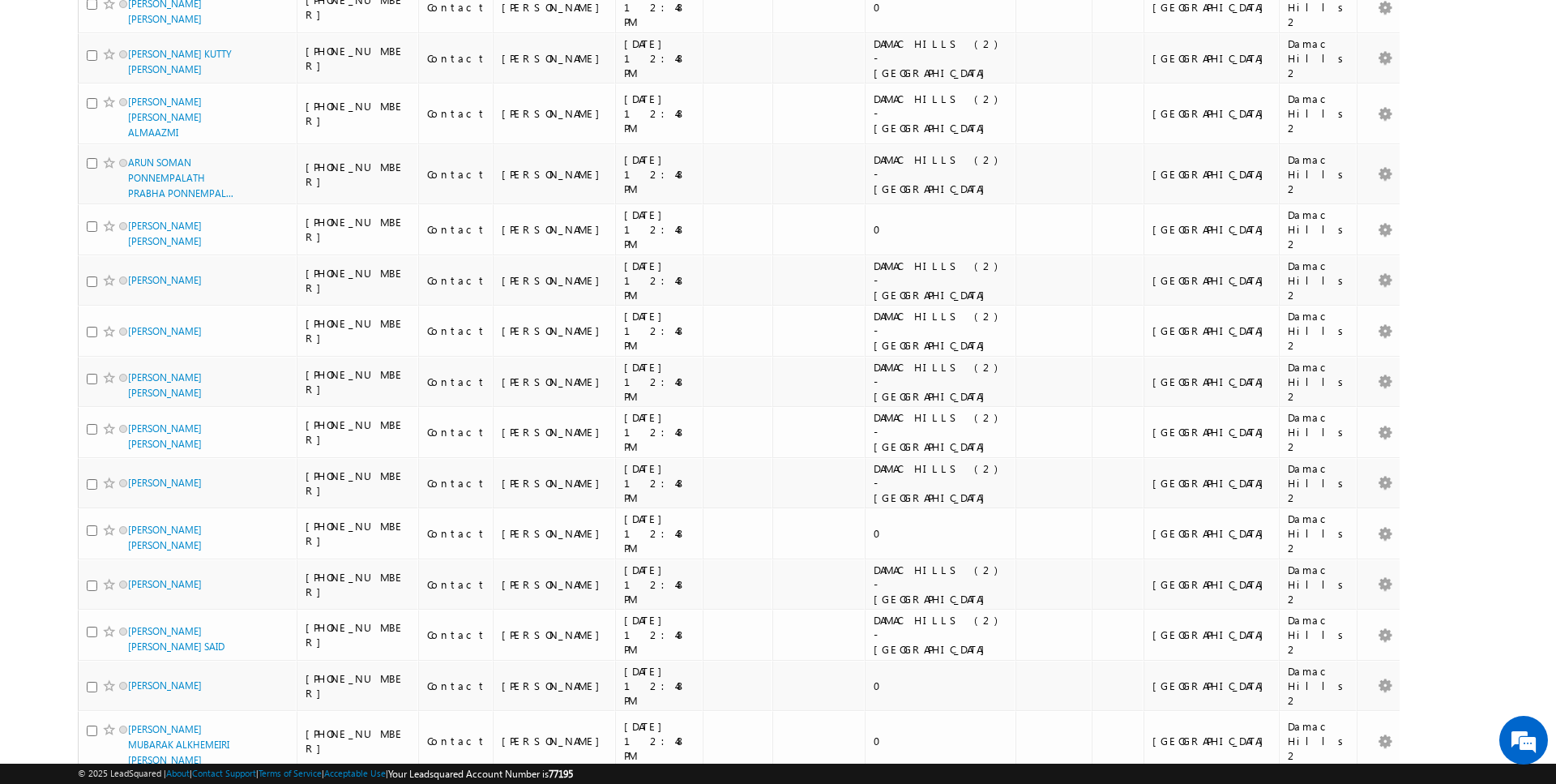
scroll to position [1830, 0]
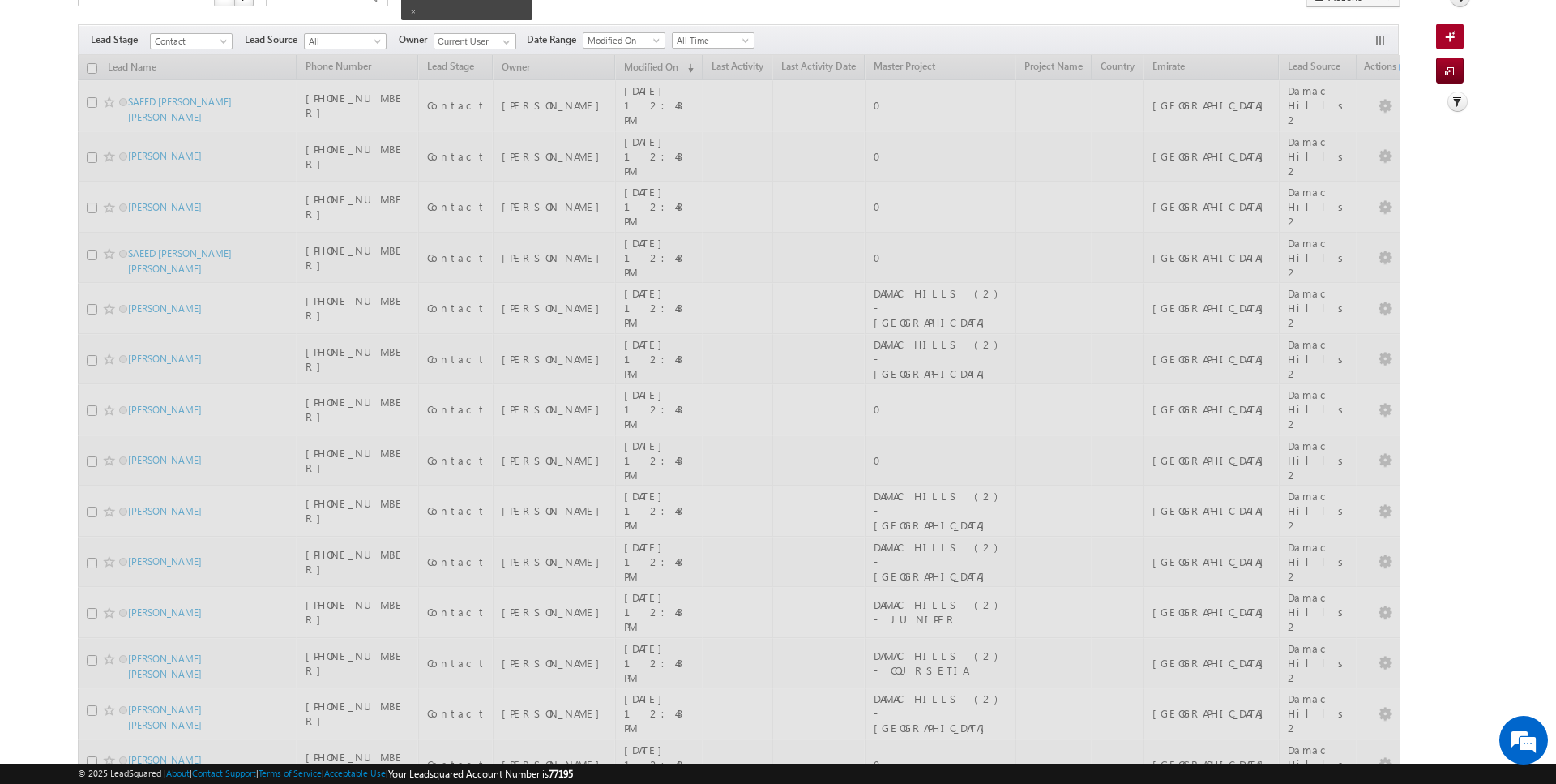
scroll to position [0, 0]
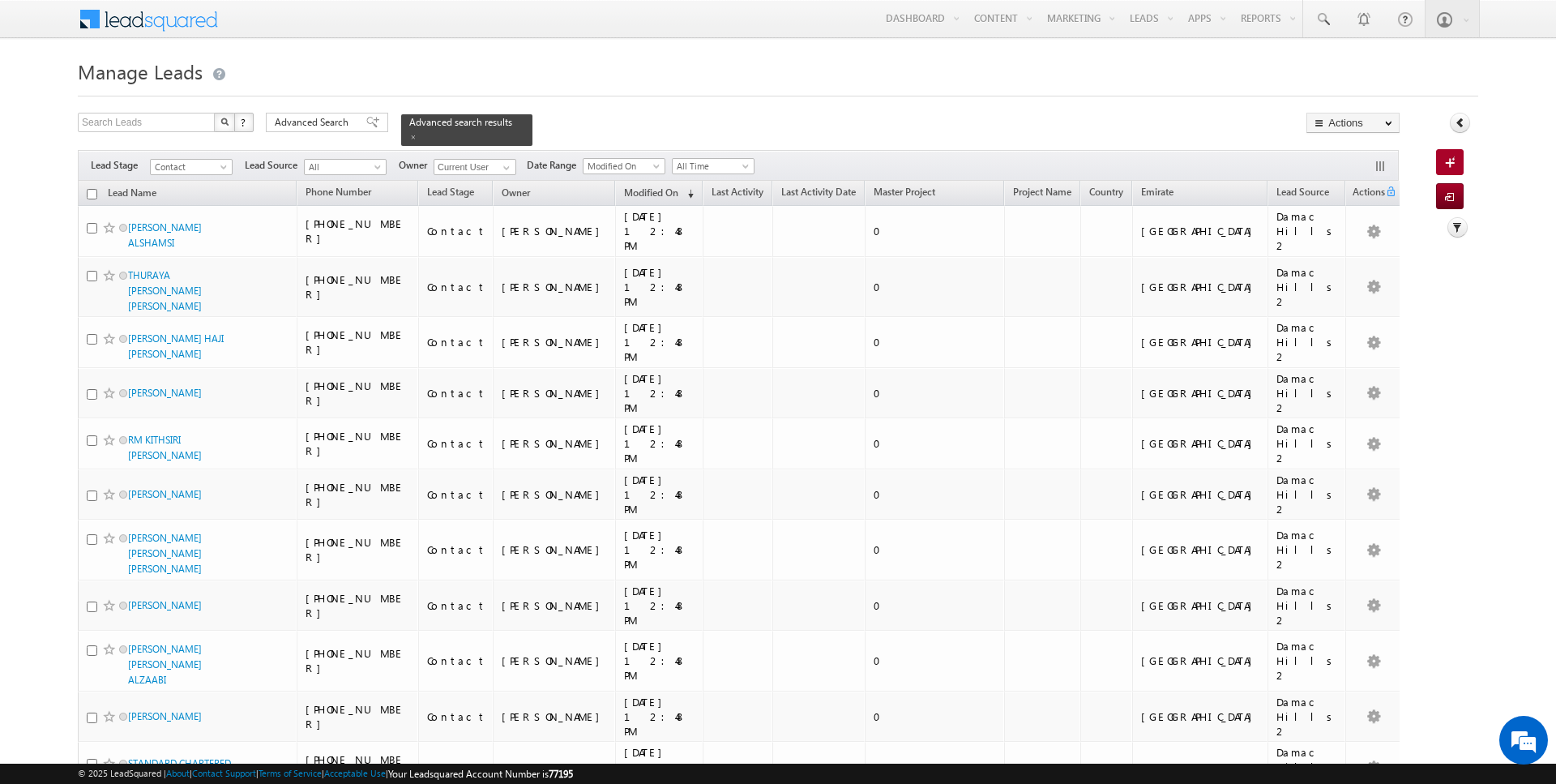
click at [91, 193] on input "checkbox" at bounding box center [91, 194] width 10 height 10
checkbox input "true"
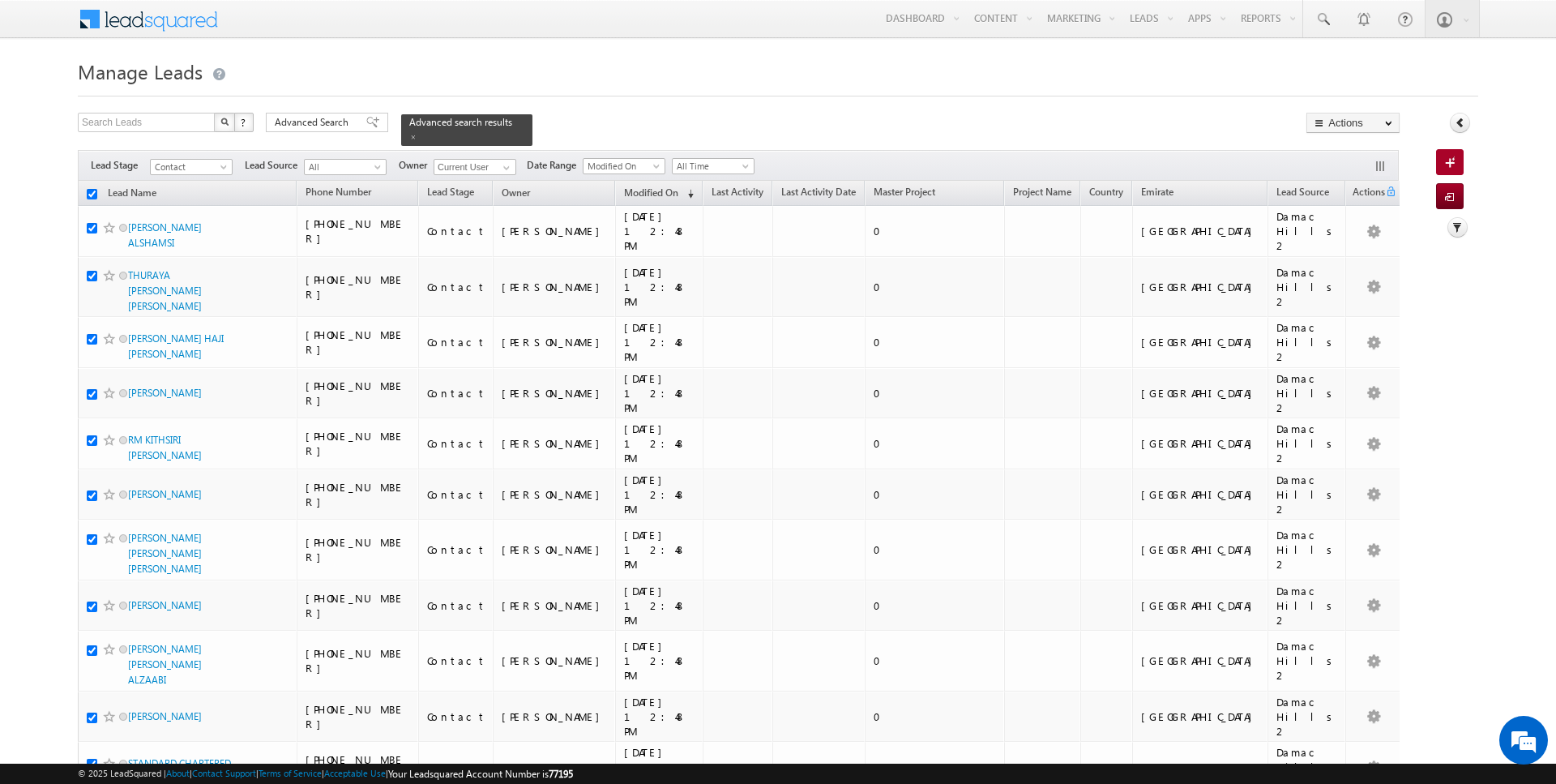
checkbox input "true"
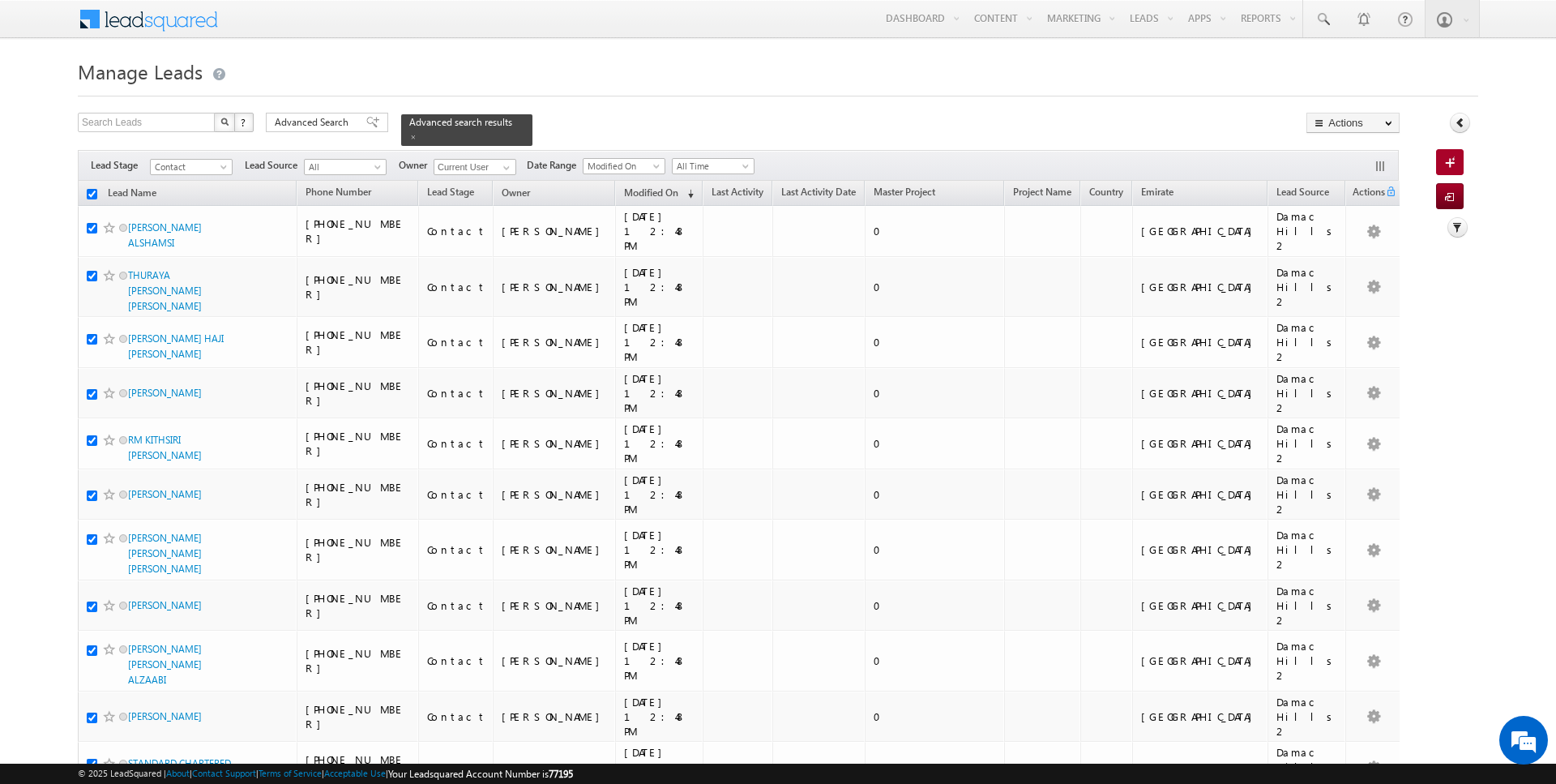
checkbox input "true"
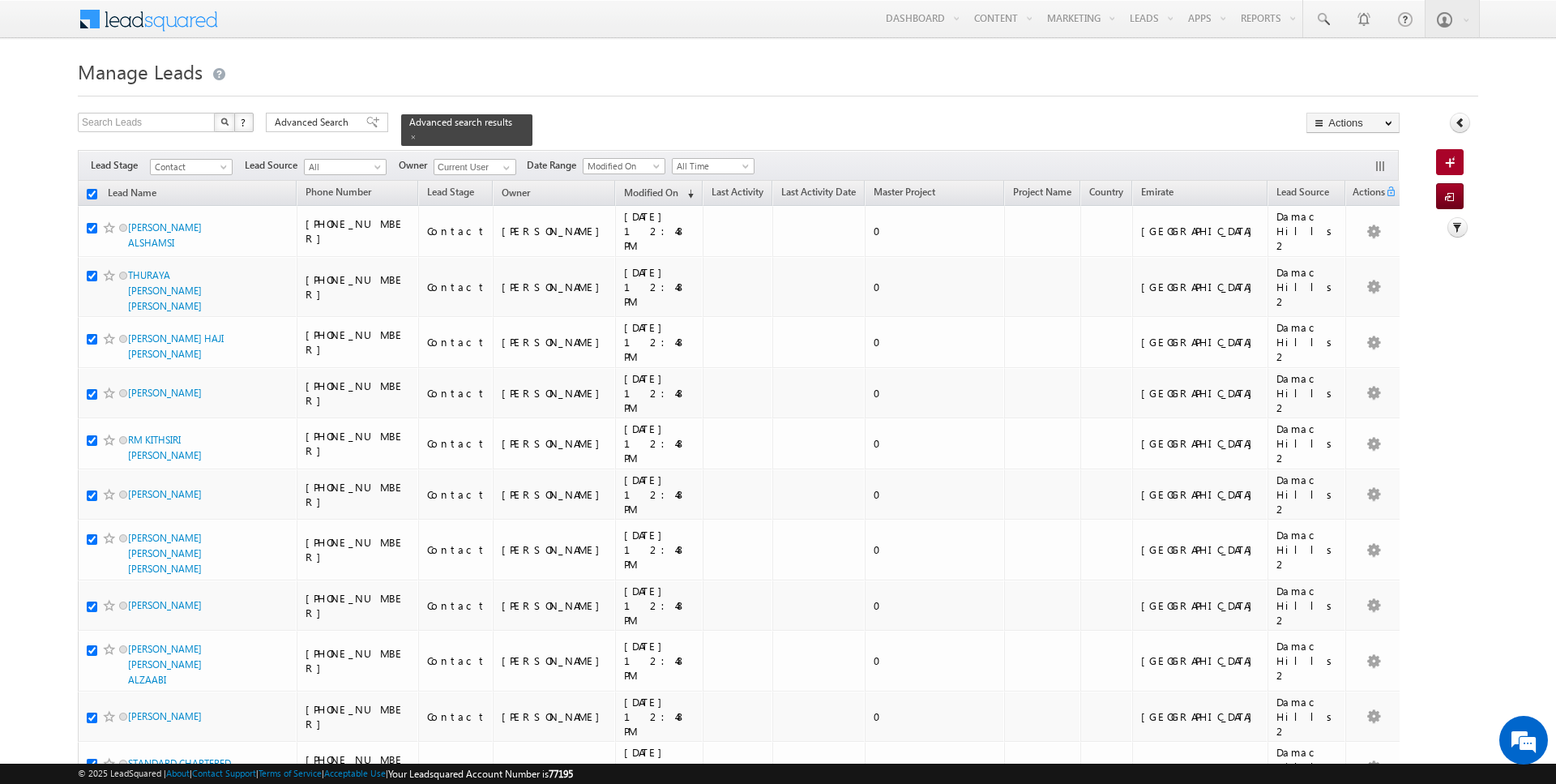
checkbox input "true"
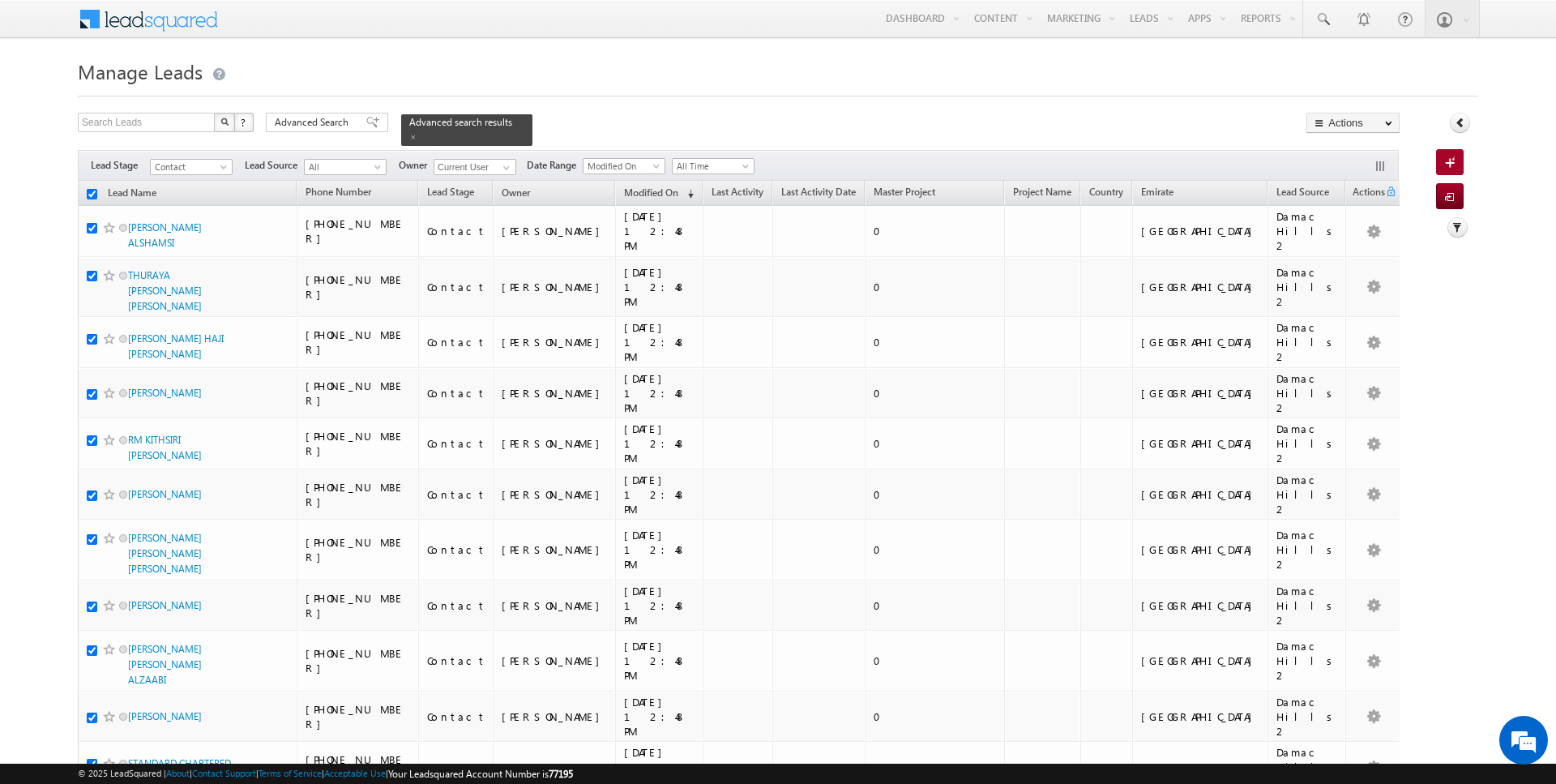
checkbox input "true"
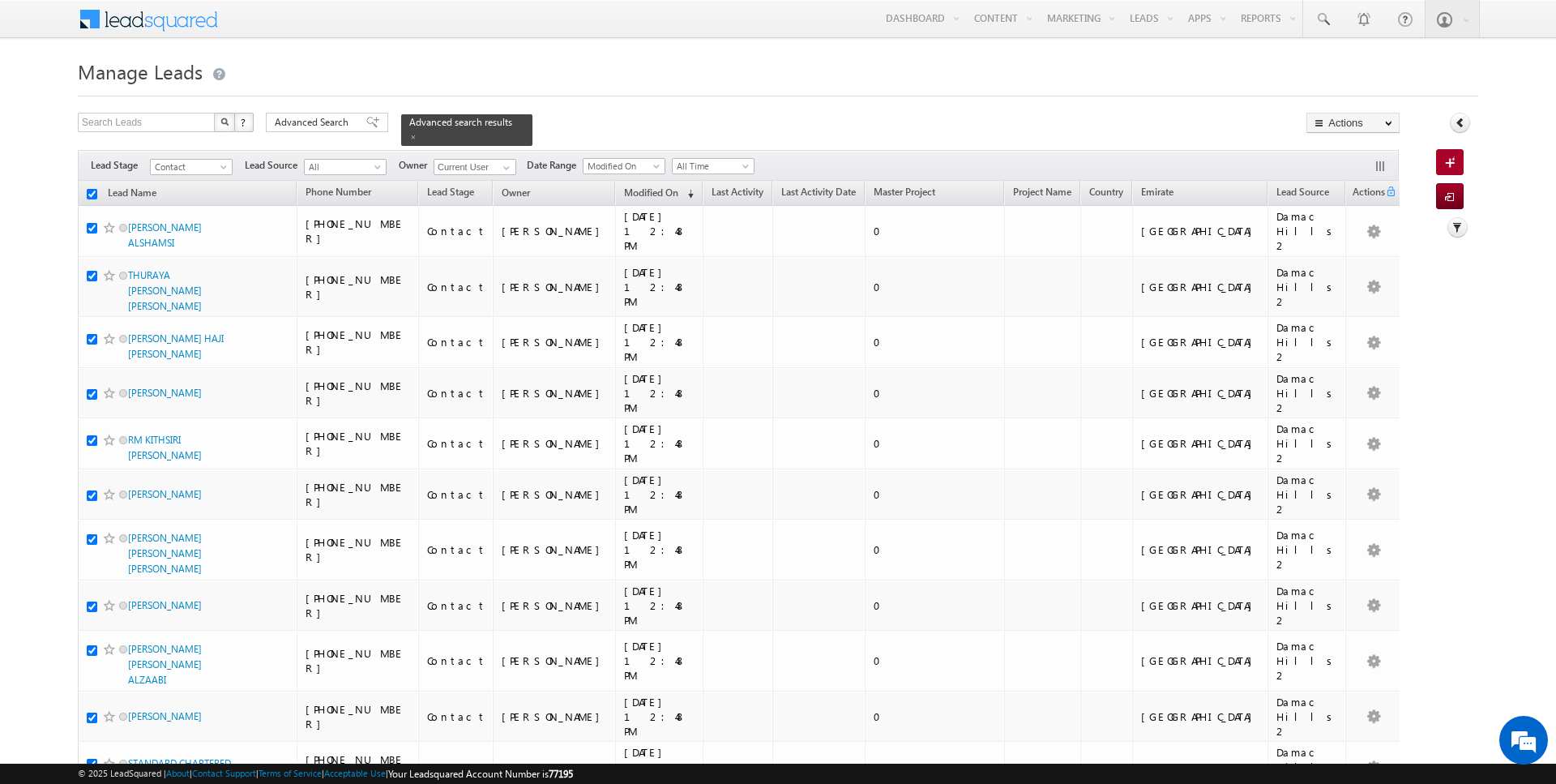
checkbox input "true"
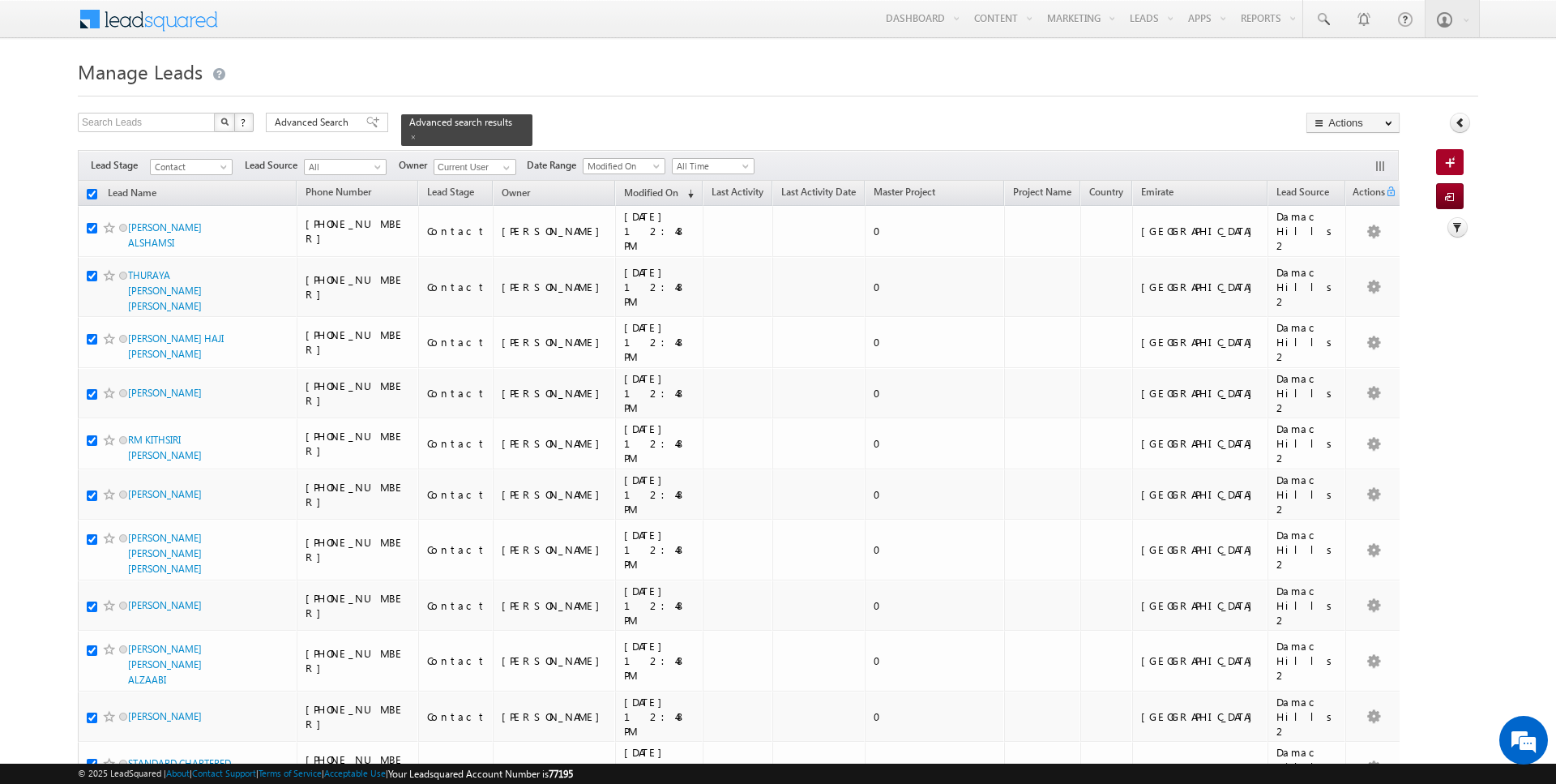
checkbox input "true"
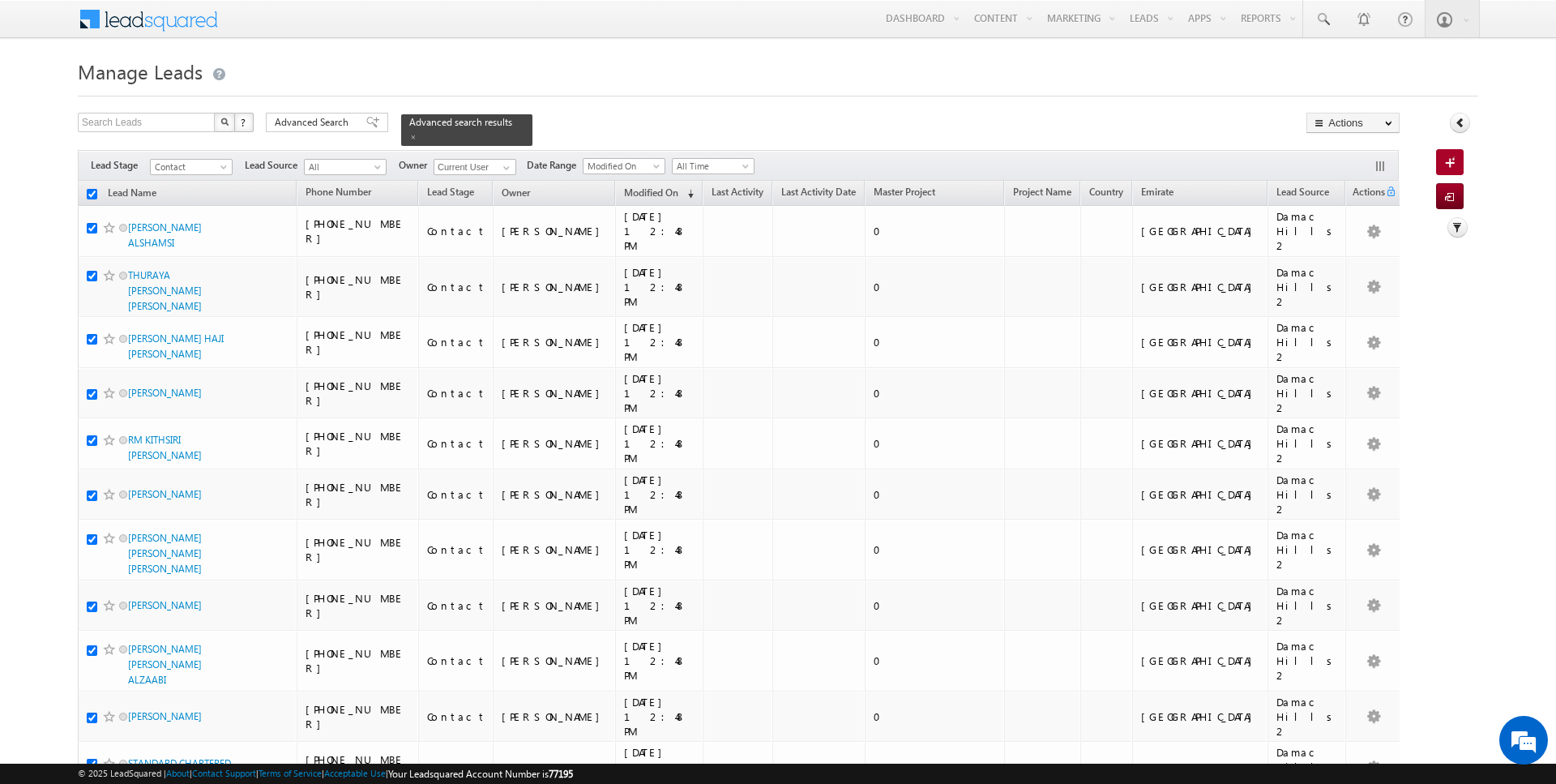
checkbox input "true"
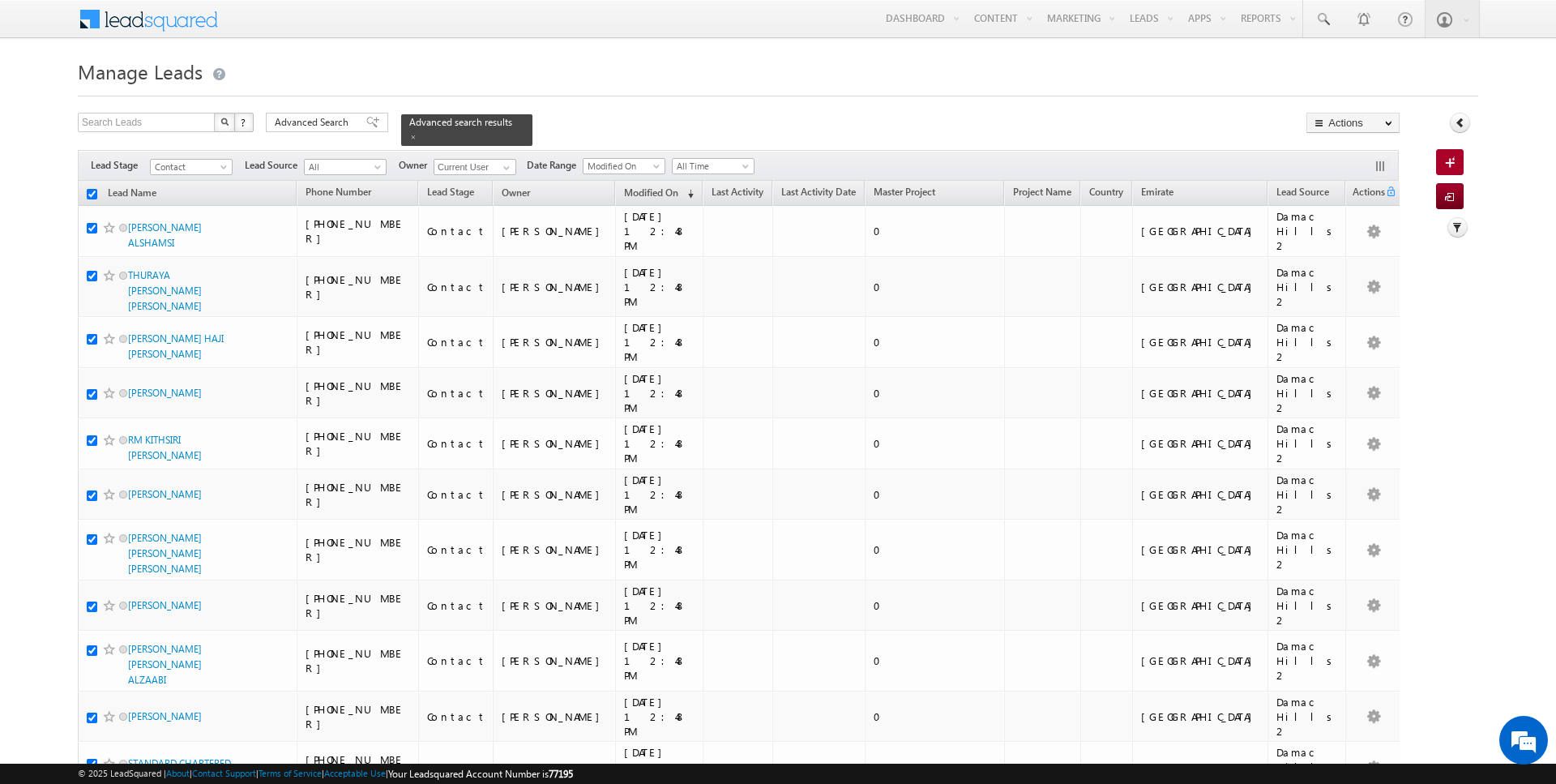
checkbox input "true"
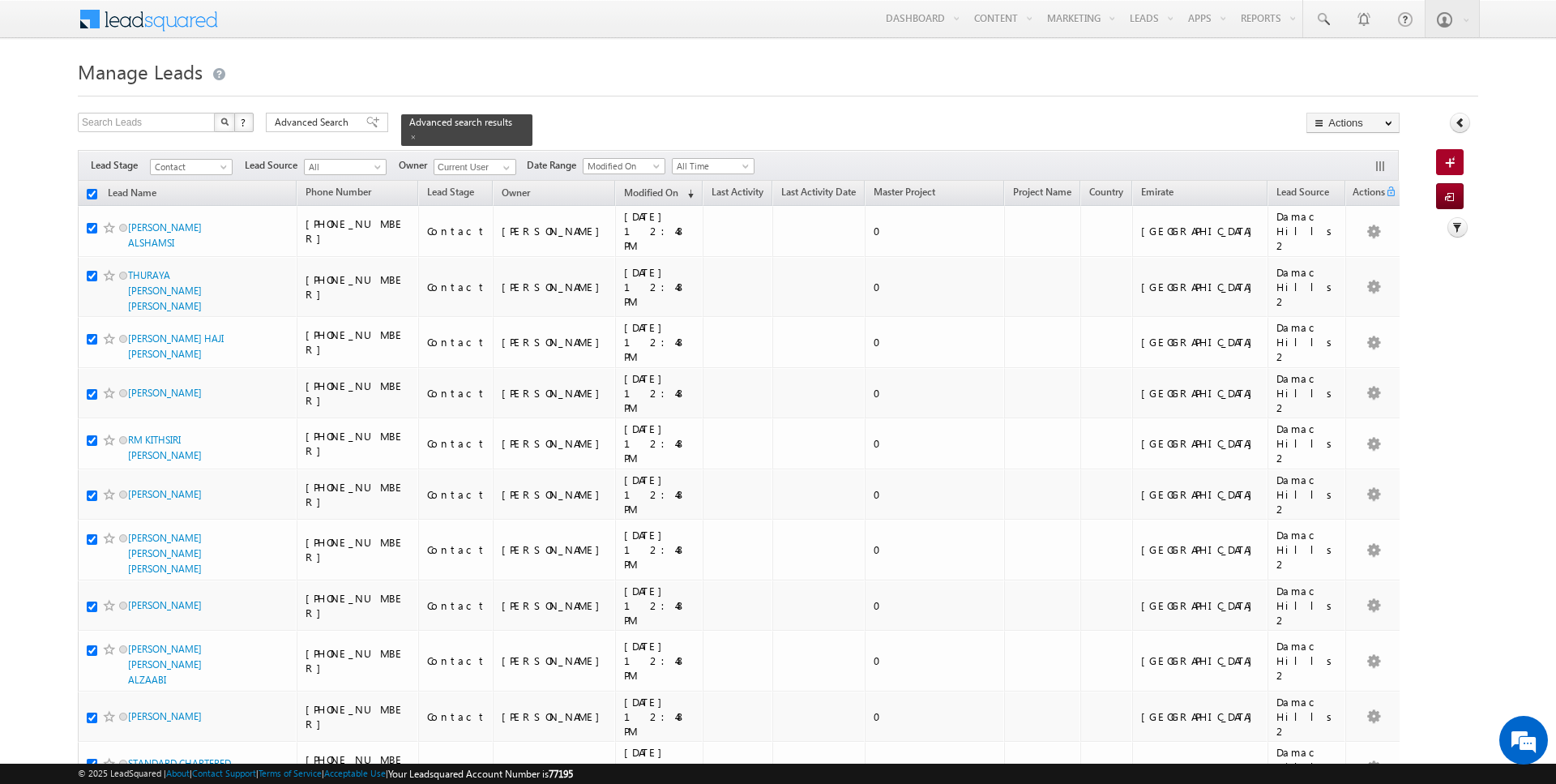
checkbox input "true"
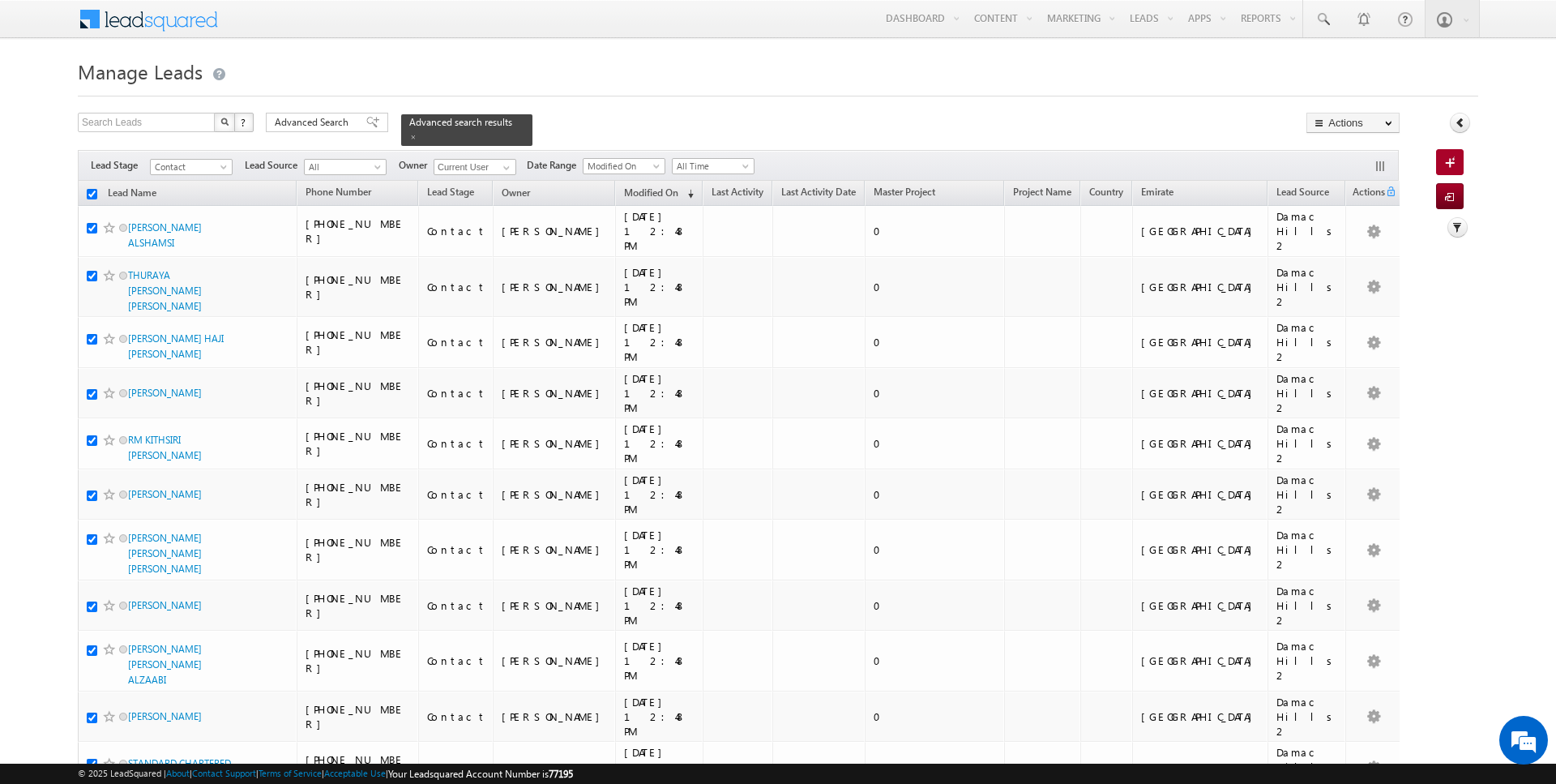
checkbox input "true"
click at [1358, 253] on link "Change Owner" at bounding box center [1352, 262] width 91 height 20
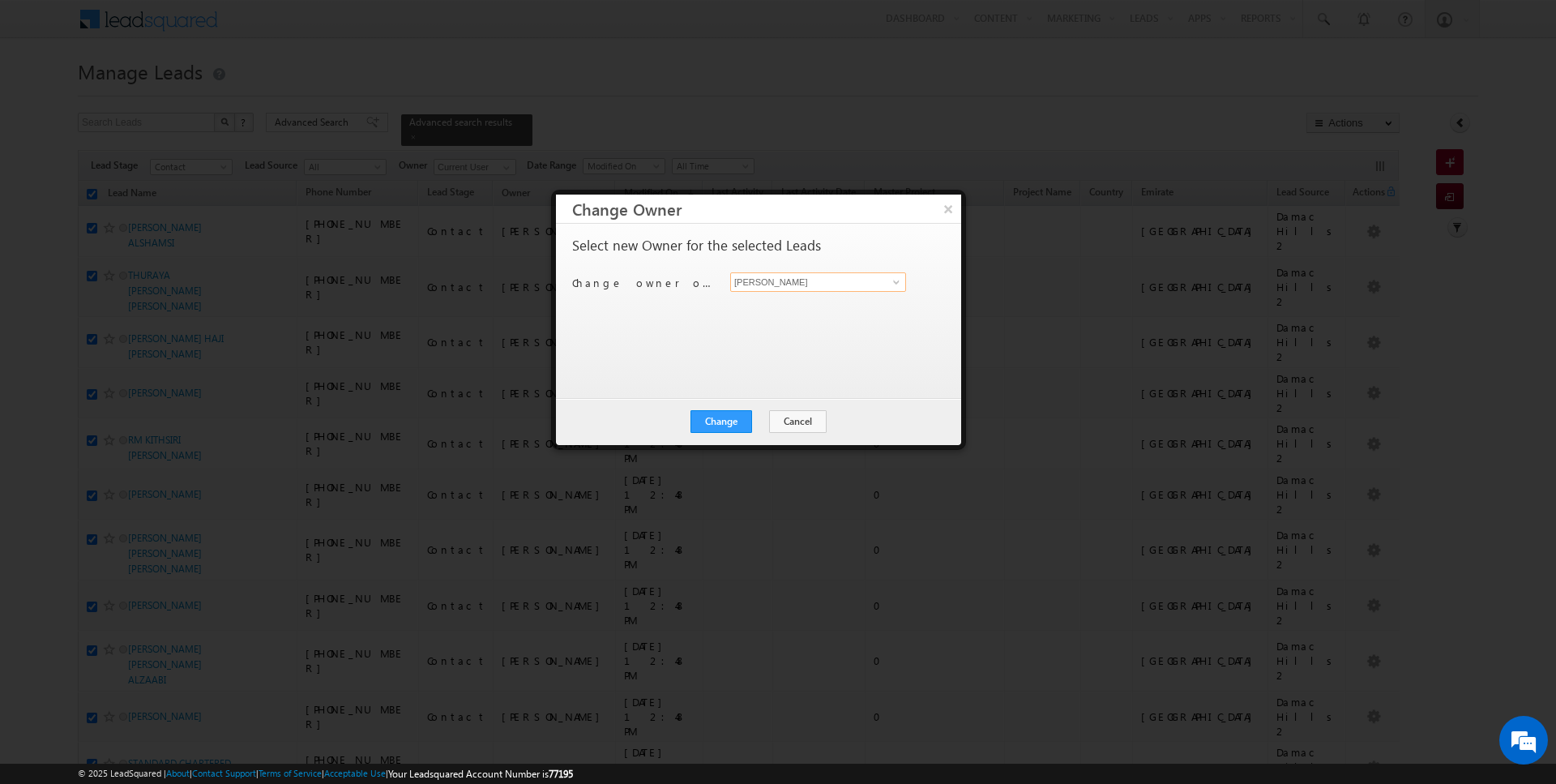
click at [874, 282] on input "[PERSON_NAME]" at bounding box center [818, 282] width 176 height 20
type input "AmanSingh Yadav"
click at [730, 429] on button "Change" at bounding box center [721, 421] width 62 height 23
